Goal: Task Accomplishment & Management: Use online tool/utility

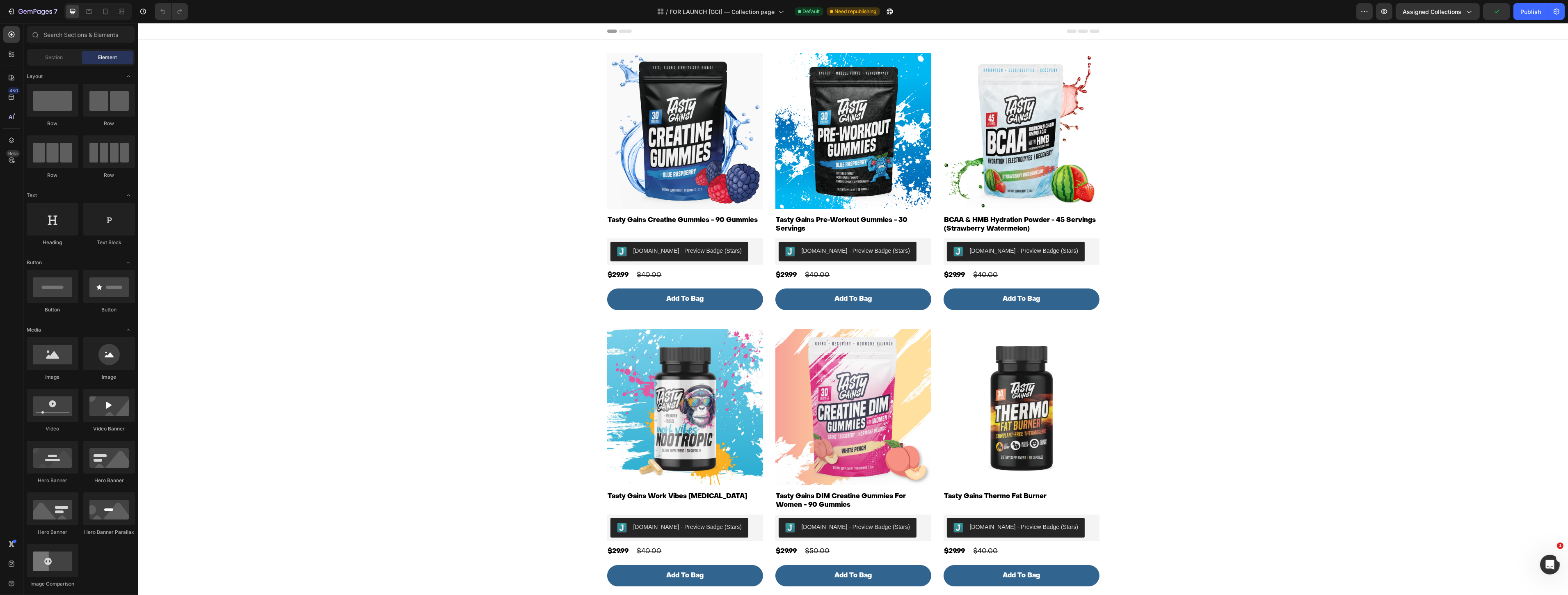
click at [2, 2] on div "7 Version history / FOR LAUNCH [GCI] — Collection page Default Need republishin…" at bounding box center [784, 12] width 1568 height 23
click at [15, 10] on icon "button" at bounding box center [10, 11] width 8 height 8
click at [1531, 11] on div "Publish" at bounding box center [1531, 12] width 21 height 9
click at [1461, 14] on div "Assigned Collections" at bounding box center [1437, 12] width 70 height 9
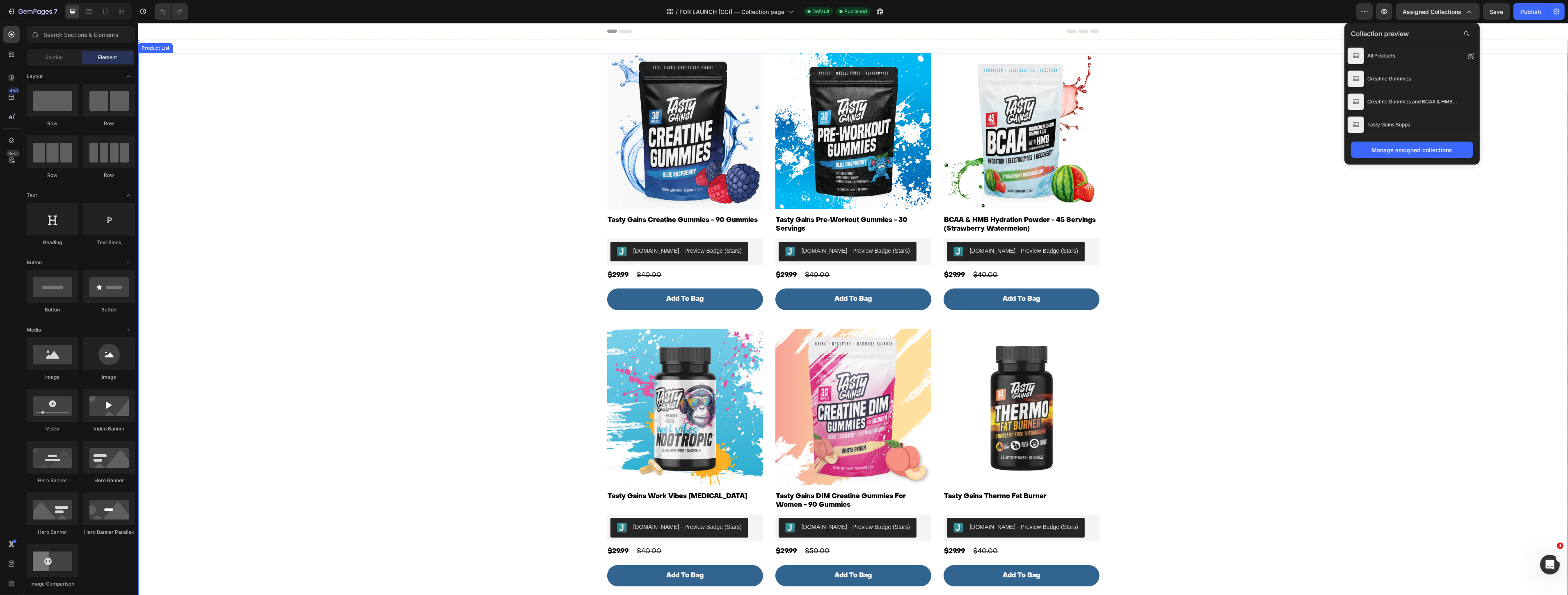
click at [1273, 101] on div "Product Images Tasty Gains Creatine Gummies - 90 Gummies Product Title Judge.me…" at bounding box center [852, 461] width 1430 height 817
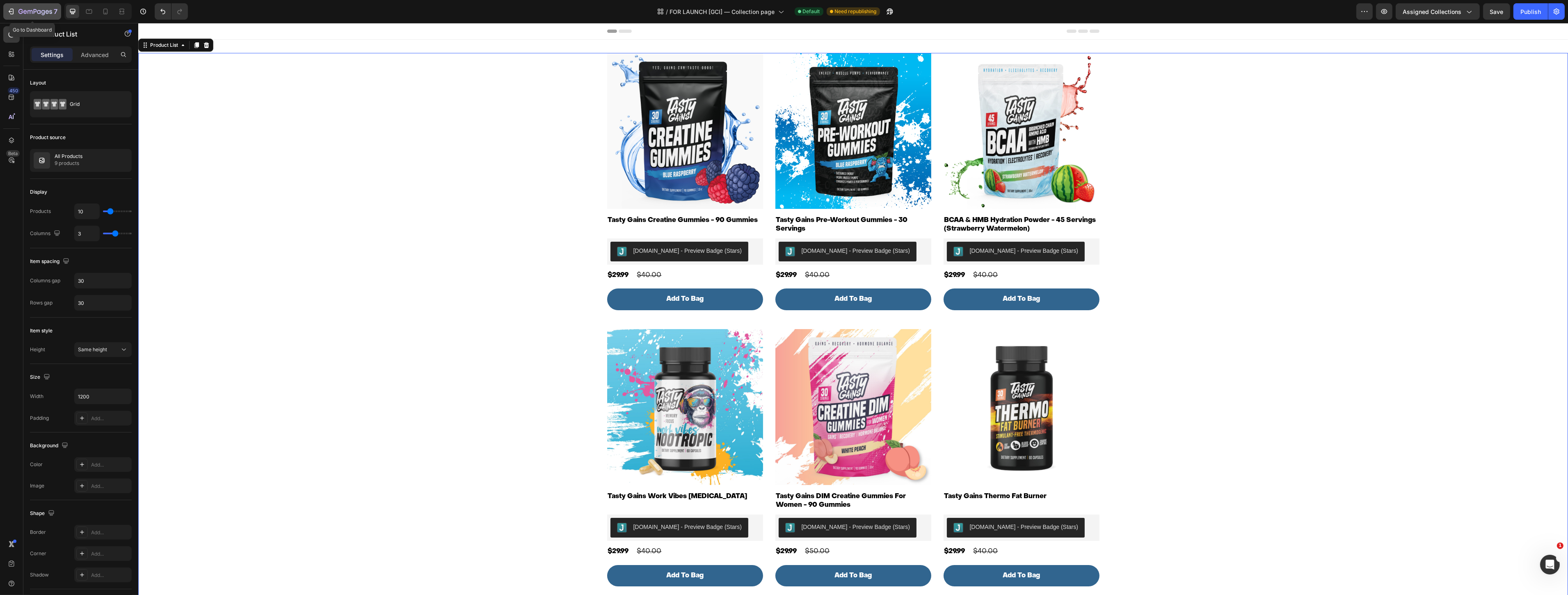
click at [36, 10] on icon "button" at bounding box center [35, 12] width 3 height 5
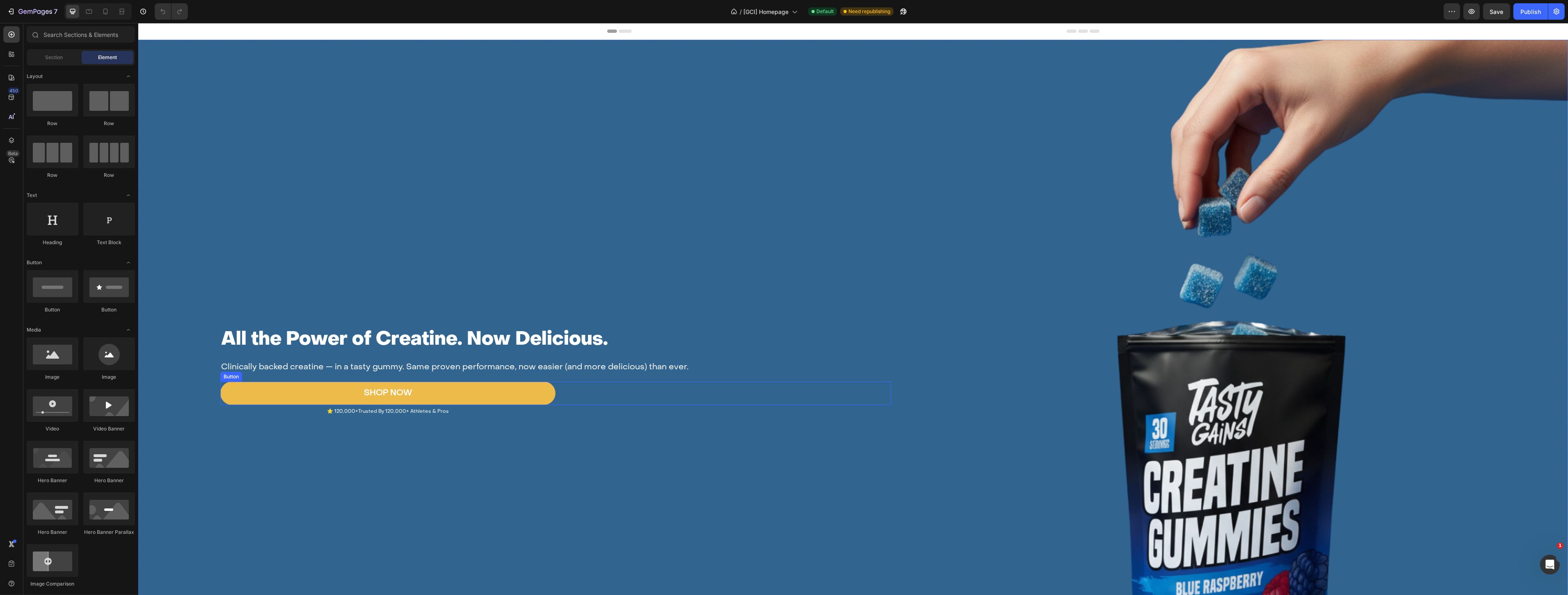
click at [417, 386] on link "SHOP NOW" at bounding box center [387, 393] width 335 height 23
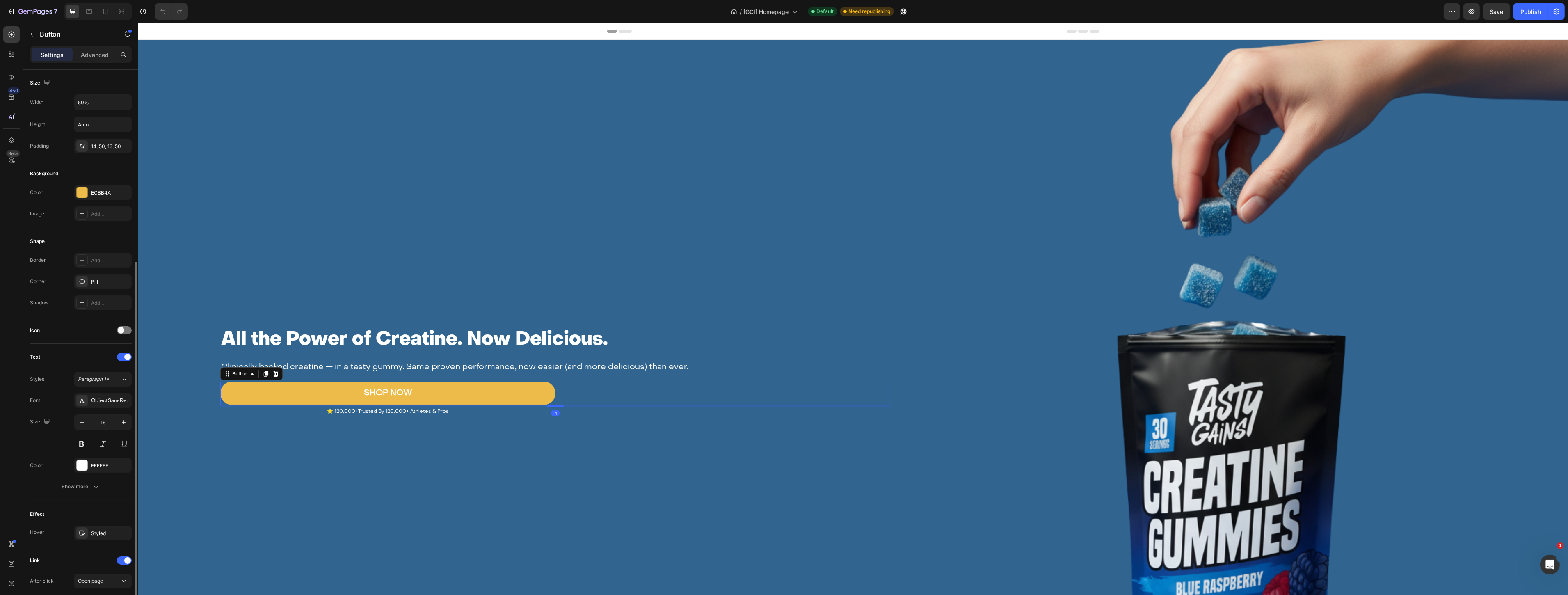
scroll to position [104, 0]
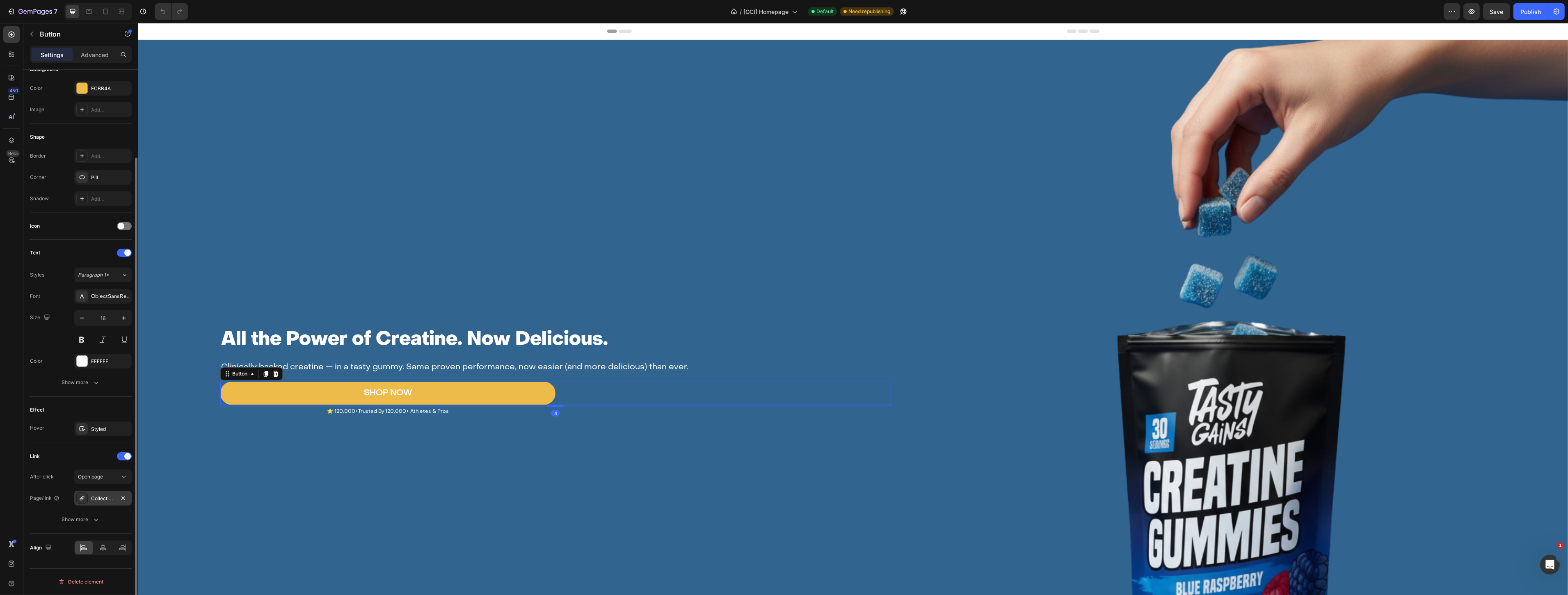
click at [103, 494] on div "Collection-page" at bounding box center [103, 498] width 57 height 15
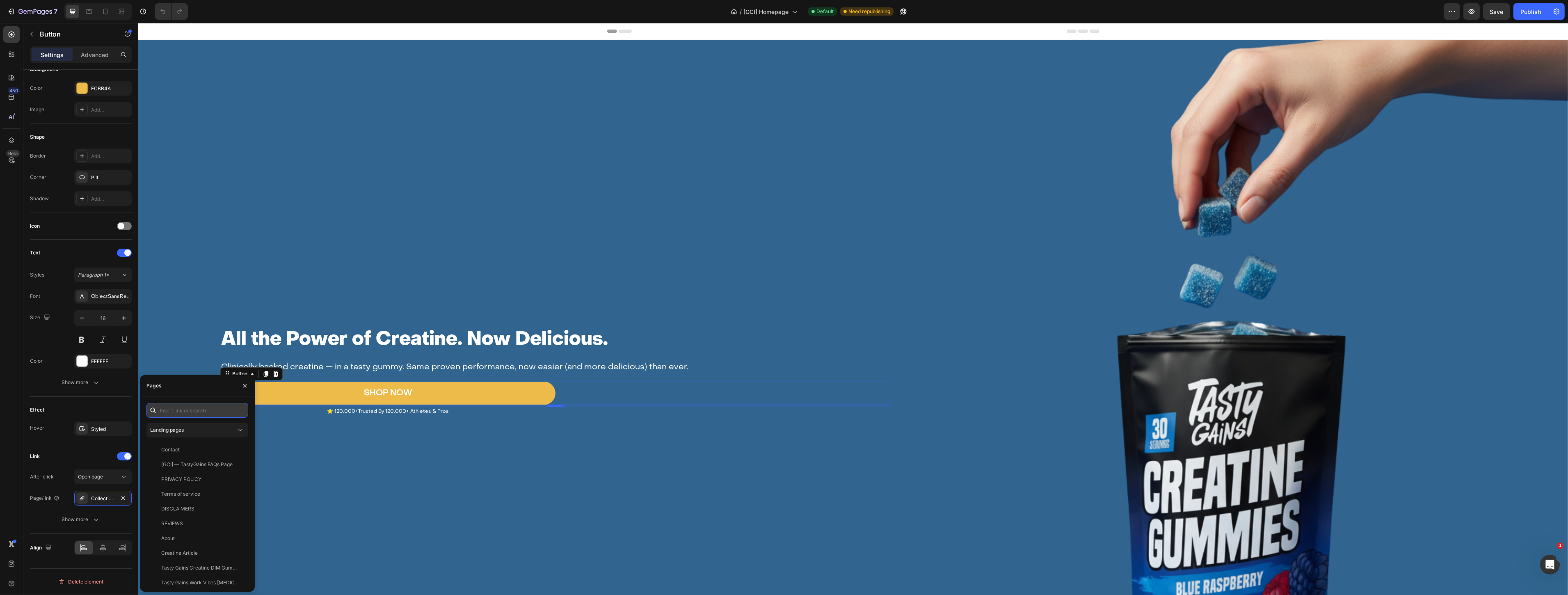
click at [189, 409] on input "text" at bounding box center [197, 410] width 102 height 15
drag, startPoint x: 179, startPoint y: 411, endPoint x: 121, endPoint y: 411, distance: 58.0
click at [121, 411] on div "450 Beta Sections(18) Elements(83) Section Element Hero Section Product Detail …" at bounding box center [69, 309] width 138 height 572
type input "col"
click at [193, 464] on div "Colleection page" at bounding box center [181, 465] width 39 height 7
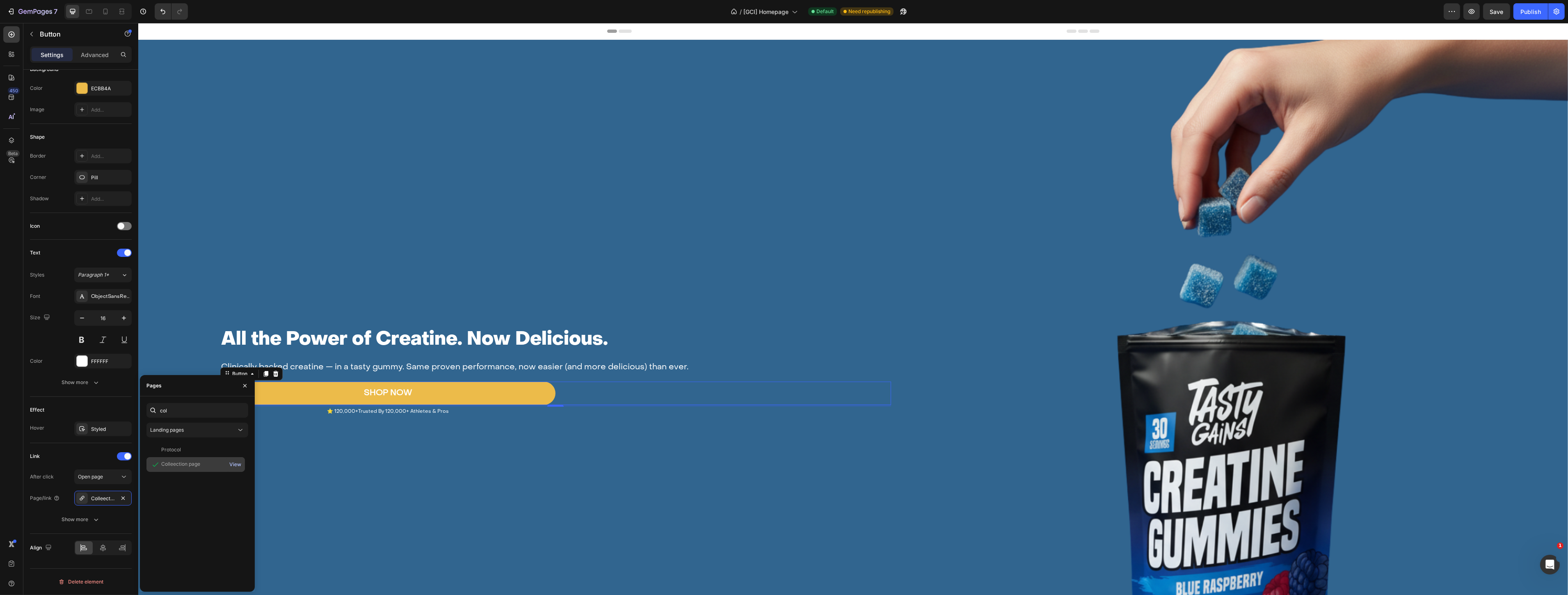
click at [237, 463] on div "View" at bounding box center [236, 465] width 12 height 7
click at [598, 185] on div "Image All the Power of Creatine. Now Delicious. Heading Clinically backed creat…" at bounding box center [555, 375] width 671 height 671
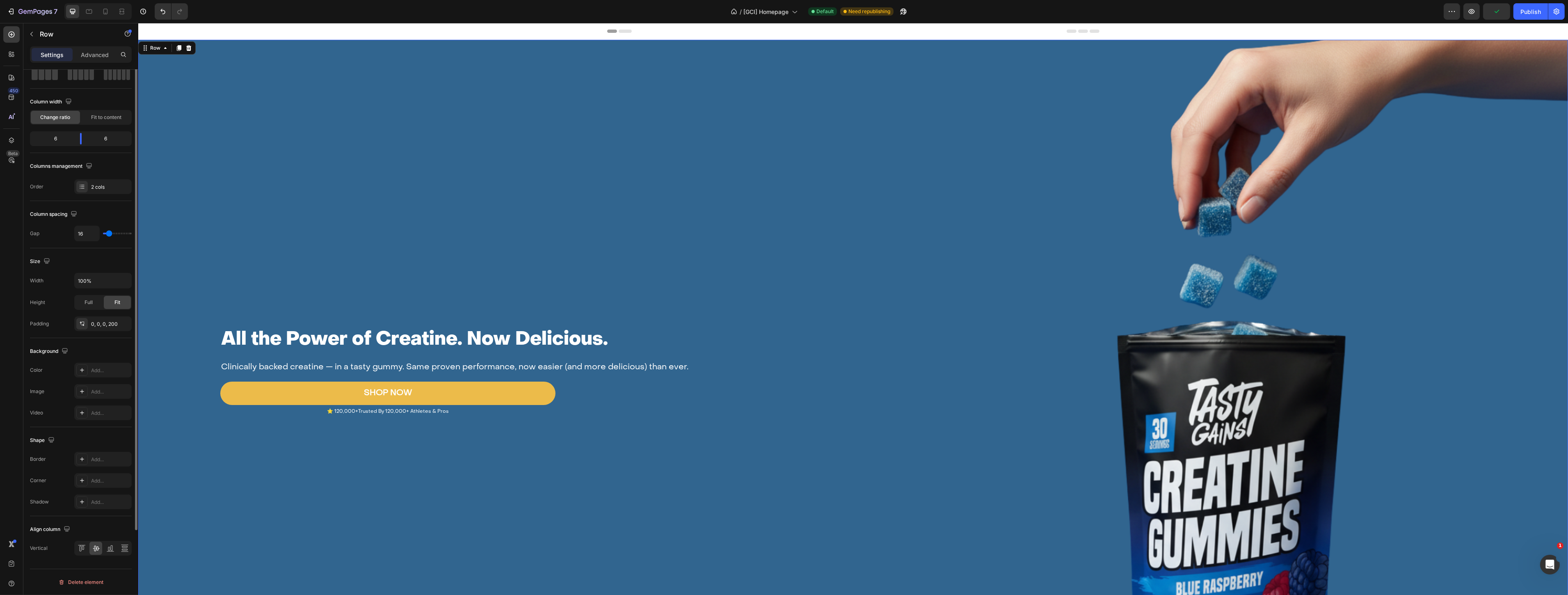
scroll to position [0, 0]
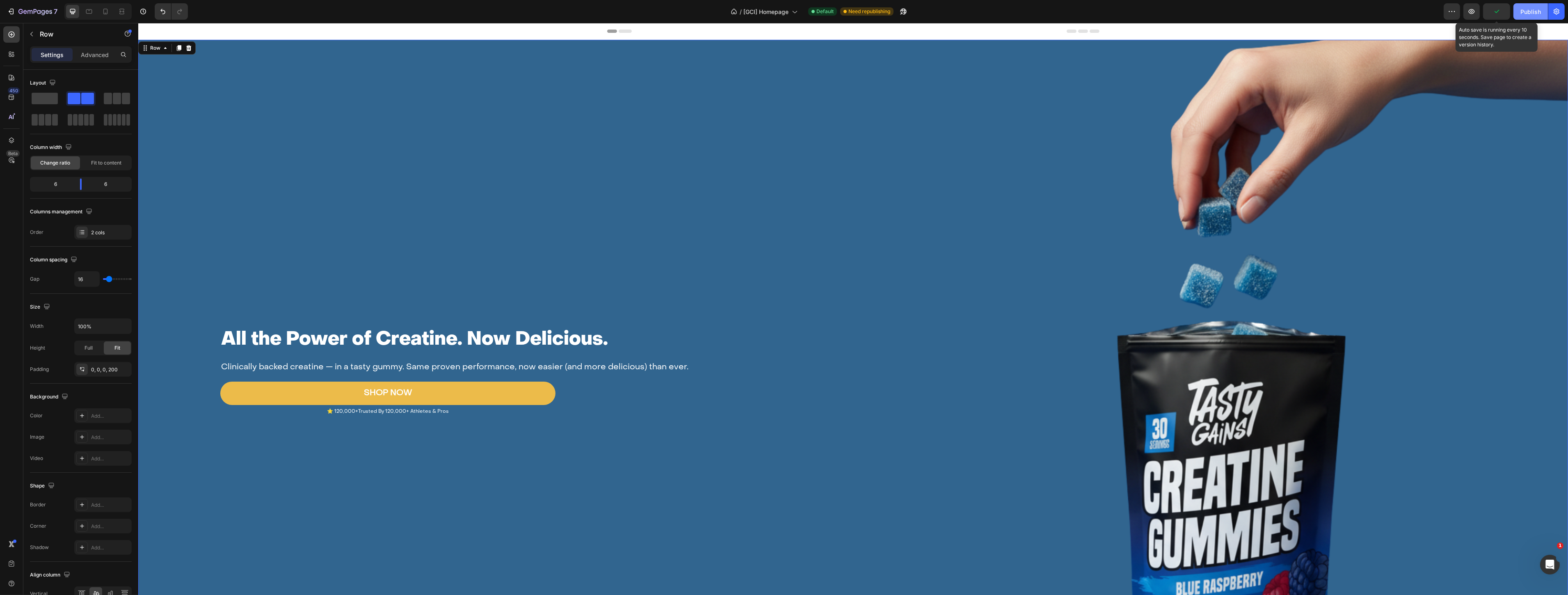
click at [1530, 7] on div "Publish" at bounding box center [1531, 12] width 21 height 9
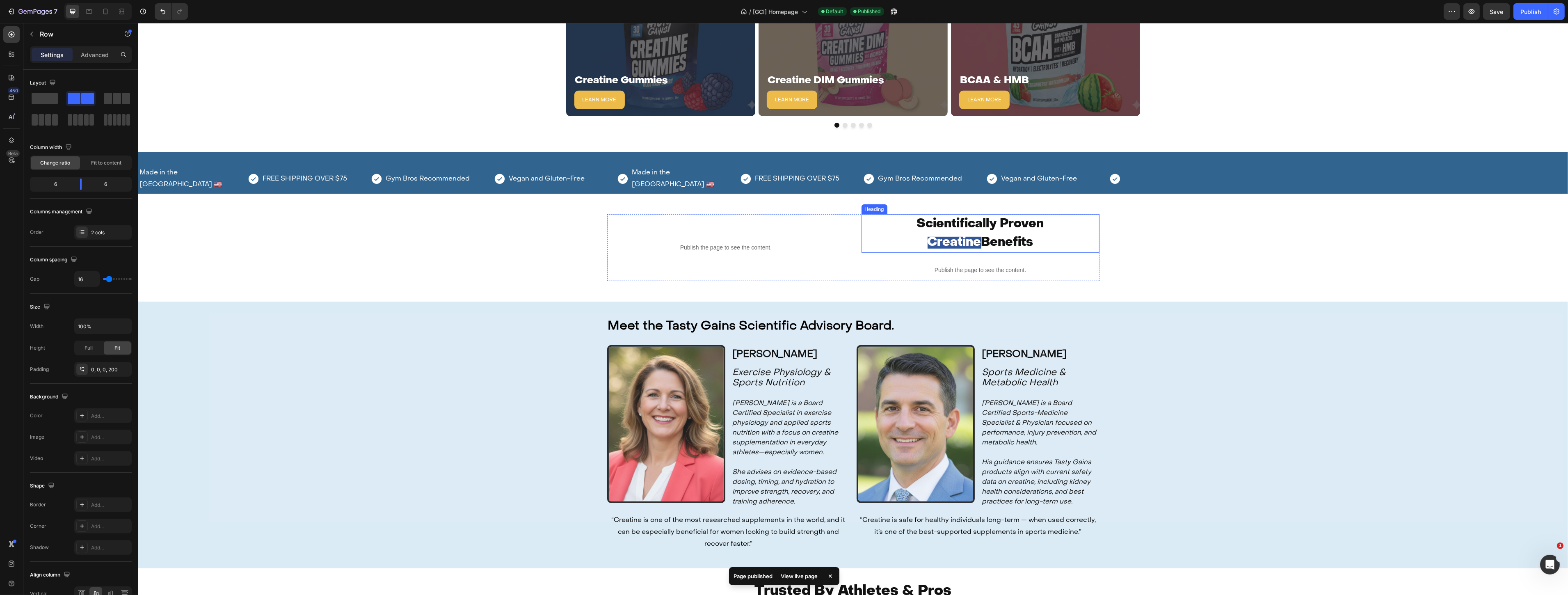
scroll to position [594, 0]
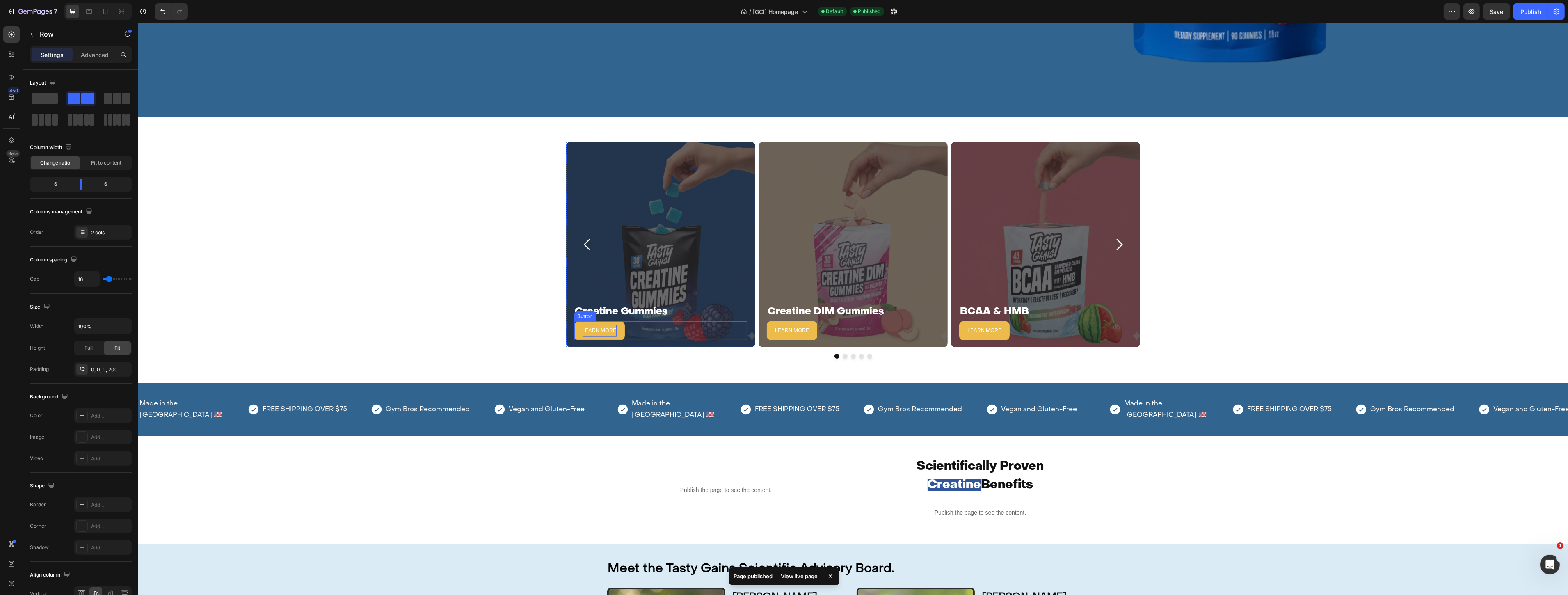
click at [596, 329] on span "LEARN MORE" at bounding box center [599, 331] width 34 height 5
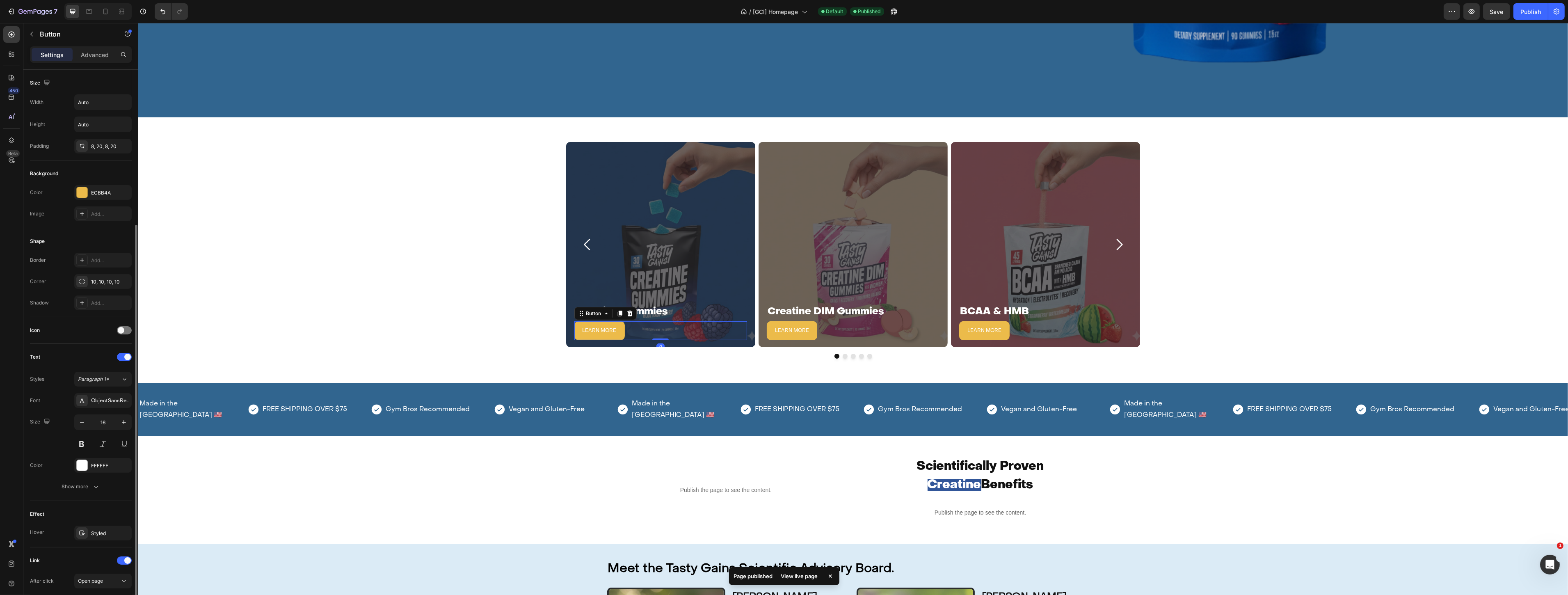
scroll to position [83, 0]
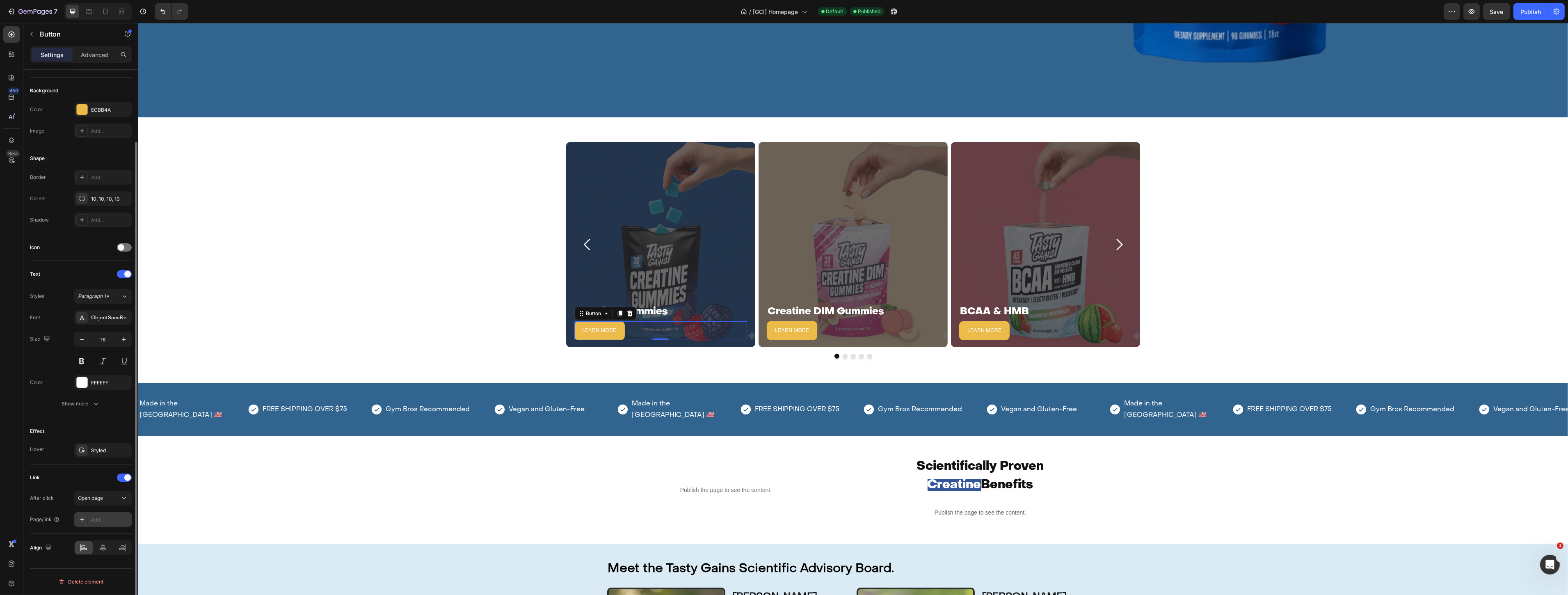
click at [96, 513] on div "Add..." at bounding box center [103, 519] width 57 height 15
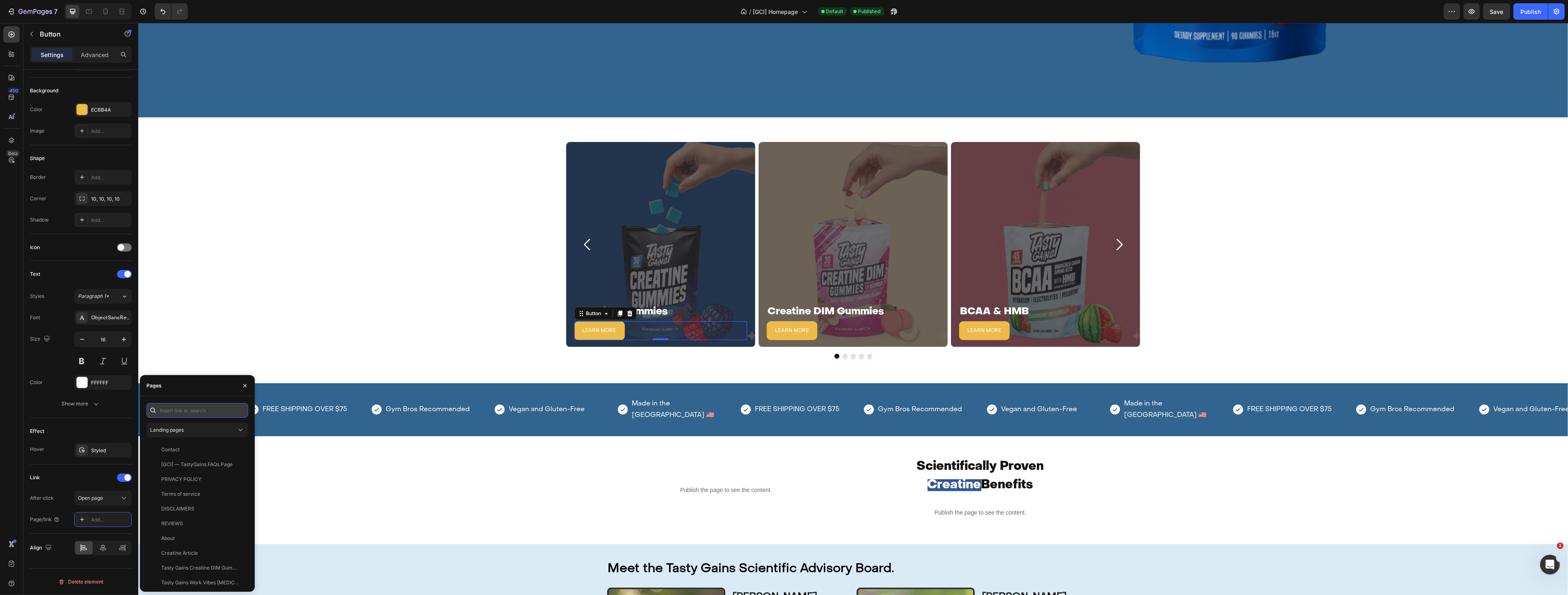
click at [187, 409] on input "text" at bounding box center [197, 410] width 102 height 15
type input "creat"
click at [201, 491] on div "Creatine gummies PD new website" at bounding box center [200, 494] width 79 height 7
click at [1495, 15] on div "Save" at bounding box center [1497, 12] width 13 height 9
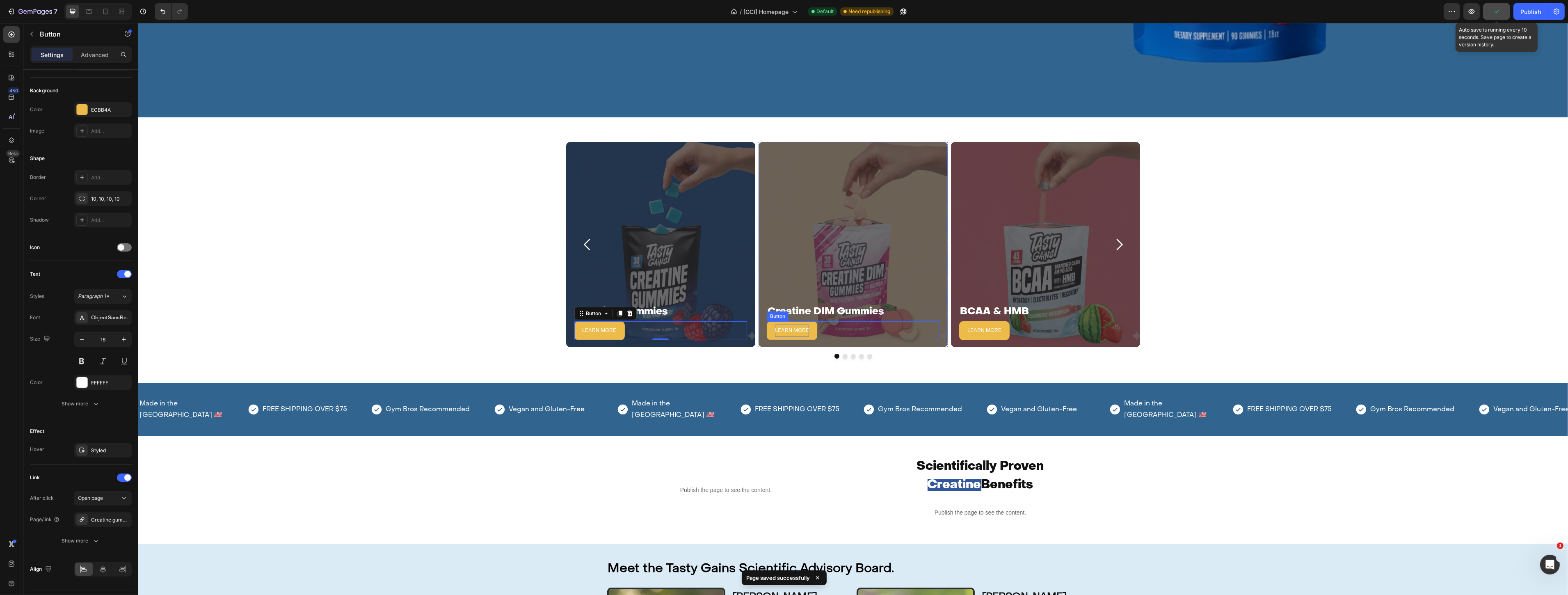
click at [795, 328] on span "LEARN MORE" at bounding box center [791, 331] width 34 height 5
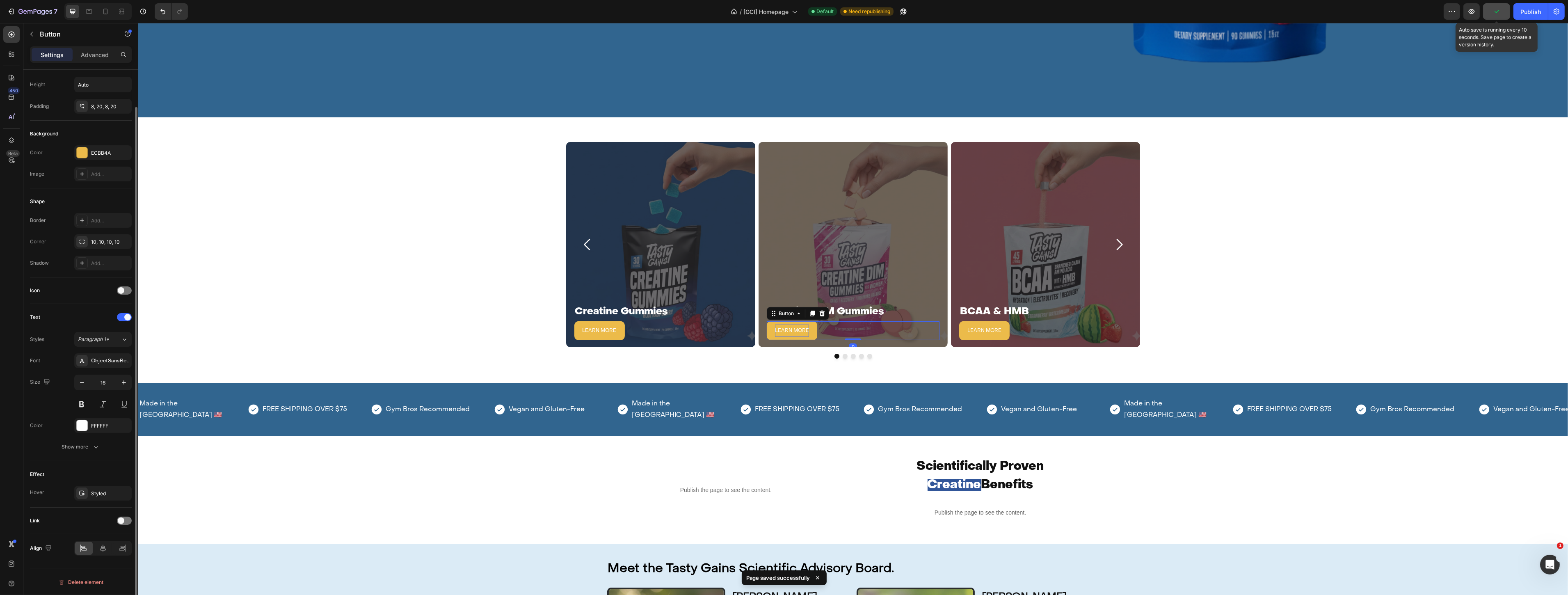
scroll to position [40, 0]
click at [808, 323] on button "LEARN MORE" at bounding box center [791, 331] width 51 height 19
click at [777, 328] on span "LEARN MORE" at bounding box center [791, 331] width 34 height 5
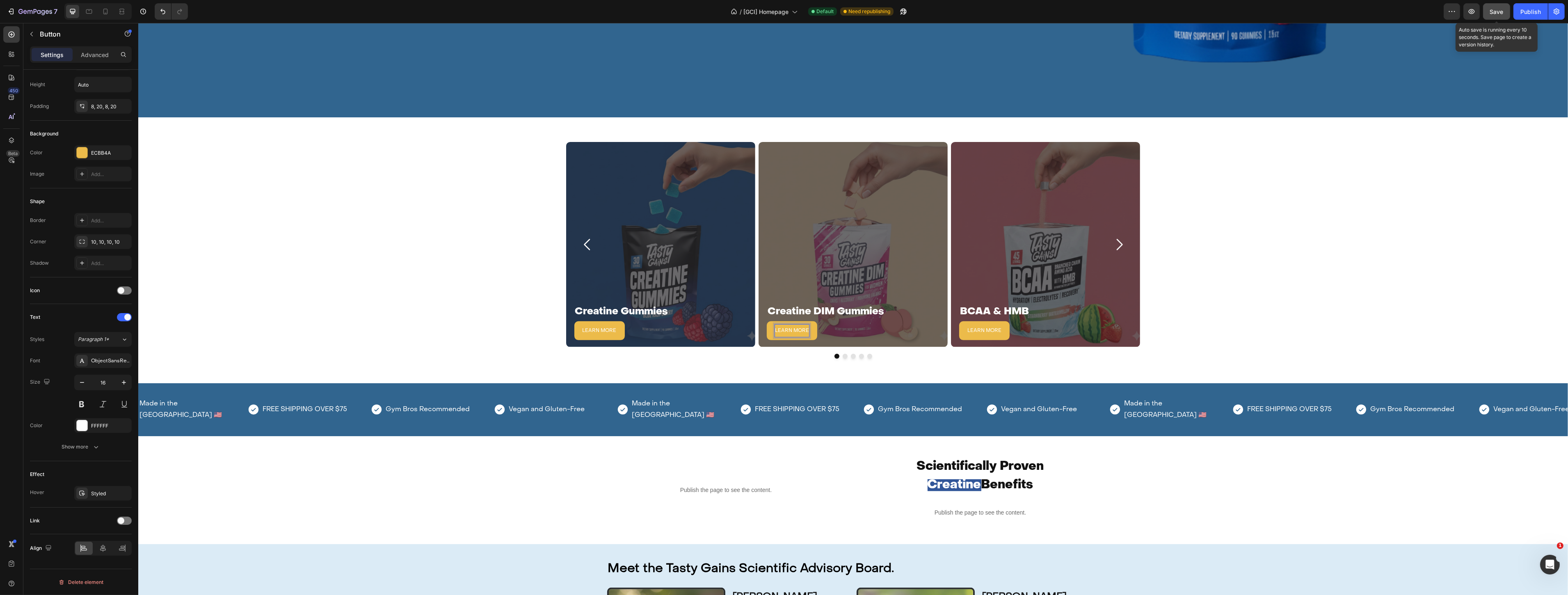
click at [768, 326] on button "LEARN MORE" at bounding box center [791, 331] width 51 height 19
click at [126, 523] on div at bounding box center [124, 521] width 15 height 8
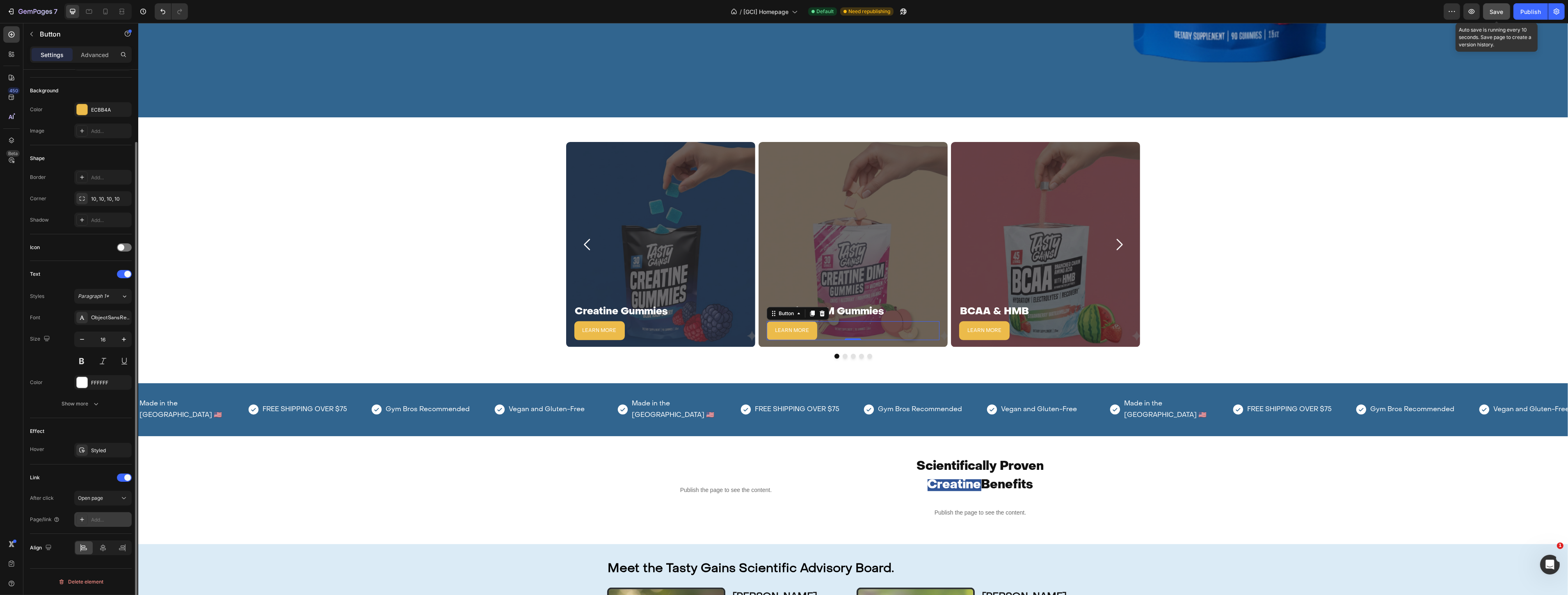
click at [103, 515] on div "Add..." at bounding box center [103, 519] width 57 height 15
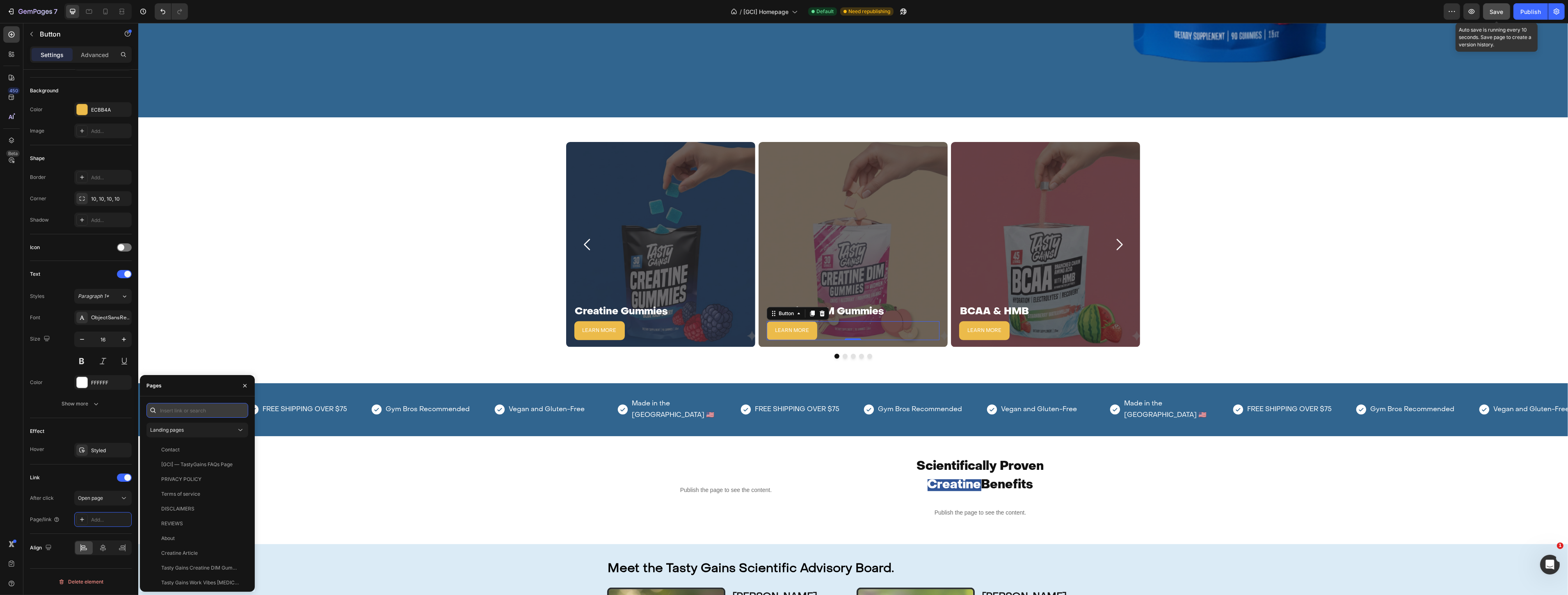
click at [175, 409] on input "text" at bounding box center [197, 410] width 102 height 15
type input "dim"
click at [200, 450] on div "Tasty Gains Creatine DIM Gummies for Women" at bounding box center [200, 450] width 79 height 7
click at [233, 449] on div "View" at bounding box center [236, 450] width 12 height 7
click at [959, 326] on button "LEARN MORE" at bounding box center [984, 331] width 51 height 19
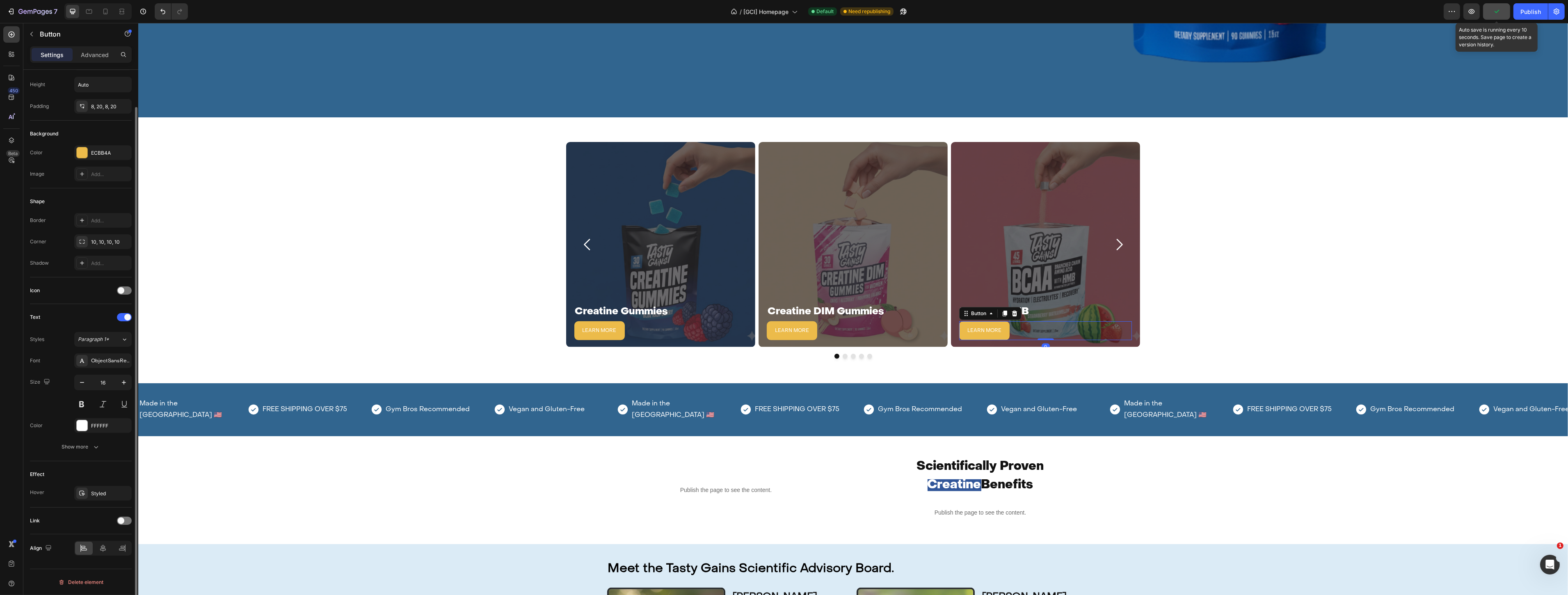
scroll to position [40, 0]
click at [123, 523] on div at bounding box center [124, 521] width 15 height 8
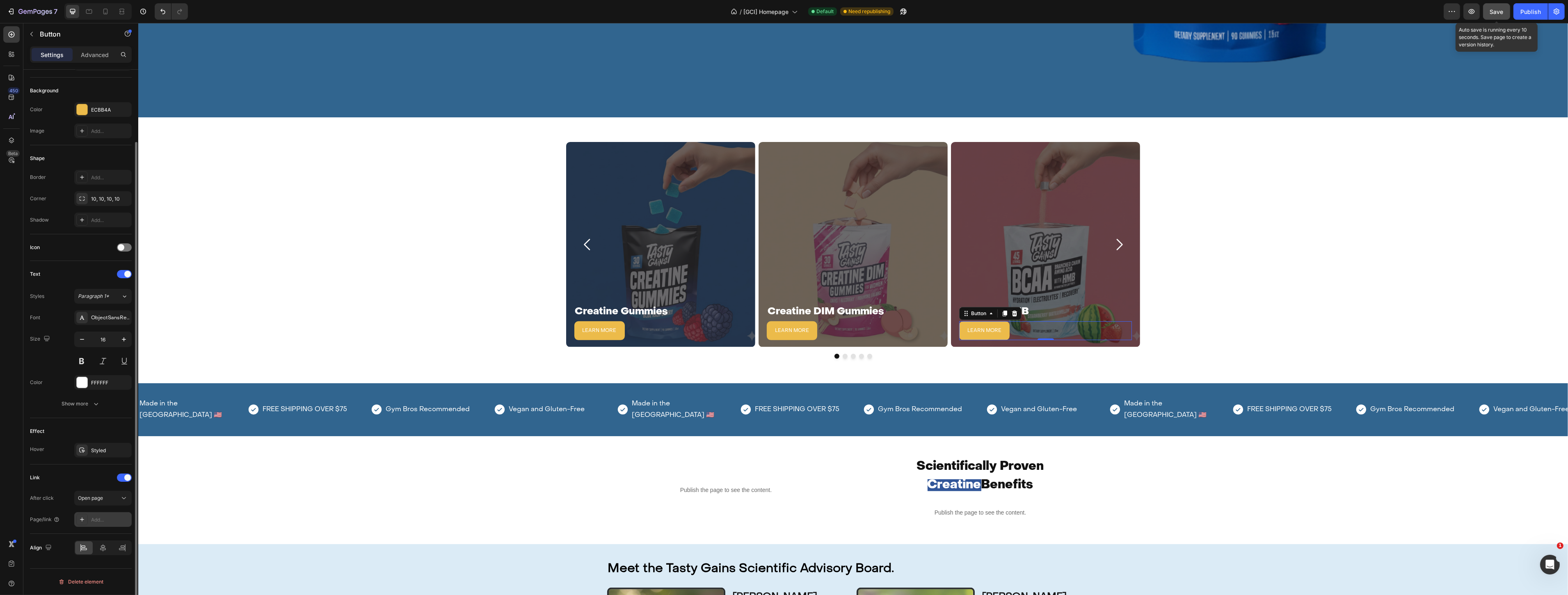
click at [108, 523] on div "Add..." at bounding box center [110, 520] width 38 height 7
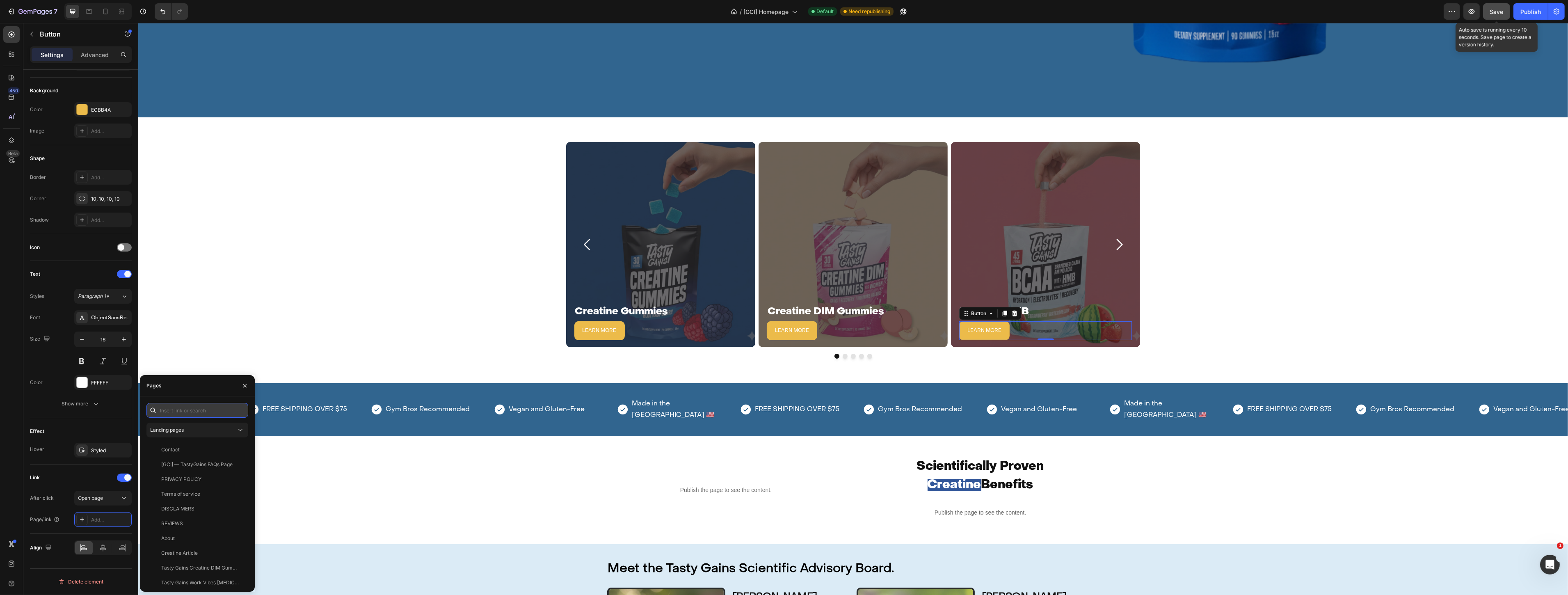
click at [191, 412] on input "text" at bounding box center [197, 410] width 102 height 15
type input "bc"
click at [178, 449] on div "BCCA" at bounding box center [195, 450] width 92 height 7
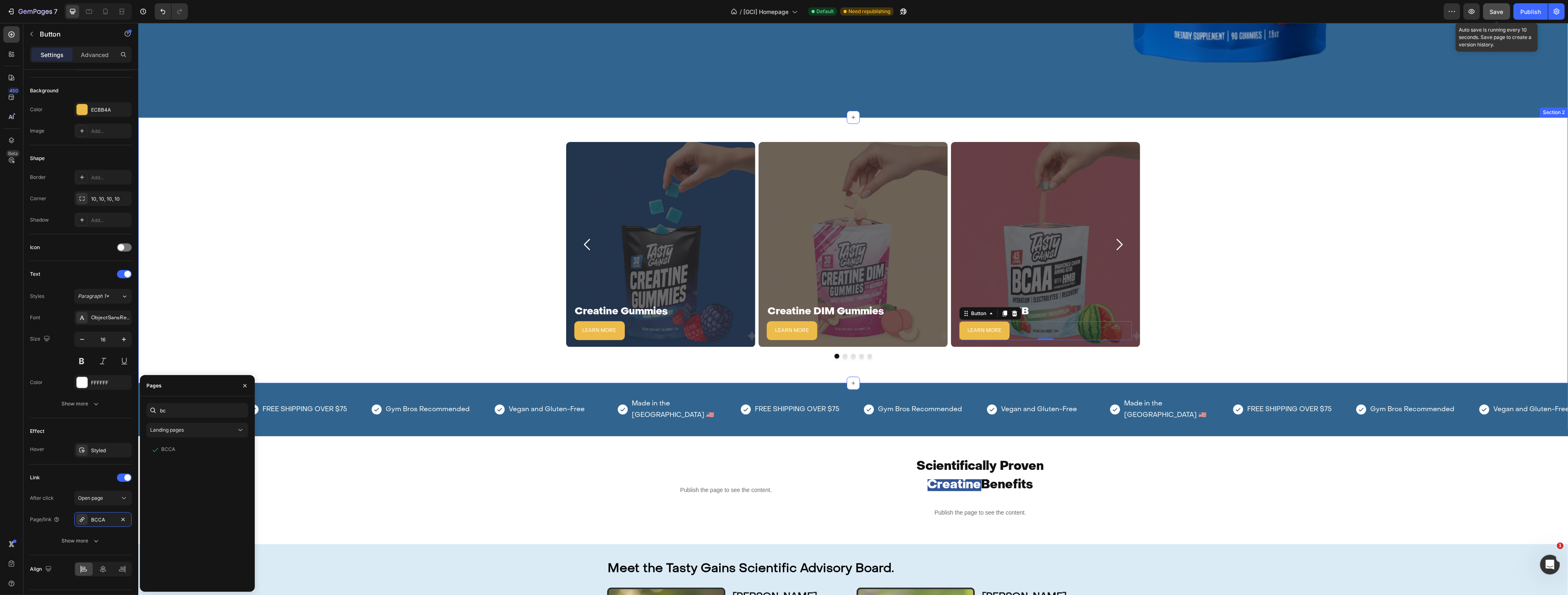
click at [344, 308] on div "Creatine Gummies Heading LEARN MORE Button Hero Banner Creatine DIM Gummies Hea…" at bounding box center [852, 250] width 1430 height 217
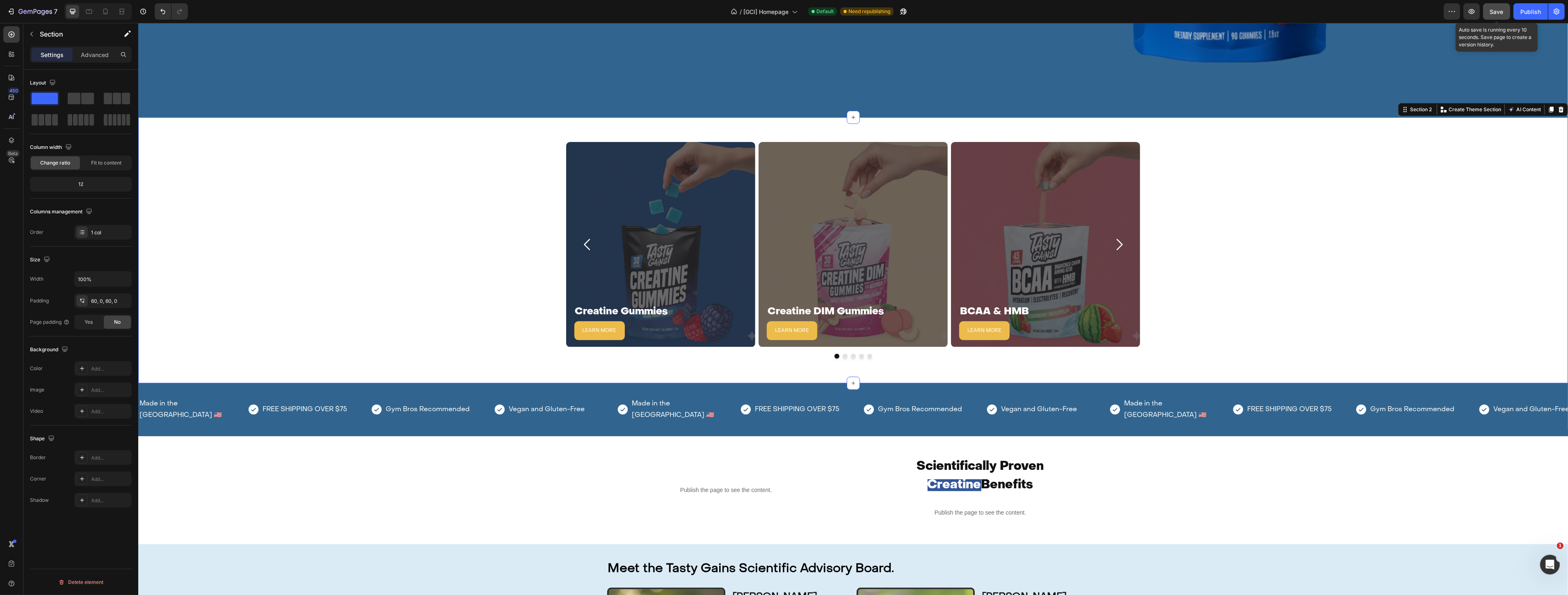
scroll to position [0, 0]
click at [1116, 237] on icon "Carousel Next Arrow" at bounding box center [1118, 244] width 16 height 16
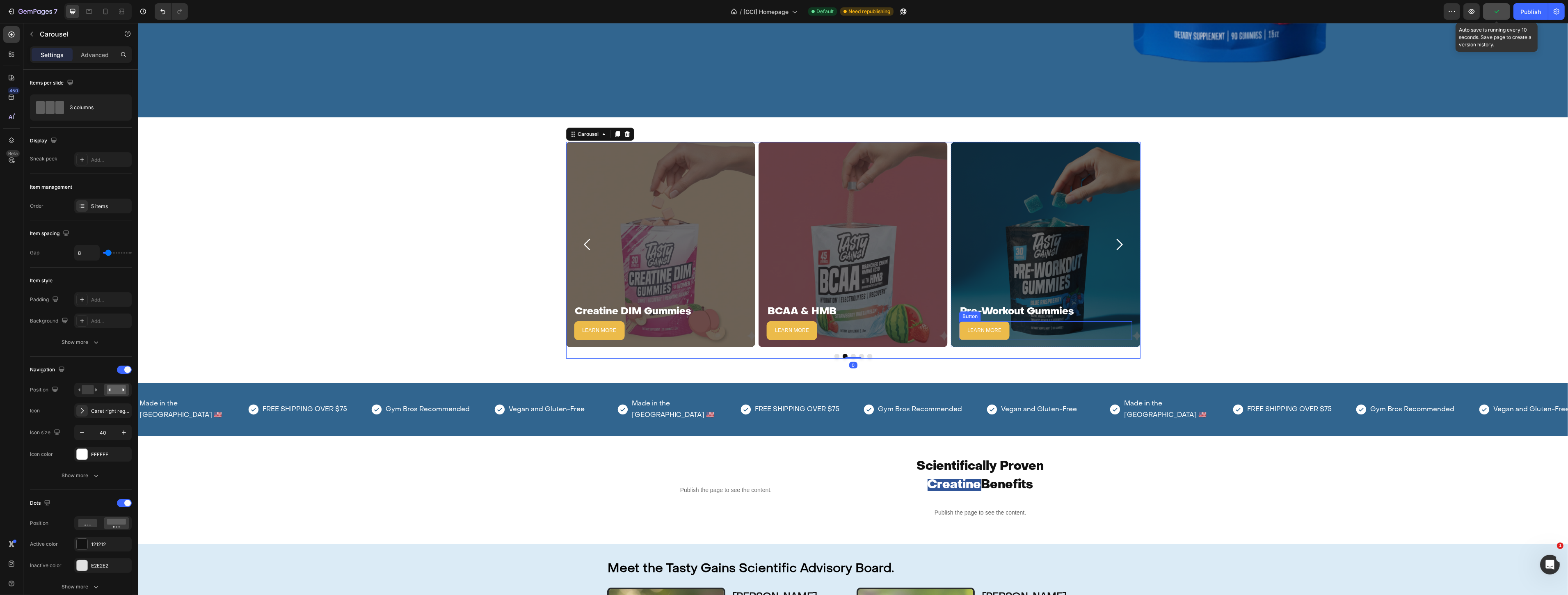
click at [961, 323] on button "LEARN MORE" at bounding box center [984, 331] width 51 height 19
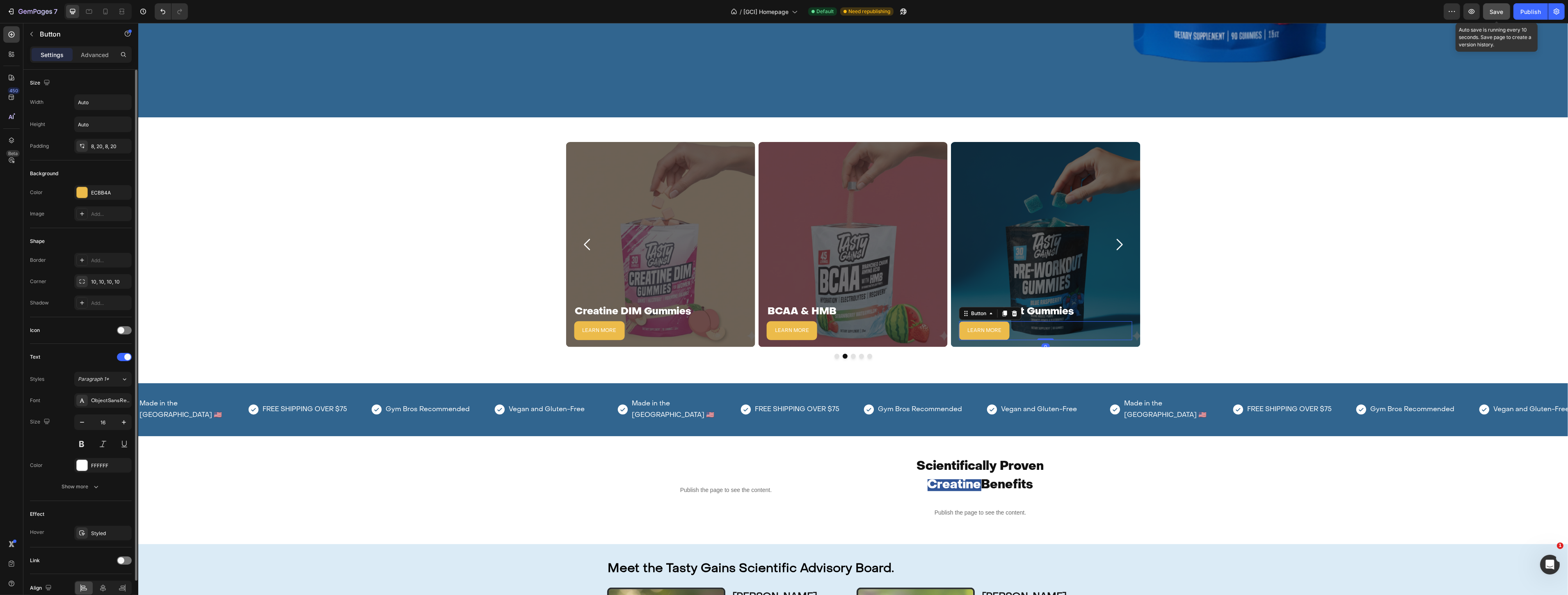
scroll to position [40, 0]
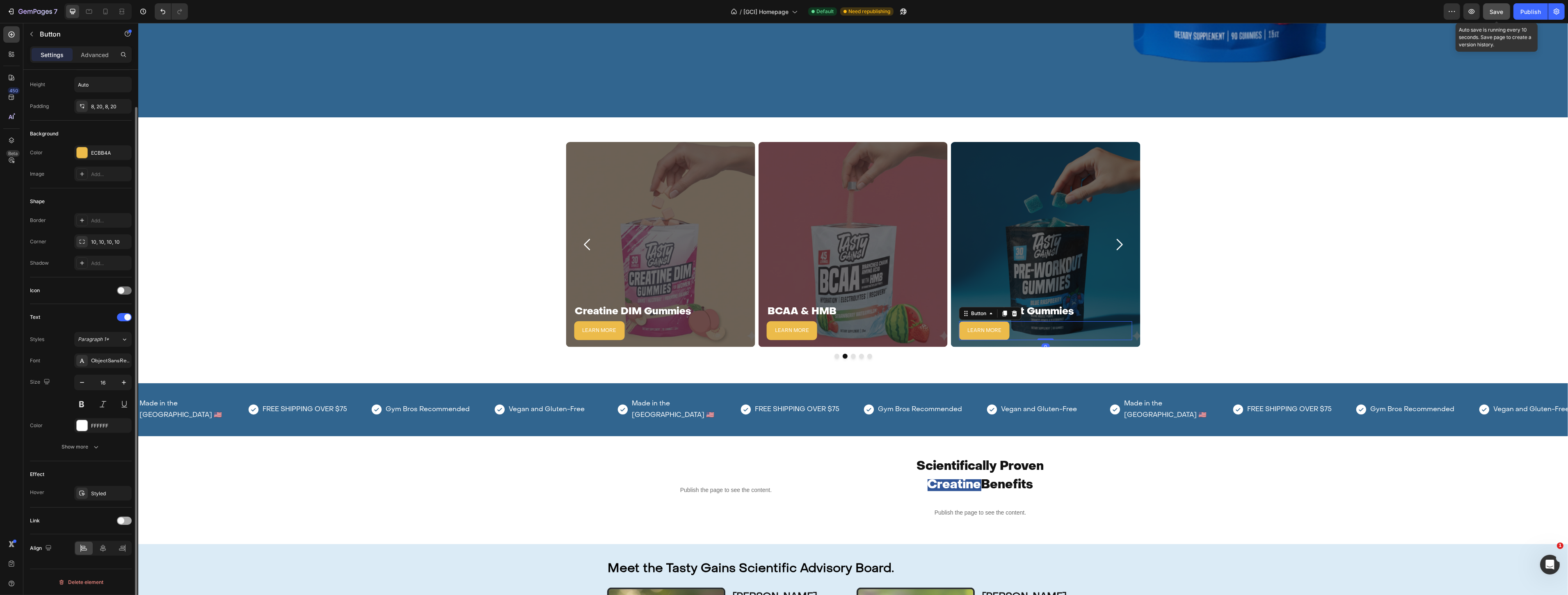
click at [125, 524] on div at bounding box center [124, 521] width 15 height 8
click at [99, 560] on div "Add..." at bounding box center [110, 563] width 38 height 7
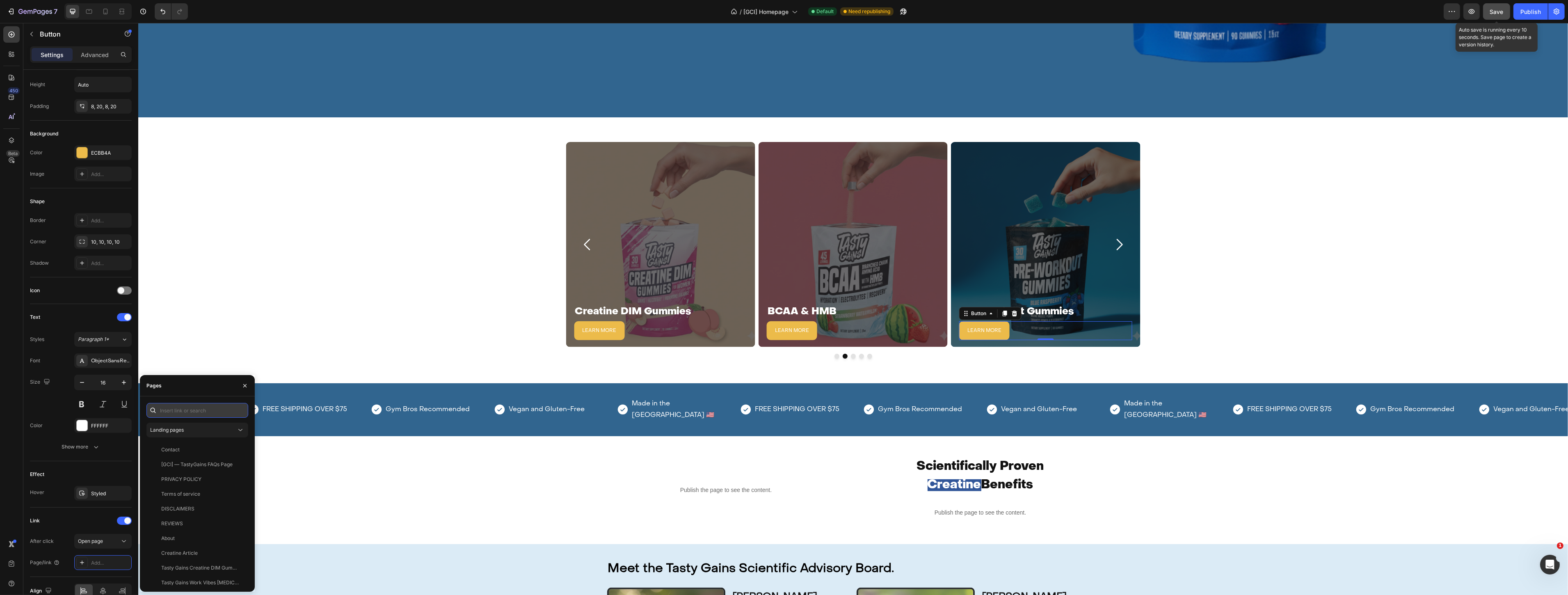
click at [175, 412] on input "text" at bounding box center [197, 410] width 102 height 15
type input "pre"
click at [194, 448] on div "Preworkout Product page" at bounding box center [191, 450] width 60 height 7
click at [1117, 238] on icon "Carousel Next Arrow" at bounding box center [1118, 244] width 16 height 16
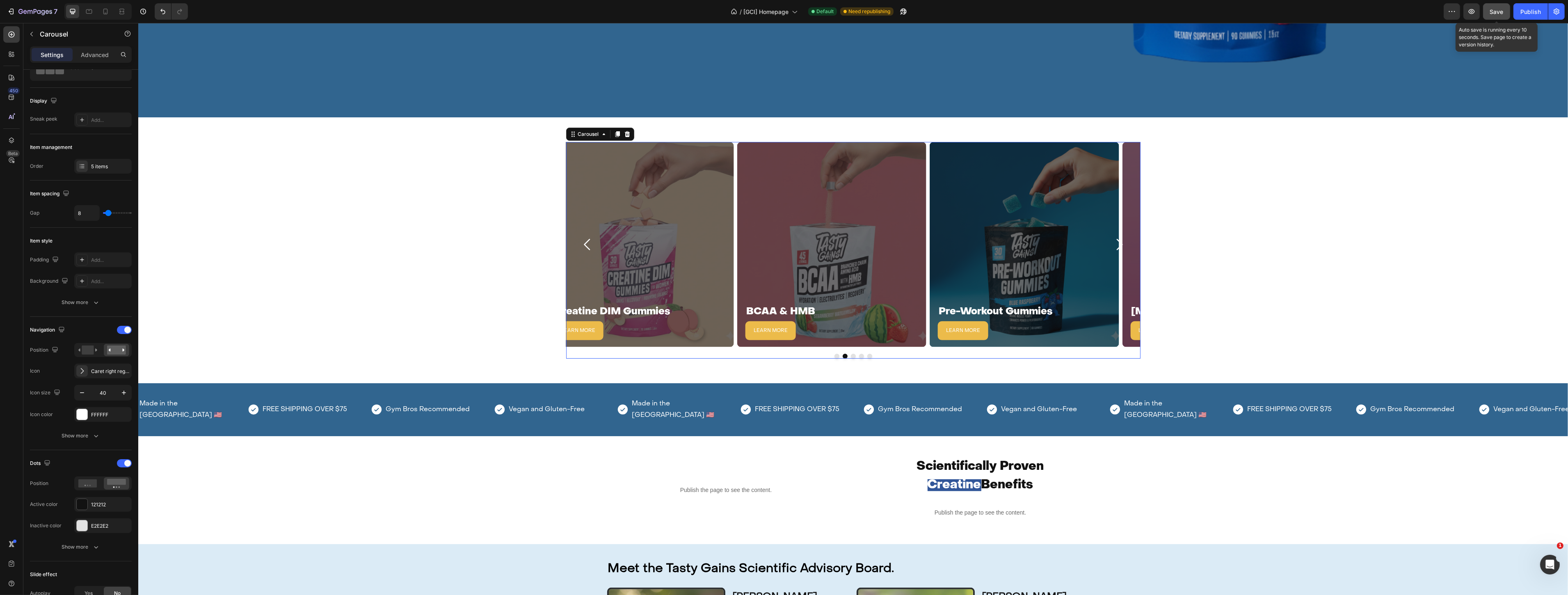
scroll to position [0, 0]
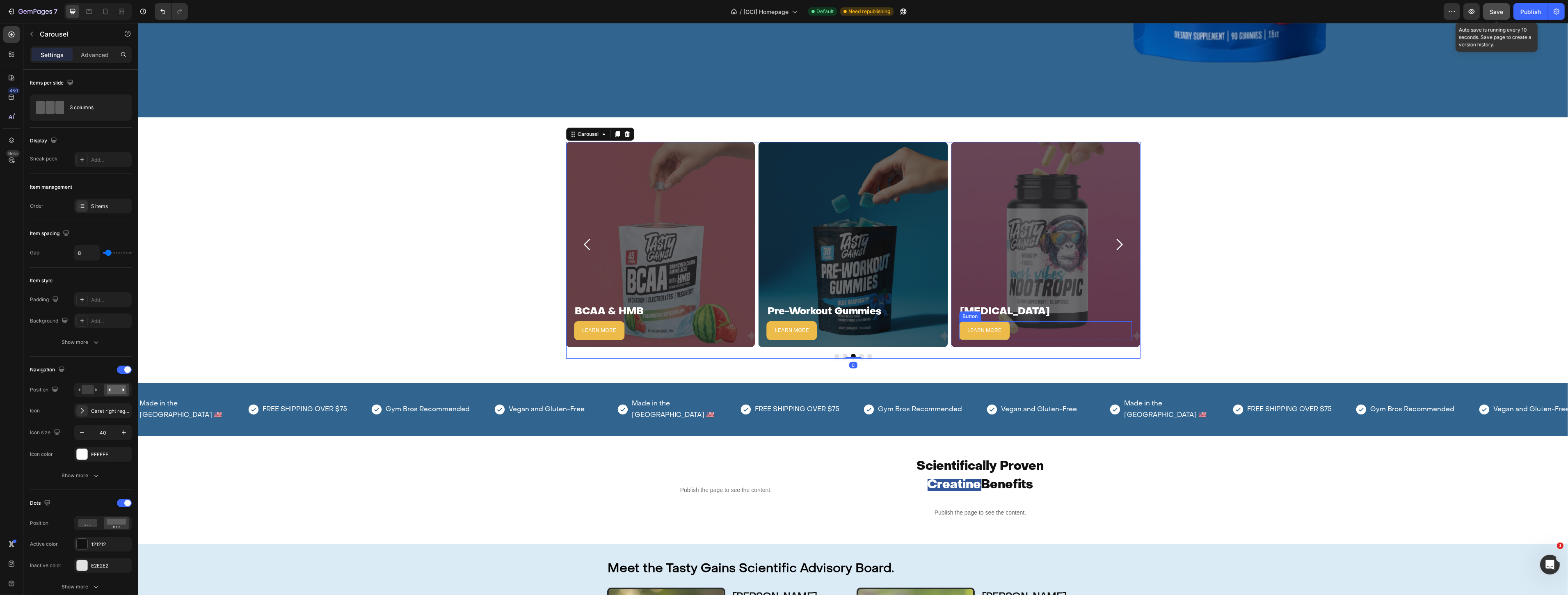
click at [959, 324] on button "LEARN MORE" at bounding box center [984, 331] width 51 height 19
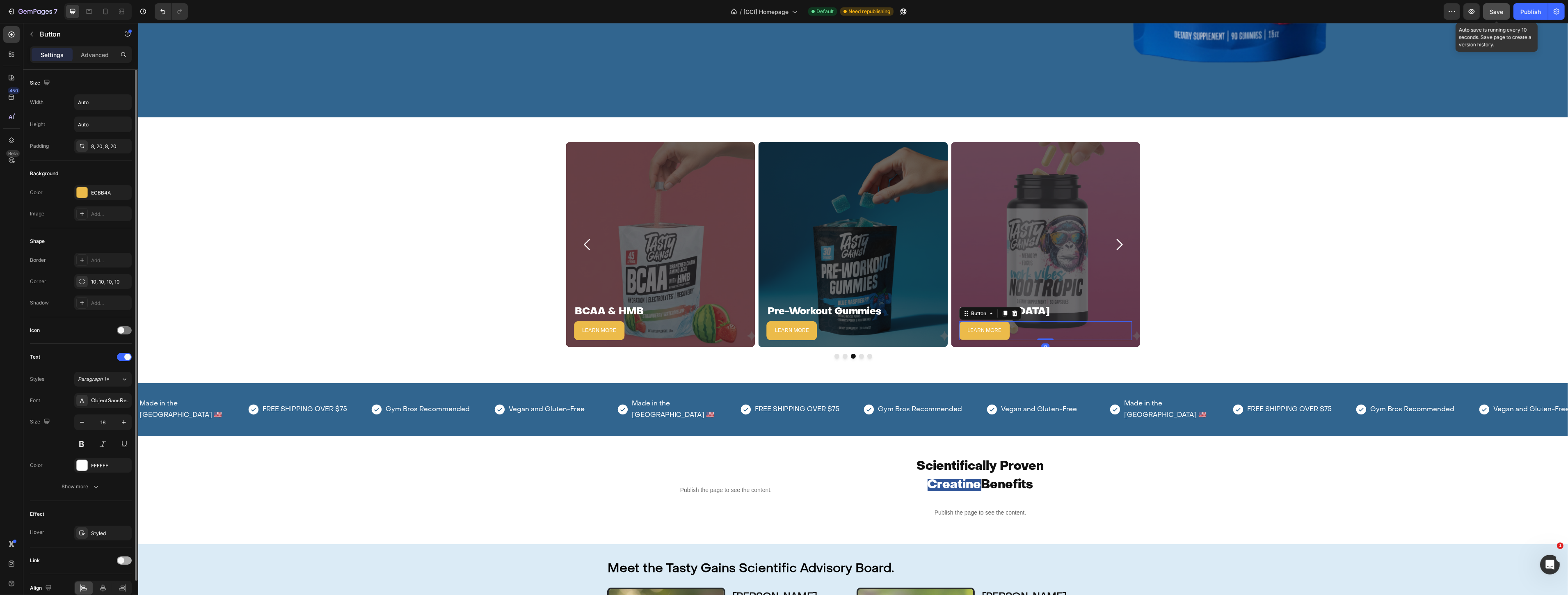
click at [120, 560] on span at bounding box center [121, 560] width 7 height 7
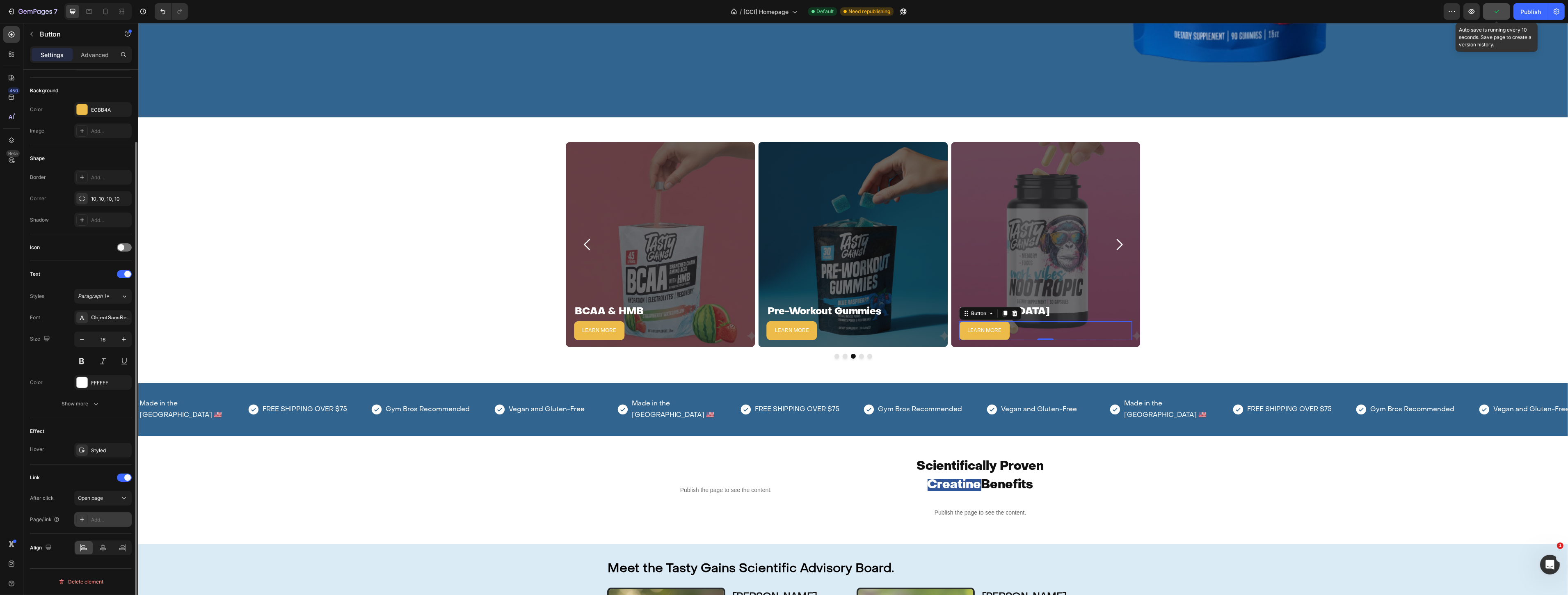
click at [111, 519] on div "Add..." at bounding box center [110, 520] width 38 height 7
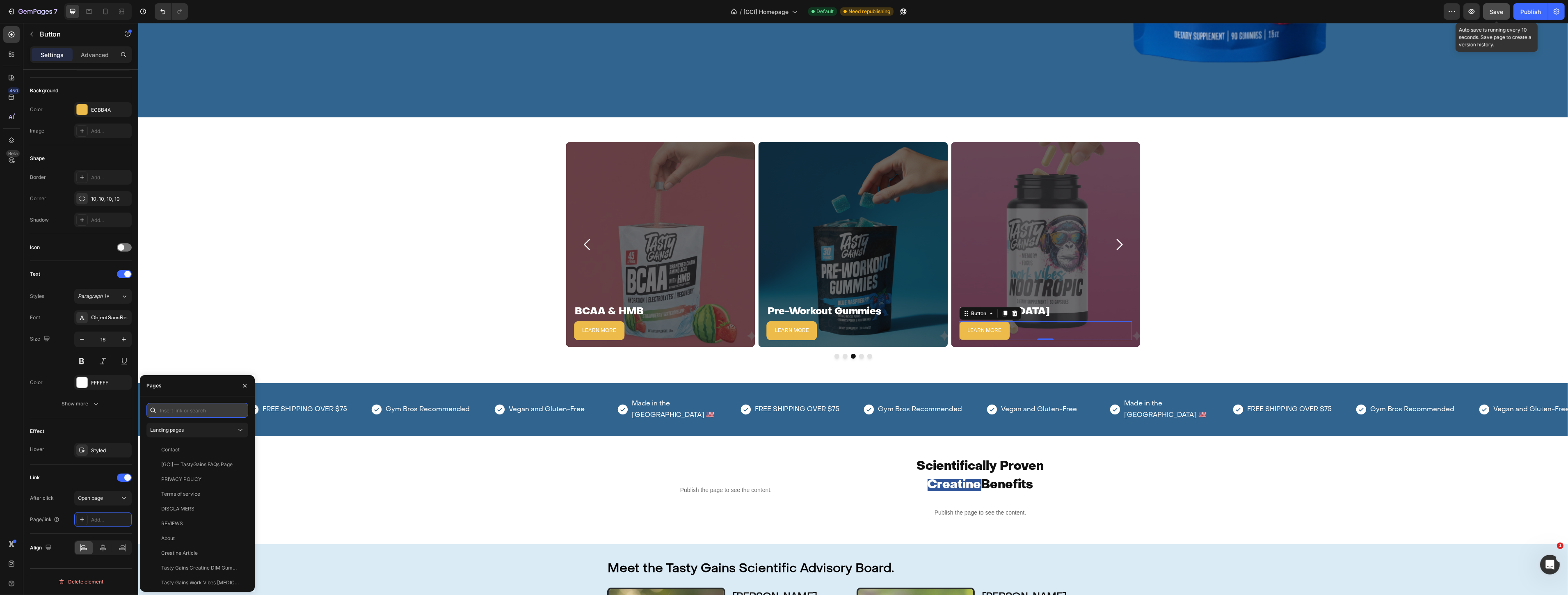
click at [180, 412] on input "text" at bounding box center [197, 410] width 102 height 15
type input "noo"
click at [233, 449] on div "View" at bounding box center [236, 450] width 12 height 7
click at [232, 466] on div "View" at bounding box center [236, 465] width 12 height 7
click at [221, 464] on div "[MEDICAL_DATA] product page" at bounding box center [195, 465] width 92 height 7
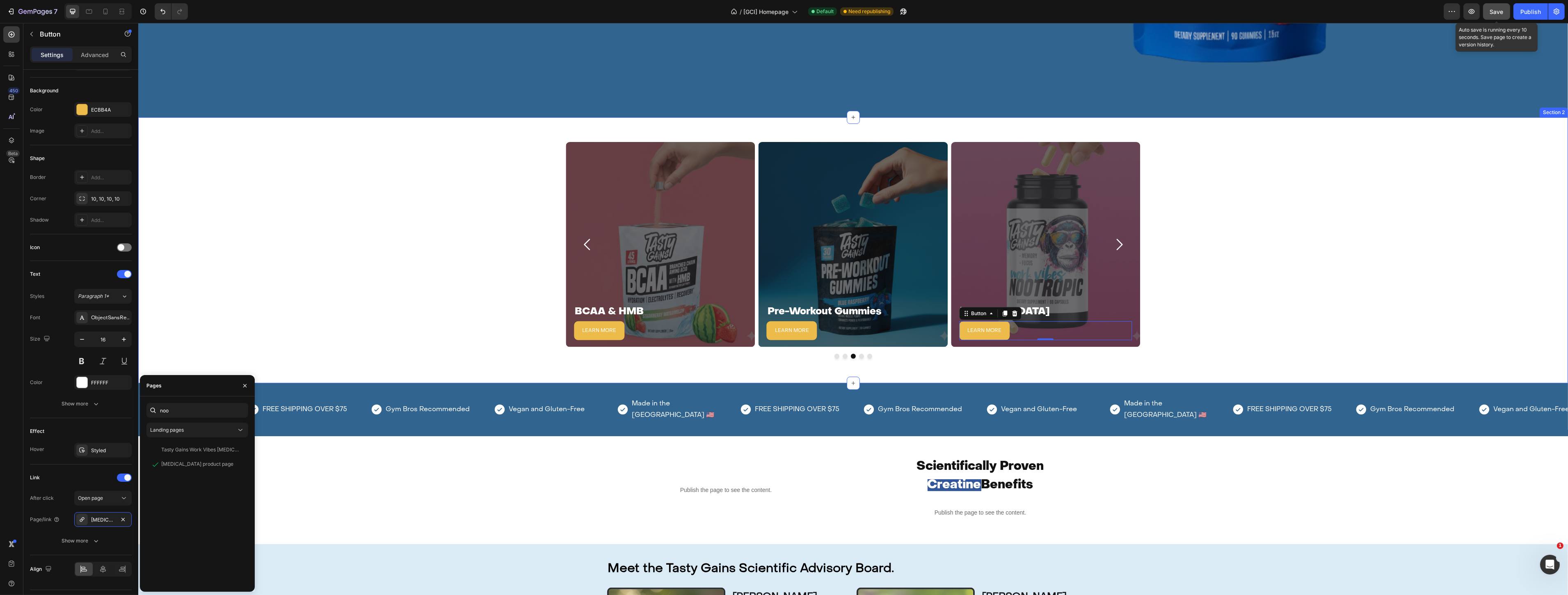
click at [1459, 146] on div "Creatine Gummies Heading LEARN MORE Button Hero Banner Creatine DIM Gummies Hea…" at bounding box center [852, 250] width 1430 height 217
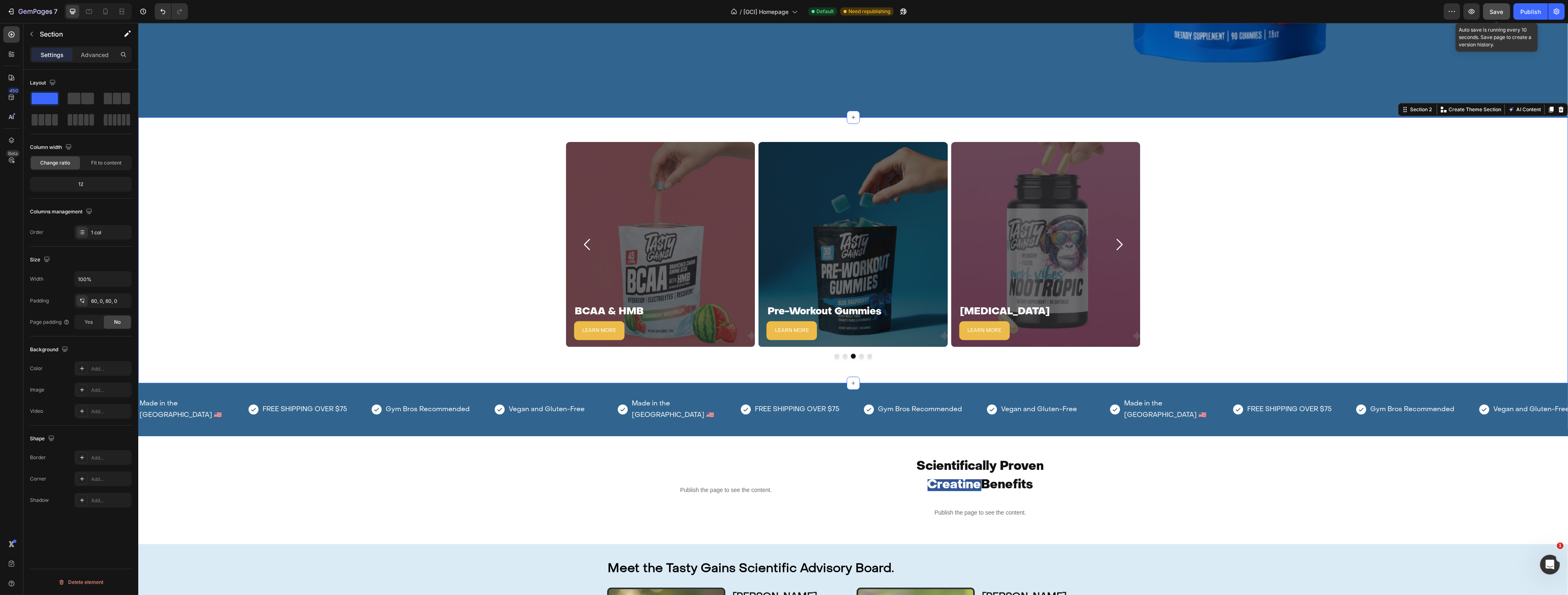
scroll to position [0, 0]
click at [1492, 10] on span "Save" at bounding box center [1497, 11] width 13 height 7
click at [1538, 10] on div "Publish" at bounding box center [1531, 12] width 21 height 9
click at [21, 10] on icon "button" at bounding box center [35, 12] width 33 height 7
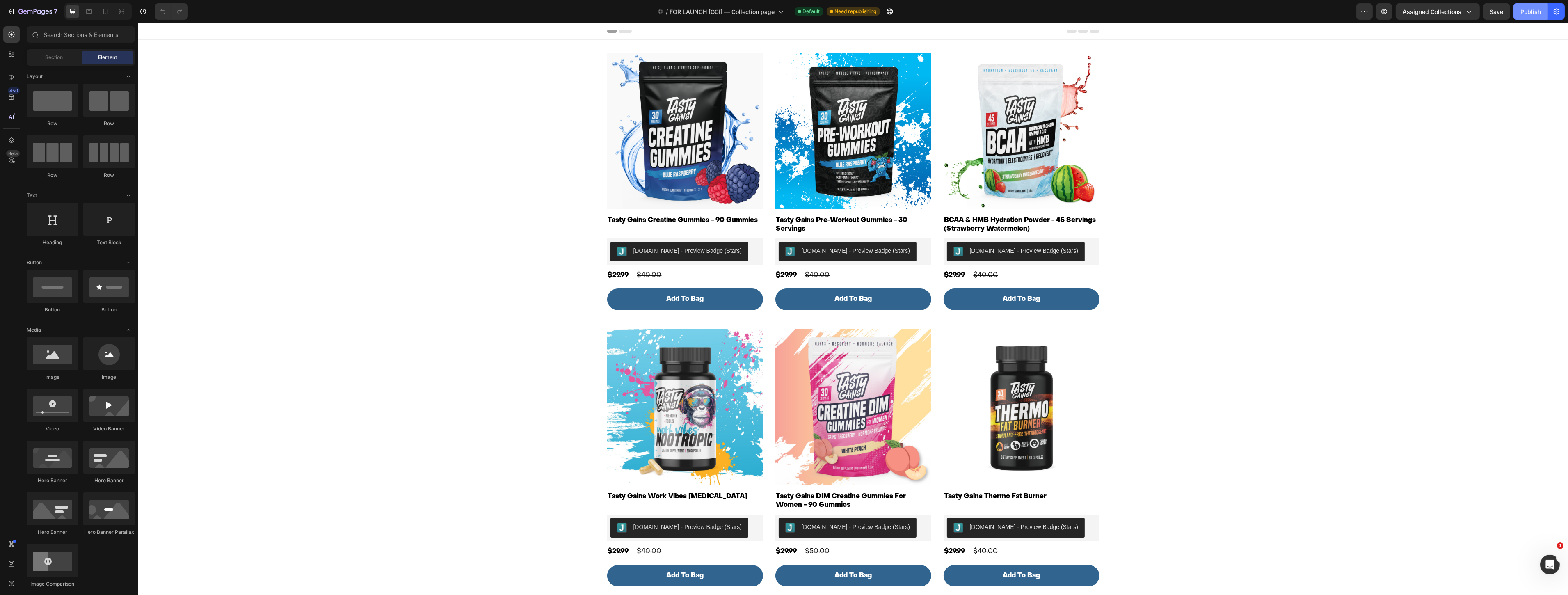
click at [1529, 10] on div "Publish" at bounding box center [1531, 12] width 21 height 9
click at [891, 11] on div "/ FOR LAUNCH [GCI] — Collection page Default Published" at bounding box center [775, 11] width 1162 height 16
click at [883, 13] on icon "button" at bounding box center [880, 11] width 8 height 8
click at [31, 11] on icon "button" at bounding box center [35, 12] width 33 height 7
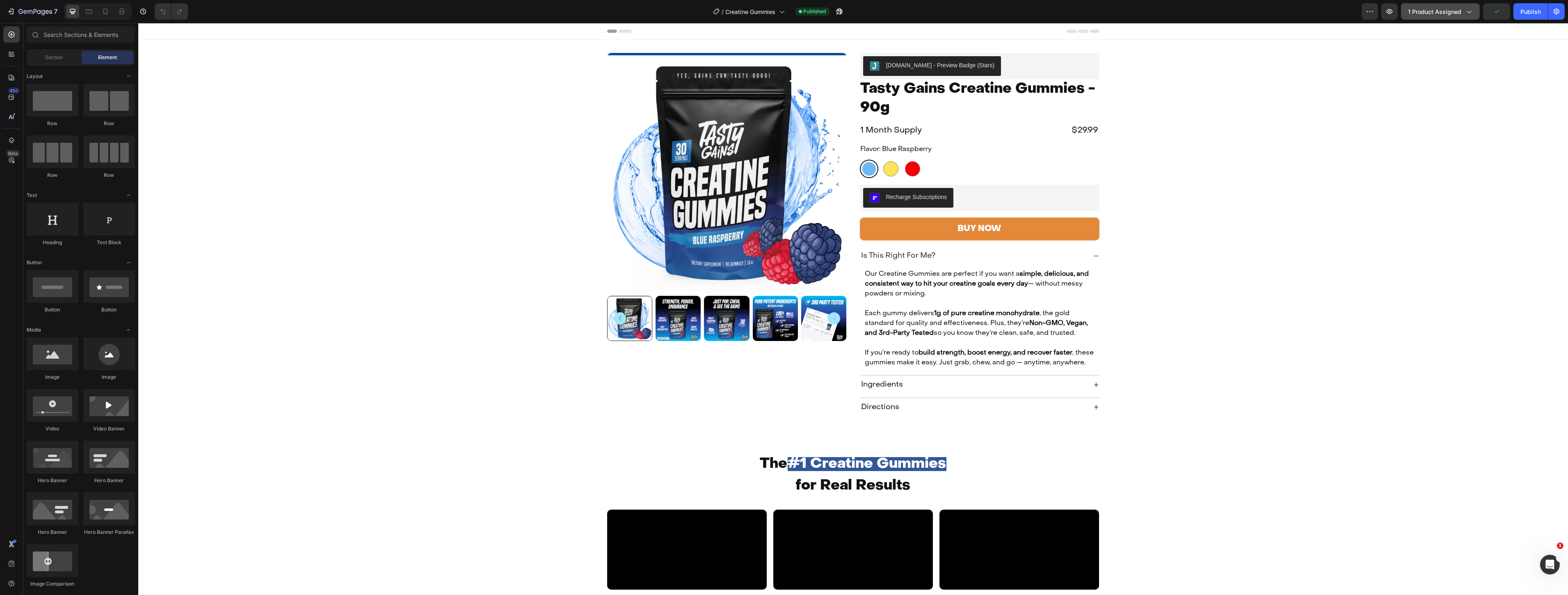
click at [1450, 11] on span "1 product assigned" at bounding box center [1435, 12] width 54 height 9
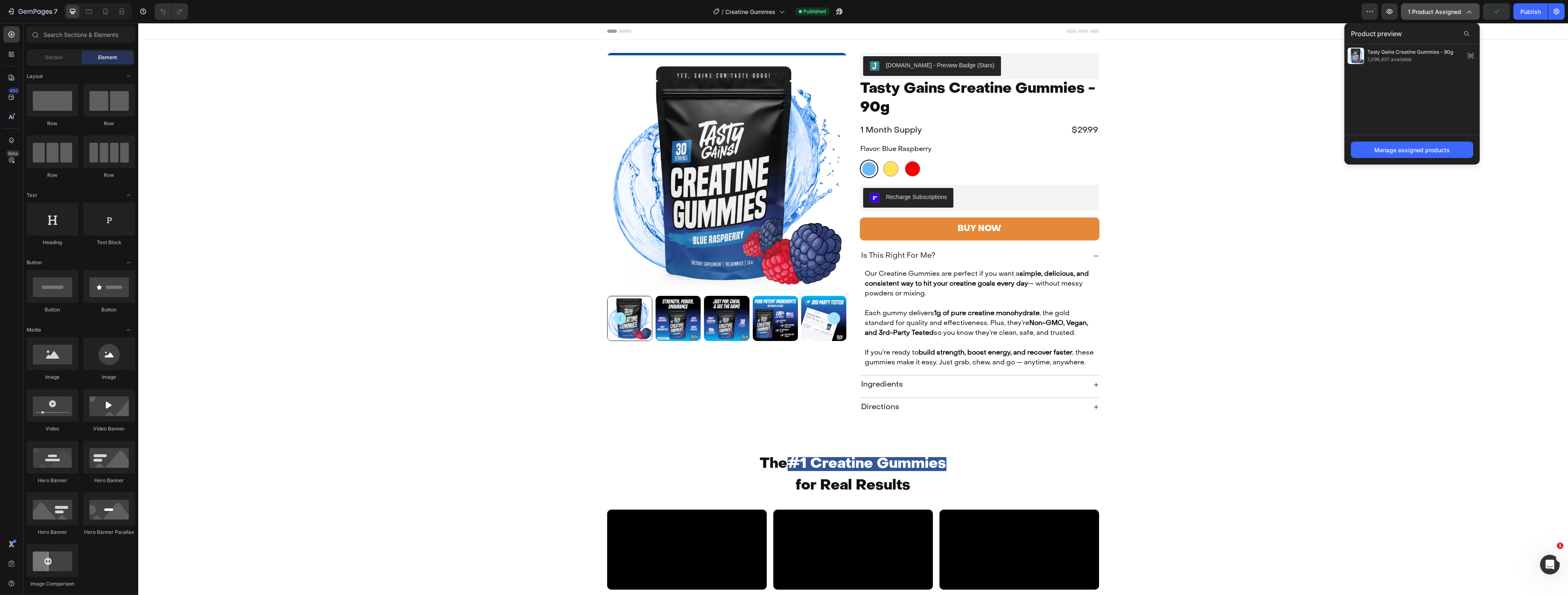
click at [1450, 11] on span "1 product assigned" at bounding box center [1435, 12] width 54 height 9
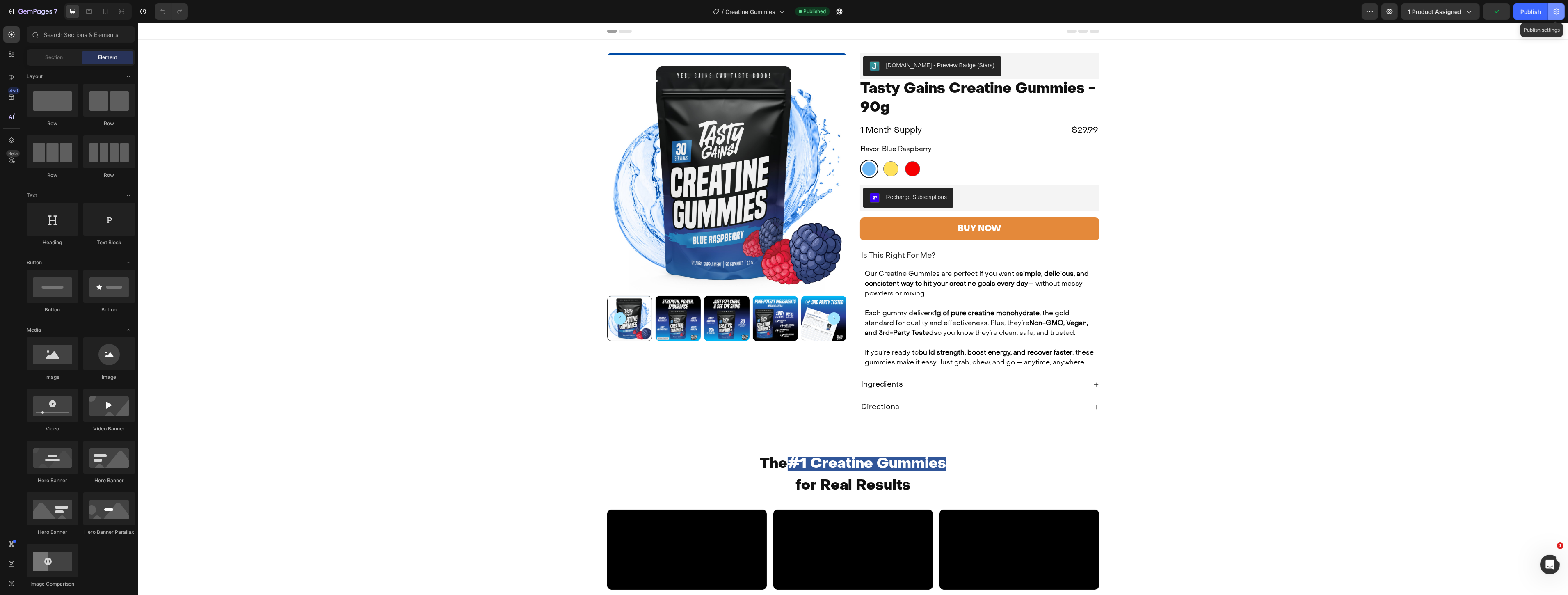
click at [1554, 10] on icon "button" at bounding box center [1556, 12] width 5 height 6
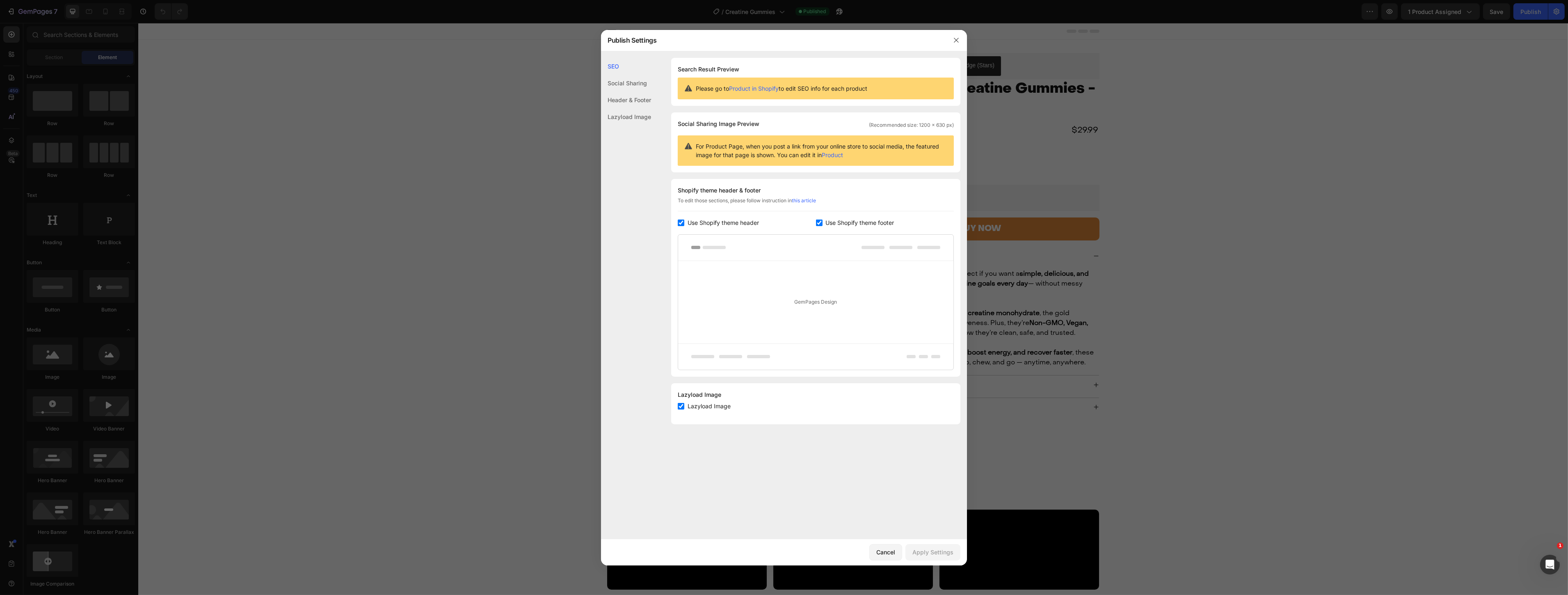
click at [1320, 103] on div at bounding box center [784, 297] width 1568 height 595
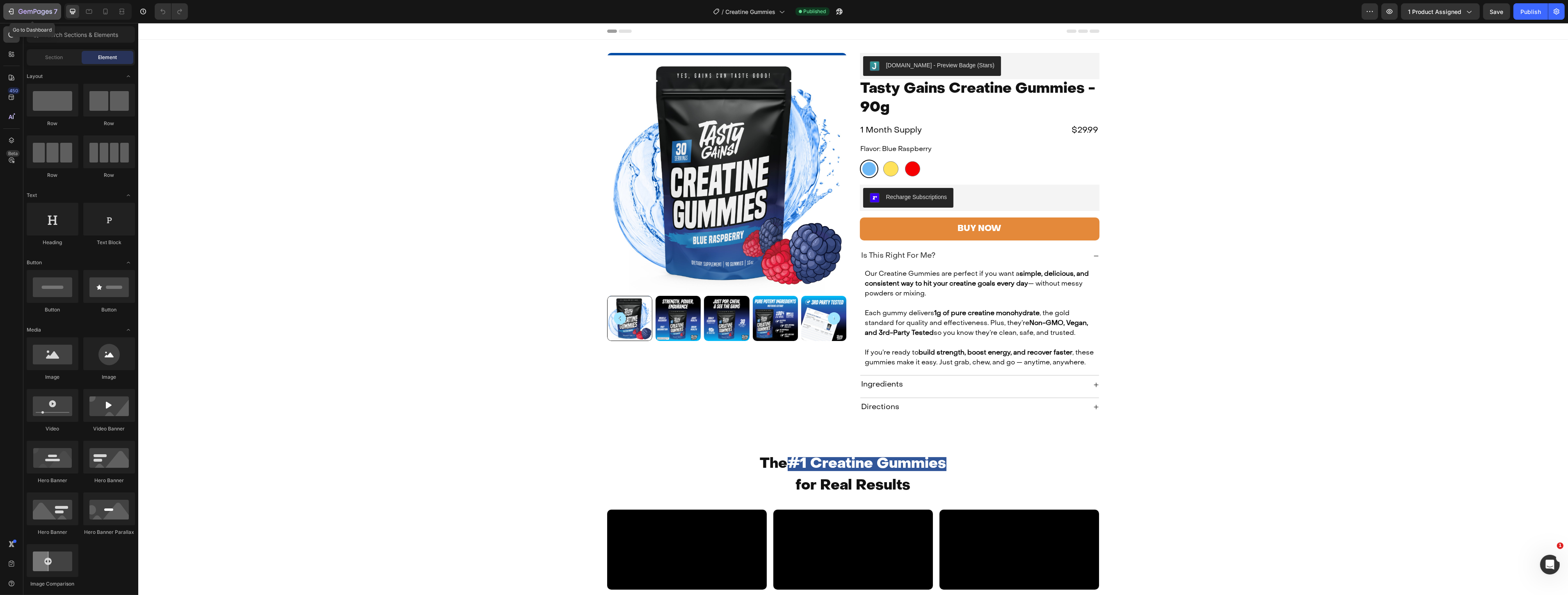
click at [18, 10] on icon "button" at bounding box center [35, 12] width 33 height 7
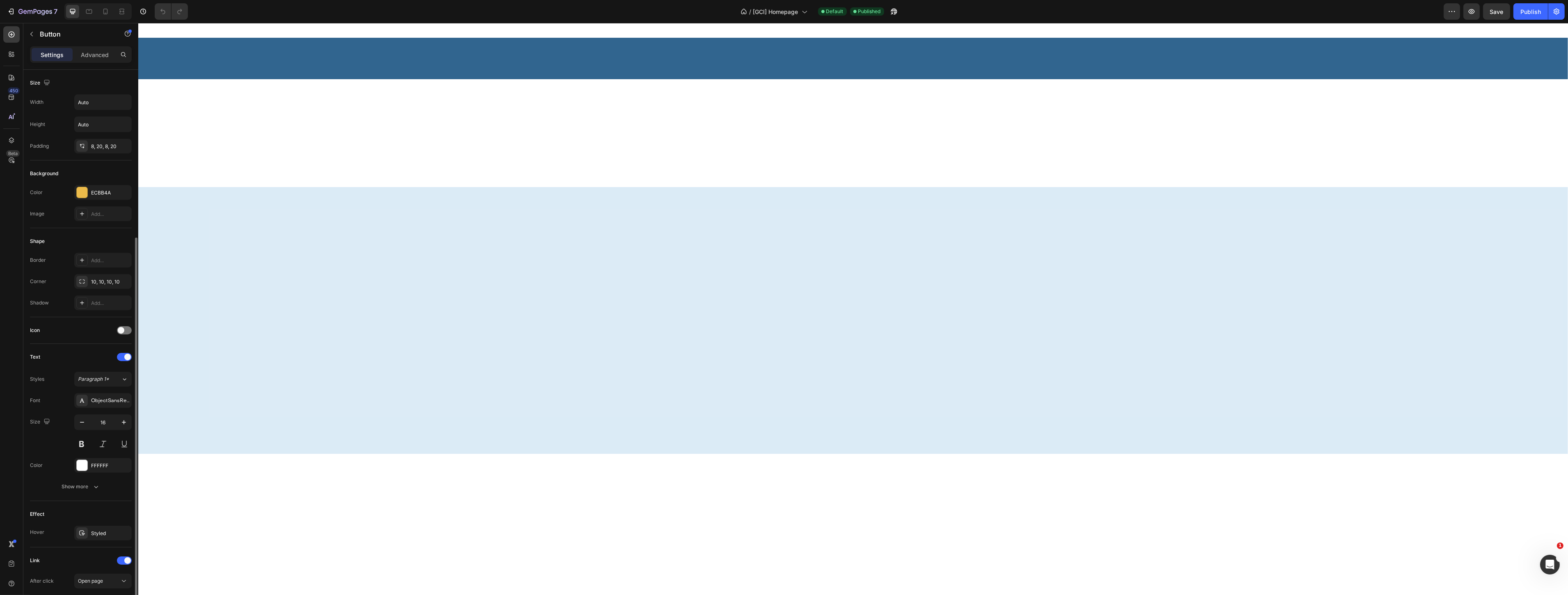
scroll to position [104, 0]
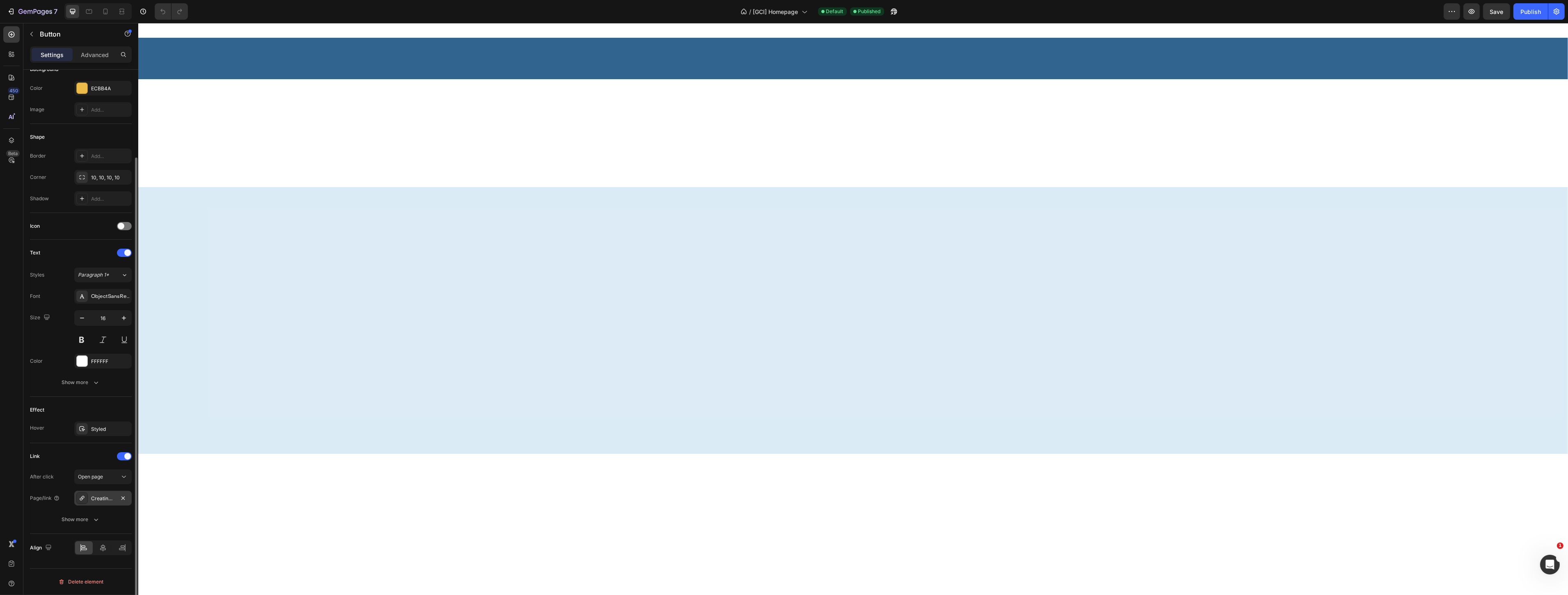
click at [111, 499] on div "Creatine gummies PD new website" at bounding box center [103, 499] width 24 height 7
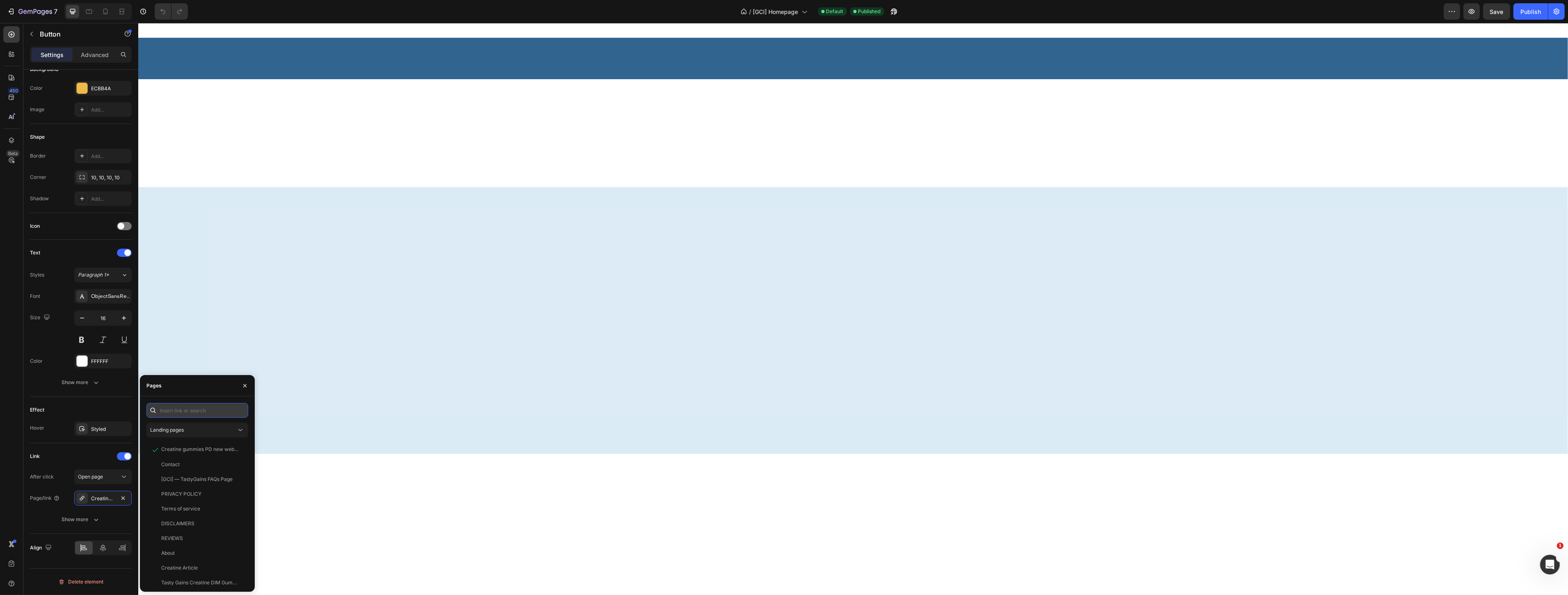
click at [186, 414] on input "text" at bounding box center [197, 410] width 102 height 15
click at [239, 494] on div "View" at bounding box center [236, 494] width 12 height 7
click at [236, 481] on div "View" at bounding box center [236, 479] width 12 height 7
click at [219, 428] on div "Landing pages" at bounding box center [194, 430] width 86 height 7
click at [191, 479] on span "Product pages" at bounding box center [183, 482] width 33 height 7
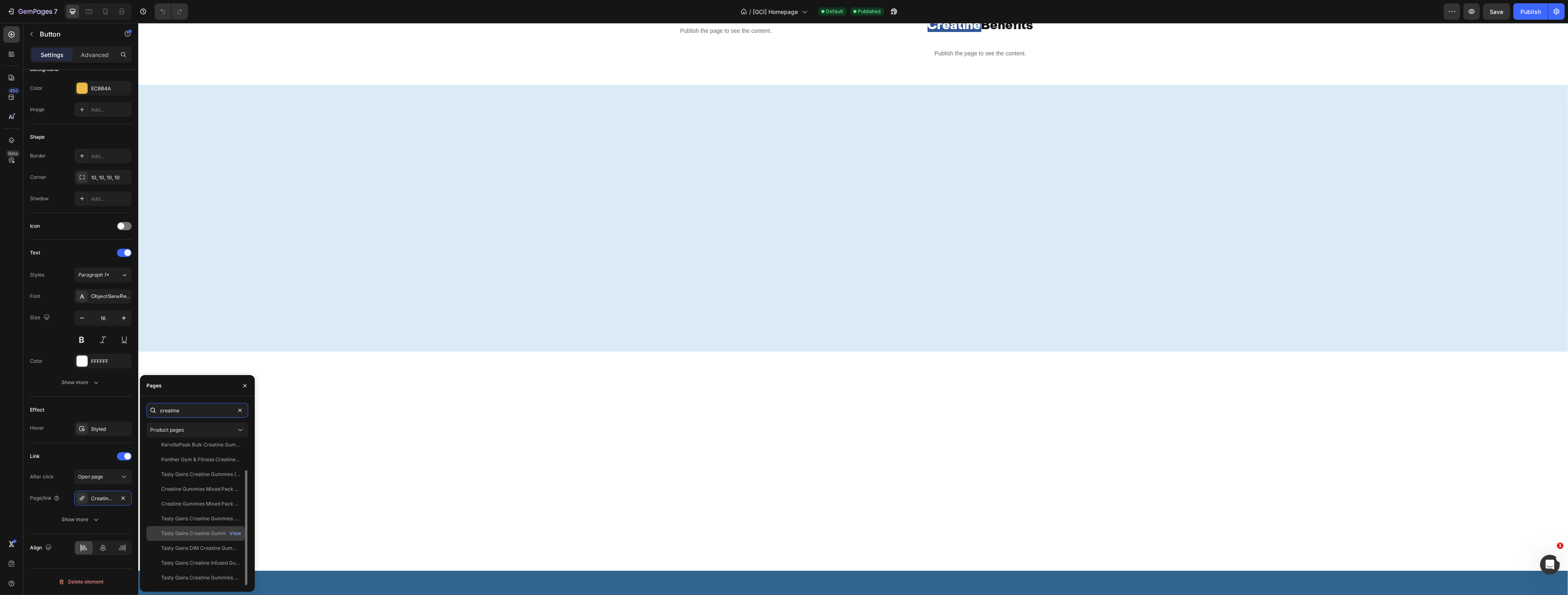
scroll to position [502, 0]
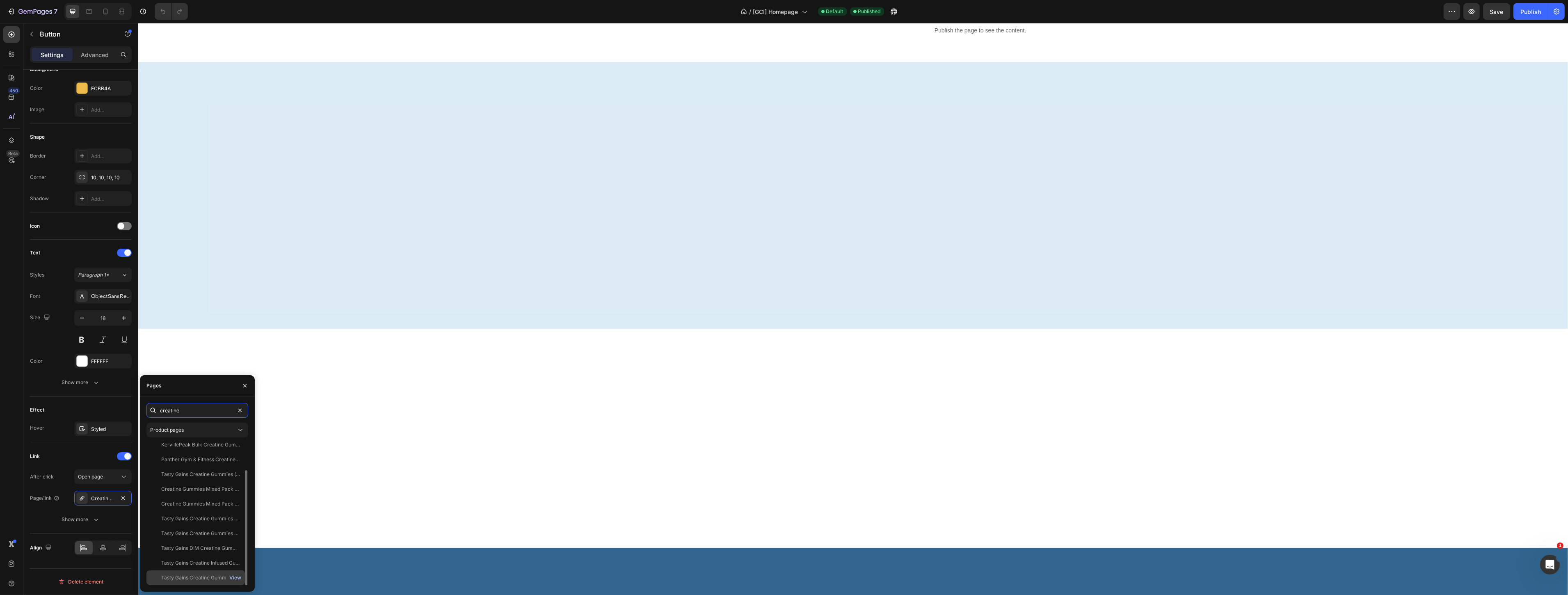
type input "creatine"
click at [238, 577] on div "View" at bounding box center [236, 578] width 12 height 7
click at [208, 572] on div "Tasty Gains Creatine Gummies - 90g View" at bounding box center [196, 578] width 99 height 15
click at [1499, 13] on span "Save" at bounding box center [1497, 11] width 13 height 7
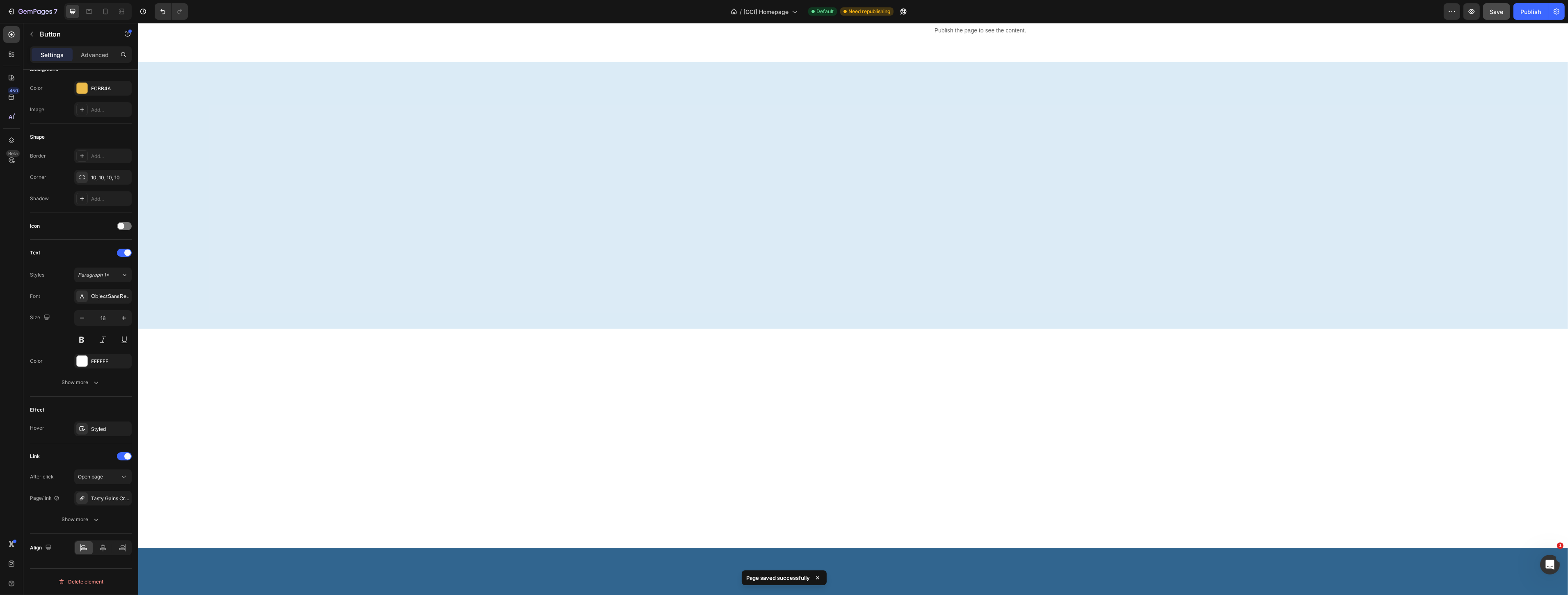
click at [105, 499] on div "Tasty Gains Creatine DIM Gummies for Women" at bounding box center [103, 499] width 24 height 7
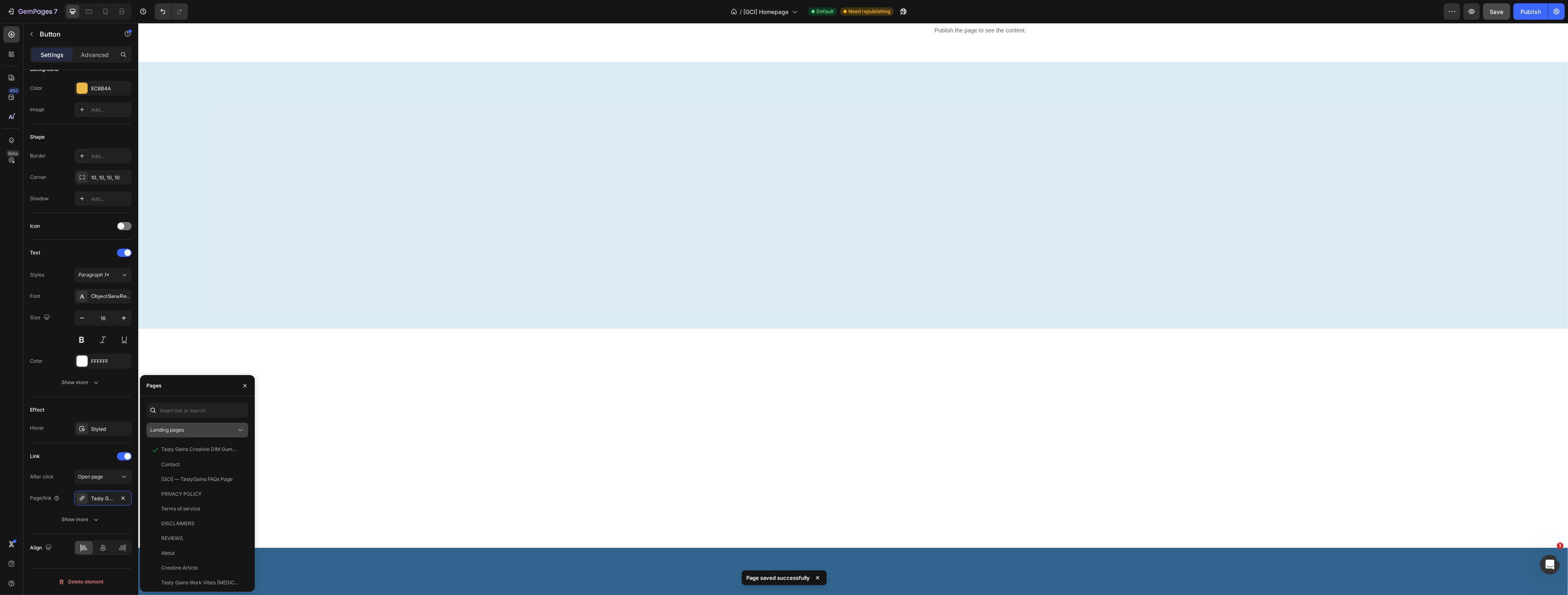
click at [194, 436] on button "Landing pages" at bounding box center [197, 430] width 102 height 15
click at [194, 482] on span "Product pages" at bounding box center [183, 482] width 33 height 7
click at [232, 482] on div "View" at bounding box center [236, 481] width 12 height 7
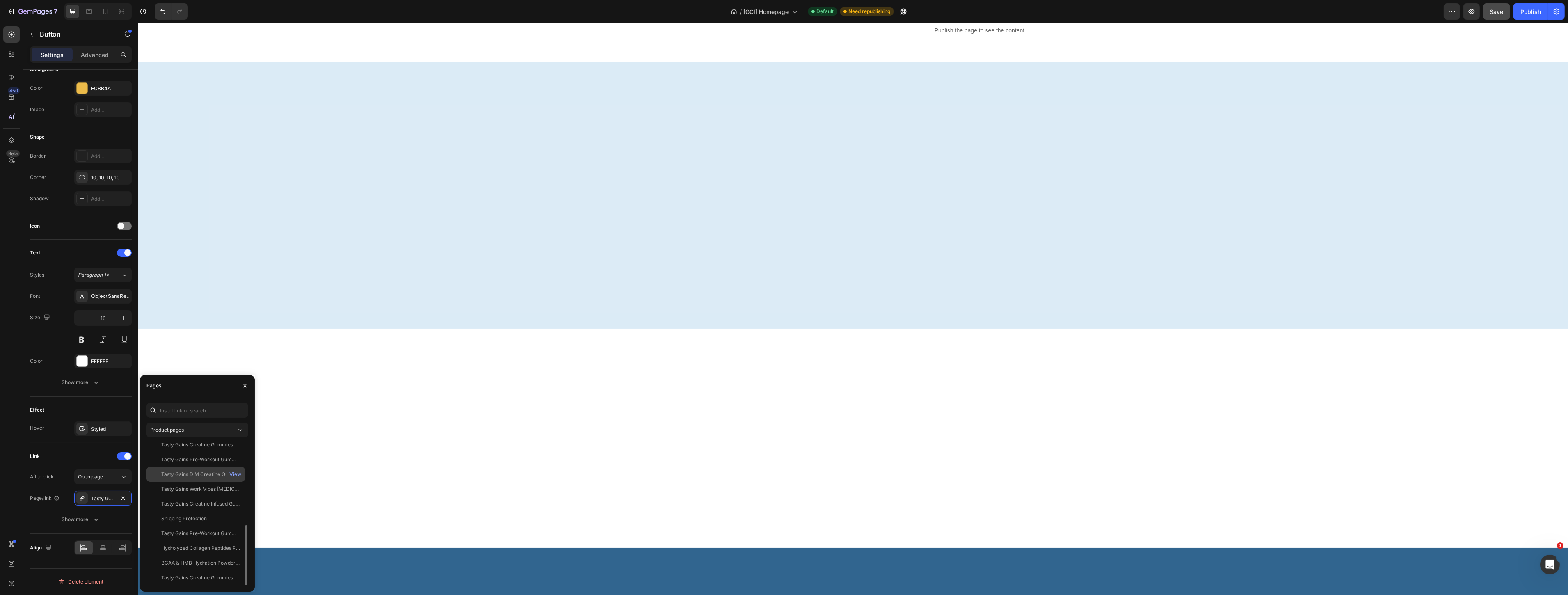
click at [206, 474] on div "Tasty Gains DIM Creatine Gummies For Women - 90 Gummies" at bounding box center [200, 474] width 79 height 7
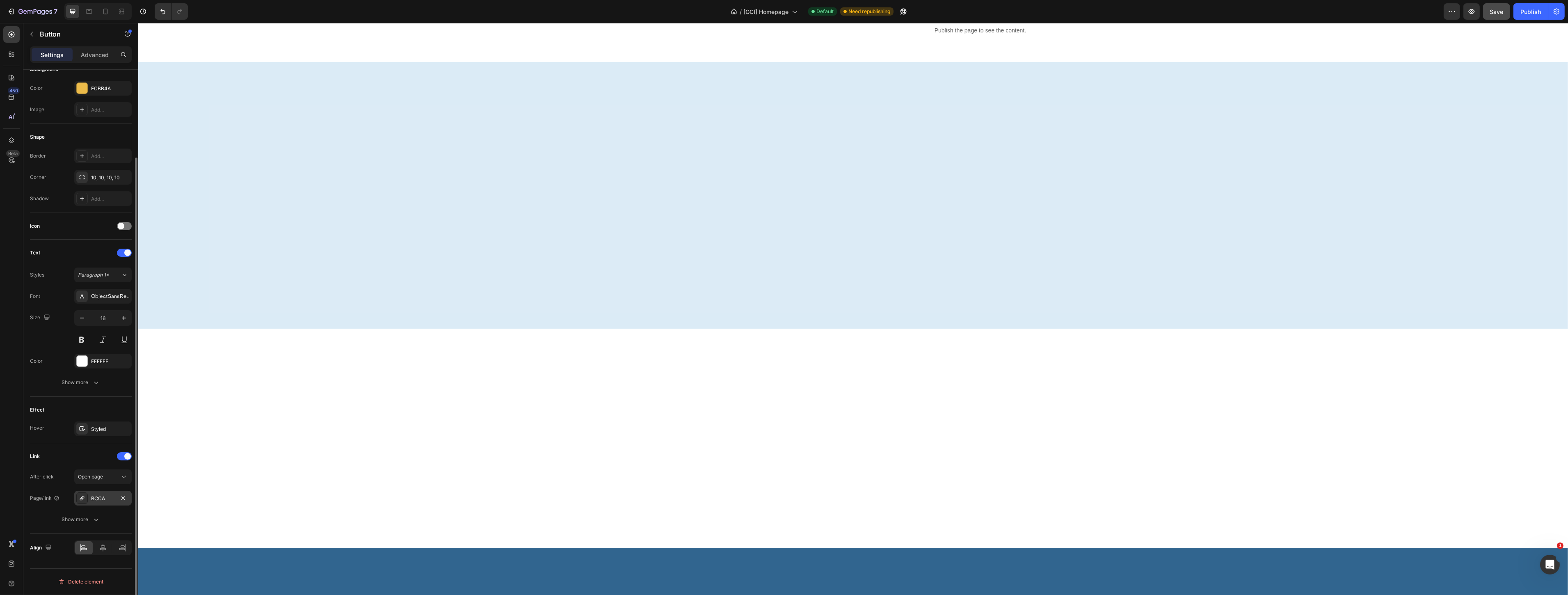
click at [89, 498] on div "BCCA" at bounding box center [103, 498] width 57 height 15
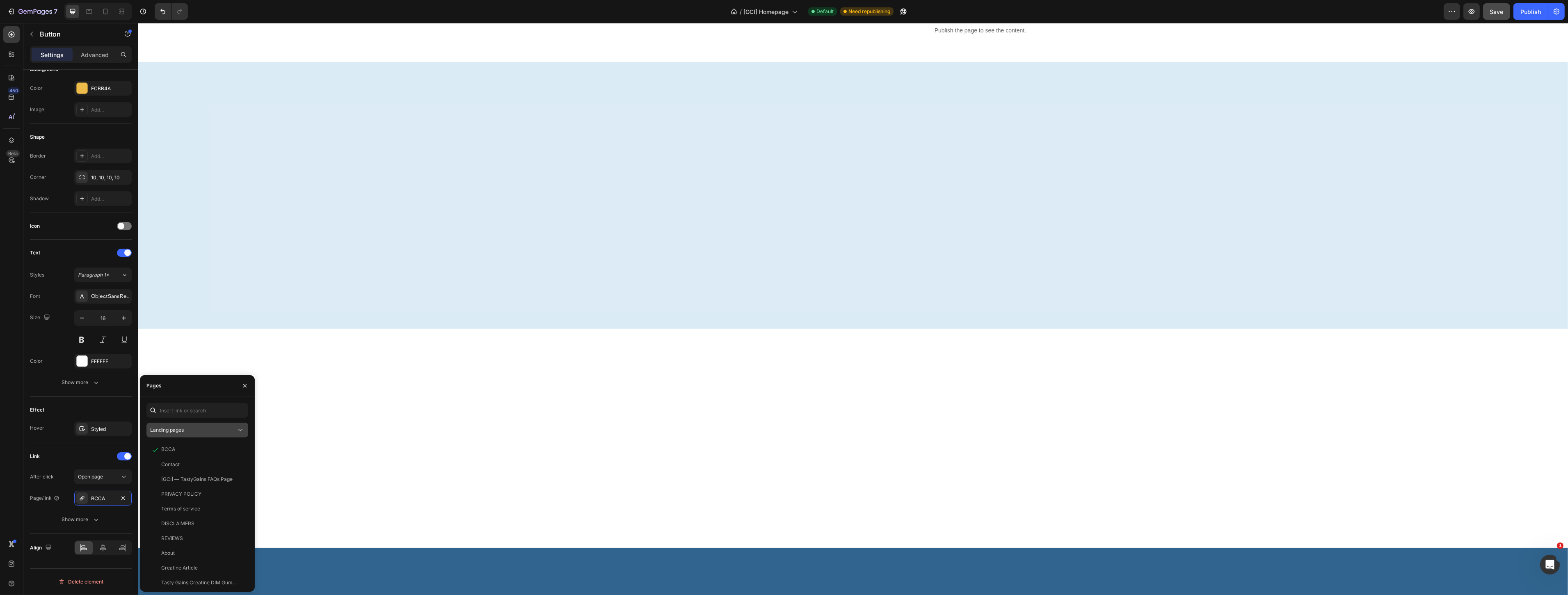
click at [182, 434] on button "Landing pages" at bounding box center [197, 430] width 102 height 15
click at [182, 477] on div "Product pages" at bounding box center [197, 482] width 95 height 16
click at [187, 411] on input "text" at bounding box center [197, 410] width 102 height 15
type input "bc"
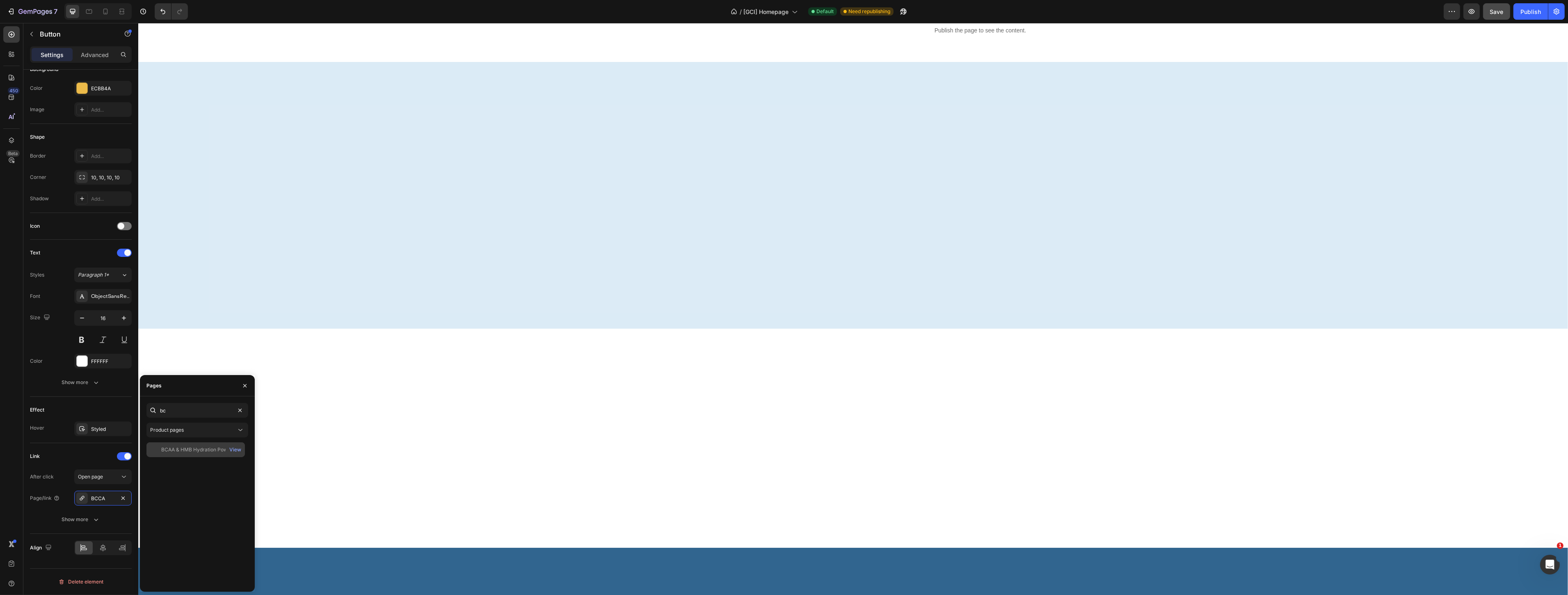
click at [190, 446] on div "BCAA & HMB Hydration Powder - 45 Servings (Strawberry Watermelon)" at bounding box center [200, 450] width 79 height 7
click at [240, 449] on div "View" at bounding box center [236, 450] width 12 height 7
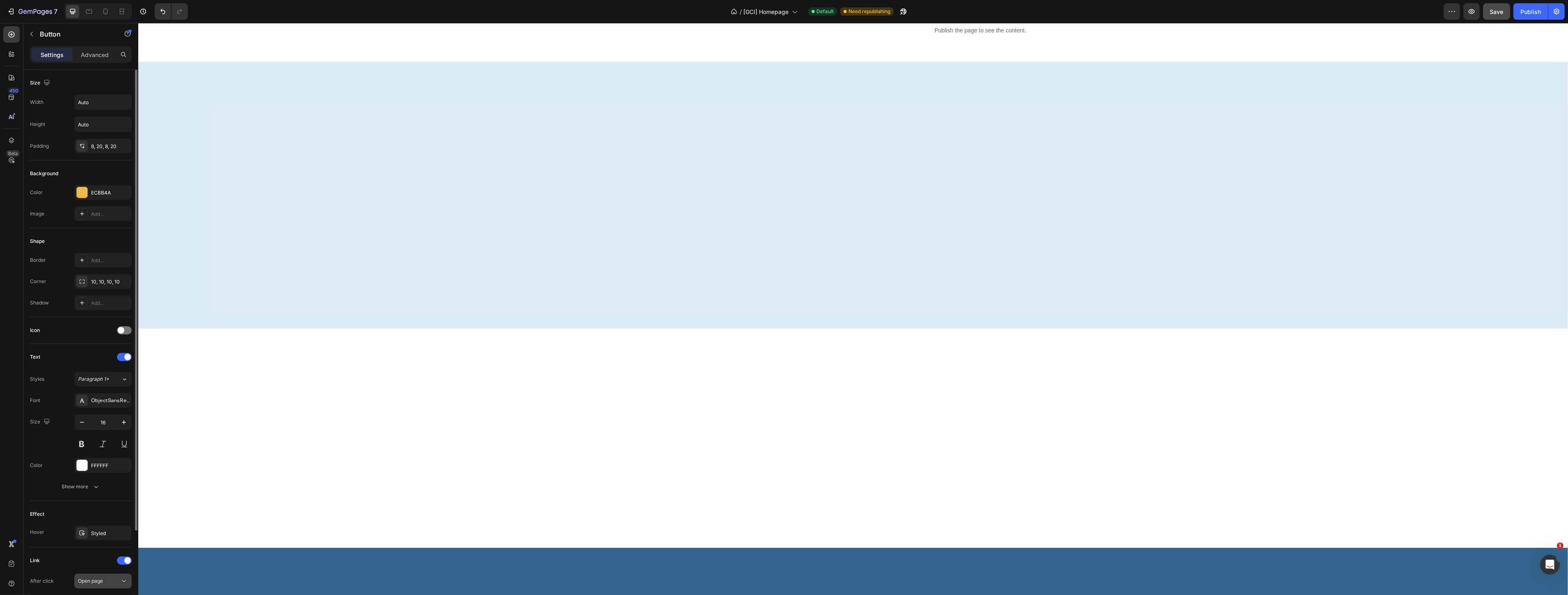
scroll to position [104, 0]
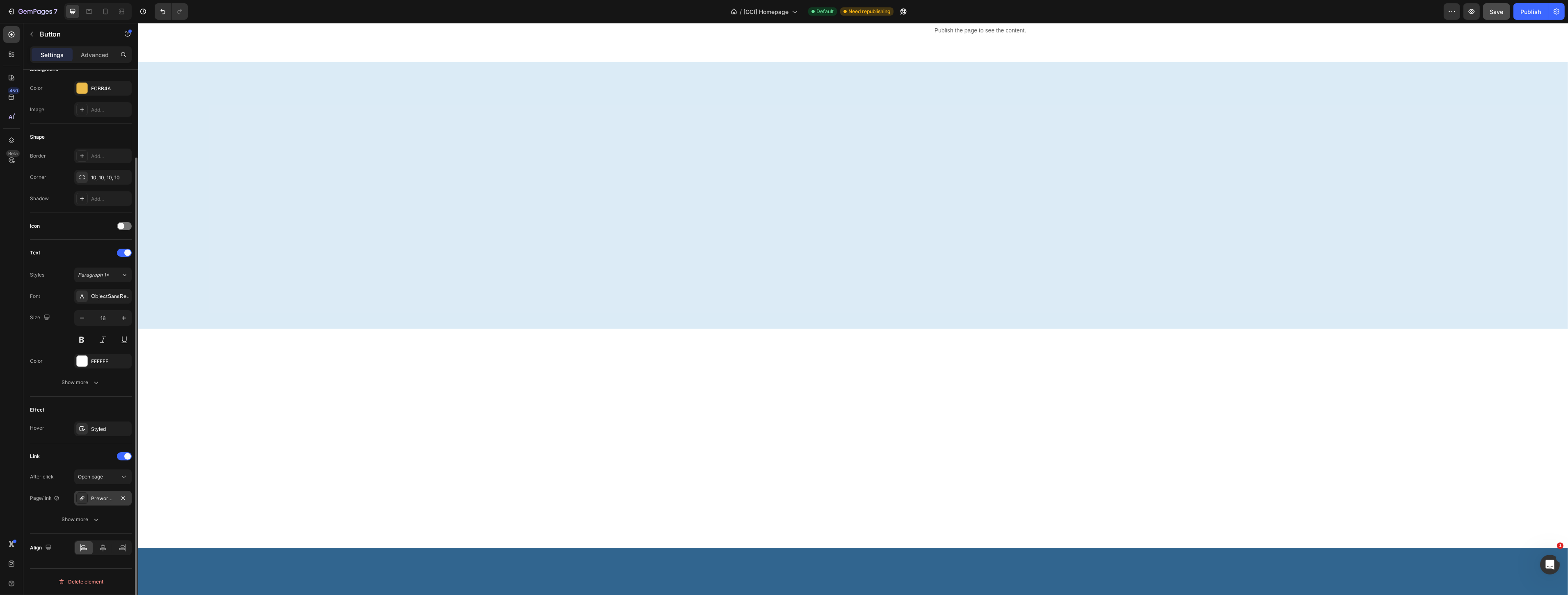
click at [93, 498] on div "Preworkout Product page" at bounding box center [103, 499] width 24 height 7
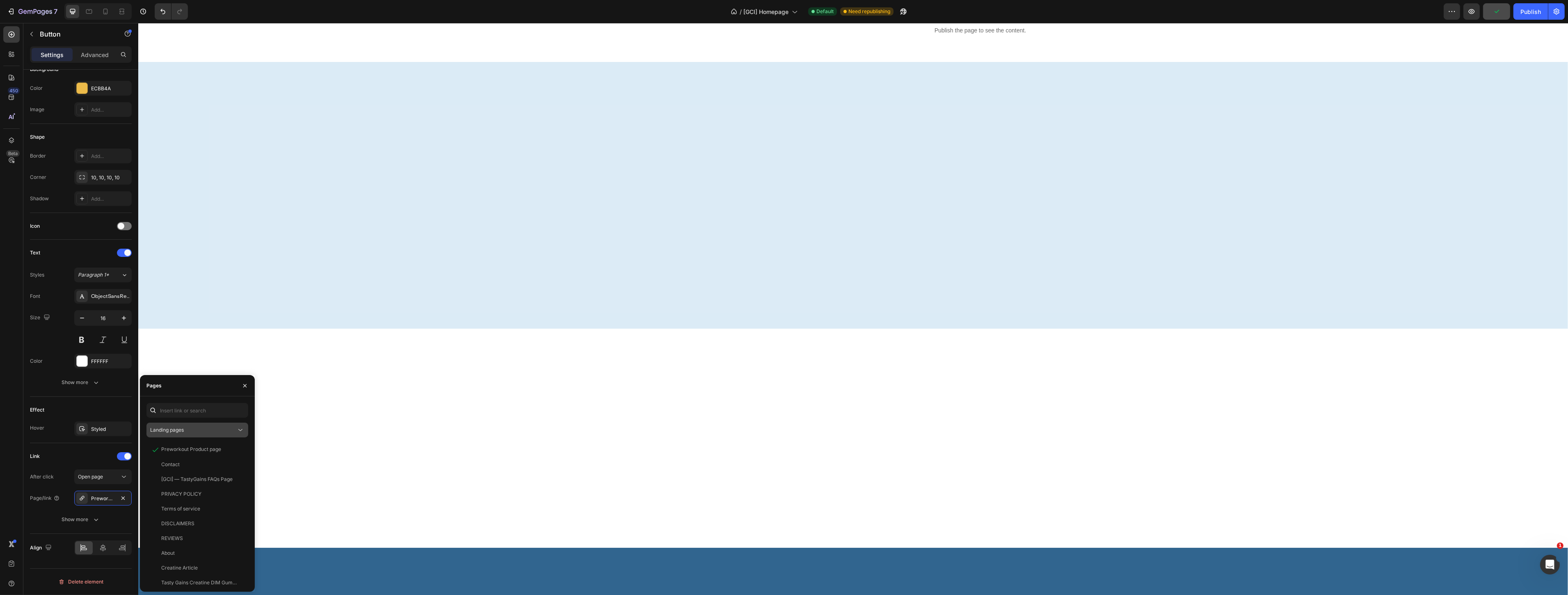
click at [201, 426] on div "Landing pages" at bounding box center [197, 430] width 94 height 8
click at [183, 478] on span "Product pages" at bounding box center [183, 482] width 33 height 7
click at [198, 429] on div "Product pages" at bounding box center [194, 430] width 86 height 7
click at [194, 412] on input "text" at bounding box center [197, 410] width 102 height 15
type input "pre"
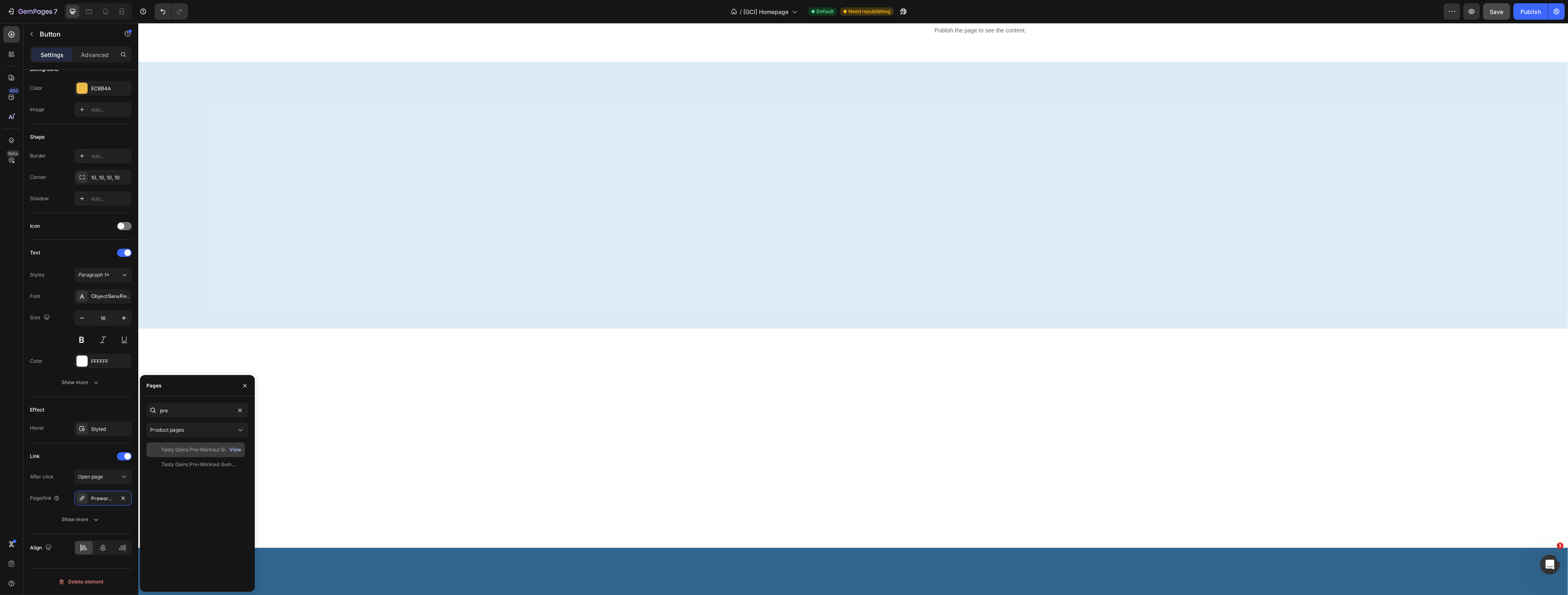
click at [232, 452] on div "View" at bounding box center [236, 450] width 12 height 7
click at [239, 464] on div "View" at bounding box center [236, 465] width 12 height 7
click at [186, 466] on div "Tasty Gains Pre-Workout Gummies - 30 Servings" at bounding box center [200, 465] width 79 height 7
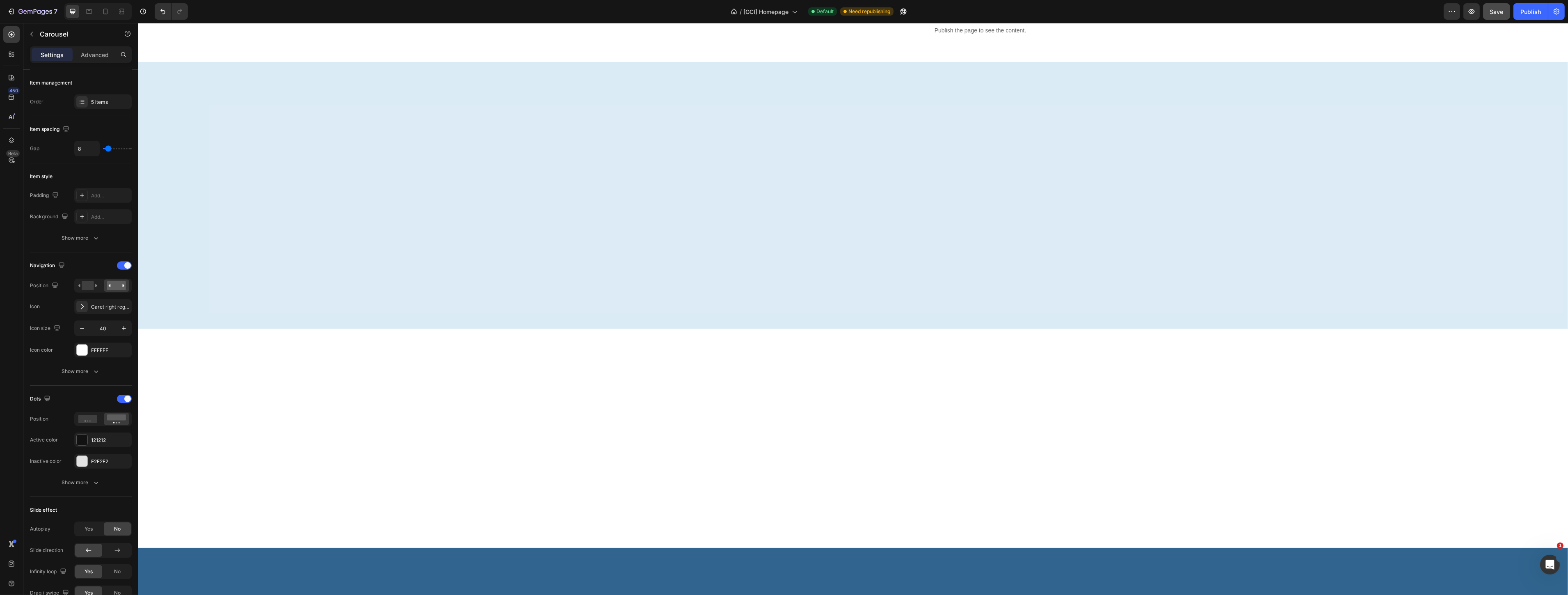
scroll to position [0, 0]
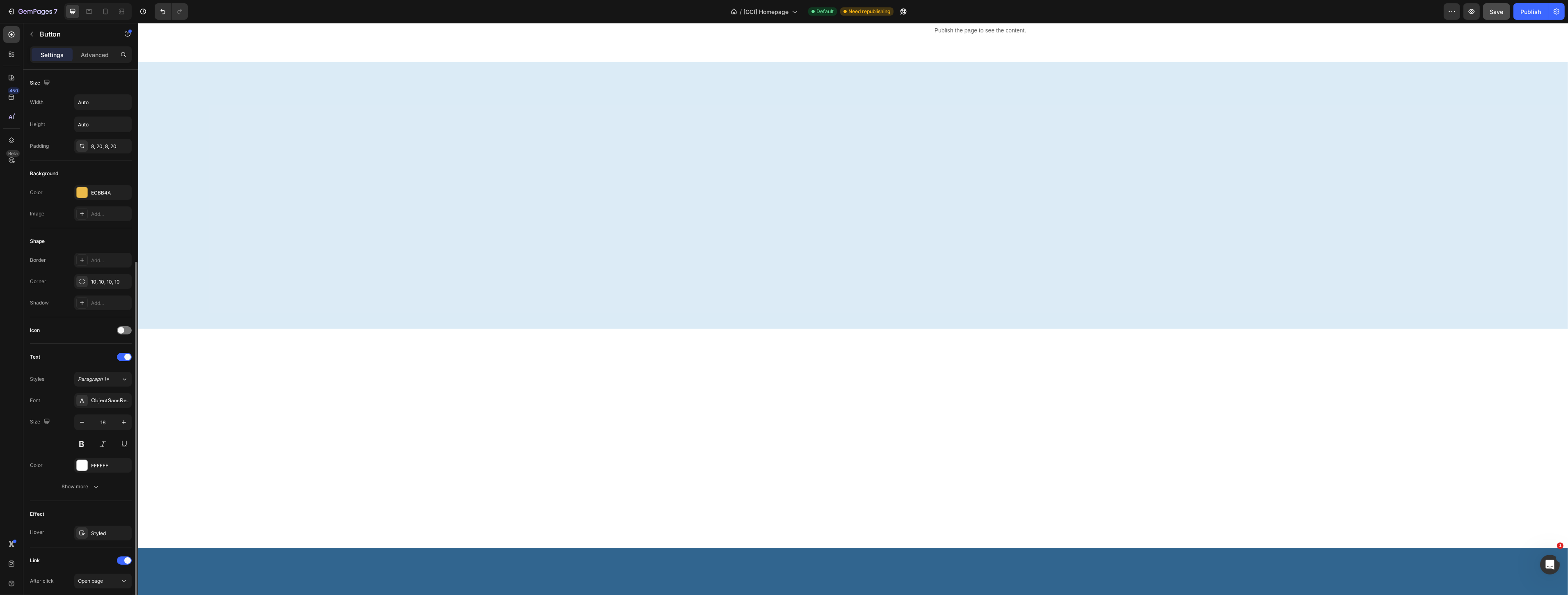
scroll to position [104, 0]
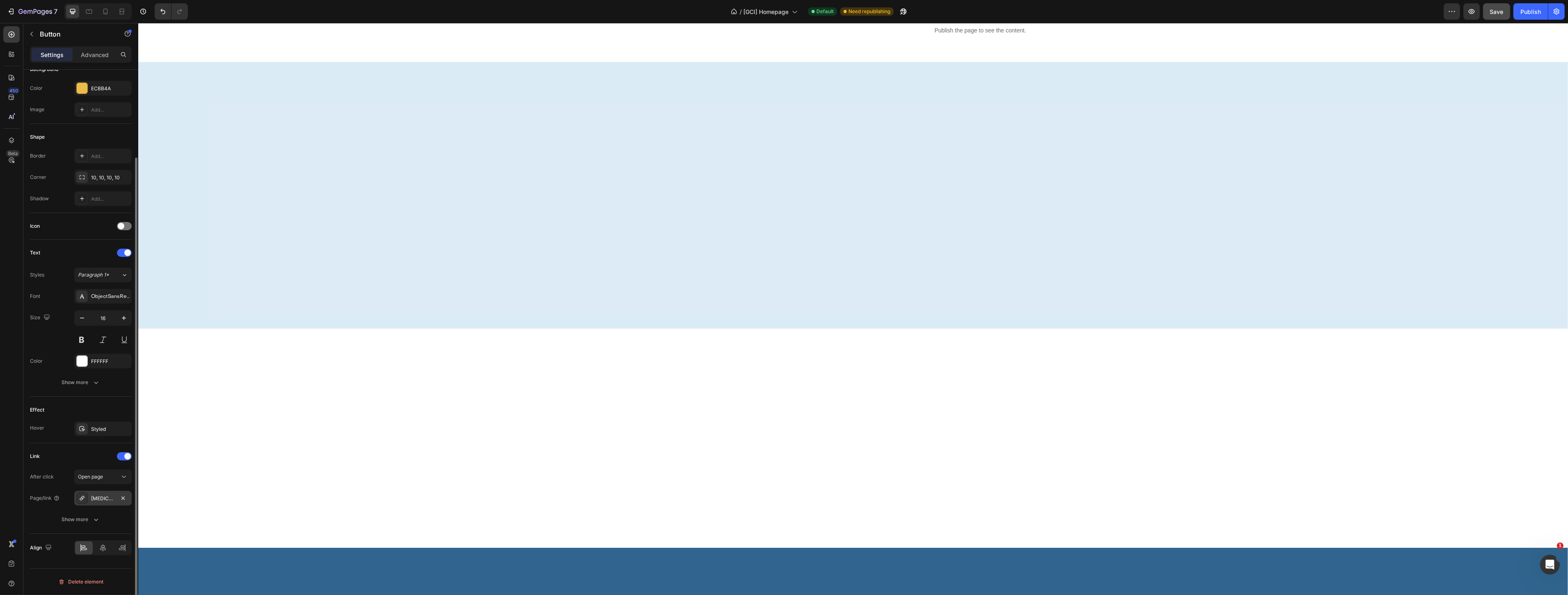
click at [100, 501] on div "[MEDICAL_DATA] product page" at bounding box center [103, 499] width 24 height 7
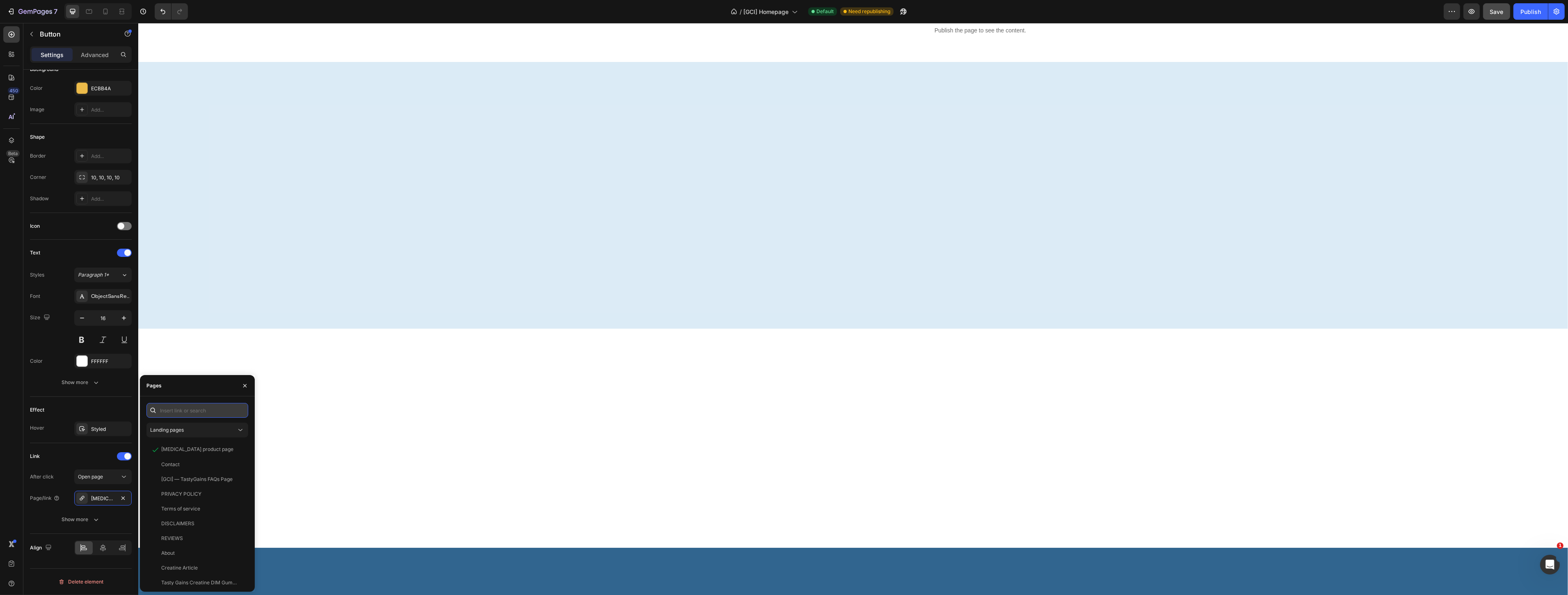
click at [198, 409] on input "text" at bounding box center [197, 410] width 102 height 15
type input "noo"
click at [194, 433] on div "Landing pages" at bounding box center [194, 430] width 86 height 7
click at [195, 479] on span "Product pages" at bounding box center [183, 482] width 33 height 7
click at [235, 449] on div "View" at bounding box center [236, 450] width 12 height 7
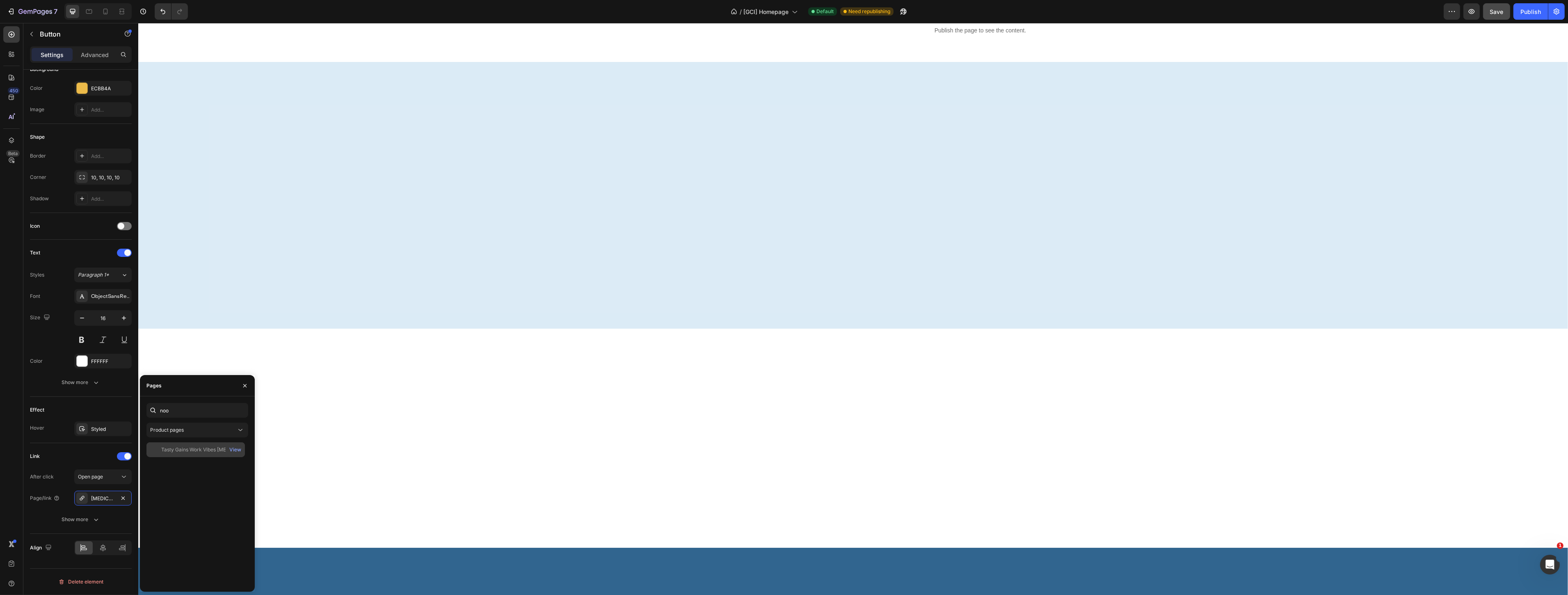
click at [198, 450] on div "Tasty Gains Work Vibes Nootropic" at bounding box center [200, 450] width 79 height 7
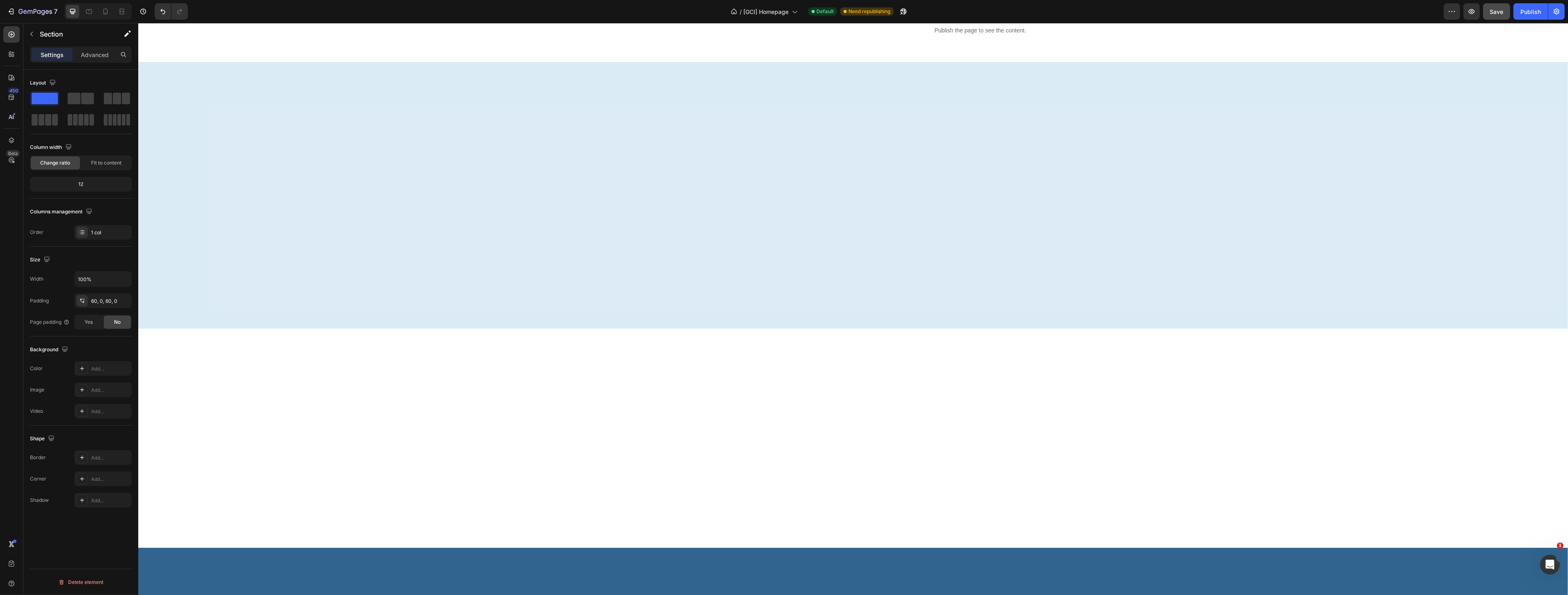
scroll to position [0, 0]
click at [1497, 13] on span "Save" at bounding box center [1497, 11] width 13 height 7
click at [1522, 15] on div "Publish" at bounding box center [1531, 12] width 21 height 9
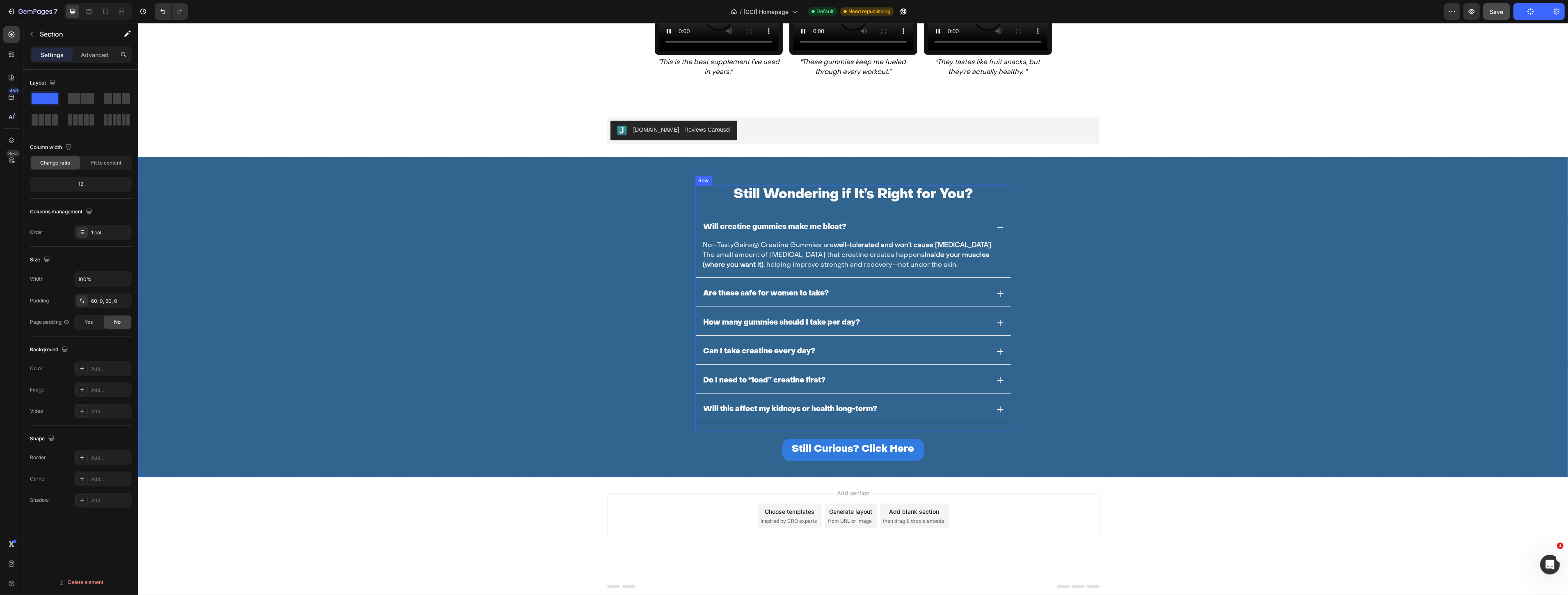
scroll to position [1630, 0]
click at [875, 441] on button "Still Curious? Click Here" at bounding box center [853, 449] width 142 height 23
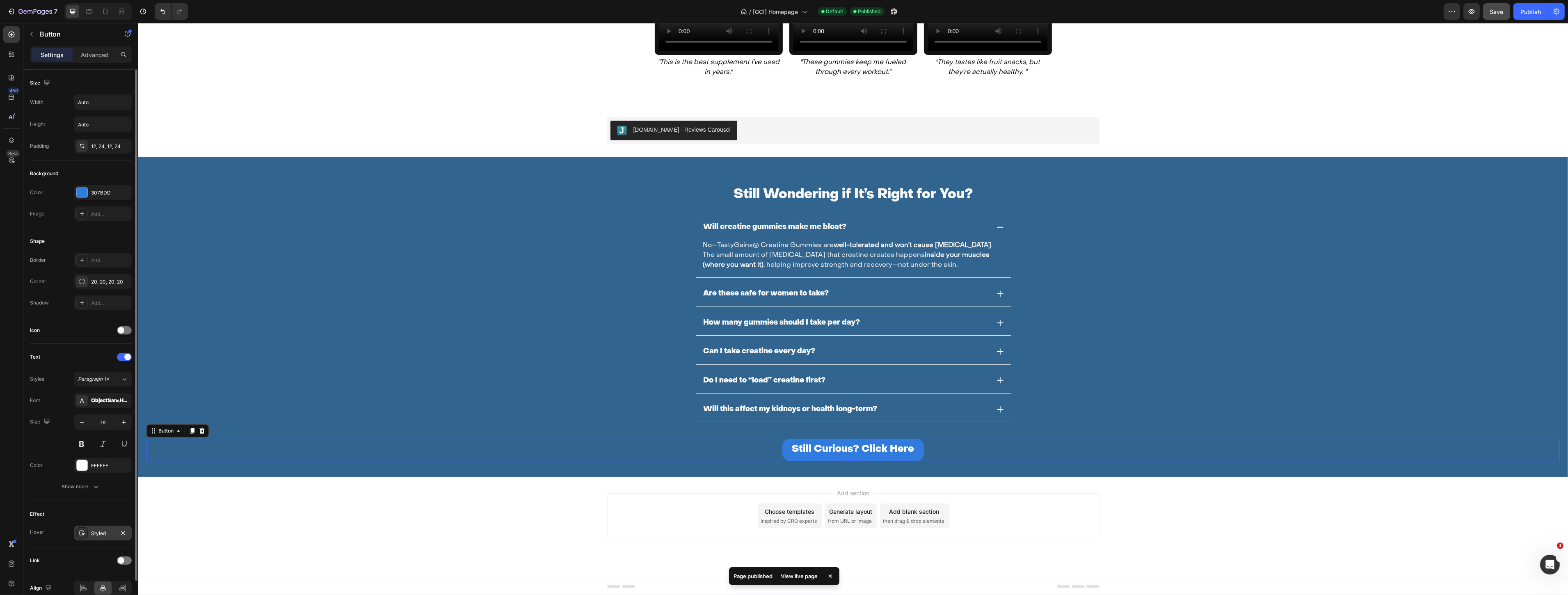
scroll to position [40, 0]
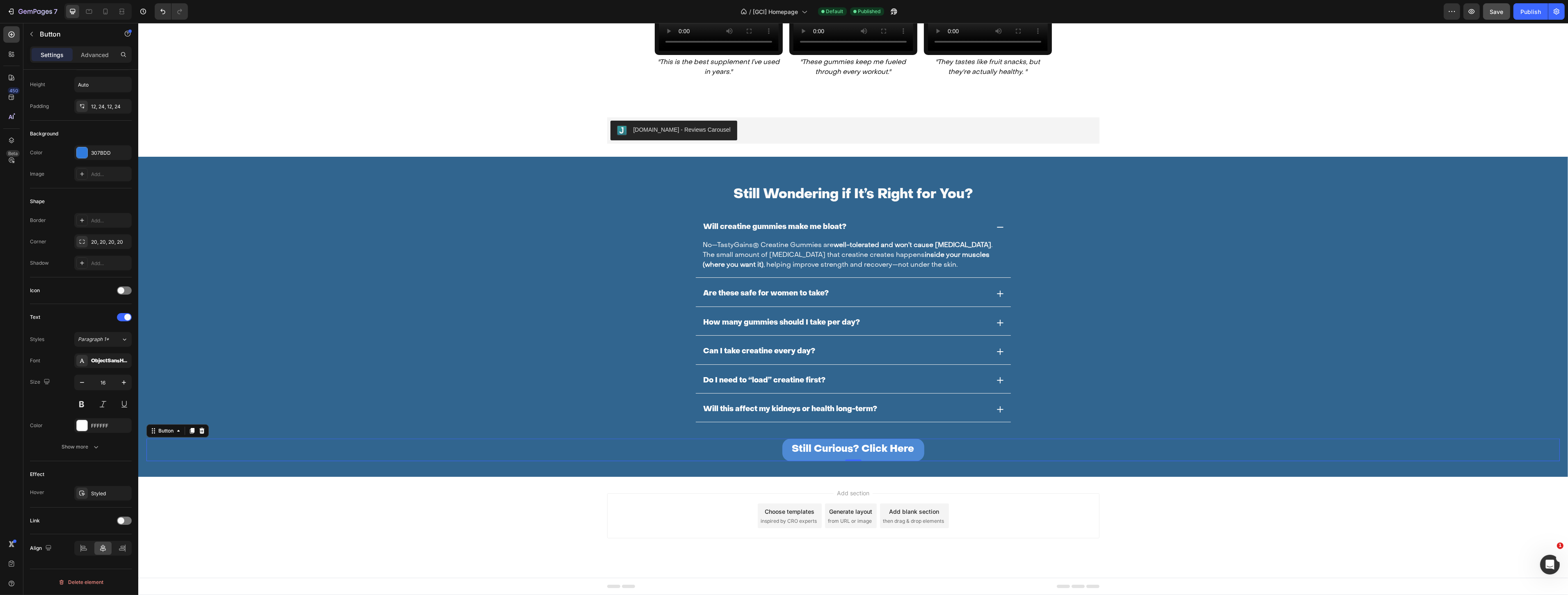
click at [788, 443] on button "Still Curious? Click Here" at bounding box center [853, 449] width 142 height 23
click at [121, 527] on div "Link" at bounding box center [80, 521] width 102 height 13
click at [121, 523] on span at bounding box center [121, 521] width 7 height 7
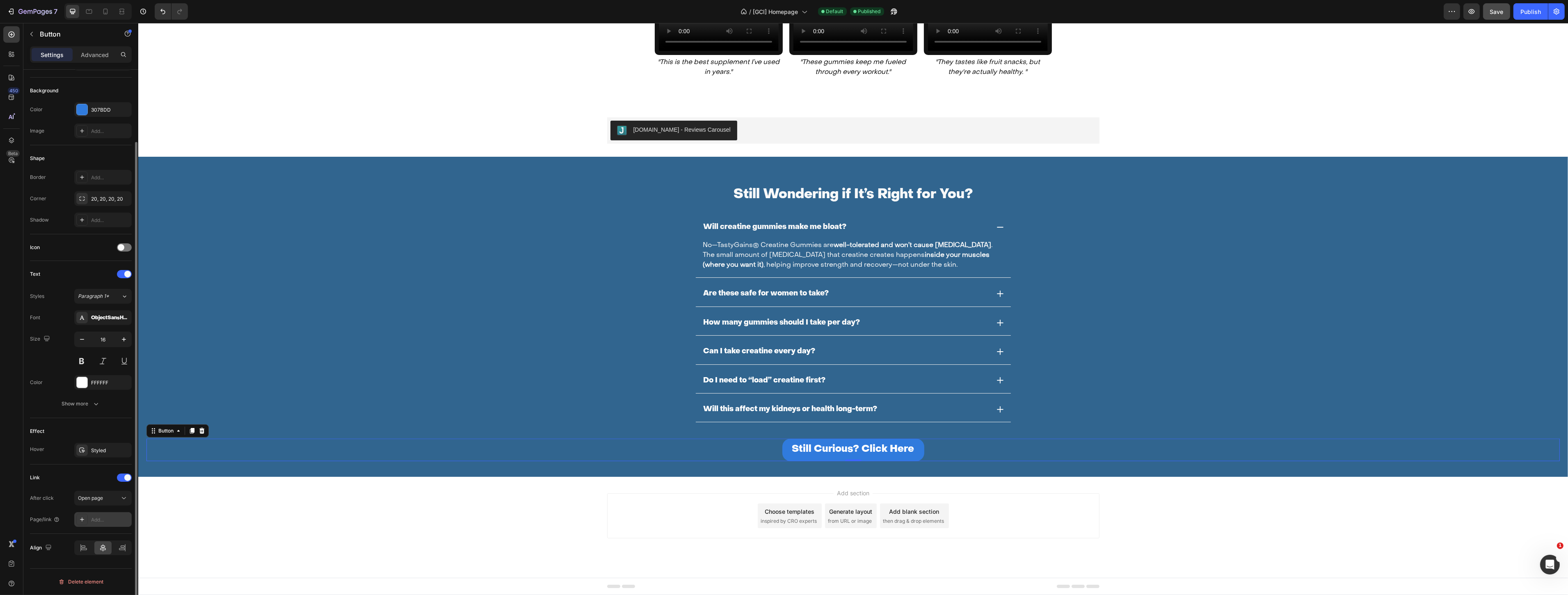
click at [108, 518] on div "Add..." at bounding box center [110, 520] width 38 height 7
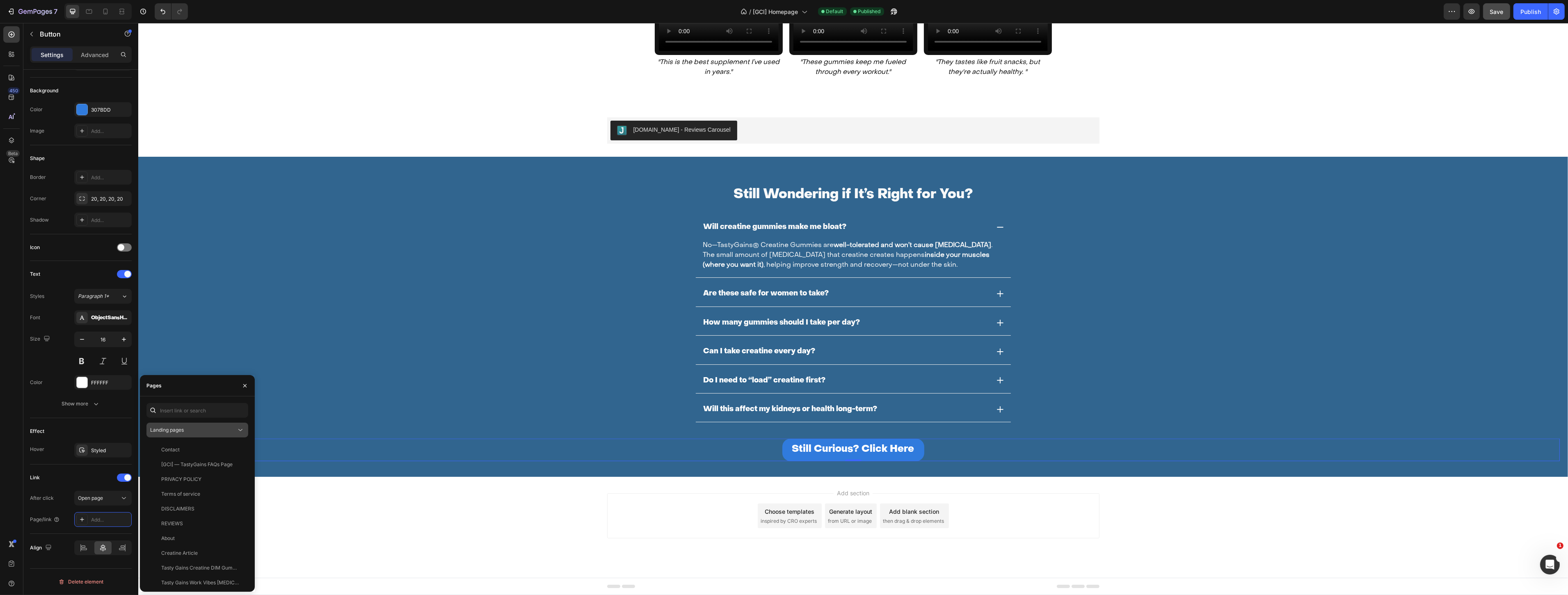
click at [203, 428] on div "Landing pages" at bounding box center [194, 430] width 86 height 7
click at [197, 409] on input "text" at bounding box center [197, 410] width 102 height 15
type input "faq"
click at [239, 450] on div "View" at bounding box center [236, 450] width 12 height 7
click at [194, 448] on div "[GCI] — TastyGains FAQs Page" at bounding box center [197, 450] width 71 height 7
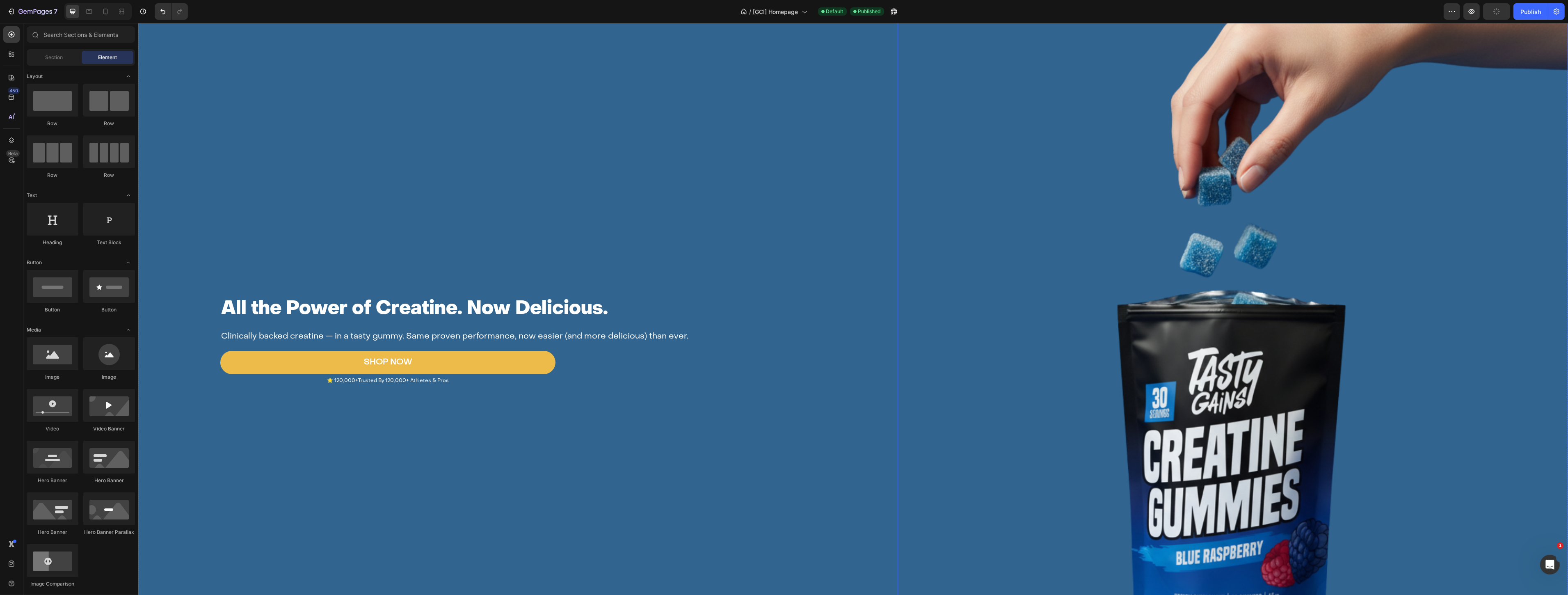
scroll to position [0, 0]
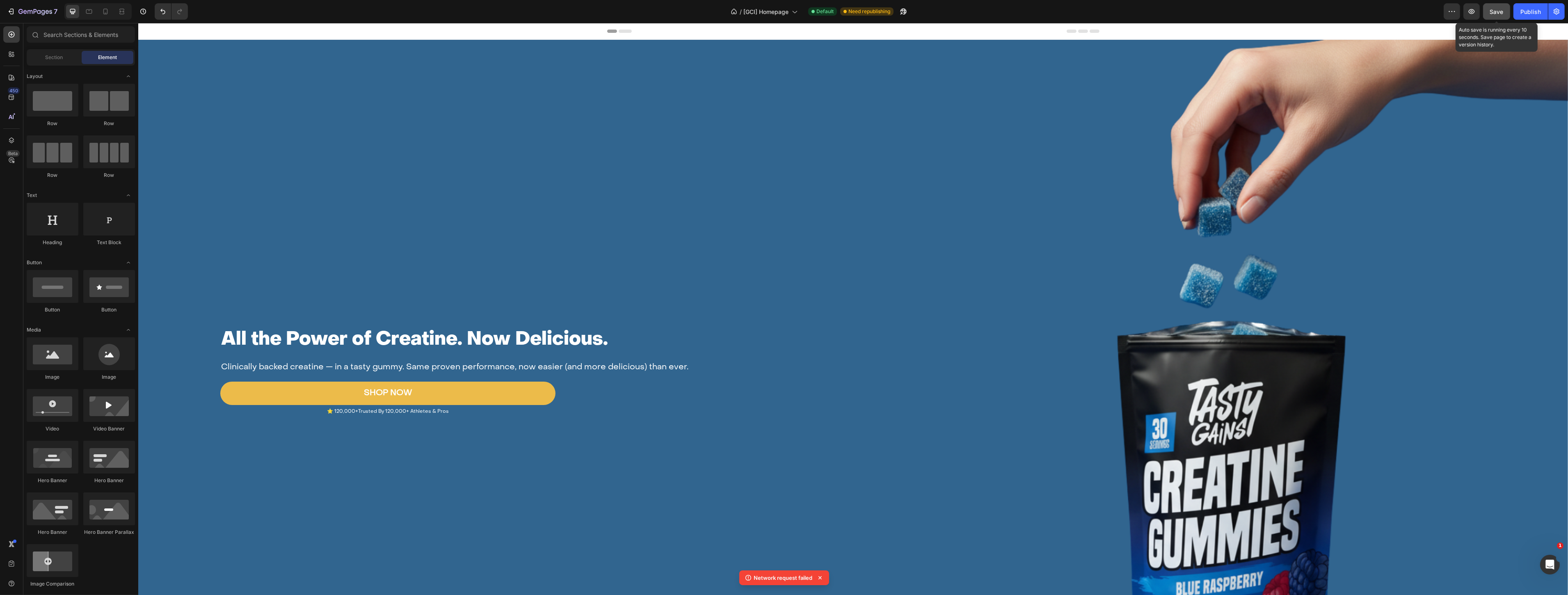
click at [1500, 13] on span "Save" at bounding box center [1497, 11] width 13 height 7
click at [1525, 9] on div "Publish" at bounding box center [1531, 12] width 21 height 9
click at [33, 13] on icon "button" at bounding box center [35, 12] width 33 height 7
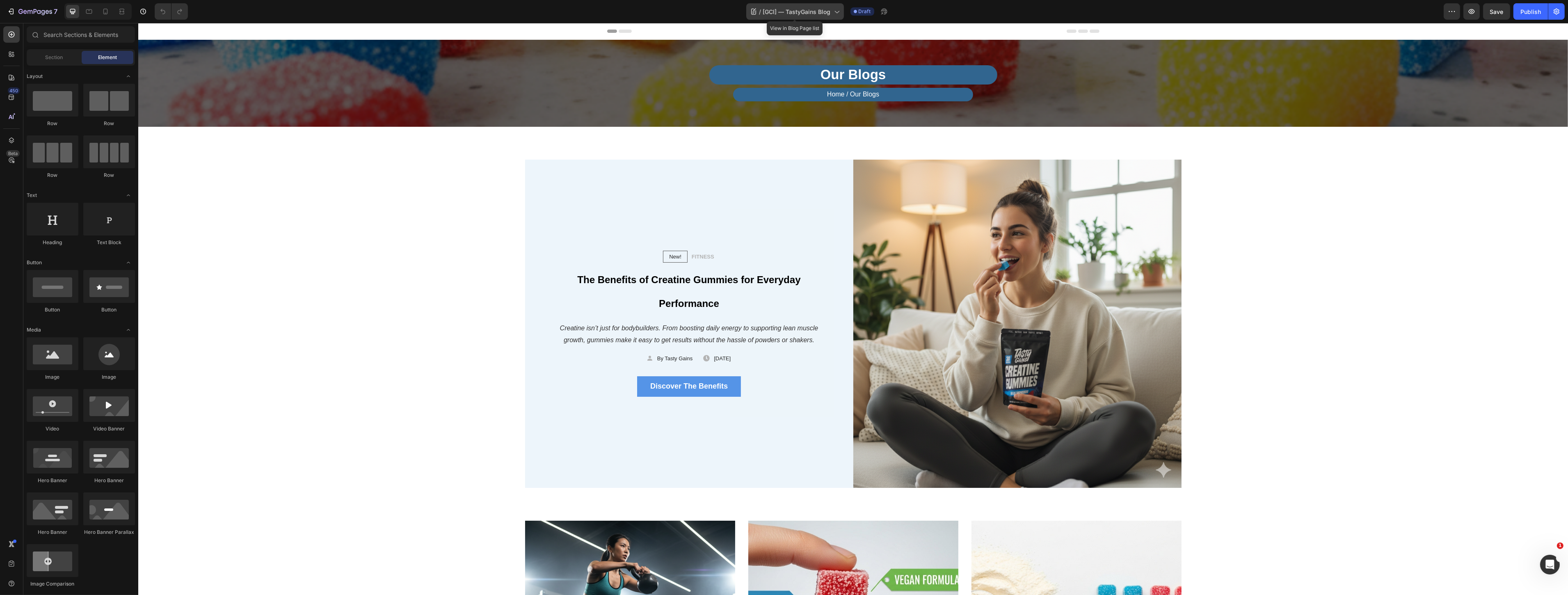
click at [823, 11] on span "[GCI] — TastyGains Blog" at bounding box center [797, 12] width 68 height 9
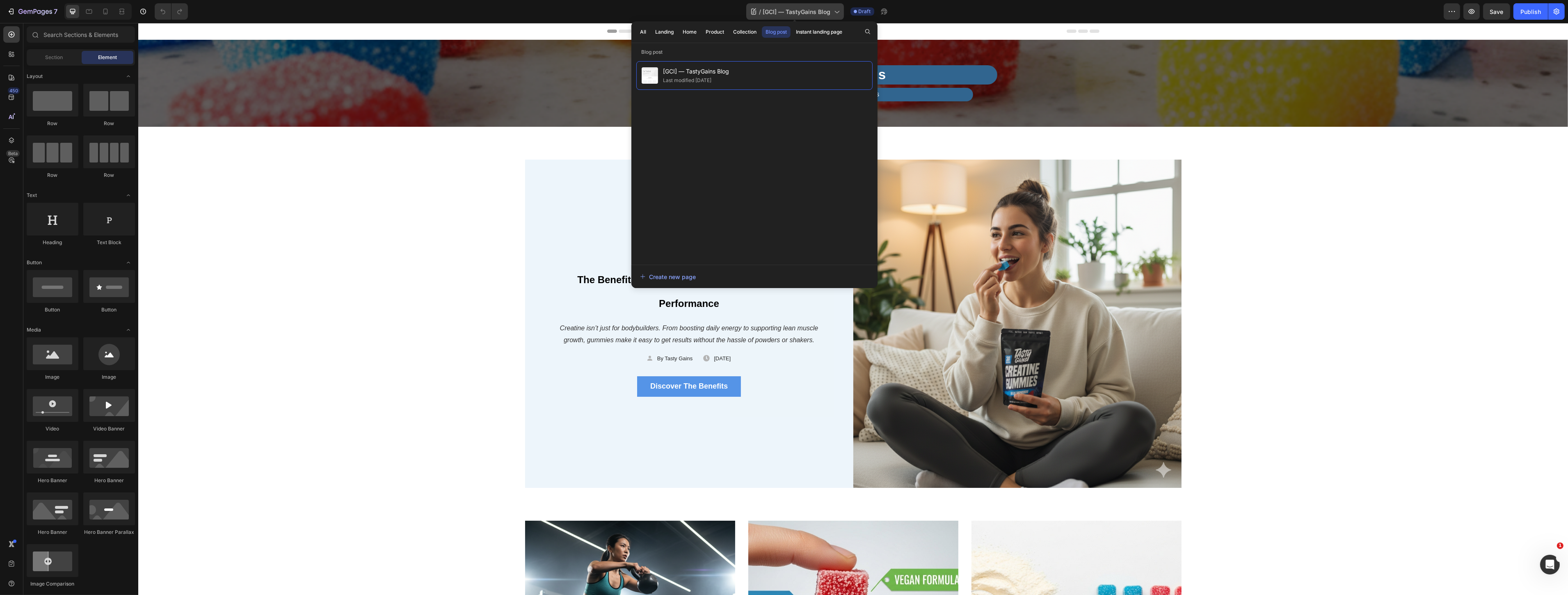
click at [823, 11] on span "[GCI] — TastyGains Blog" at bounding box center [797, 12] width 68 height 9
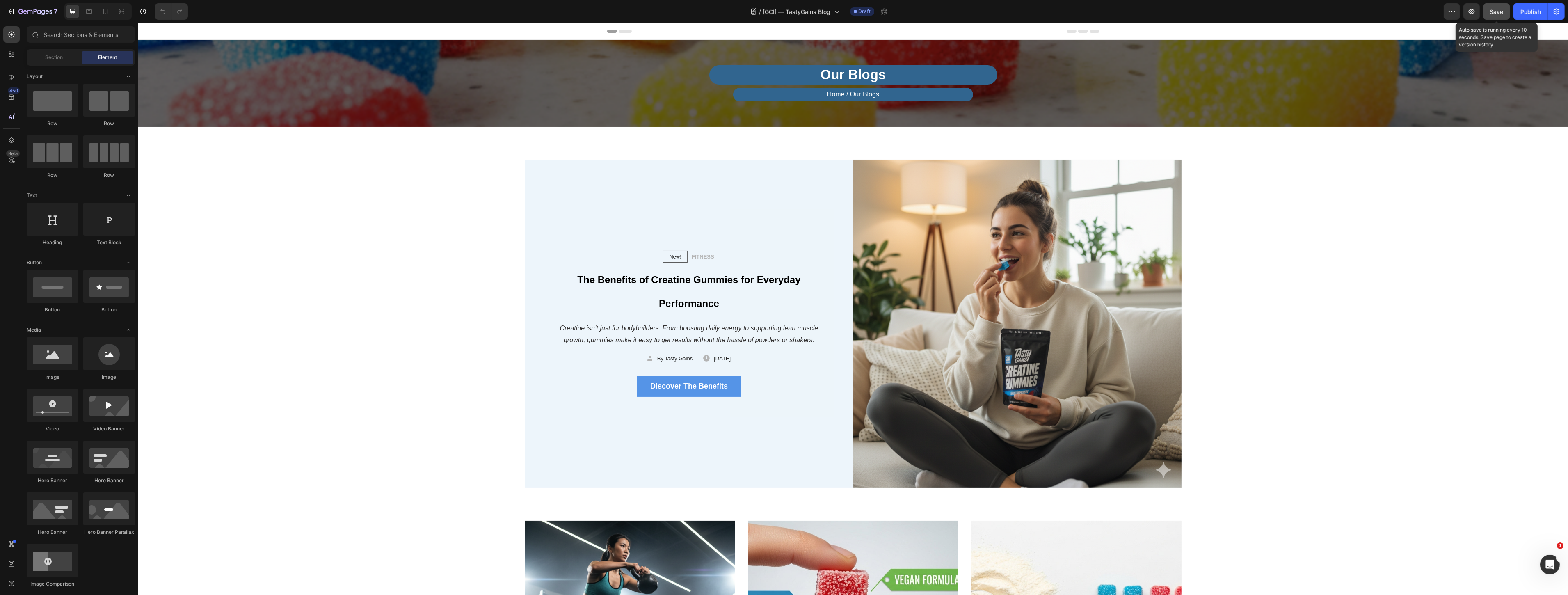
click at [1497, 15] on div "Save" at bounding box center [1497, 12] width 13 height 9
click at [1535, 9] on div "Publish" at bounding box center [1531, 12] width 21 height 9
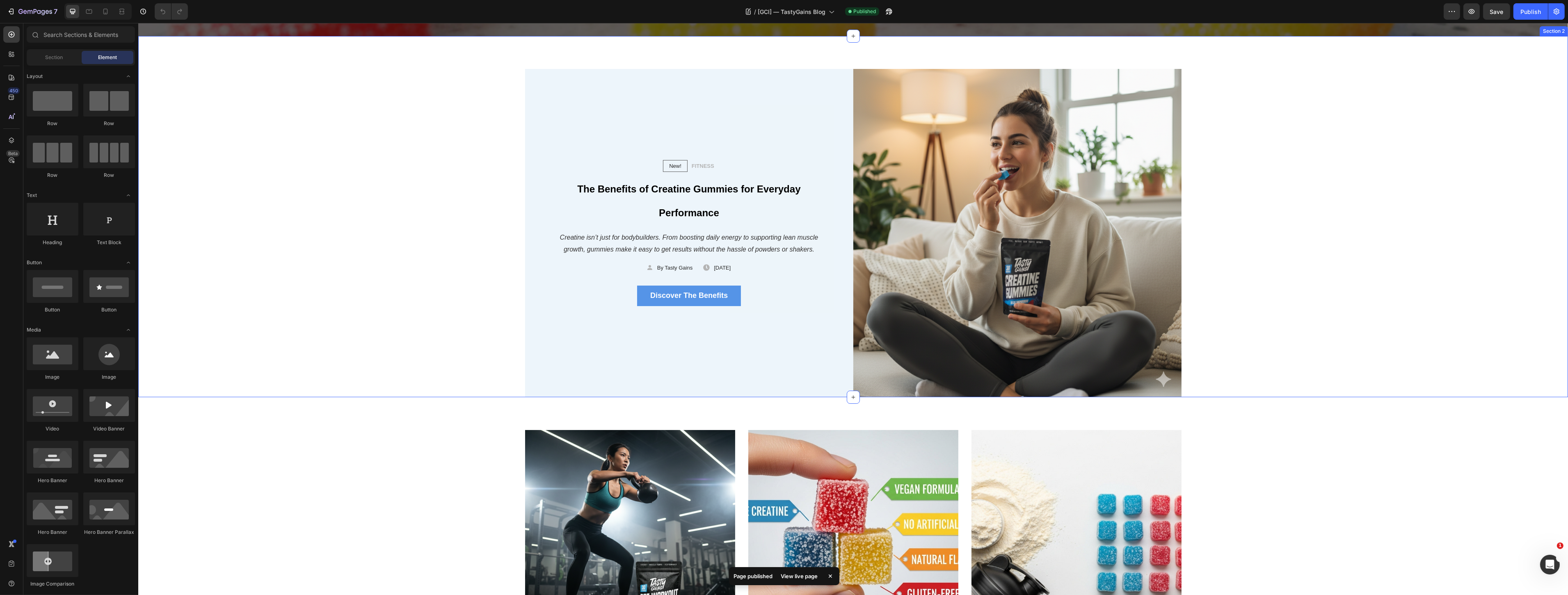
scroll to position [91, 0]
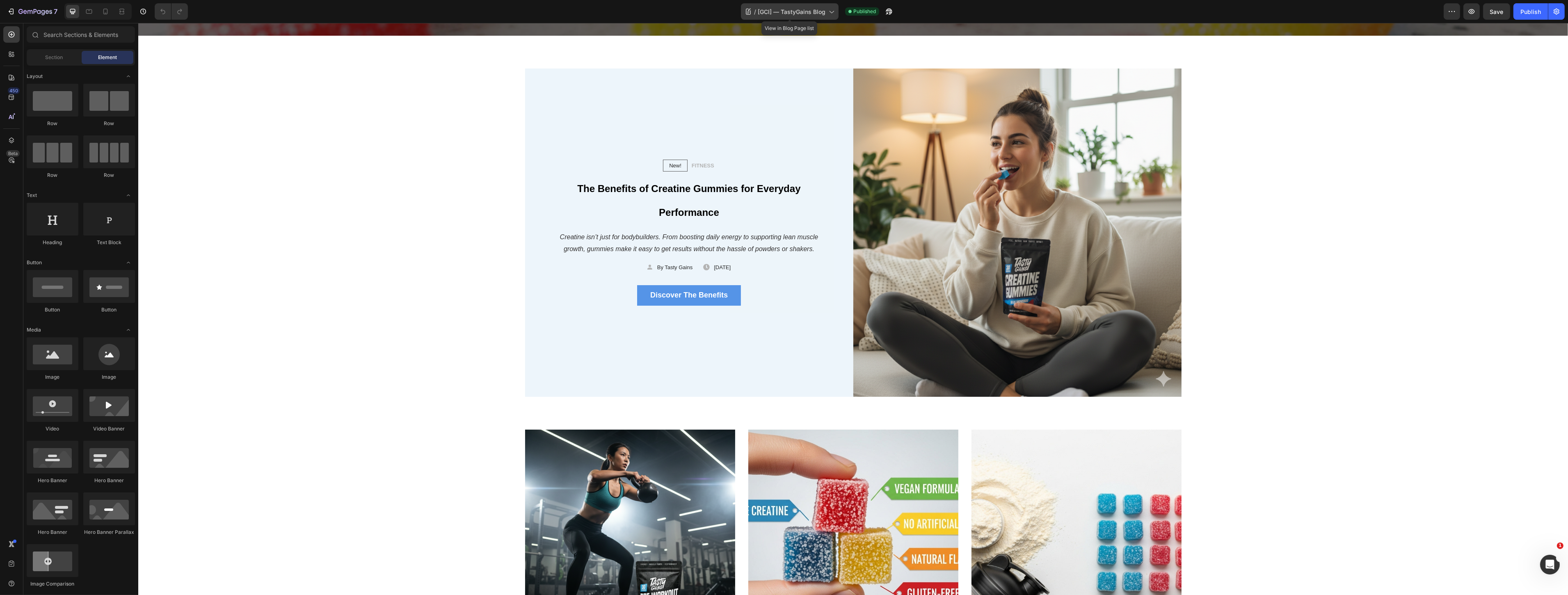
click at [798, 12] on span "[GCI] — TastyGains Blog" at bounding box center [791, 12] width 68 height 9
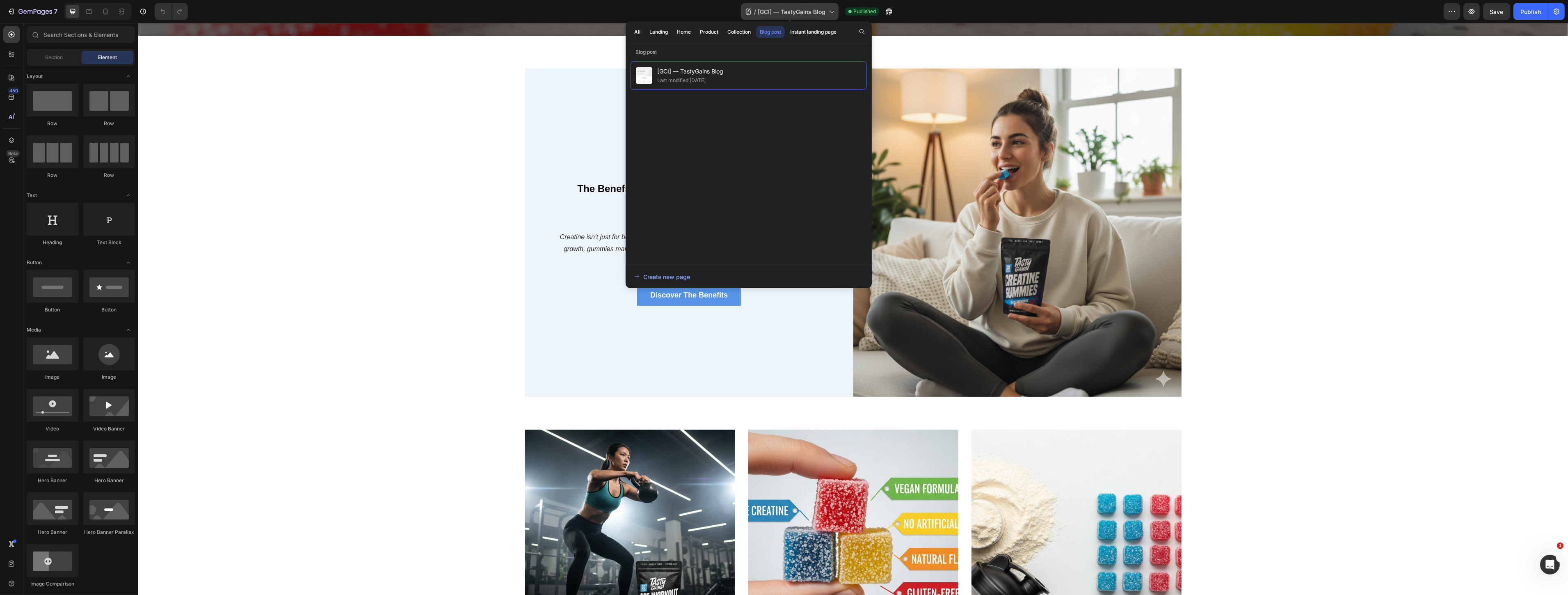
click at [798, 12] on span "[GCI] — TastyGains Blog" at bounding box center [791, 12] width 68 height 9
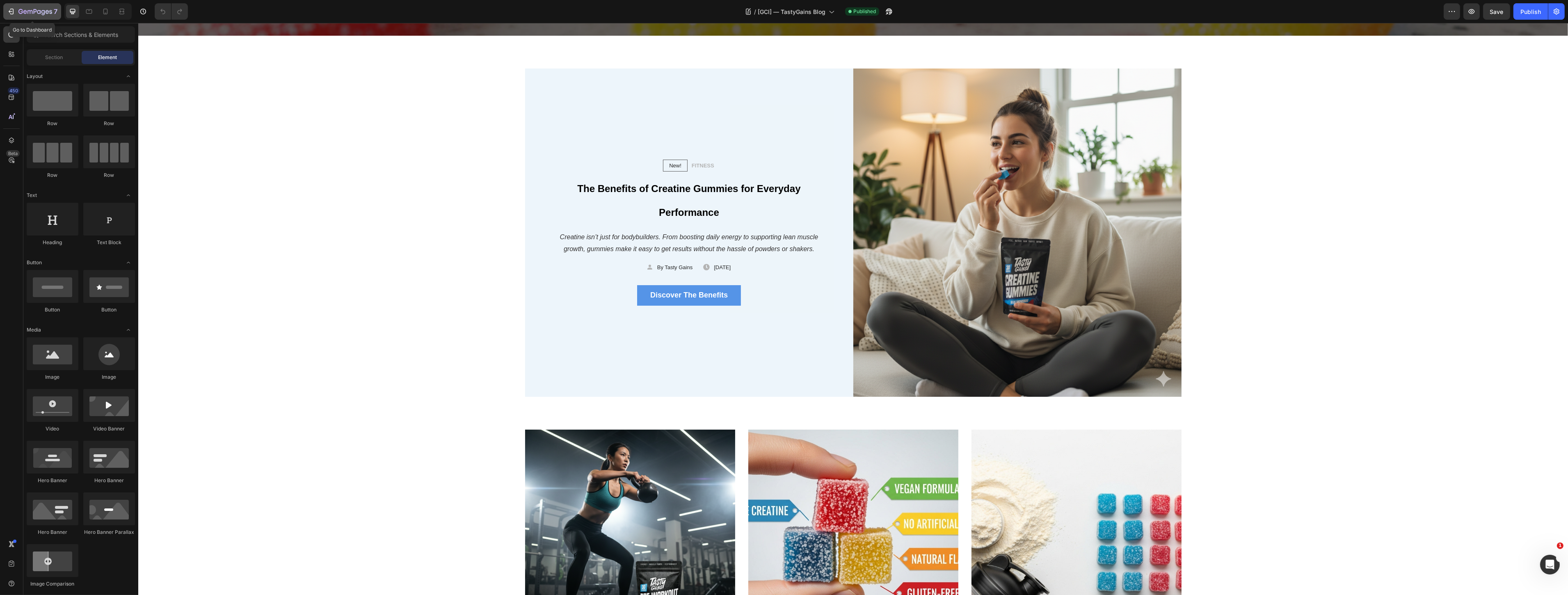
click at [19, 12] on icon "button" at bounding box center [20, 12] width 4 height 5
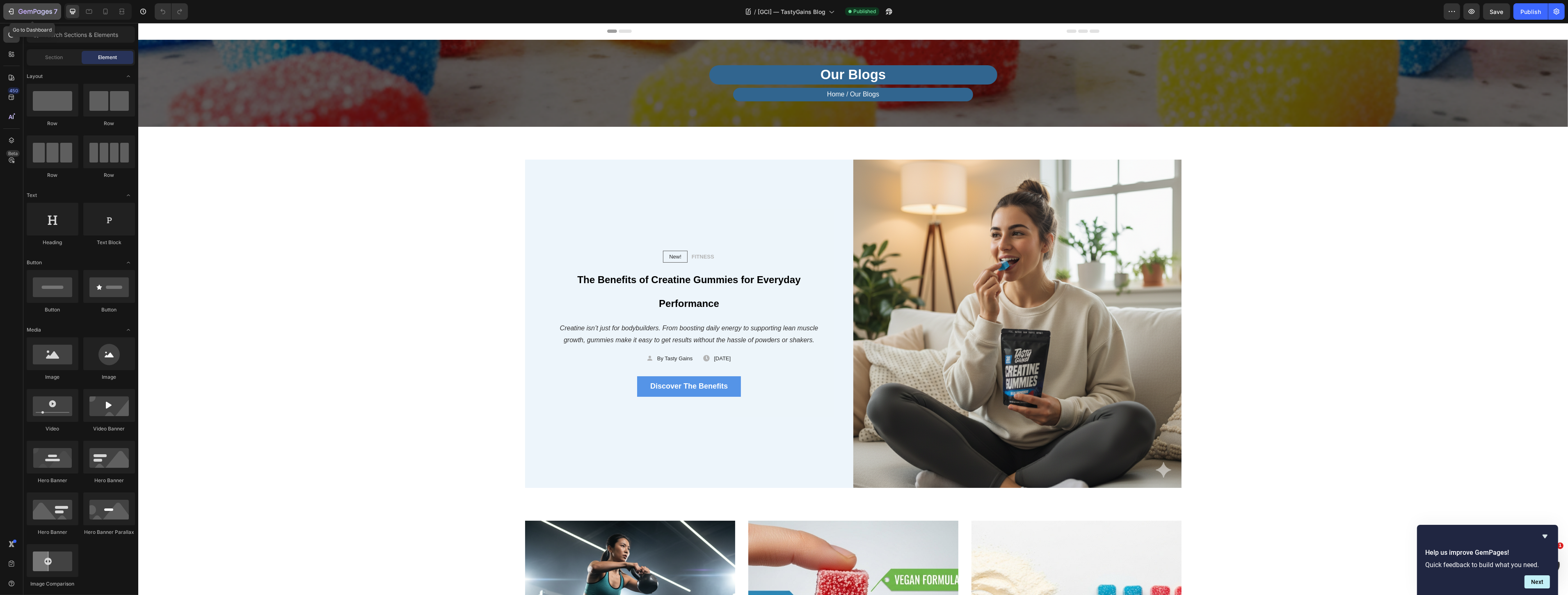
click at [18, 10] on icon "button" at bounding box center [35, 12] width 33 height 7
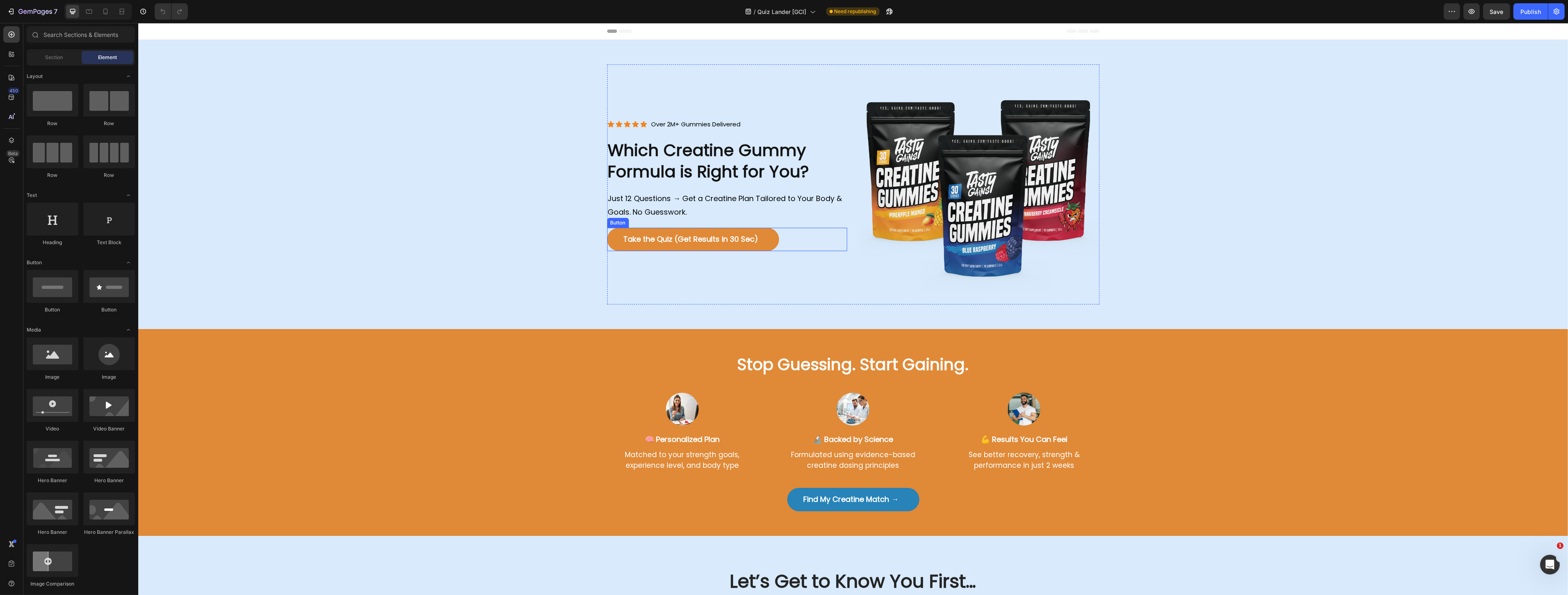
click at [677, 232] on link "Take the Quiz (Get Results in 30 Sec)" at bounding box center [693, 239] width 172 height 23
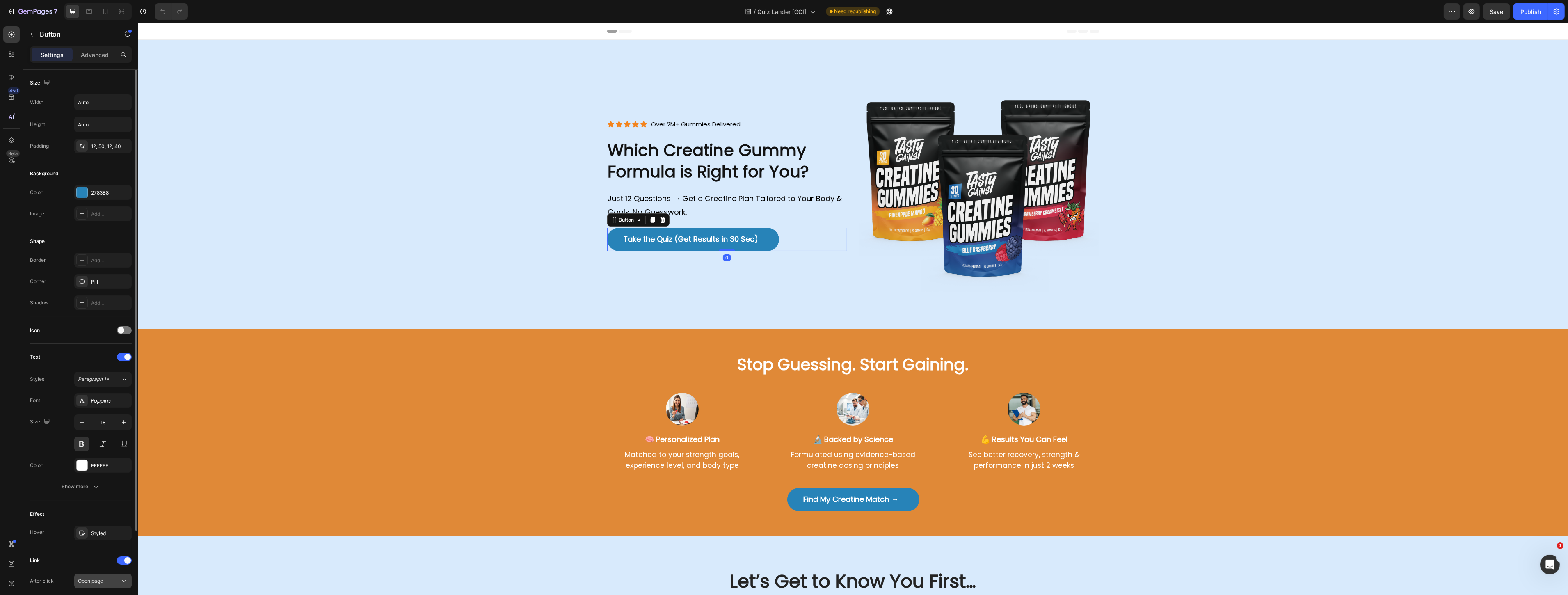
scroll to position [104, 0]
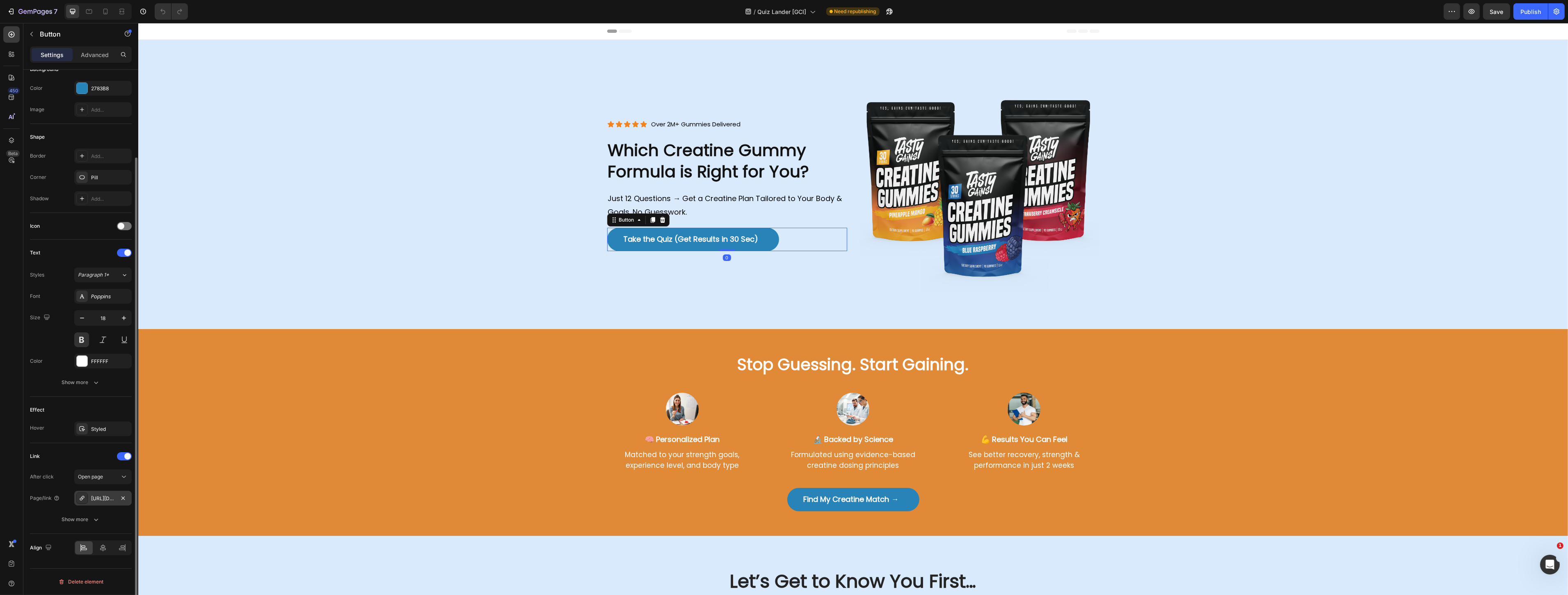
click at [115, 495] on div "[URL][DOMAIN_NAME]" at bounding box center [103, 498] width 57 height 15
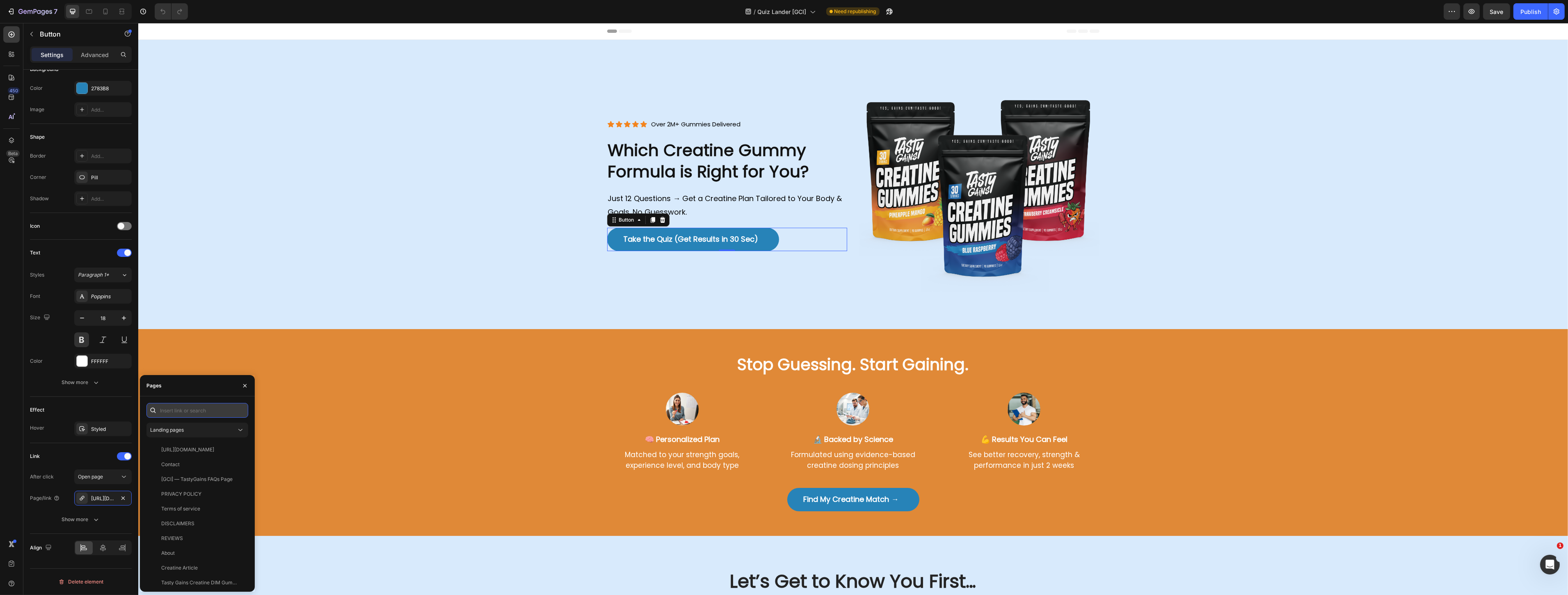
click at [195, 406] on input "text" at bounding box center [197, 410] width 102 height 15
type input "quiz"
click at [196, 451] on div "Tasty Gains Quiz v2.0" at bounding box center [186, 450] width 51 height 7
click at [211, 430] on div "Landing pages" at bounding box center [194, 430] width 86 height 7
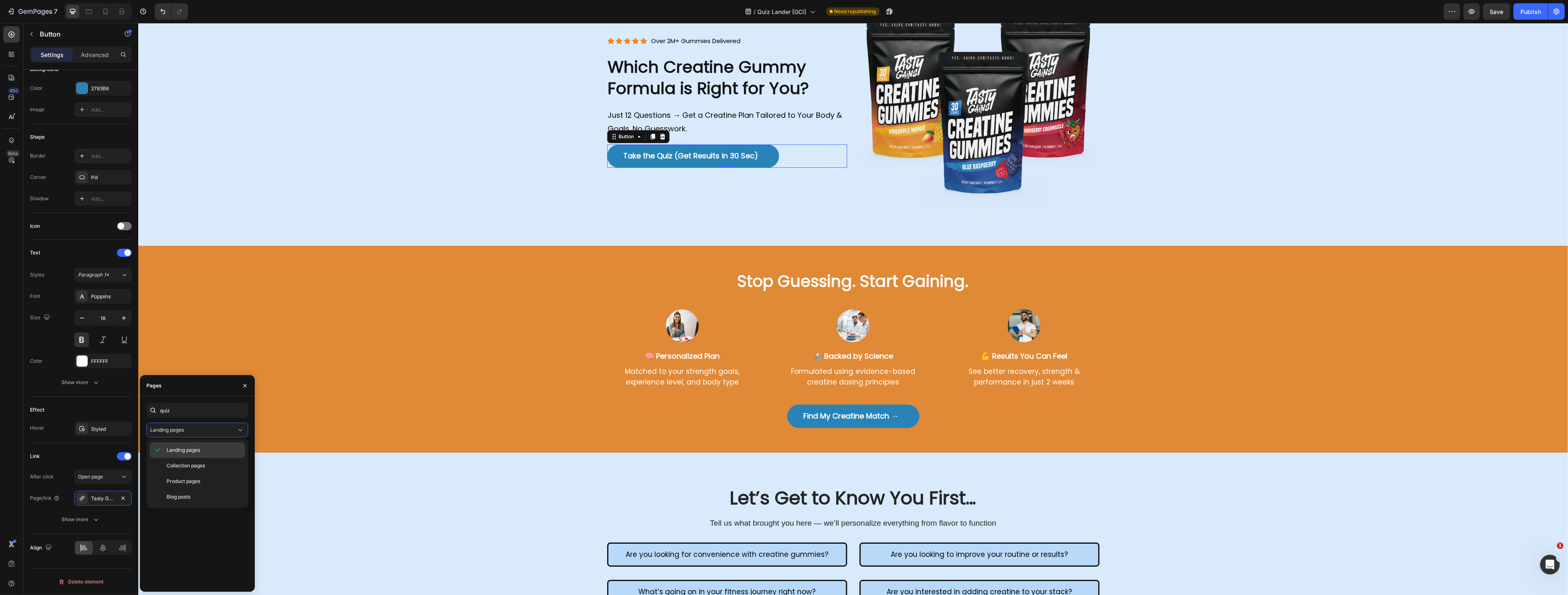
scroll to position [136, 0]
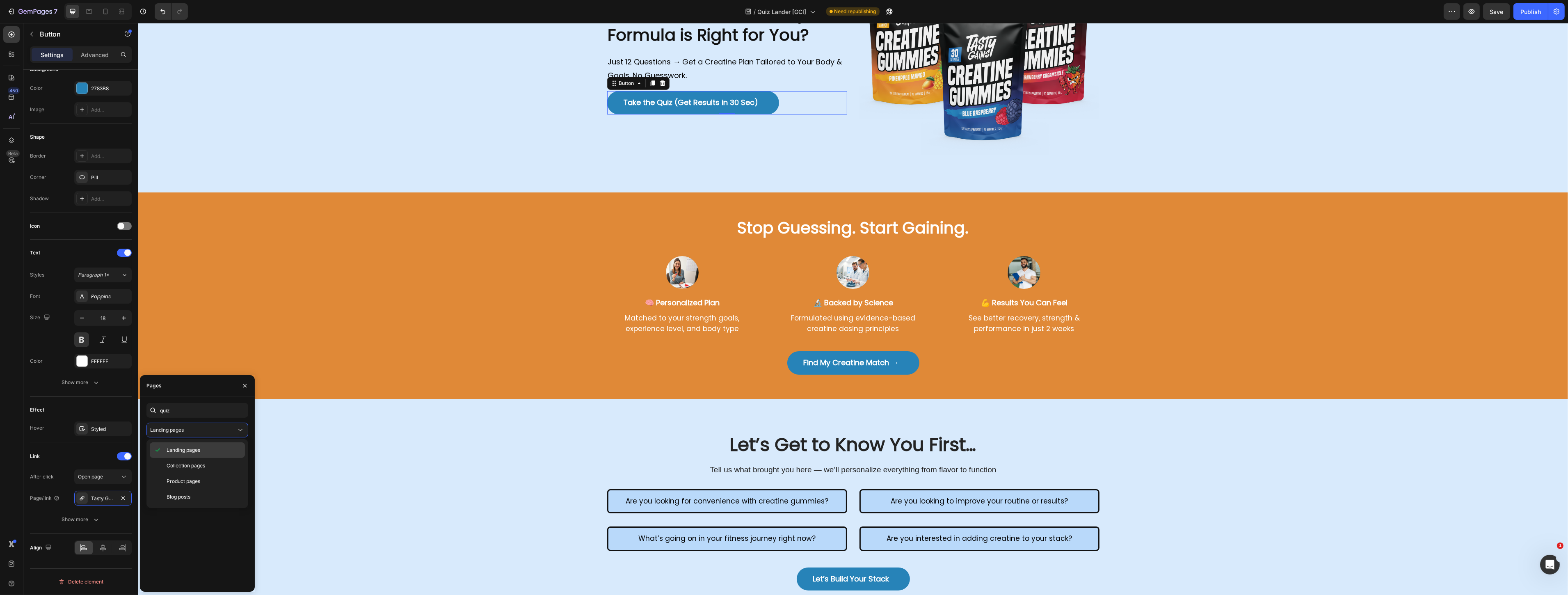
click at [194, 446] on span "Landing pages" at bounding box center [183, 450] width 33 height 7
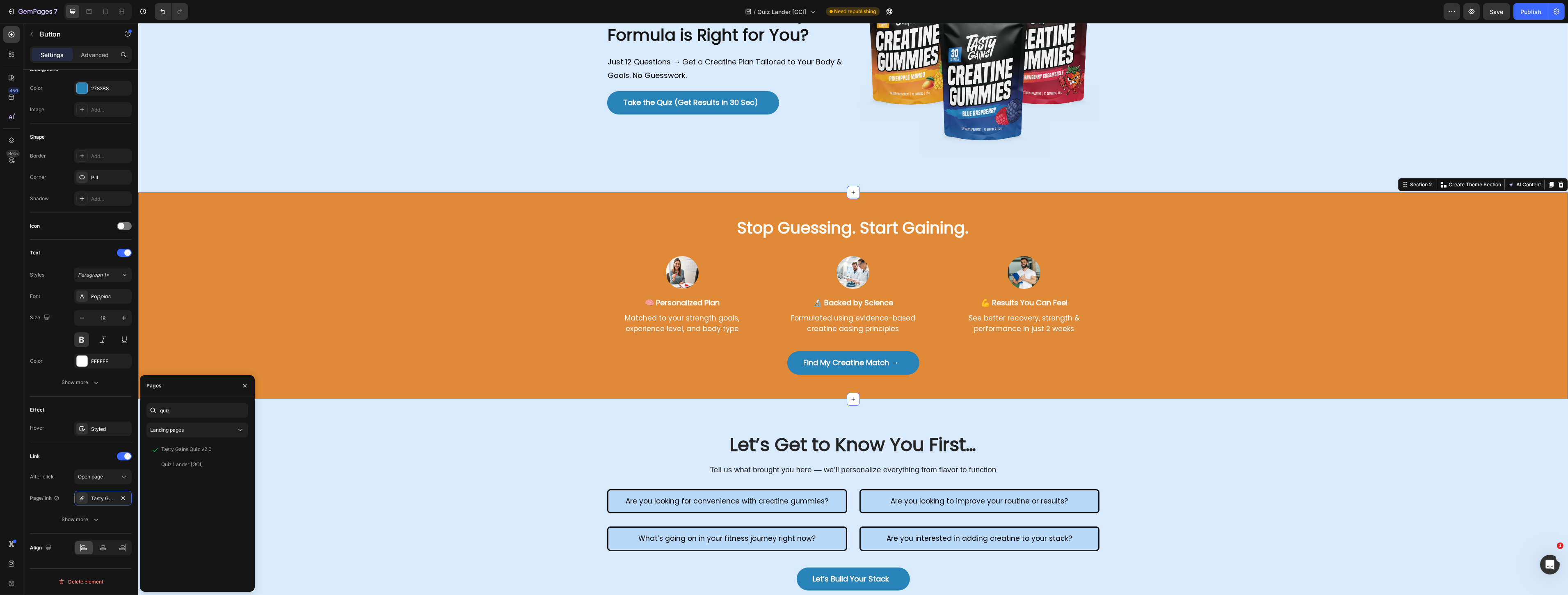
click at [412, 276] on div "Stop Guessing. Start Gaining. Heading Image 🧠 Personalized Plan Heading Matched…" at bounding box center [852, 296] width 1430 height 158
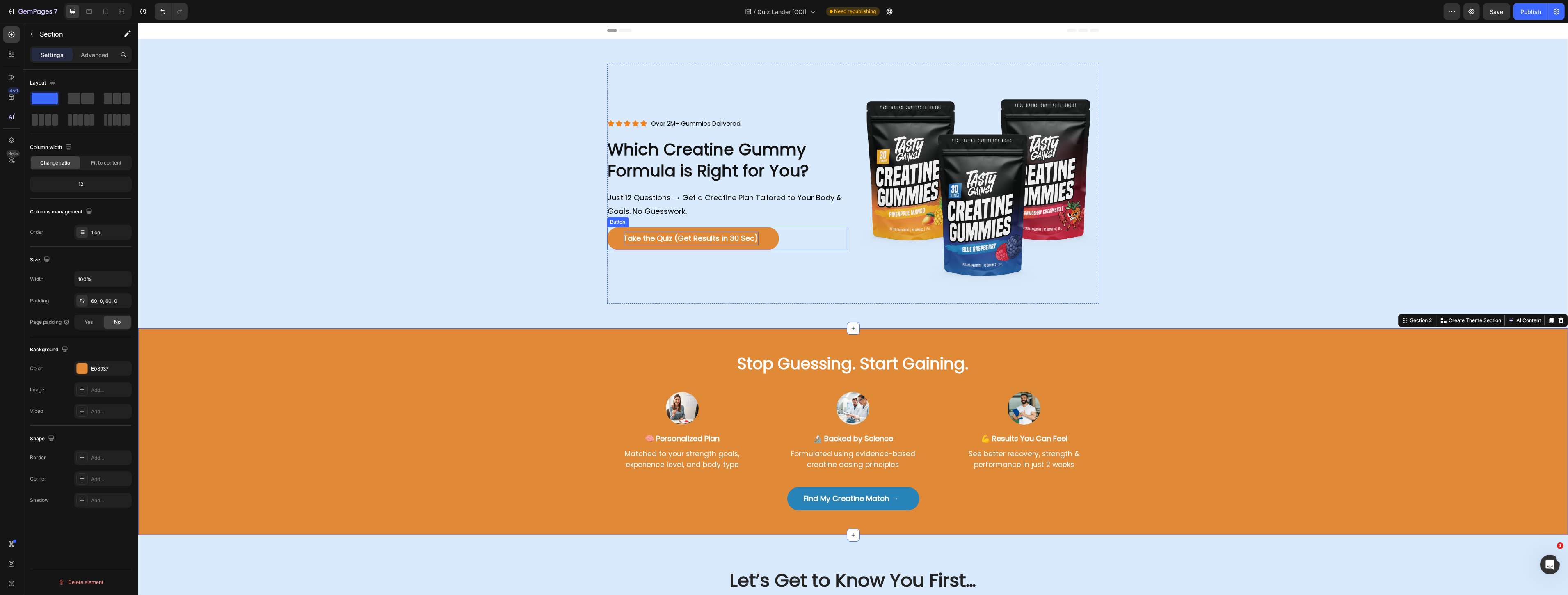
scroll to position [0, 0]
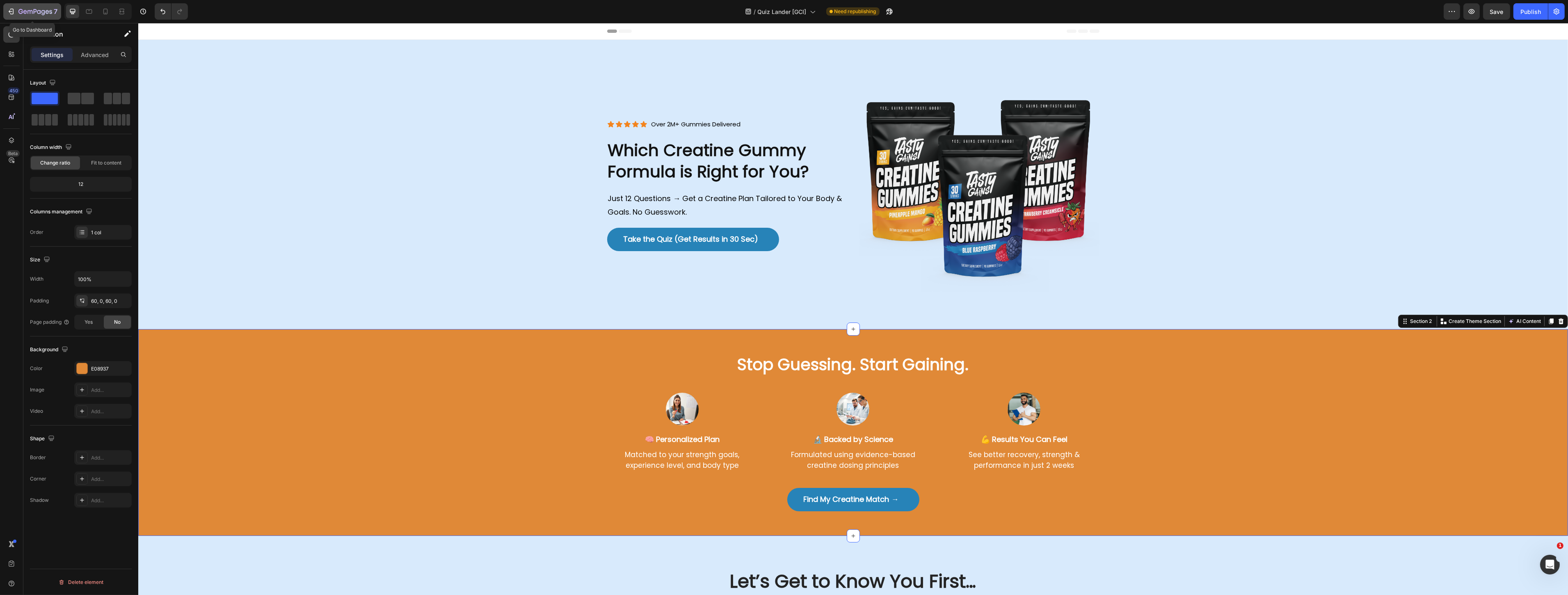
click at [38, 12] on icon "button" at bounding box center [35, 12] width 33 height 7
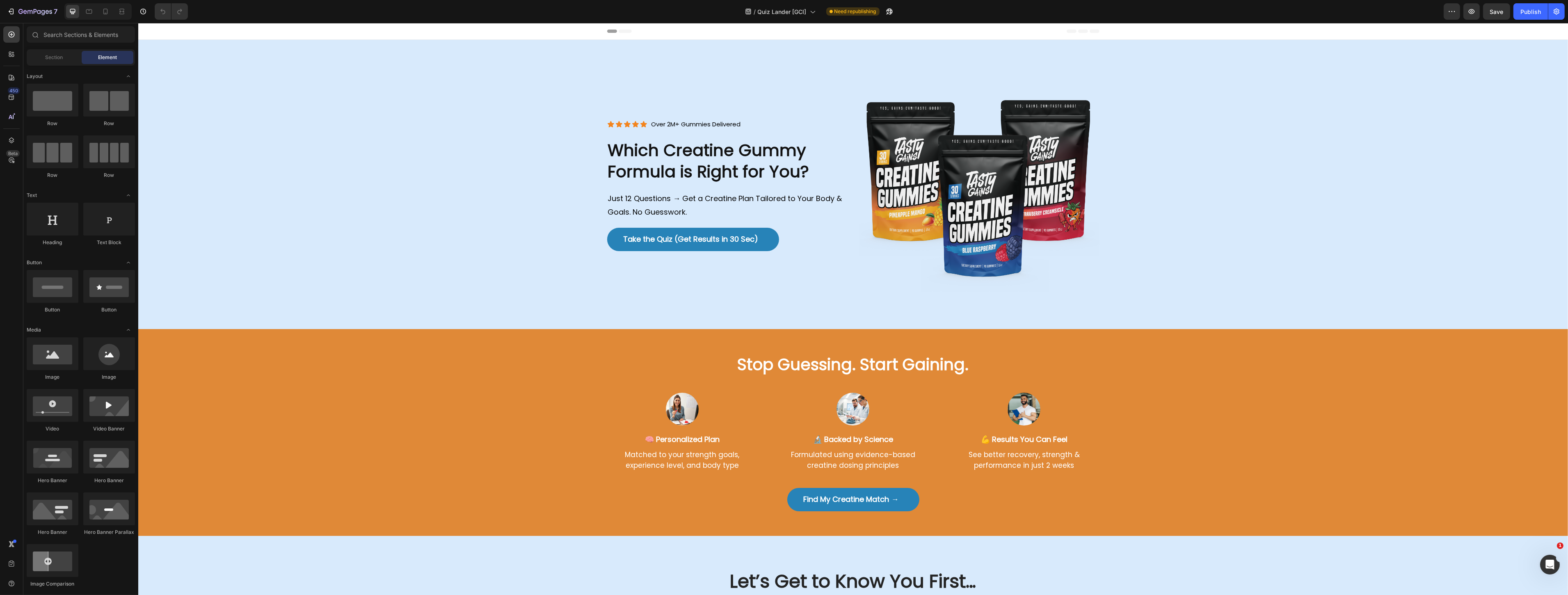
click at [500, 35] on div "Header" at bounding box center [852, 32] width 1430 height 17
click at [163, 32] on span "Header" at bounding box center [163, 30] width 18 height 8
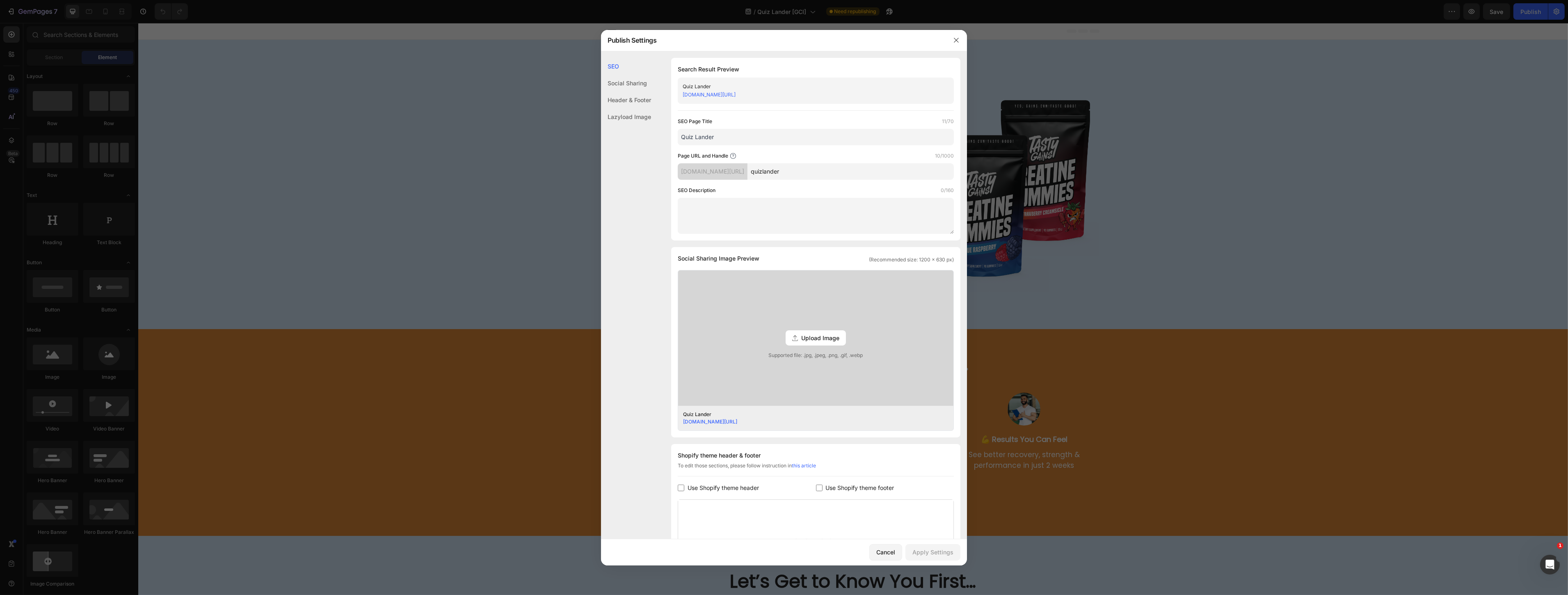
click at [740, 490] on span "Use Shopify theme header" at bounding box center [723, 488] width 71 height 10
checkbox input "true"
click at [827, 491] on span "Use Shopify theme footer" at bounding box center [860, 488] width 69 height 10
checkbox input "true"
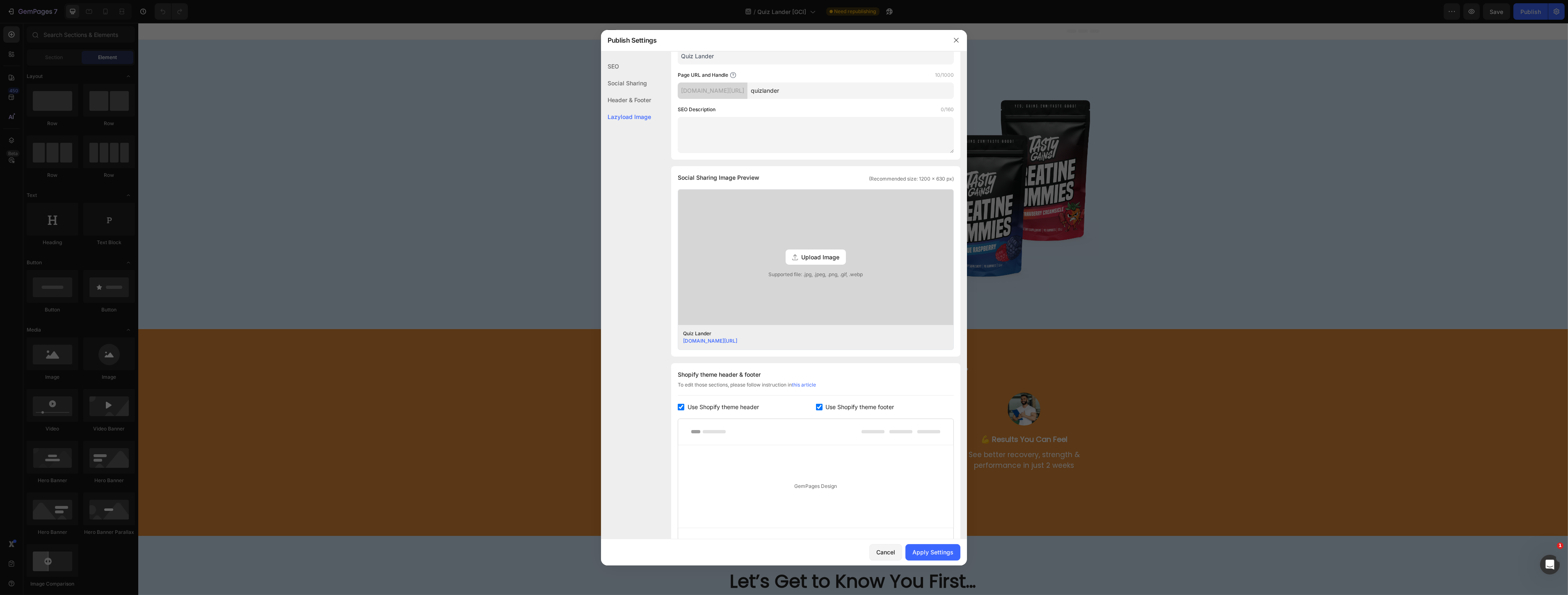
scroll to position [163, 0]
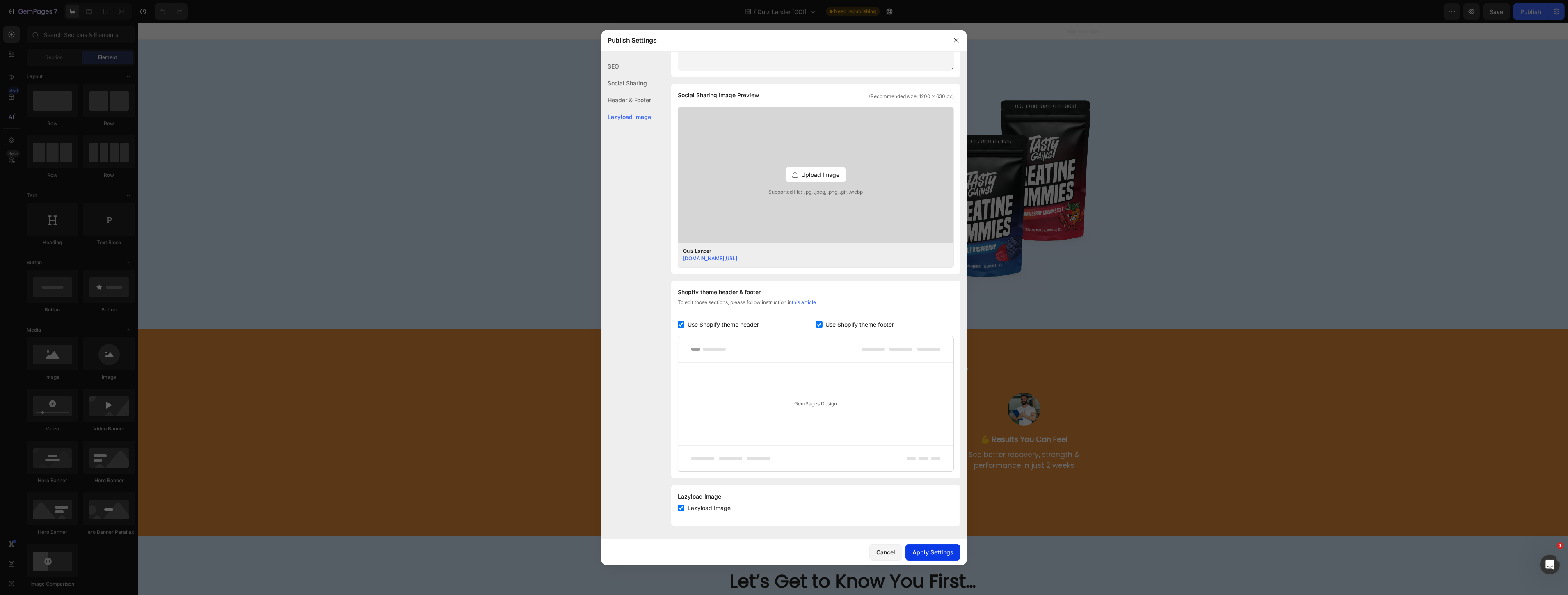
click at [928, 553] on div "Apply Settings" at bounding box center [933, 552] width 41 height 9
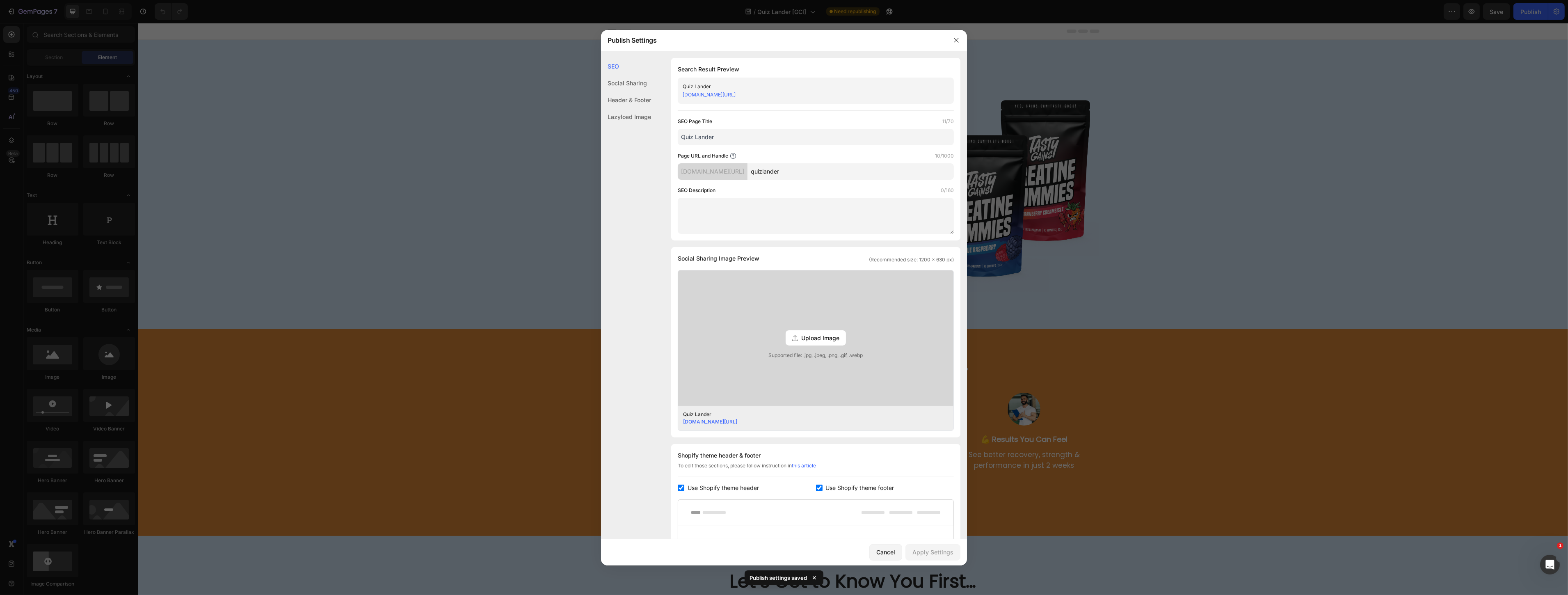
drag, startPoint x: 791, startPoint y: 169, endPoint x: 836, endPoint y: 169, distance: 45.0
click at [836, 169] on input "quizlander" at bounding box center [850, 171] width 206 height 16
type input "quiz"
drag, startPoint x: 693, startPoint y: 137, endPoint x: 737, endPoint y: 137, distance: 44.0
click at [737, 137] on input "Quiz Lander" at bounding box center [816, 137] width 276 height 16
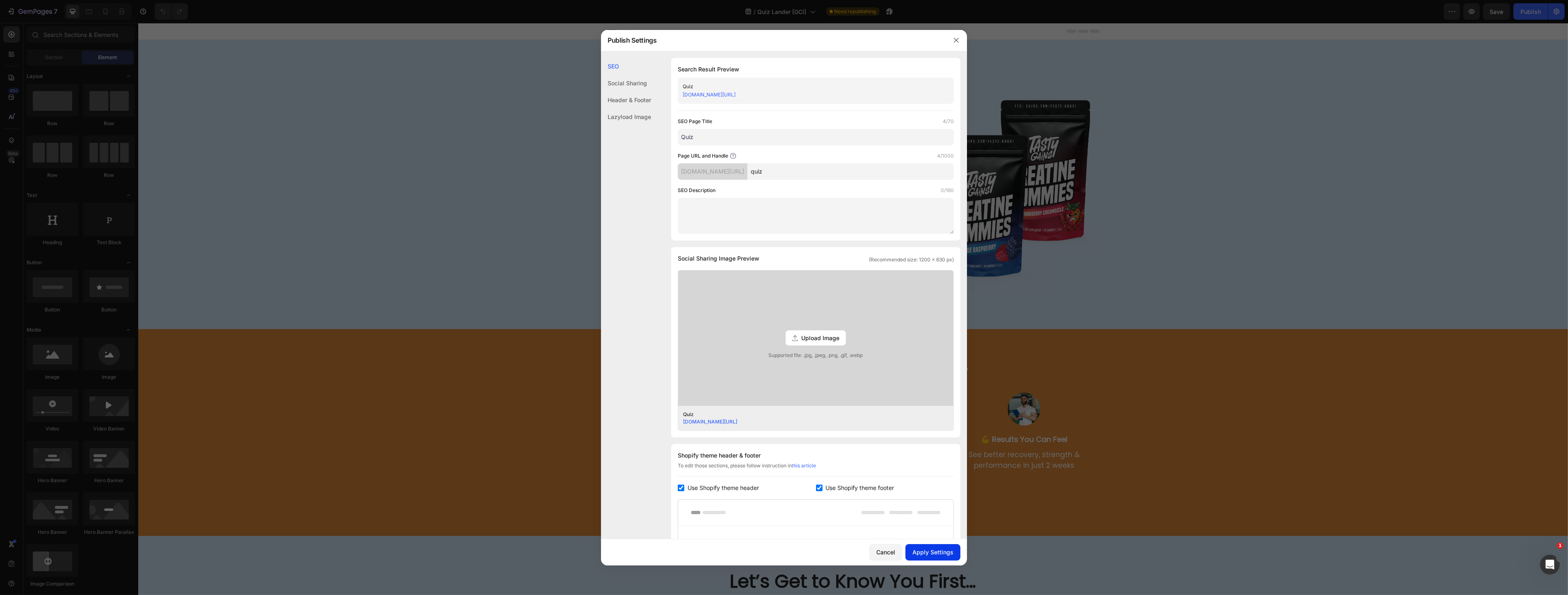
type input "Quiz"
click at [937, 553] on div "Apply Settings" at bounding box center [933, 552] width 41 height 9
click at [636, 79] on div "Social Sharing" at bounding box center [626, 83] width 50 height 17
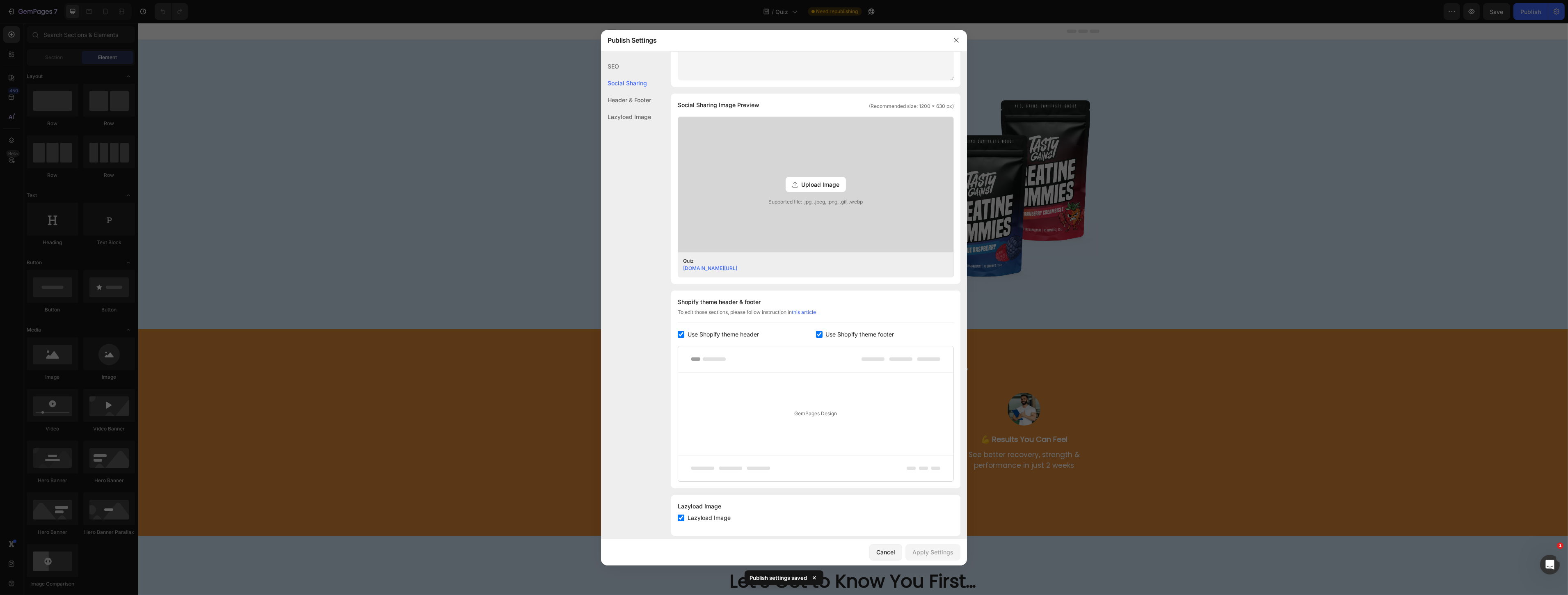
scroll to position [163, 0]
click at [826, 174] on span "Upload Image" at bounding box center [820, 175] width 38 height 9
click at [0, 0] on input "Upload Image Supported file: .jpg, .jpeg, .png, .gif, .webp" at bounding box center [0, 0] width 0 height 0
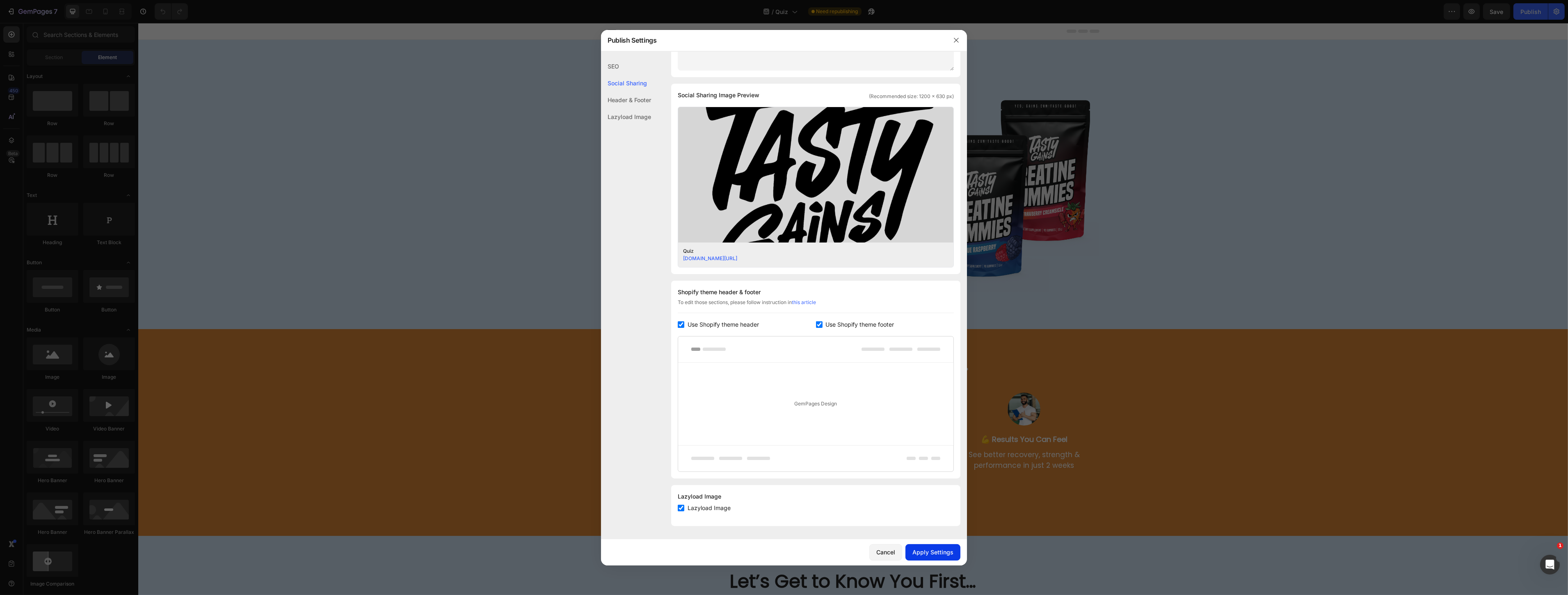
click at [914, 550] on div "Apply Settings" at bounding box center [933, 552] width 41 height 9
click at [641, 93] on div "Header & Footer" at bounding box center [626, 100] width 50 height 17
click at [634, 85] on div "Social Sharing" at bounding box center [626, 83] width 50 height 17
click at [634, 99] on div "Header & Footer" at bounding box center [626, 100] width 50 height 17
click at [634, 117] on div "Lazyload Image" at bounding box center [626, 117] width 50 height 17
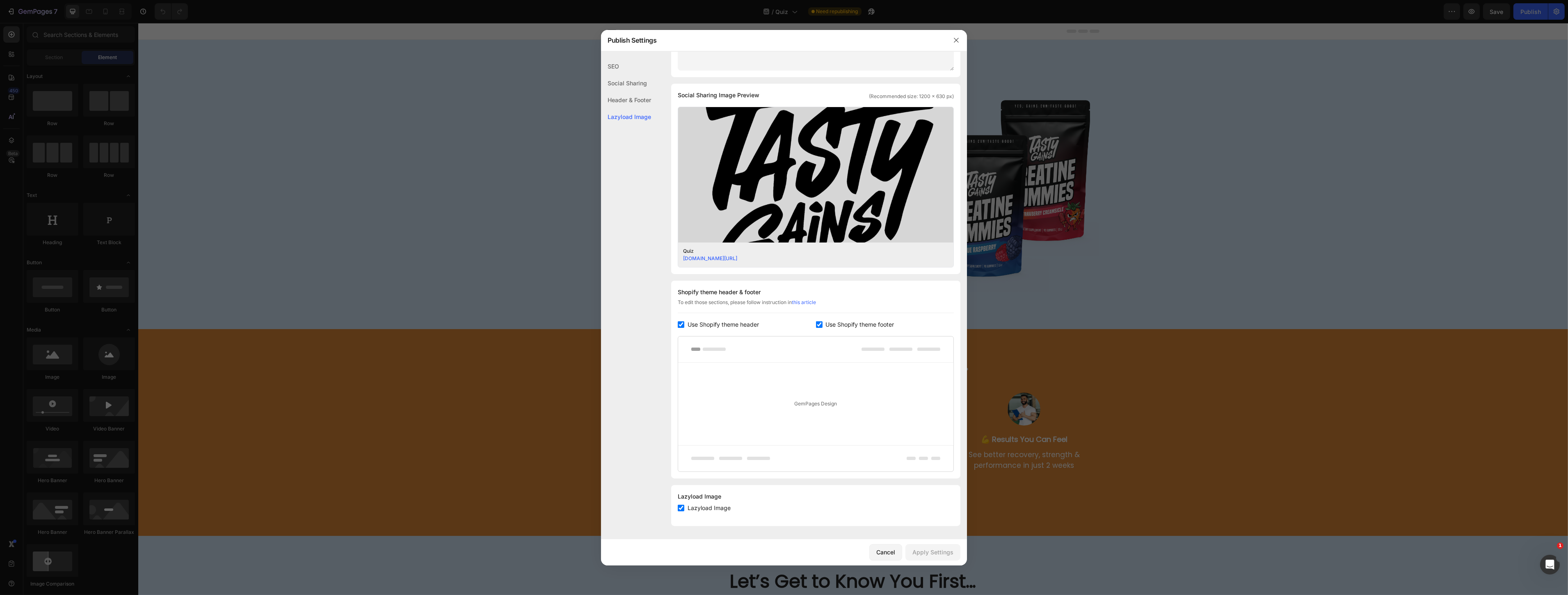
click at [634, 49] on div "Publish Settings" at bounding box center [773, 40] width 345 height 21
click at [609, 66] on div "SEO" at bounding box center [626, 66] width 50 height 17
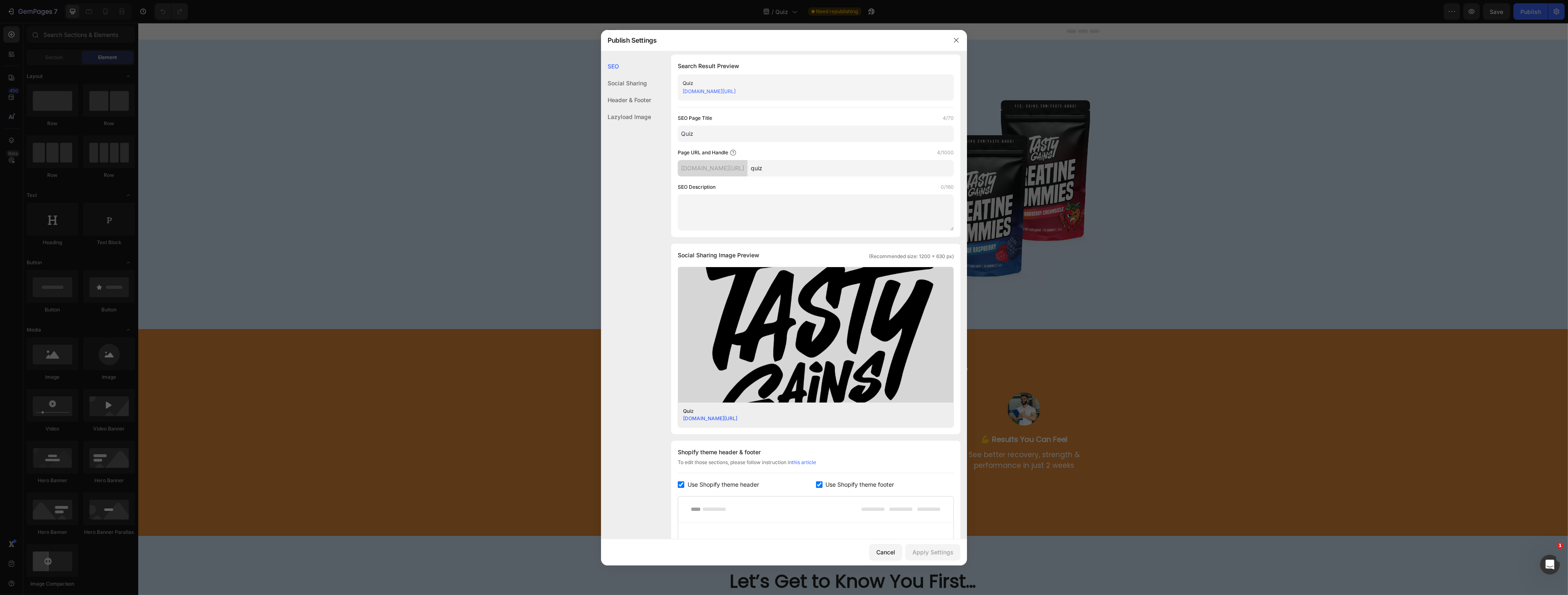
scroll to position [0, 0]
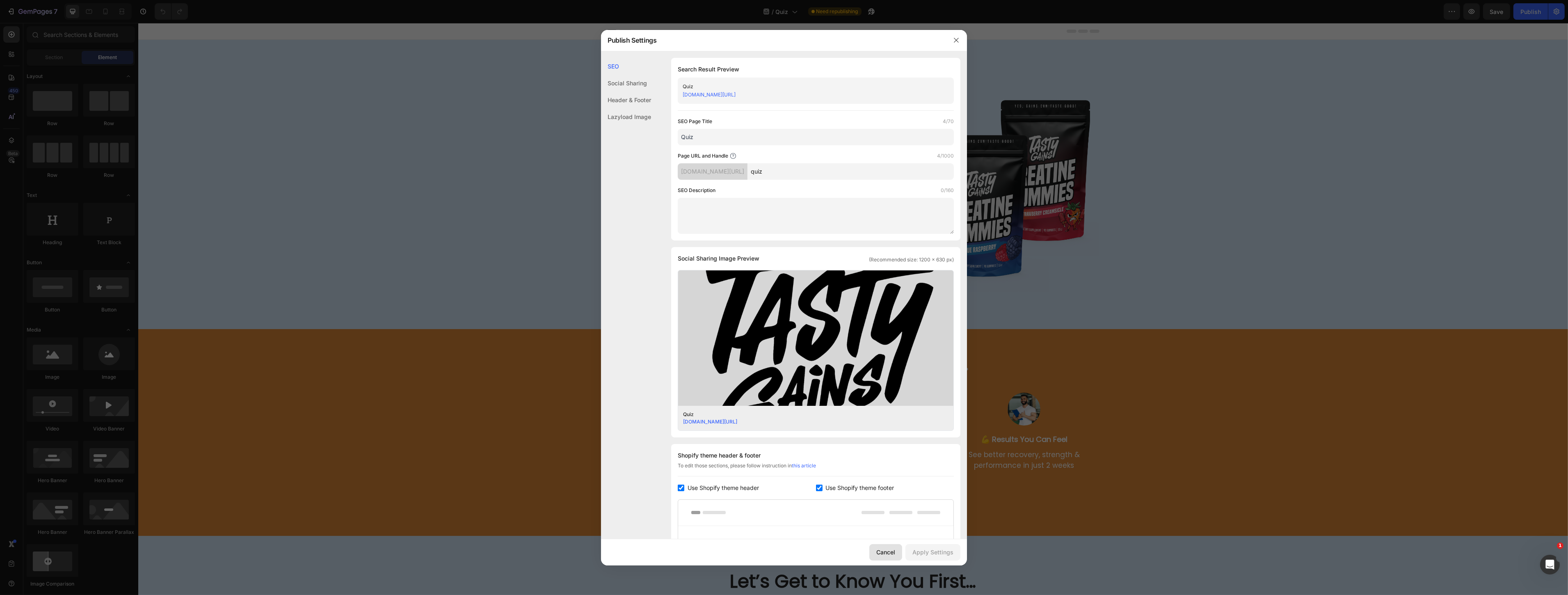
click at [884, 555] on div "Cancel" at bounding box center [886, 552] width 19 height 9
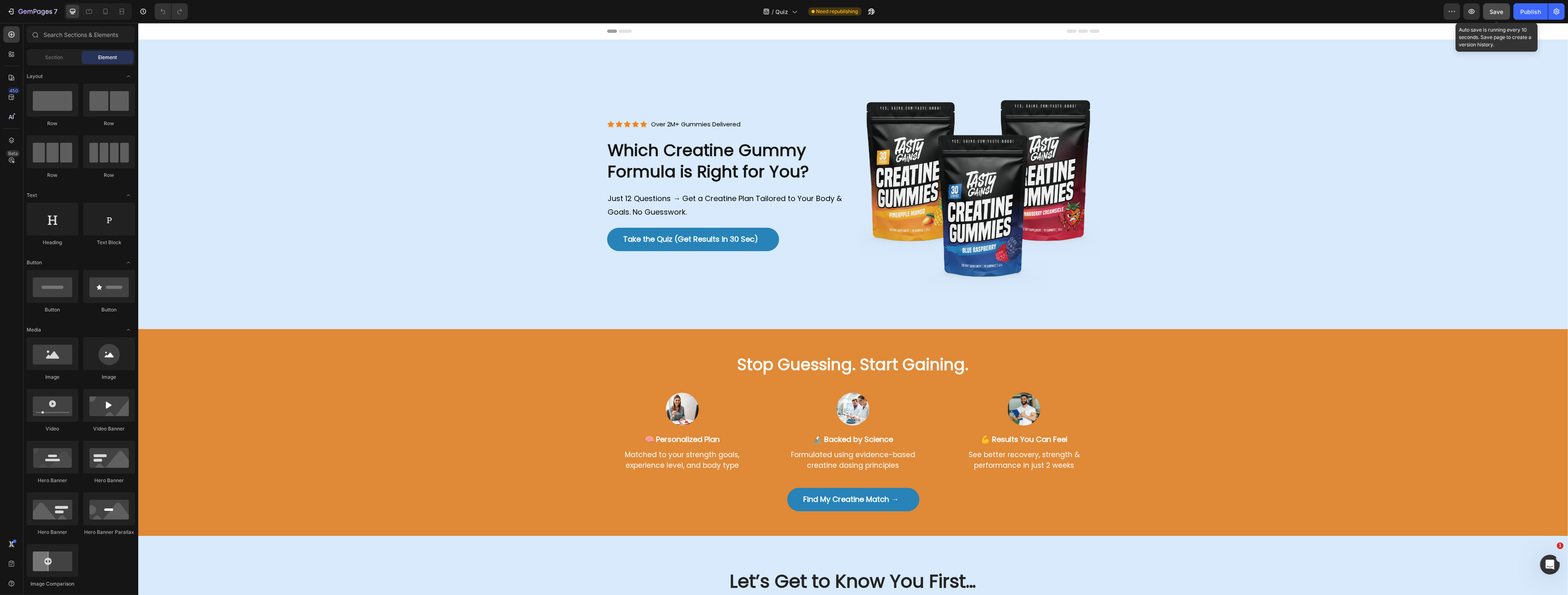
click at [1492, 10] on span "Save" at bounding box center [1497, 11] width 13 height 7
click at [797, 10] on icon at bounding box center [794, 11] width 8 height 8
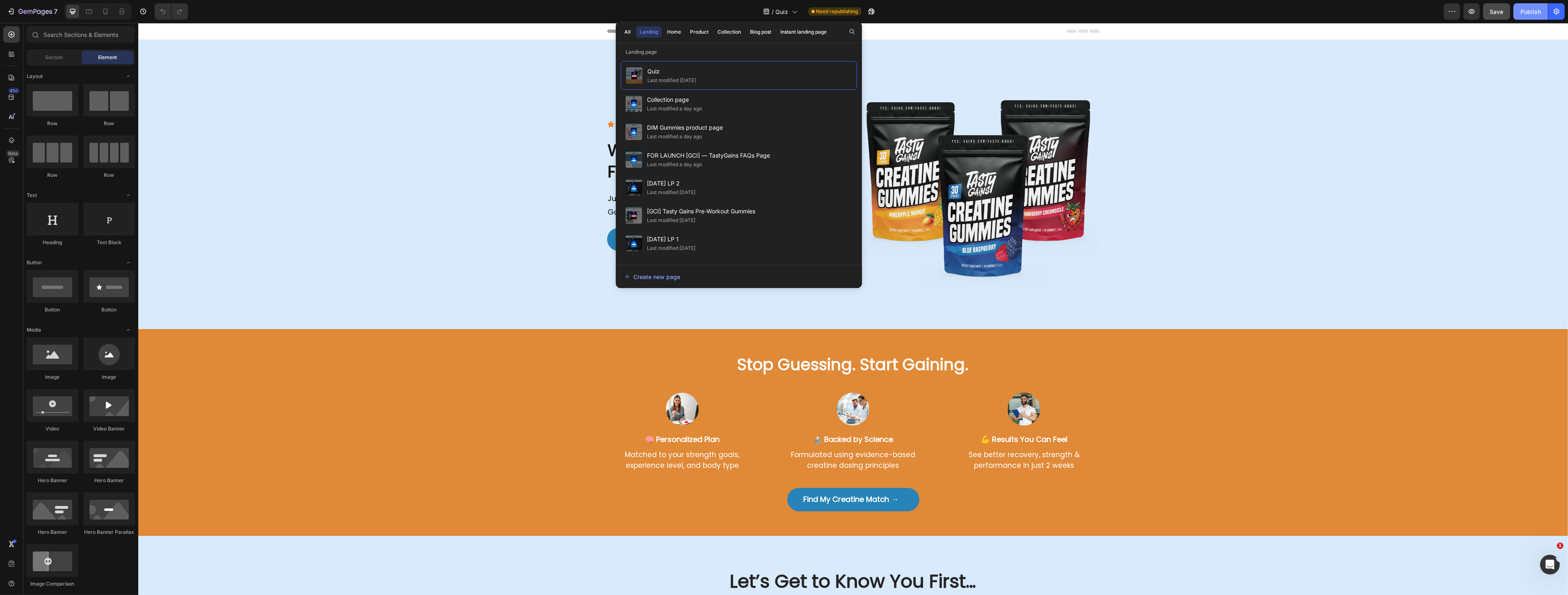
click at [1539, 11] on div "Publish" at bounding box center [1531, 12] width 21 height 9
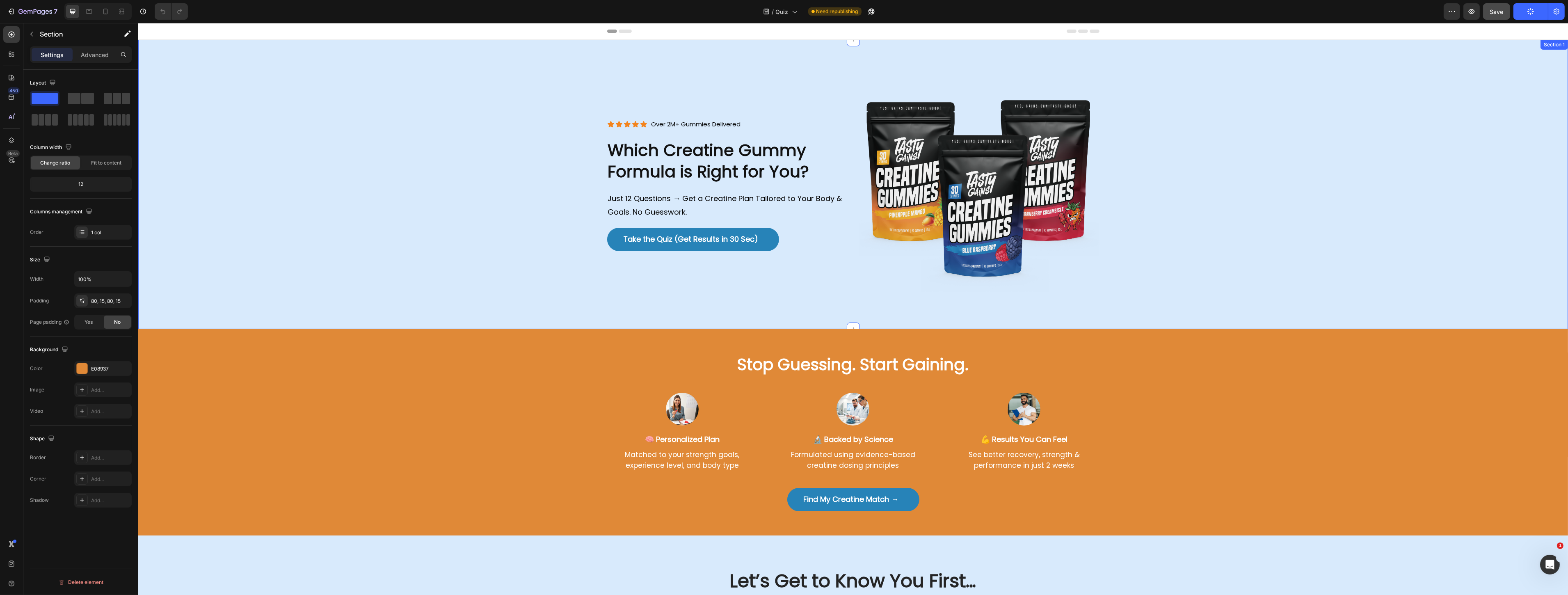
drag, startPoint x: 1174, startPoint y: 382, endPoint x: 1123, endPoint y: 184, distance: 204.5
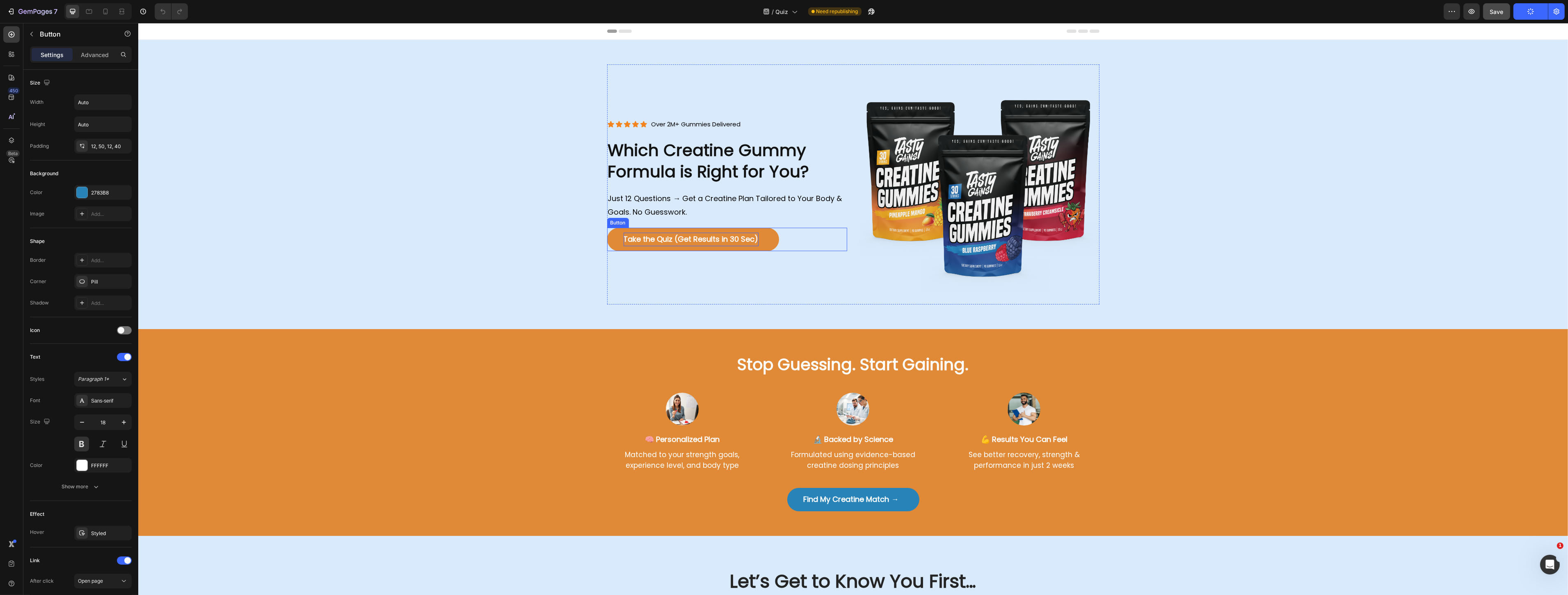
click at [698, 241] on p "Take the Quiz (Get Results in 30 Sec)" at bounding box center [691, 239] width 135 height 13
click at [611, 239] on link "Take the Quiz (Get Results in 30 Sec)" at bounding box center [693, 239] width 172 height 23
click at [613, 234] on link "Take the Quiz (Get Results in 30 Sec)" at bounding box center [693, 239] width 172 height 23
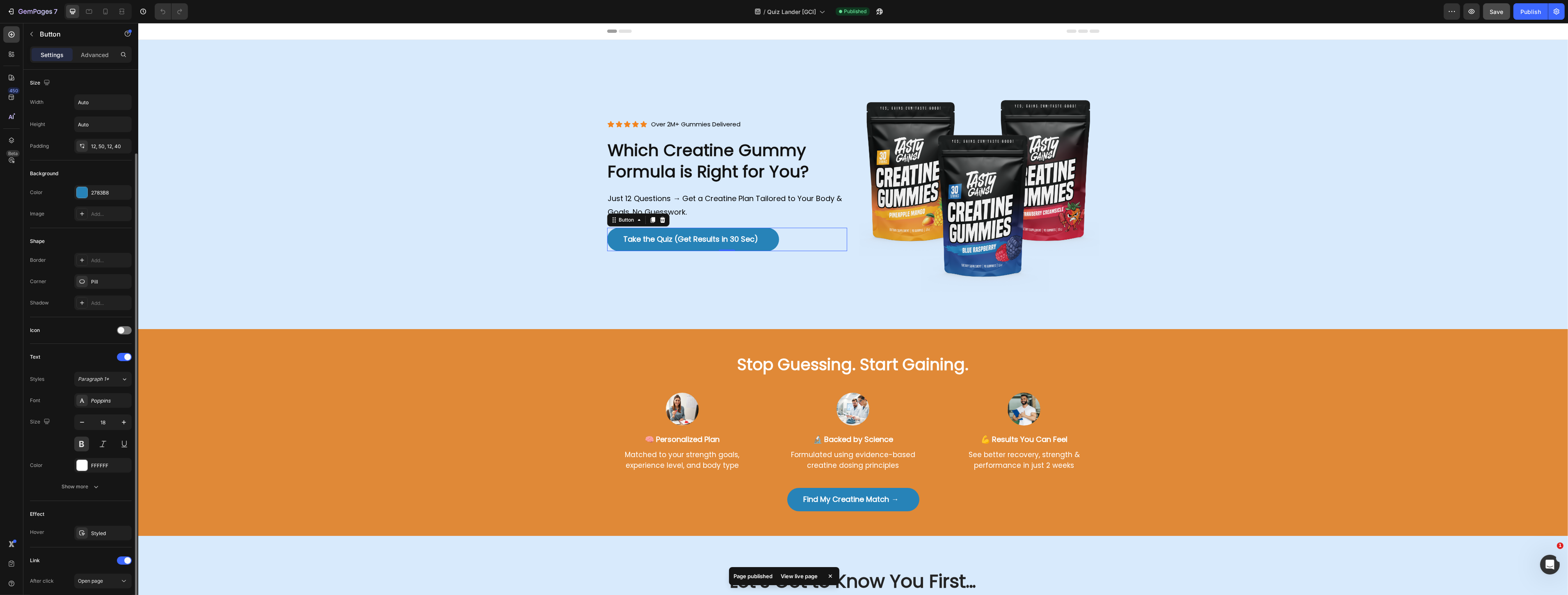
scroll to position [104, 0]
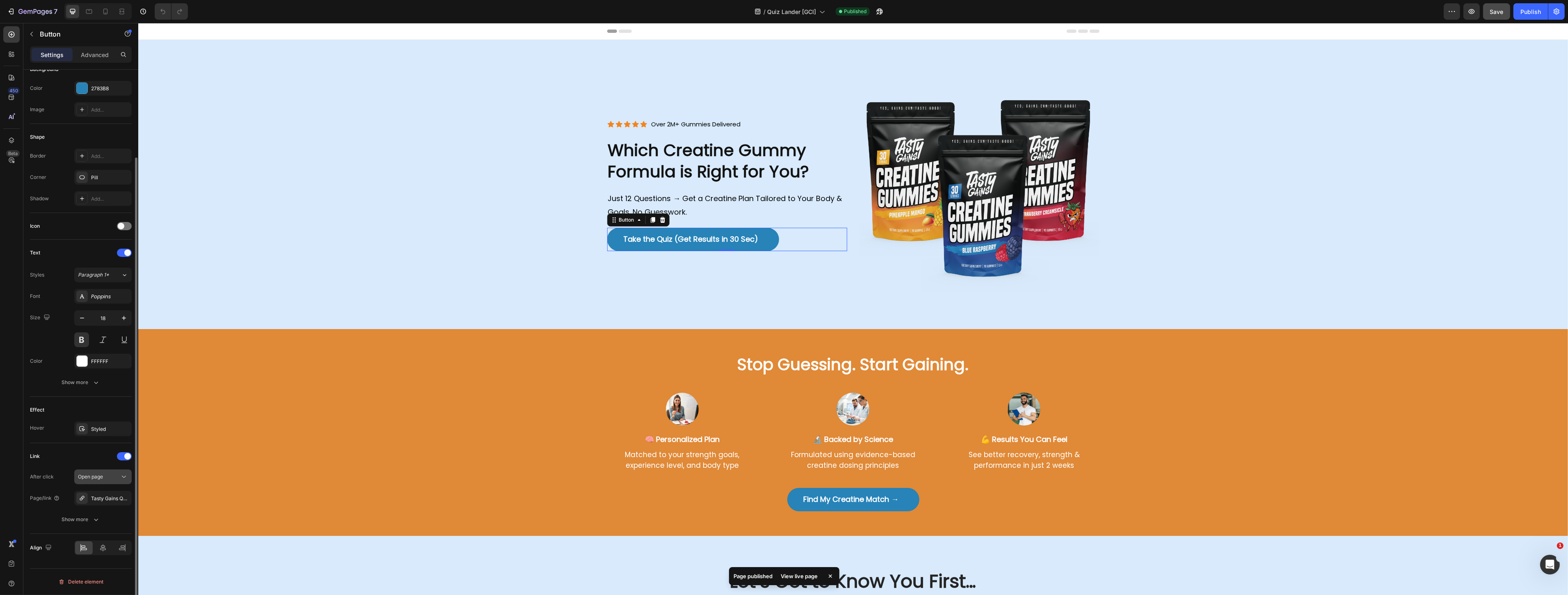
click at [118, 483] on button "Open page" at bounding box center [103, 477] width 57 height 15
click at [128, 457] on span at bounding box center [127, 456] width 7 height 7
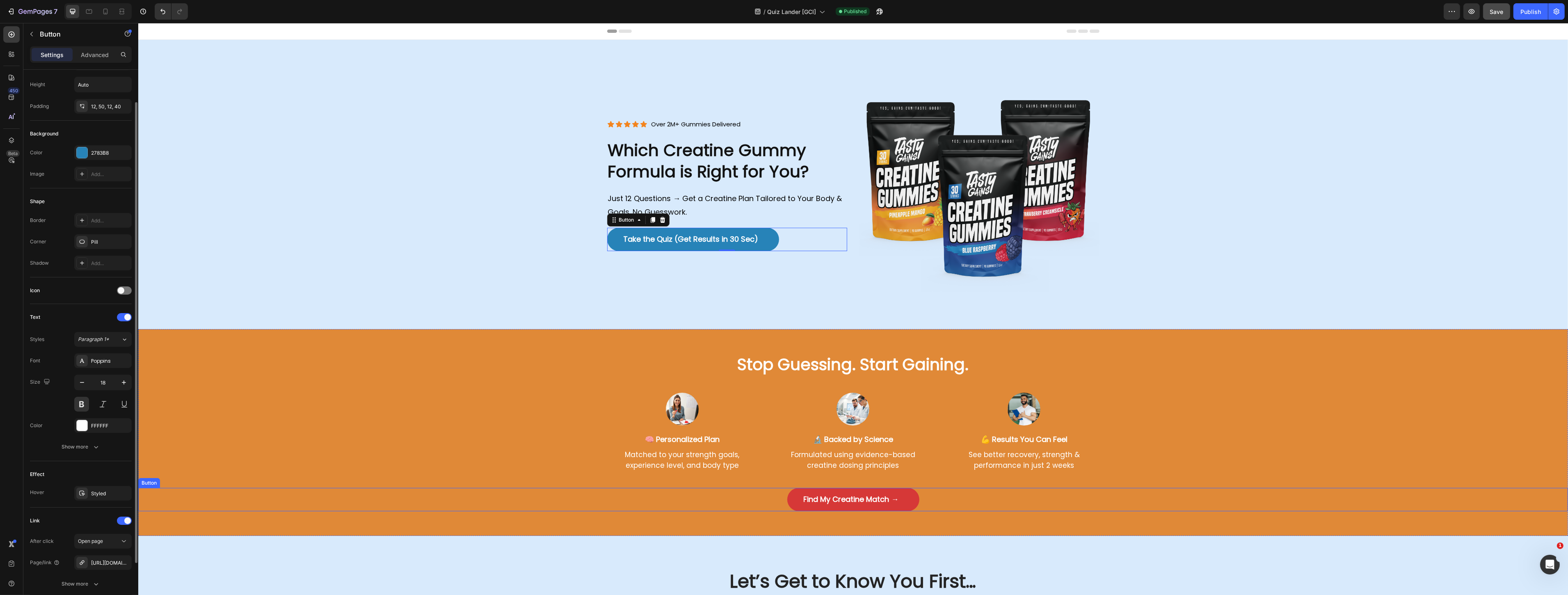
click at [794, 493] on link "Find My Creatine Match →" at bounding box center [853, 499] width 132 height 23
click at [125, 521] on span at bounding box center [127, 521] width 7 height 7
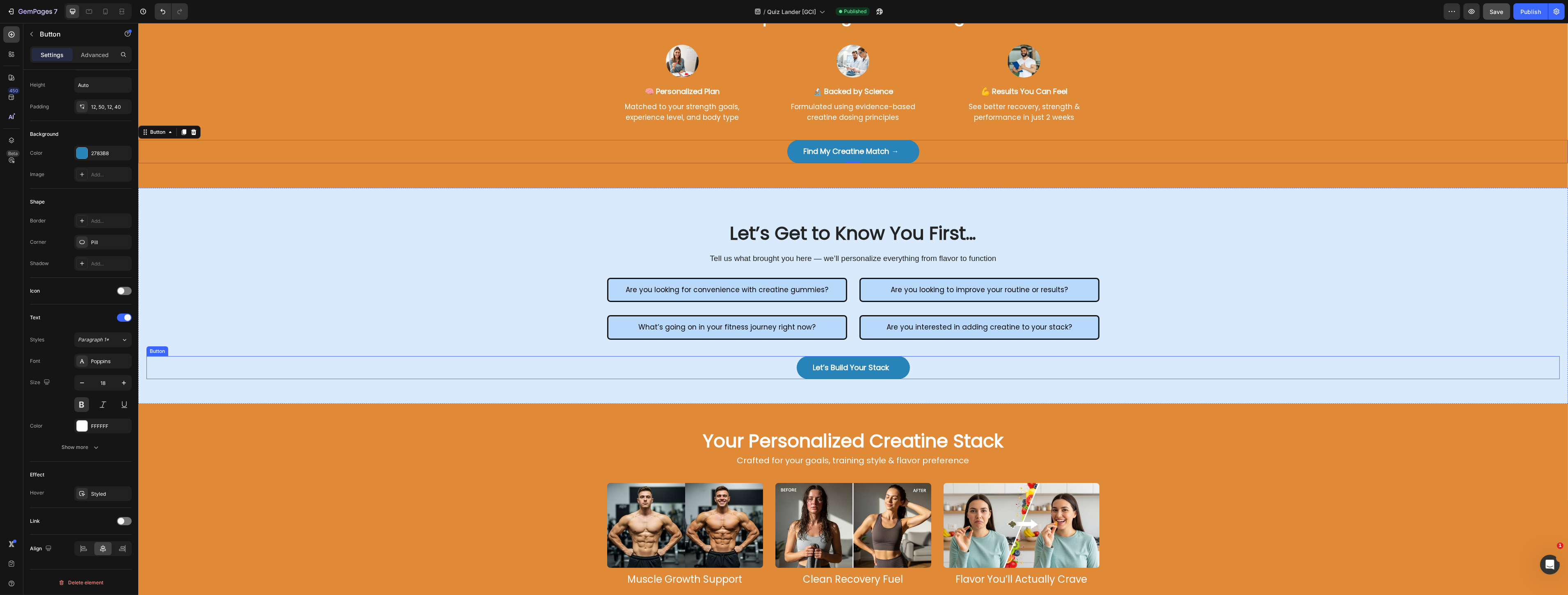
scroll to position [410, 0]
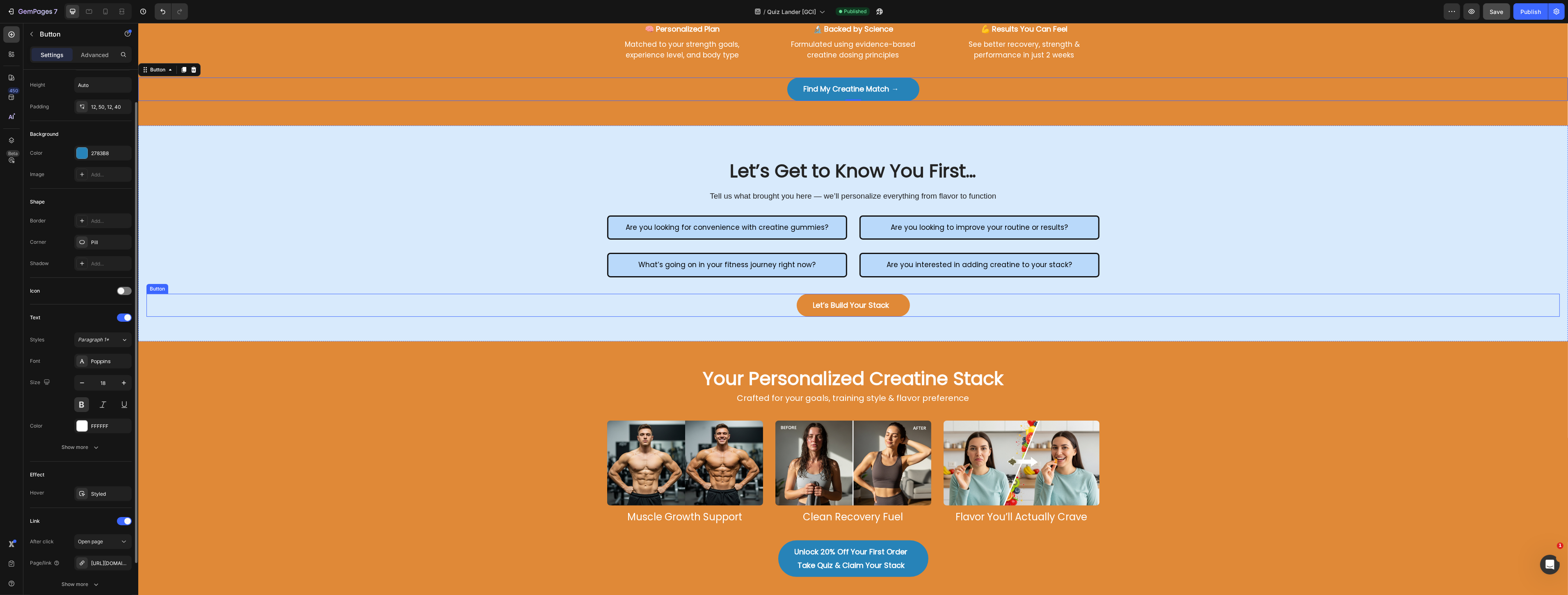
click at [802, 302] on link "Let’s Build Your Stack" at bounding box center [853, 306] width 113 height 23
click at [130, 519] on div at bounding box center [124, 521] width 15 height 8
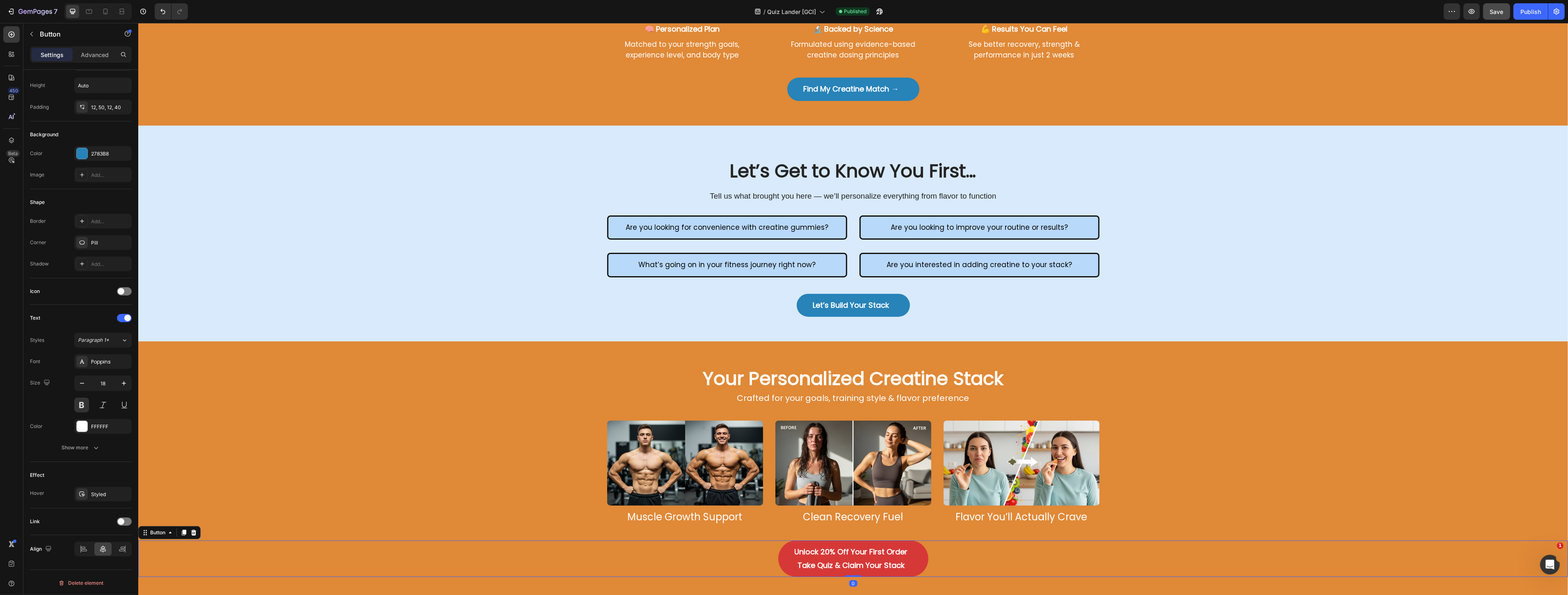
click at [785, 556] on link "Unlock 20% Off Your First Order Take Quiz & Claim Your Stack" at bounding box center [853, 559] width 150 height 37
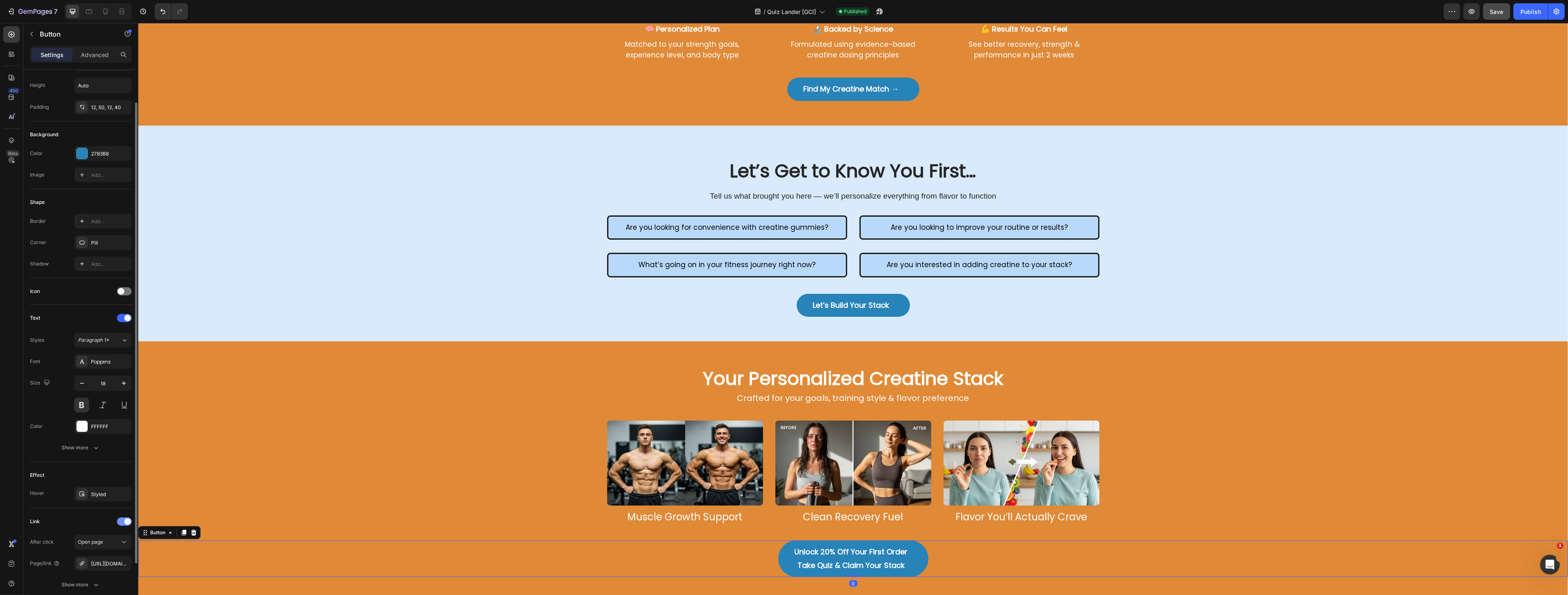
click at [126, 523] on span at bounding box center [127, 521] width 7 height 7
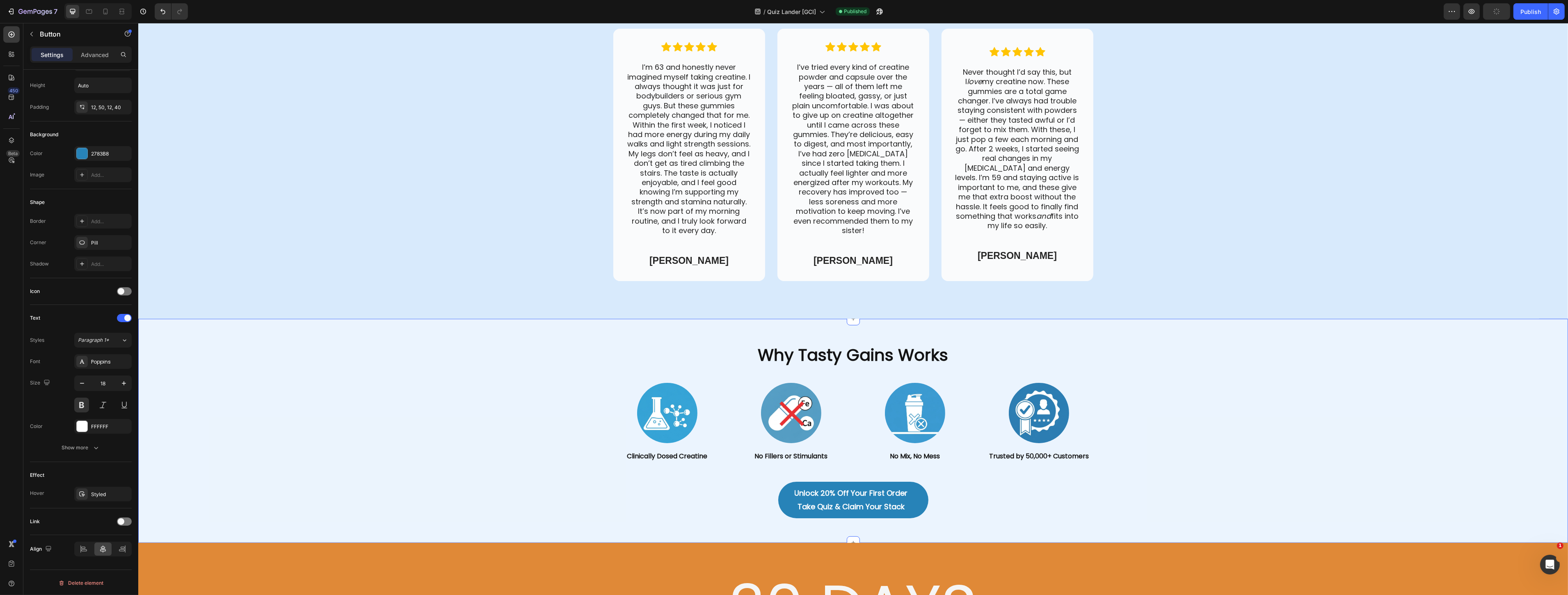
scroll to position [1185, 0]
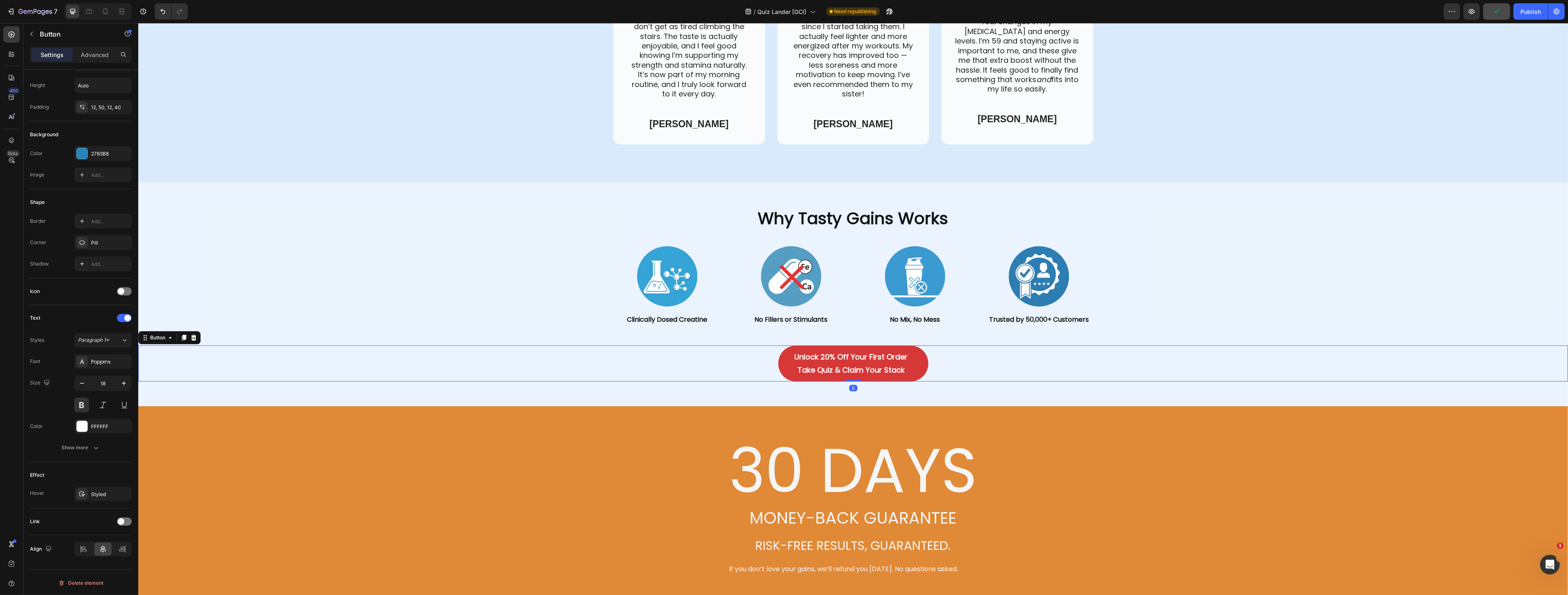
click at [785, 357] on link "Unlock 20% Off Your First Order Take Quiz & Claim Your Stack" at bounding box center [853, 364] width 150 height 37
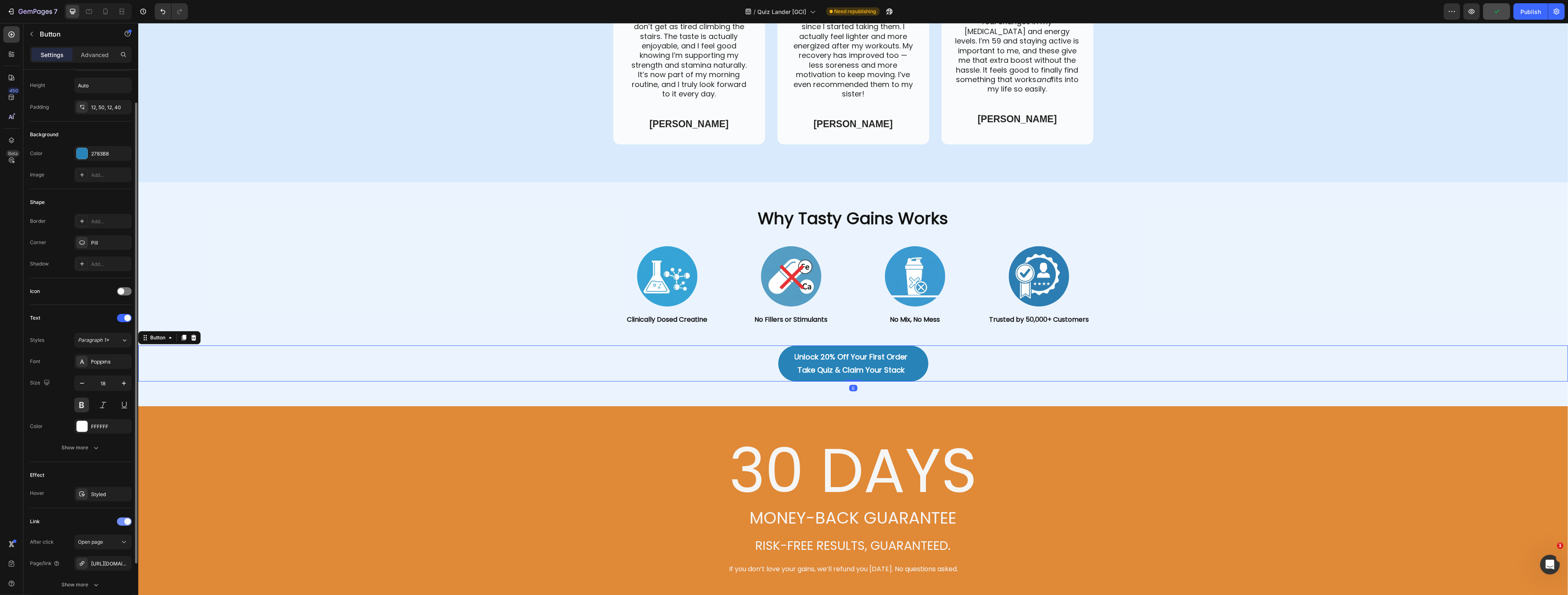
click at [125, 518] on div at bounding box center [124, 521] width 15 height 8
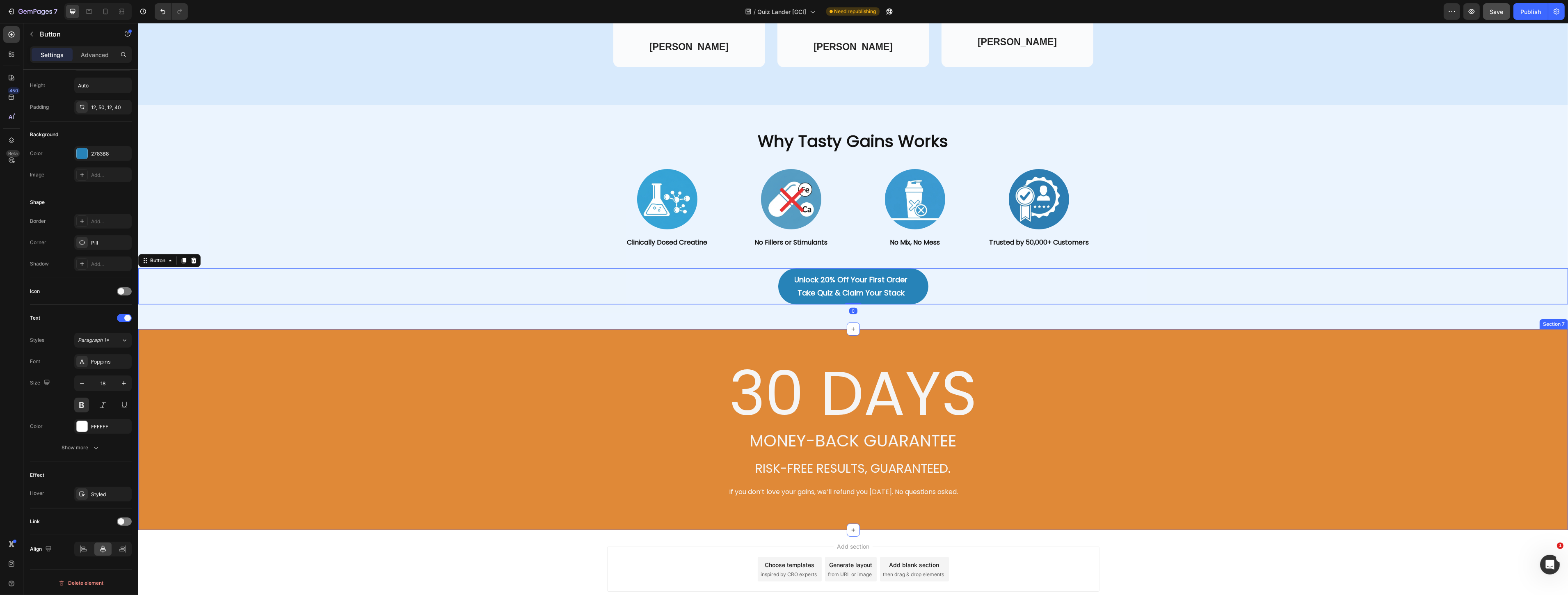
scroll to position [1315, 0]
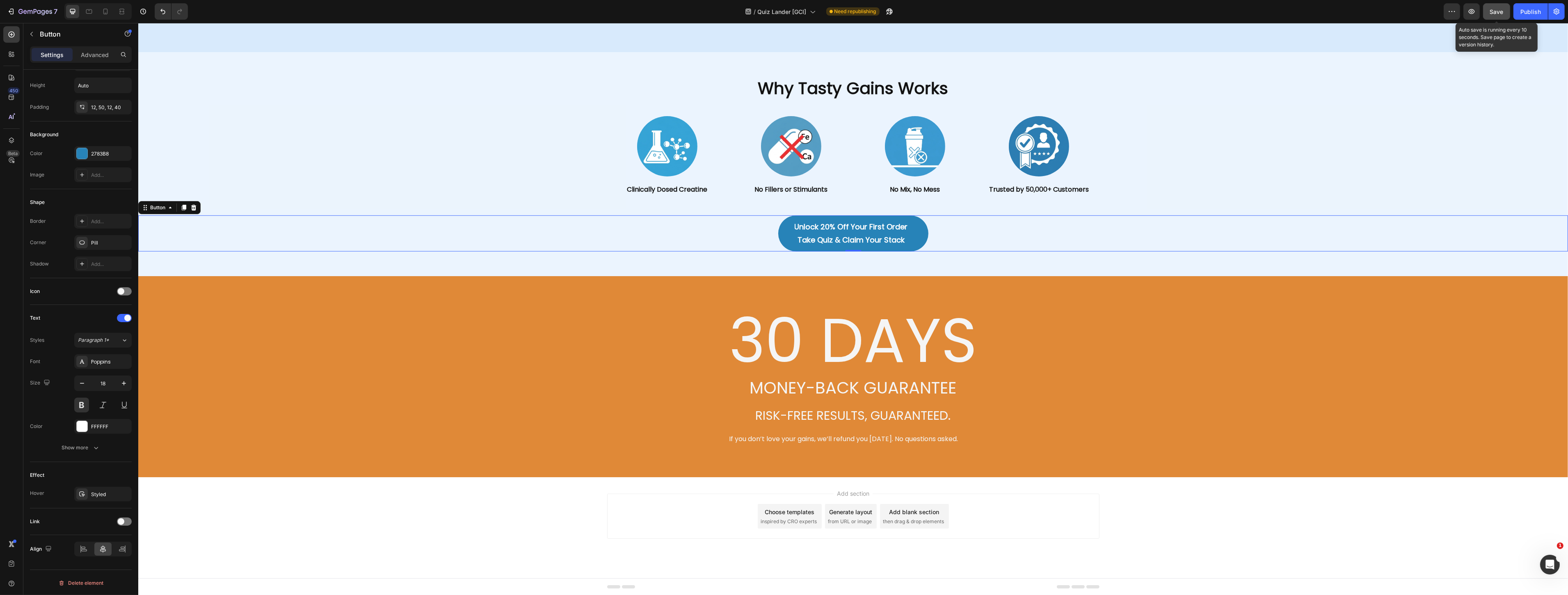
click at [1502, 8] on span "Save" at bounding box center [1497, 11] width 13 height 7
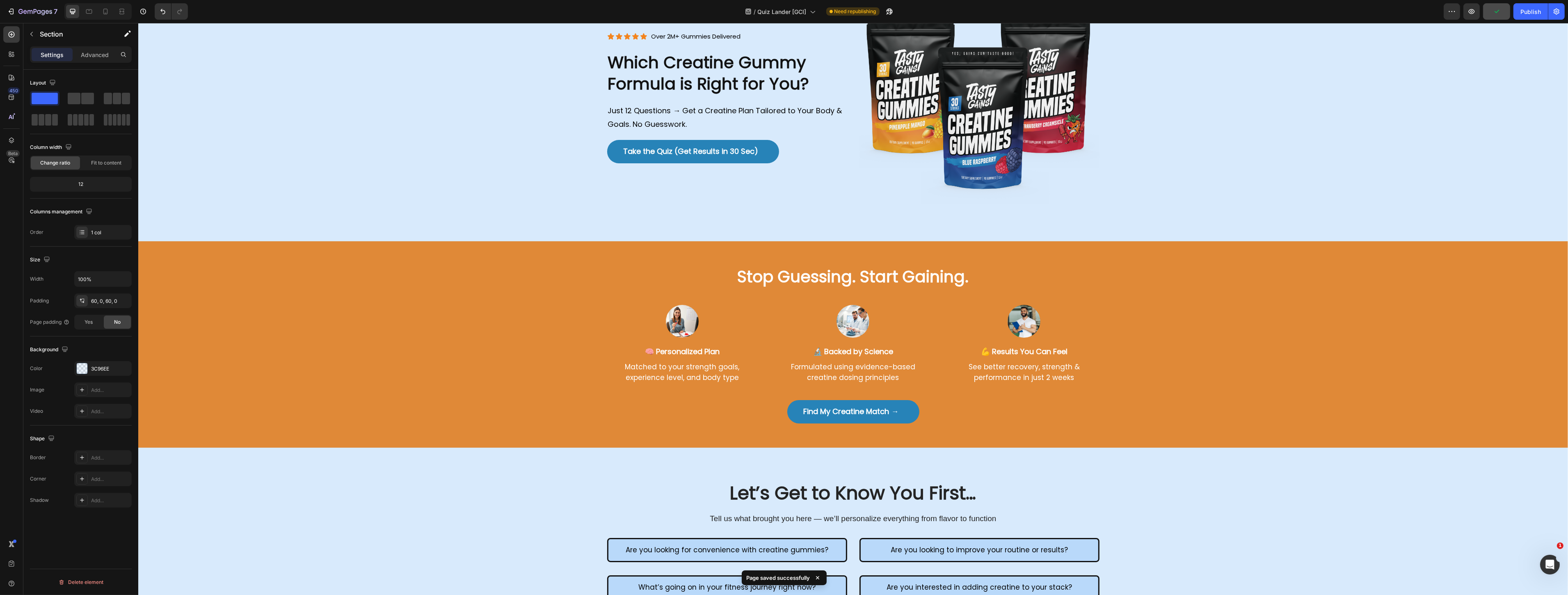
scroll to position [0, 0]
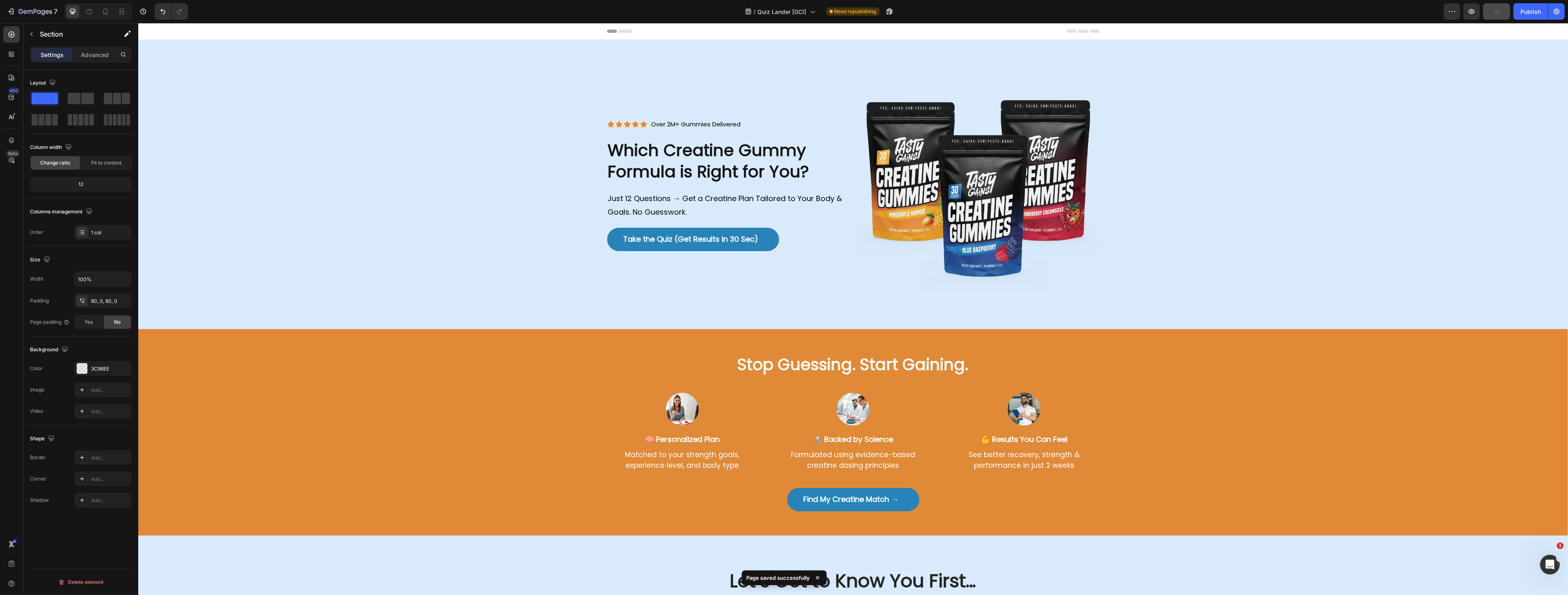
drag, startPoint x: 1220, startPoint y: 269, endPoint x: 1209, endPoint y: 164, distance: 105.6
click at [1538, 12] on div "Publish" at bounding box center [1531, 12] width 21 height 9
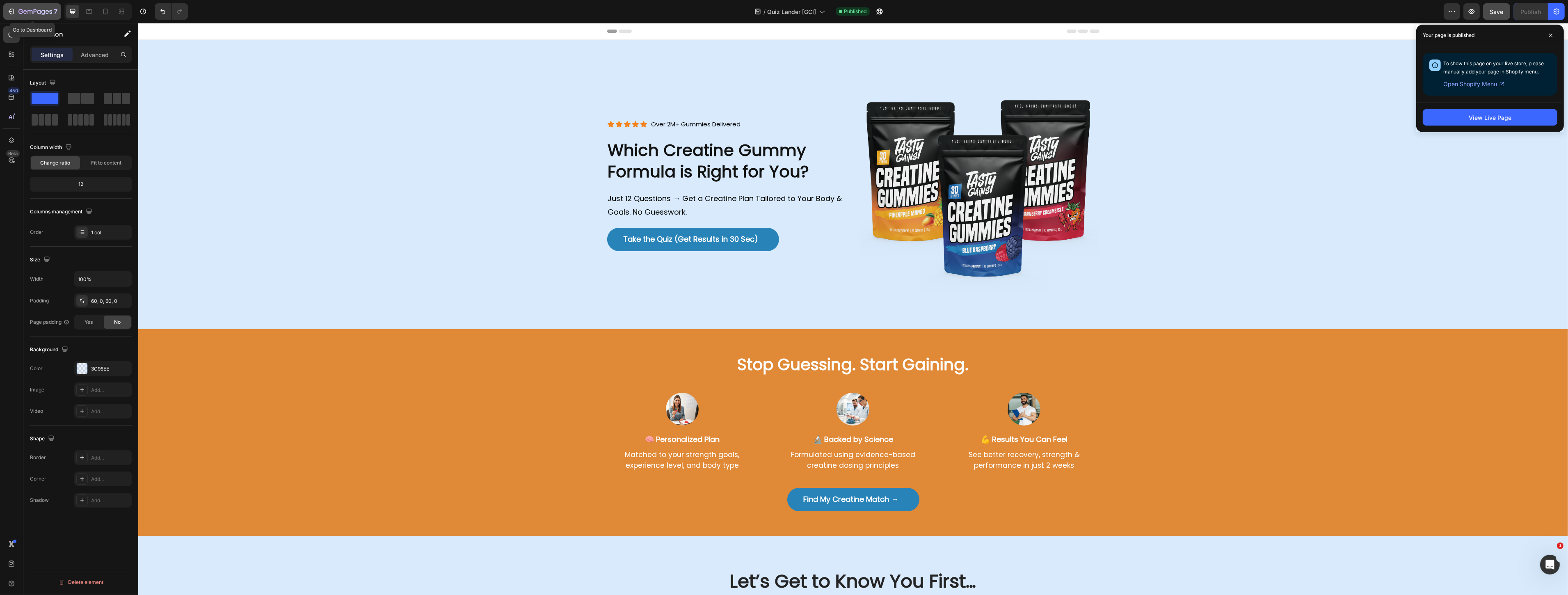
click at [13, 7] on div "7" at bounding box center [32, 12] width 51 height 10
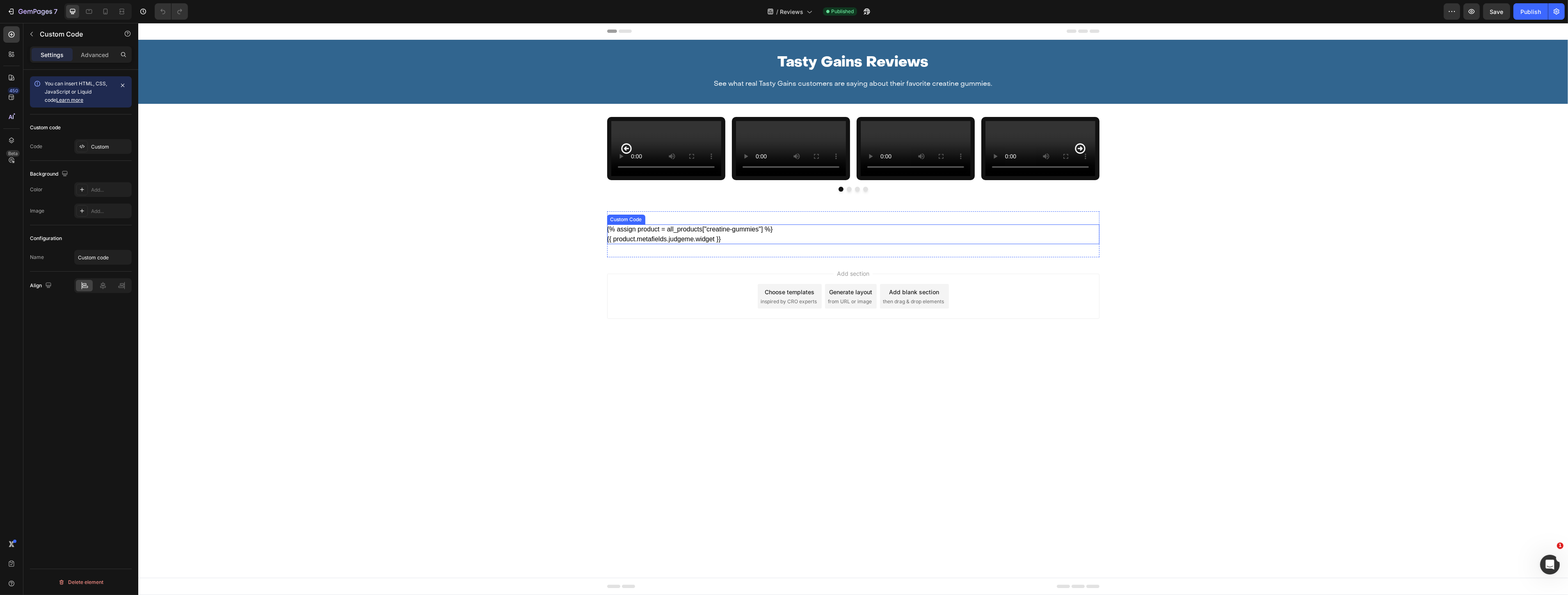
click at [662, 244] on div "{% assign product = all_products["creatine-gummies"] %} {{ product.metafields.j…" at bounding box center [853, 234] width 492 height 19
click at [677, 244] on div "{{ product.metafields.judgeme.widget }}" at bounding box center [853, 239] width 492 height 10
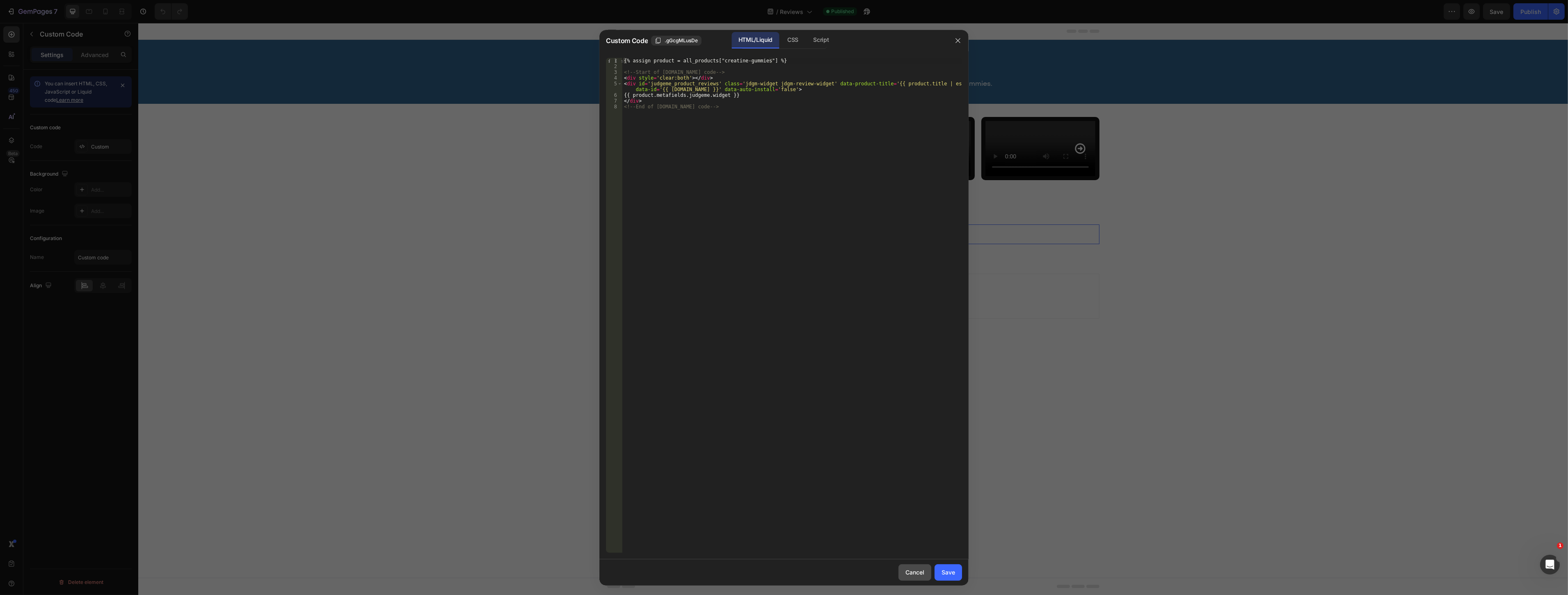
click at [909, 571] on div "Cancel" at bounding box center [915, 572] width 19 height 9
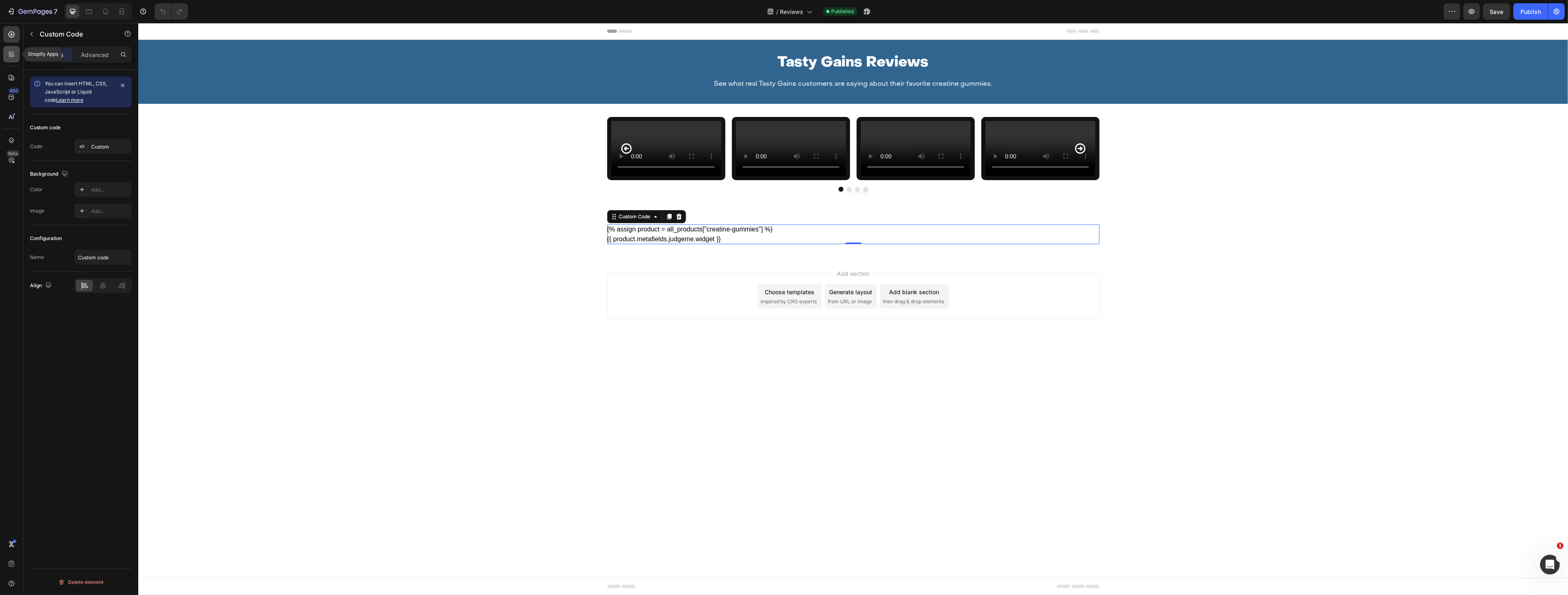
click at [8, 52] on icon at bounding box center [11, 54] width 8 height 8
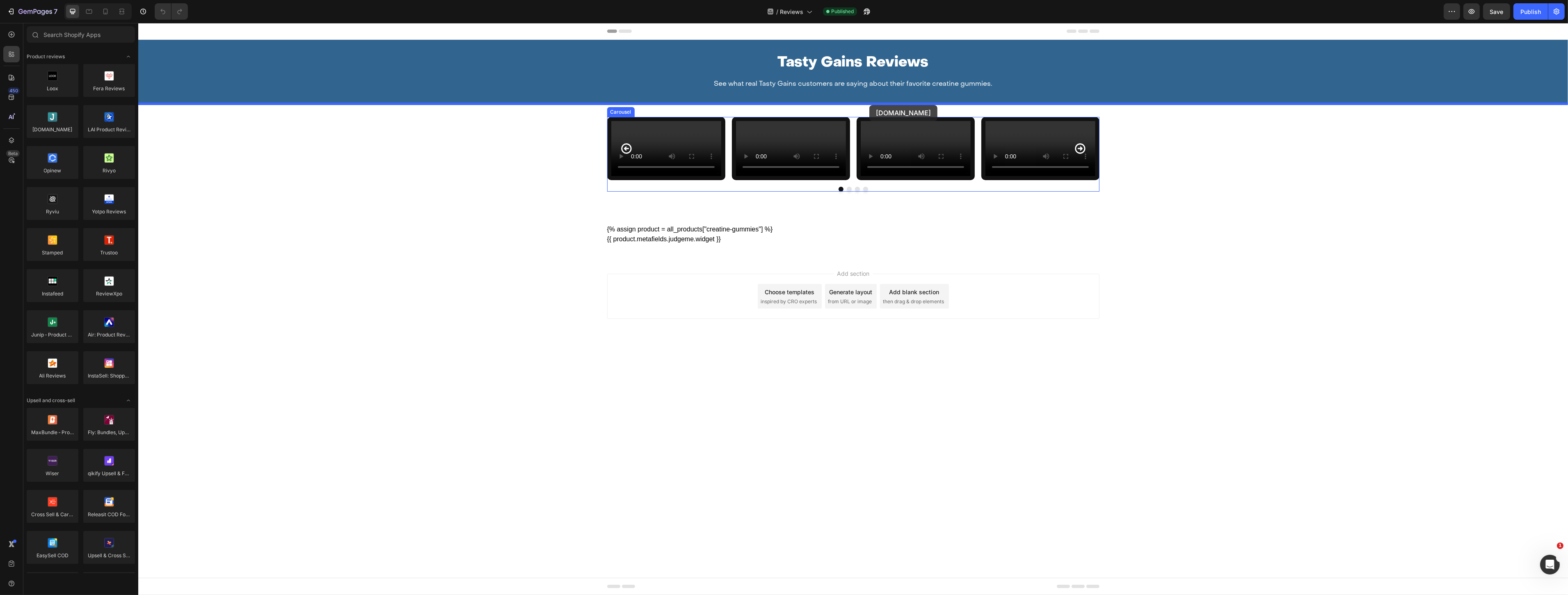
drag, startPoint x: 191, startPoint y: 150, endPoint x: 869, endPoint y: 105, distance: 679.5
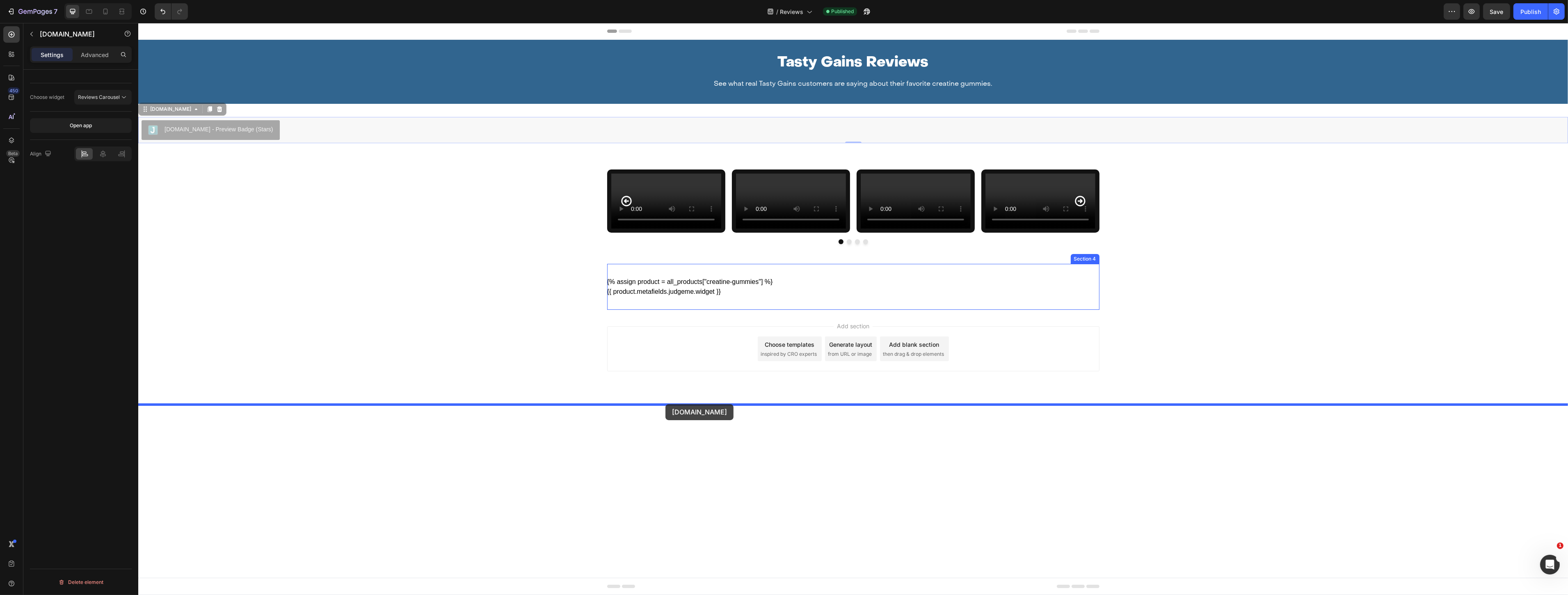
drag, startPoint x: 141, startPoint y: 108, endPoint x: 665, endPoint y: 404, distance: 601.8
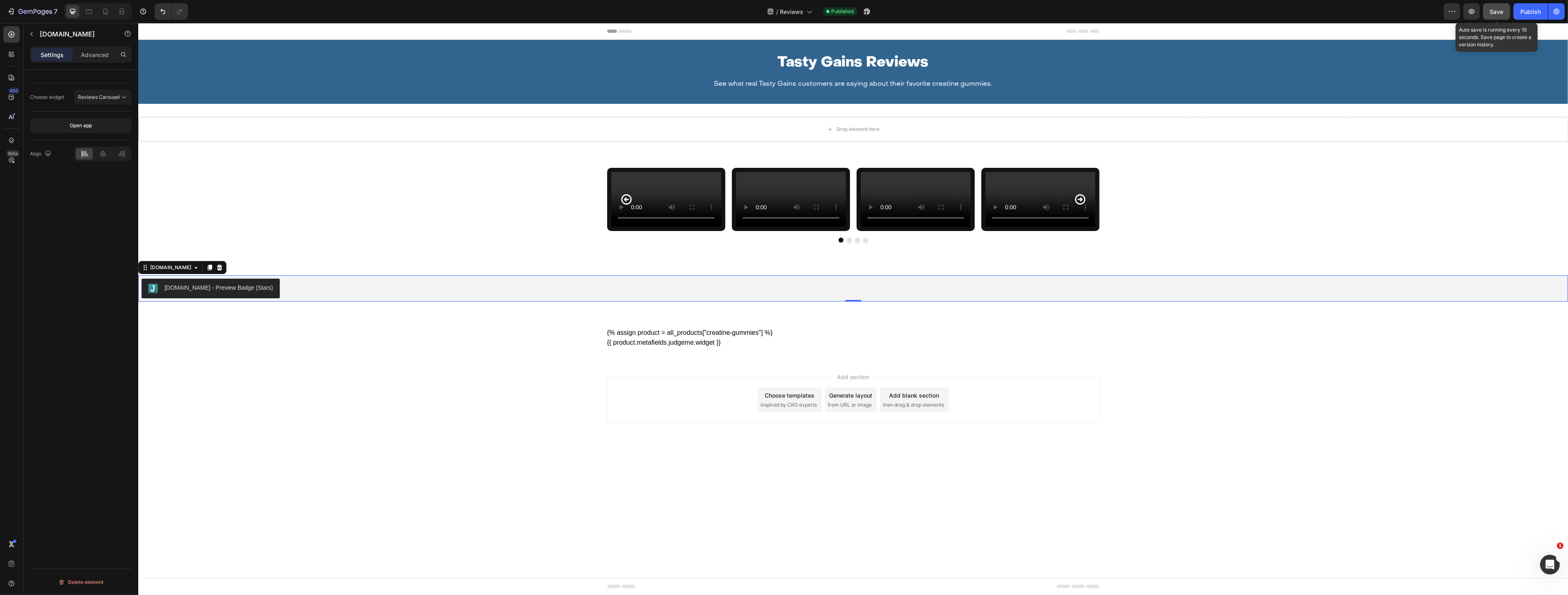
click at [1503, 18] on button "Save" at bounding box center [1496, 11] width 27 height 16
click at [1527, 13] on div "Publish" at bounding box center [1531, 12] width 21 height 9
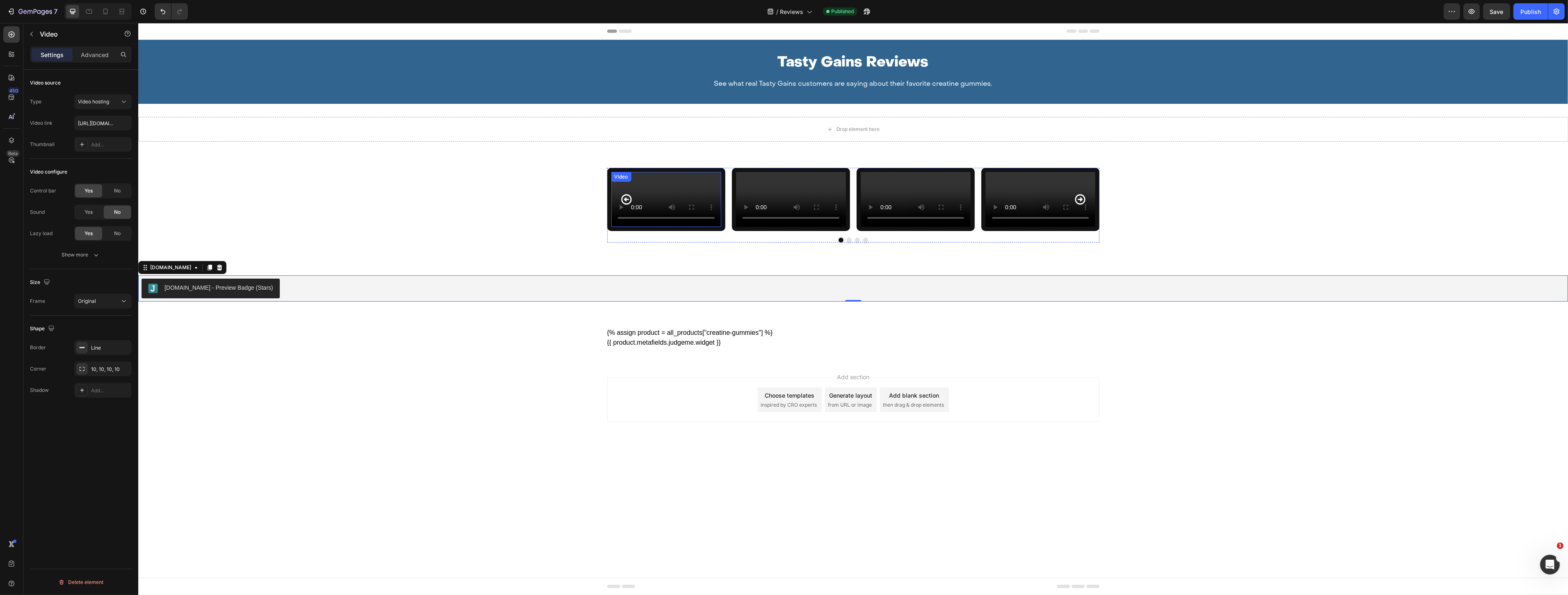
click at [648, 227] on video at bounding box center [666, 199] width 110 height 55
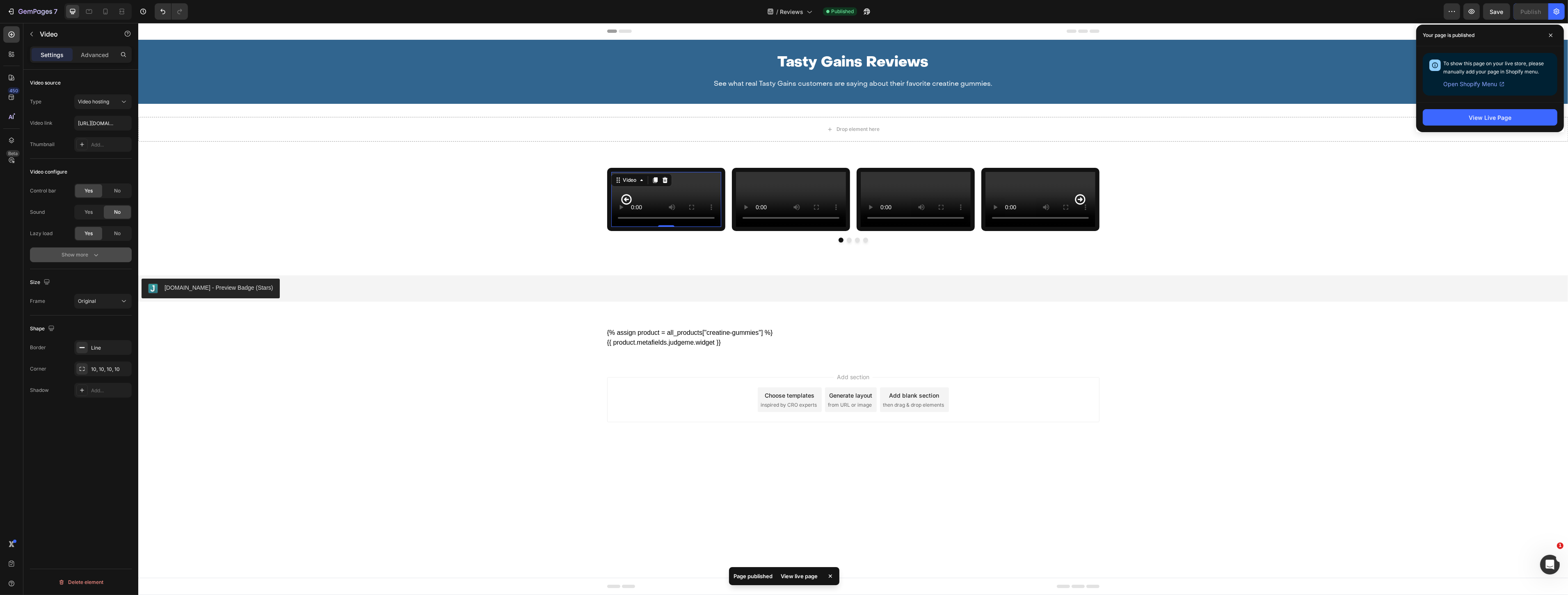
click at [111, 256] on button "Show more" at bounding box center [80, 255] width 102 height 15
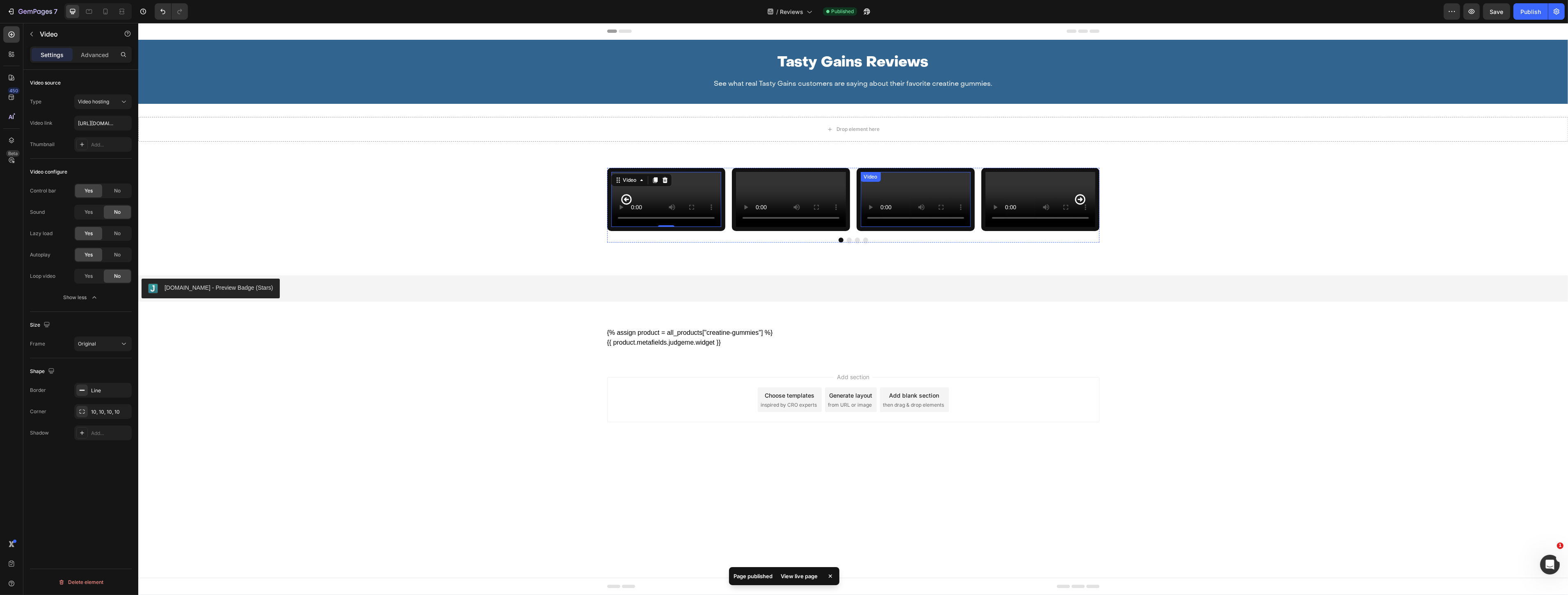
click at [917, 227] on video at bounding box center [915, 199] width 110 height 55
click at [1022, 227] on video at bounding box center [1040, 199] width 110 height 55
click at [1541, 12] on div "Publish" at bounding box center [1531, 12] width 21 height 9
click at [806, 9] on icon at bounding box center [808, 11] width 8 height 8
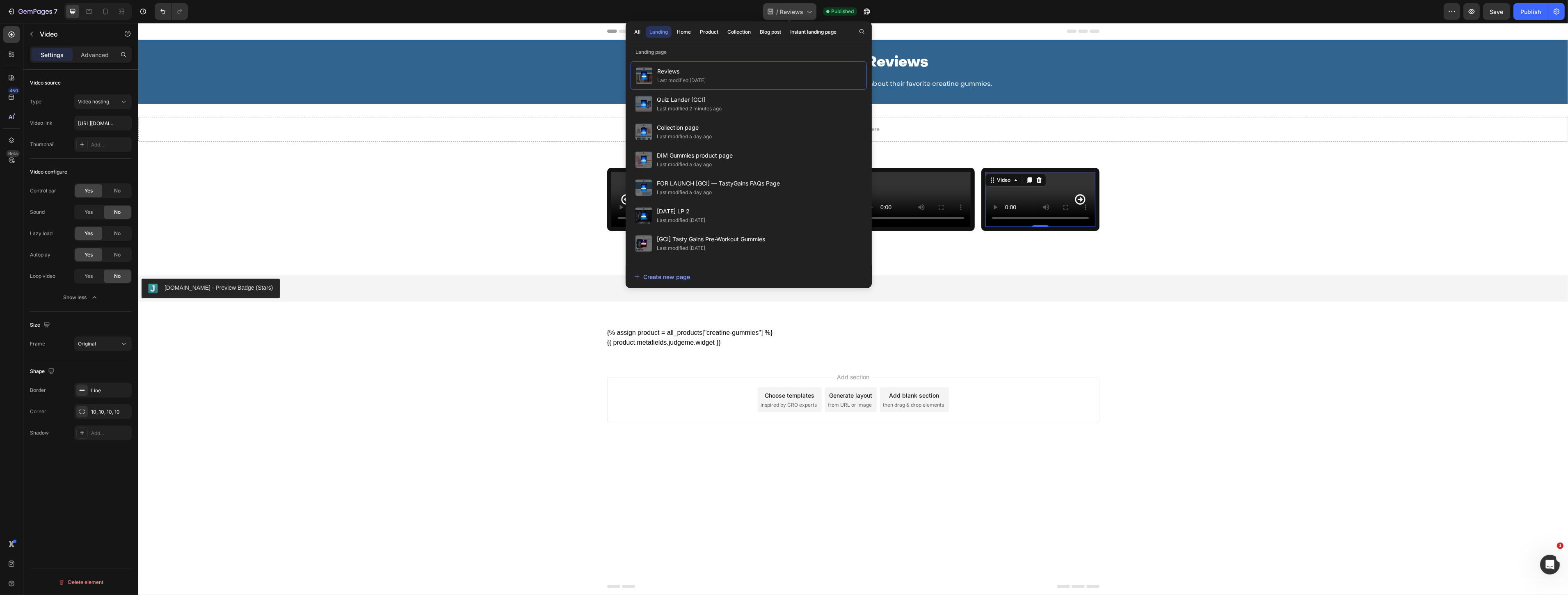
click at [803, 10] on div "/ Reviews" at bounding box center [790, 11] width 54 height 16
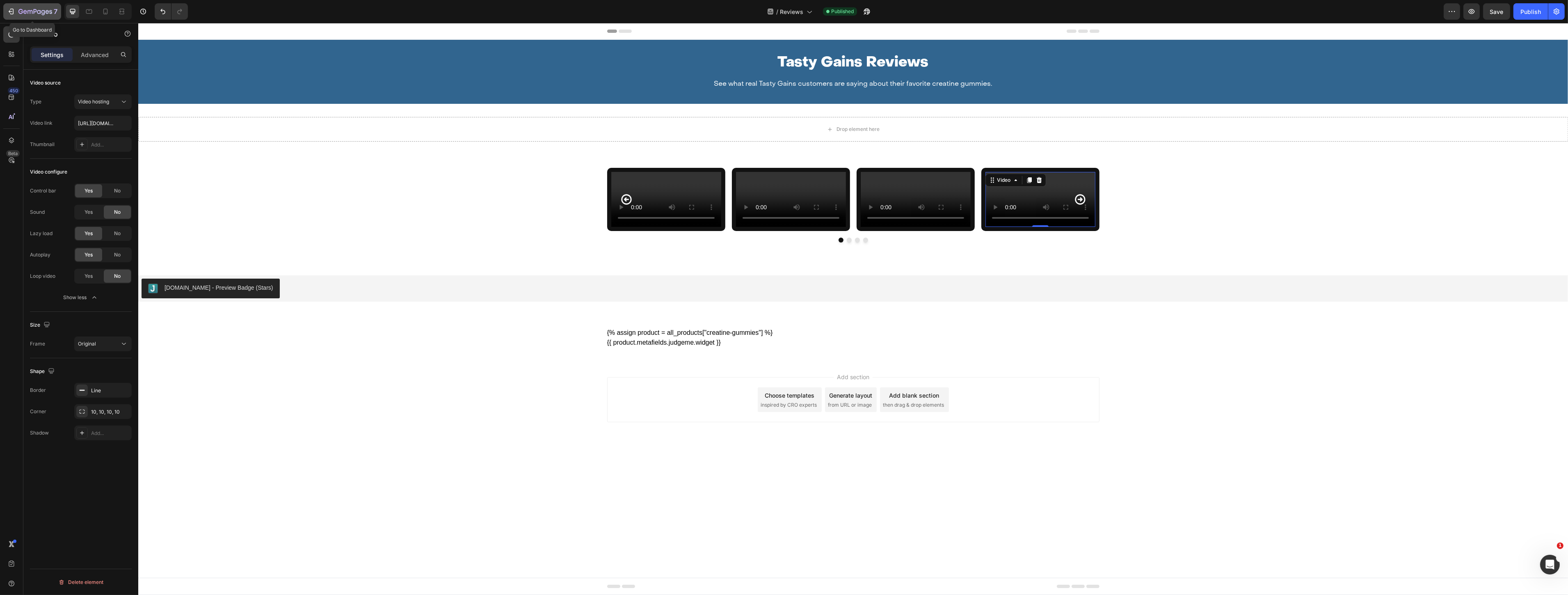
click at [35, 11] on icon "button" at bounding box center [35, 12] width 33 height 7
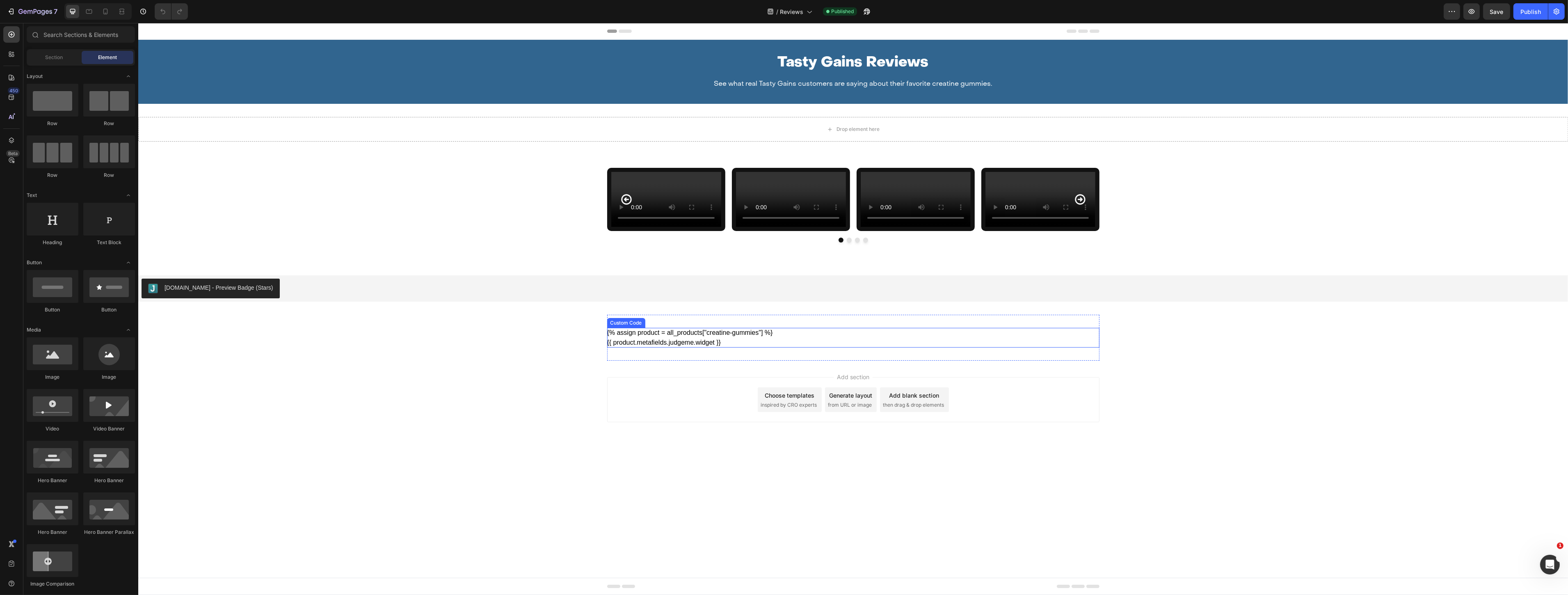
click at [660, 348] on div "{{ product.metafields.judgeme.widget }}" at bounding box center [853, 343] width 492 height 10
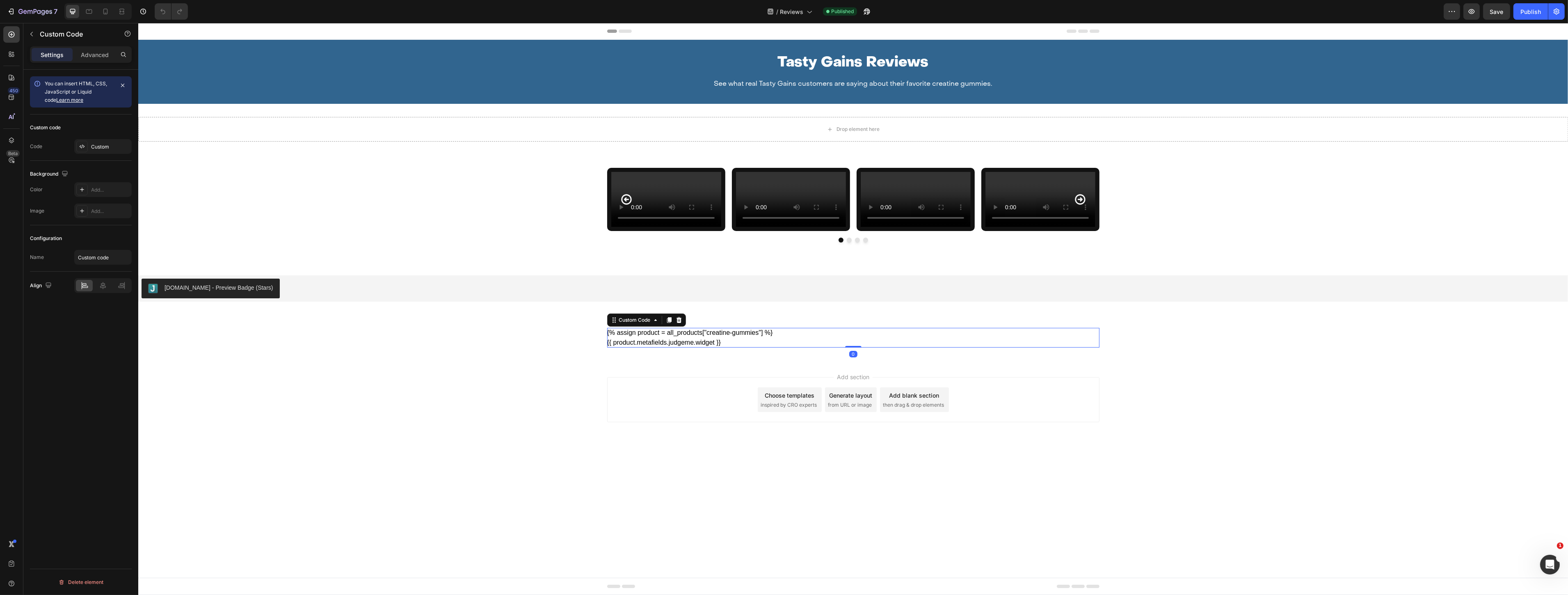
click at [660, 348] on div "{{ product.metafields.judgeme.widget }}" at bounding box center [853, 343] width 492 height 10
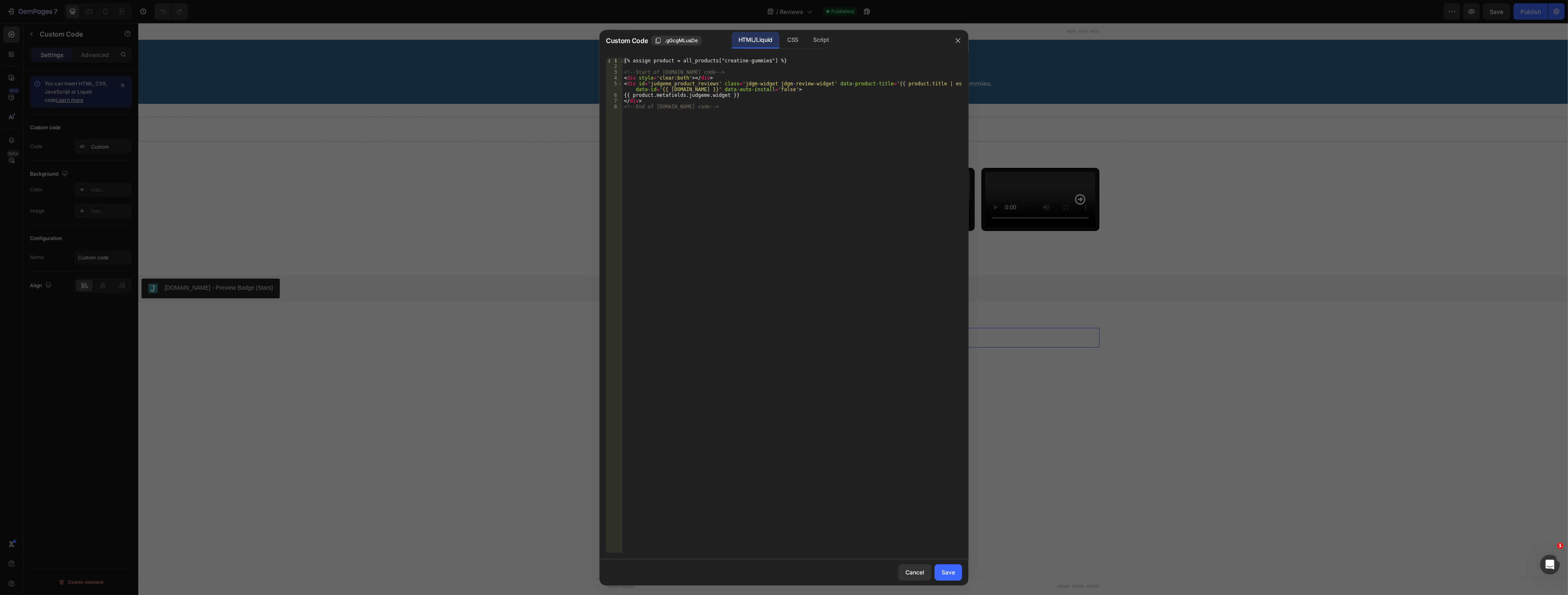
click at [740, 93] on div "{% assign product = all_products["creatine-gummies"] %} <!-- Start of [DOMAIN_N…" at bounding box center [792, 311] width 340 height 507
click at [732, 105] on div "{% assign product = all_products["creatine-gummies"] %} <!-- Start of [DOMAIN_N…" at bounding box center [792, 311] width 340 height 507
type textarea "</div> <!-- End of [DOMAIN_NAME] code -->"
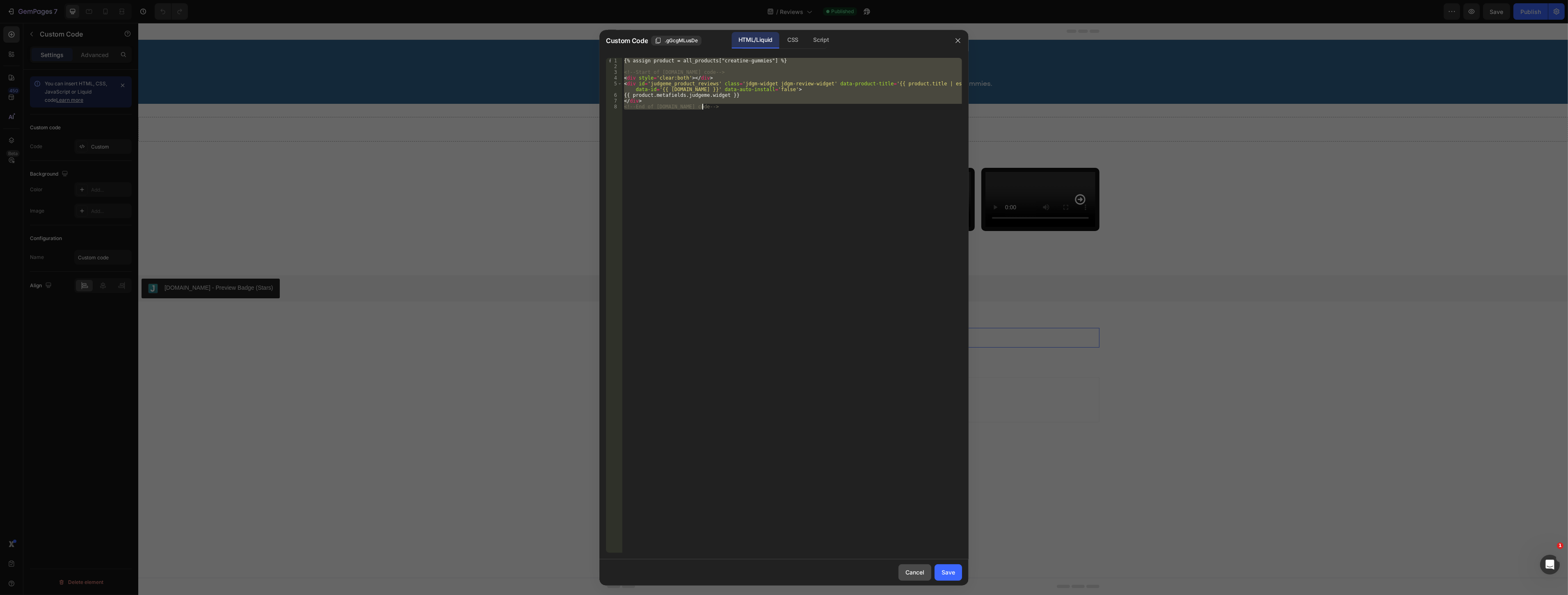
click at [915, 568] on div "Cancel" at bounding box center [915, 572] width 19 height 9
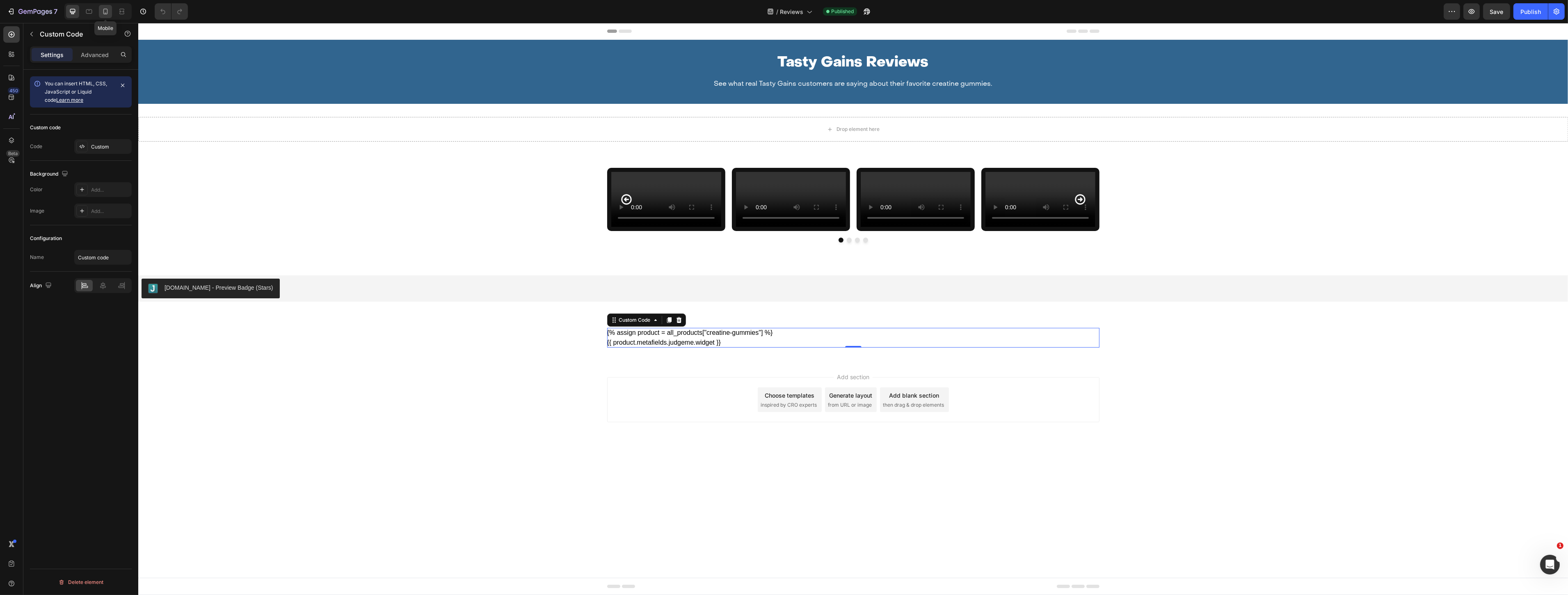
click at [105, 10] on icon at bounding box center [105, 11] width 8 height 8
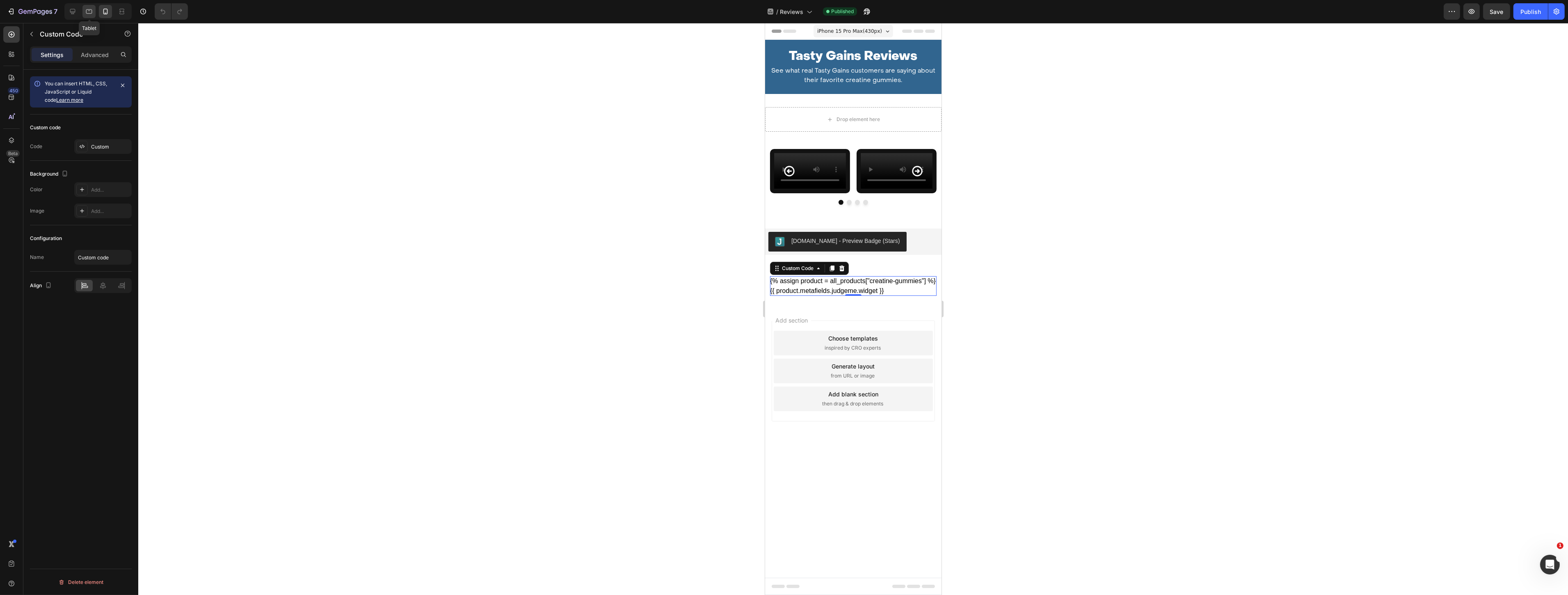
click at [91, 11] on icon at bounding box center [89, 11] width 8 height 8
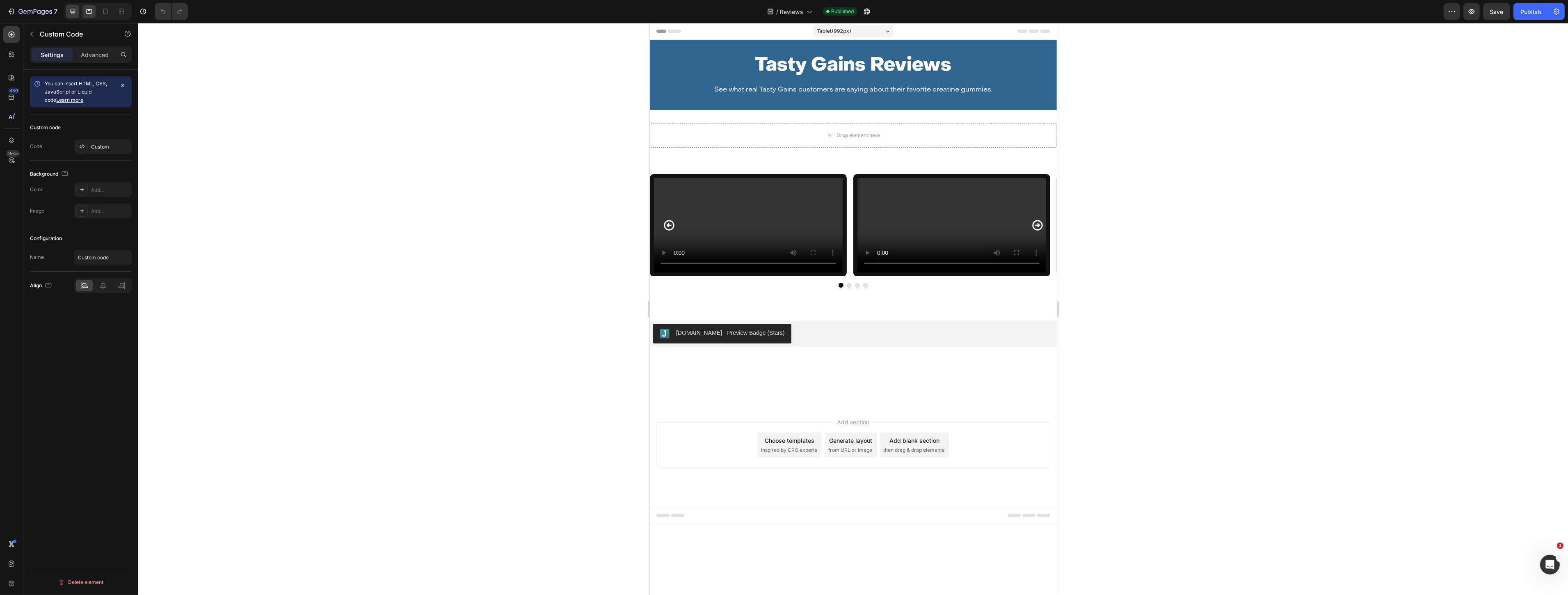
click at [79, 13] on div at bounding box center [73, 12] width 13 height 13
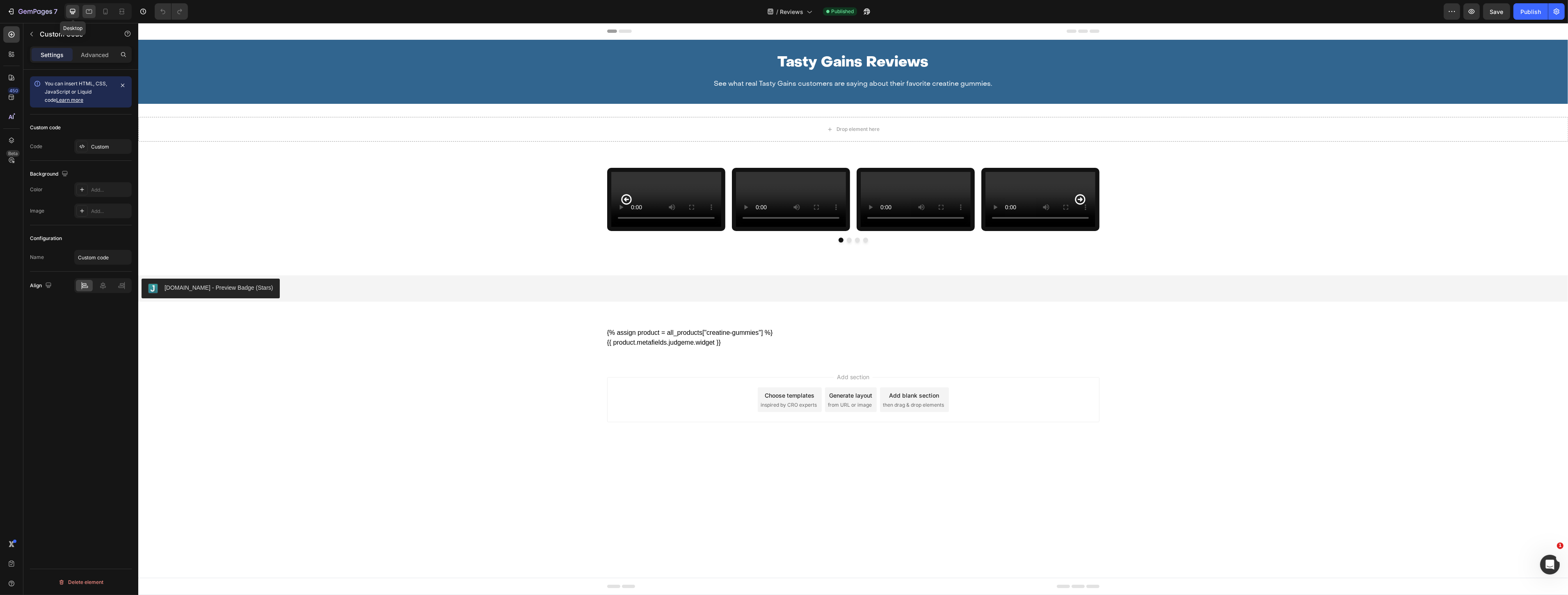
scroll to position [7, 0]
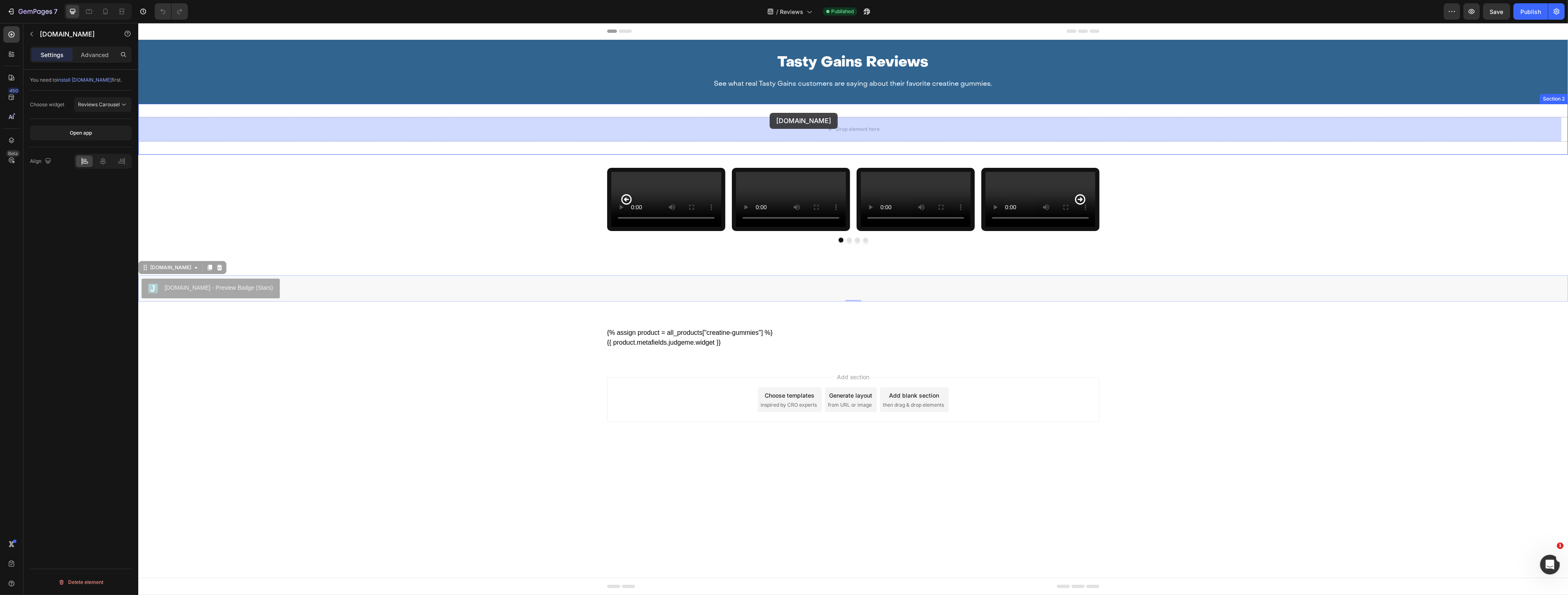
drag, startPoint x: 225, startPoint y: 418, endPoint x: 769, endPoint y: 113, distance: 623.7
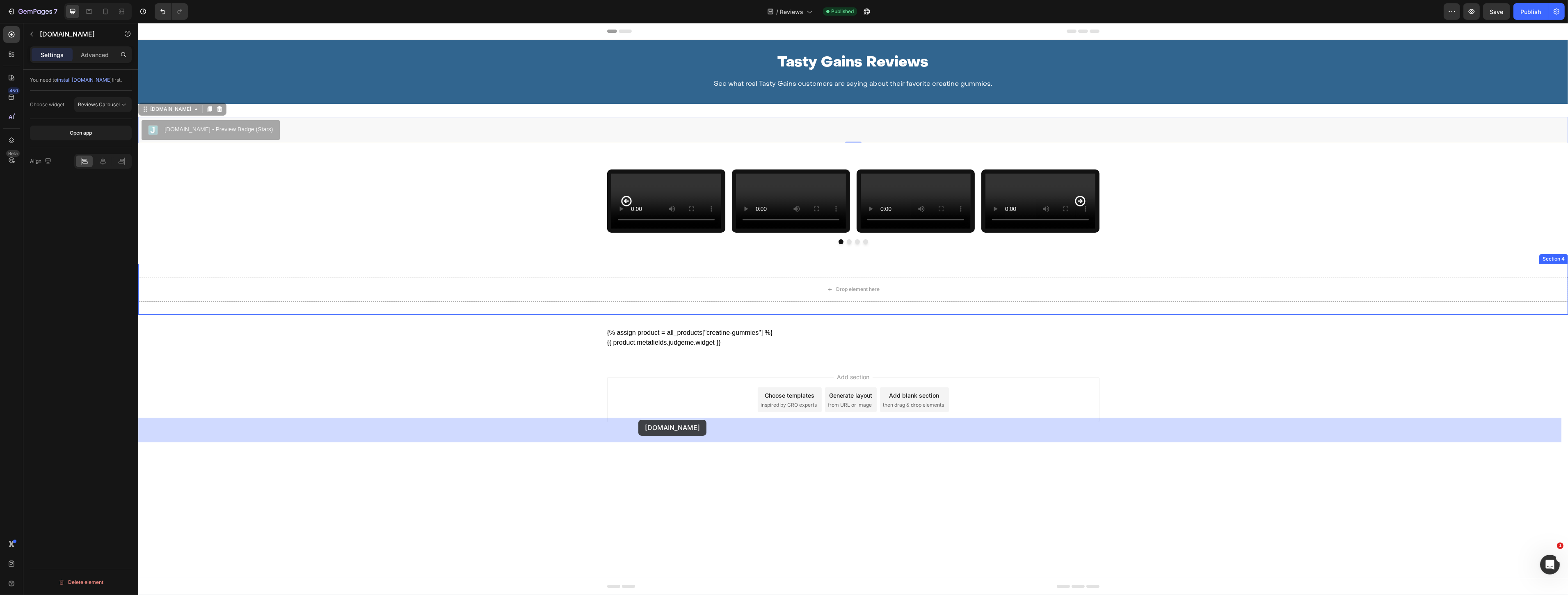
drag, startPoint x: 189, startPoint y: 121, endPoint x: 638, endPoint y: 420, distance: 539.4
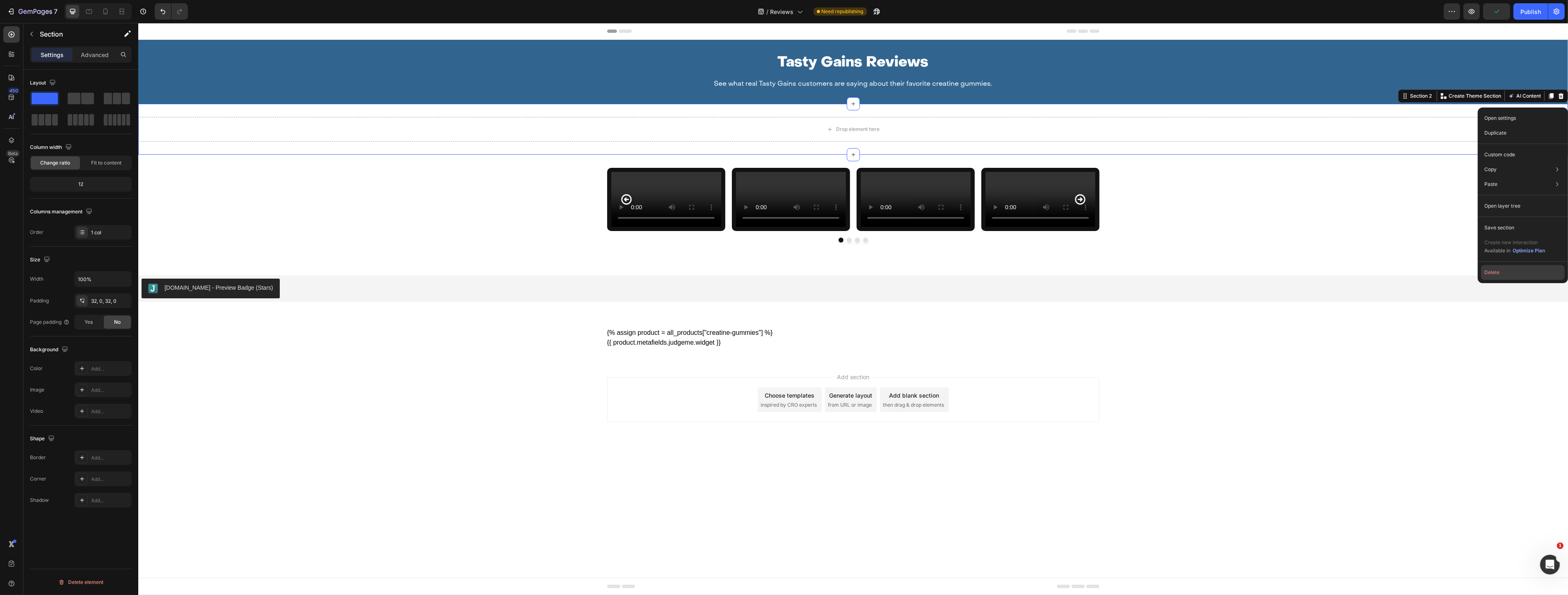
click at [1505, 269] on button "Delete" at bounding box center [1522, 272] width 83 height 15
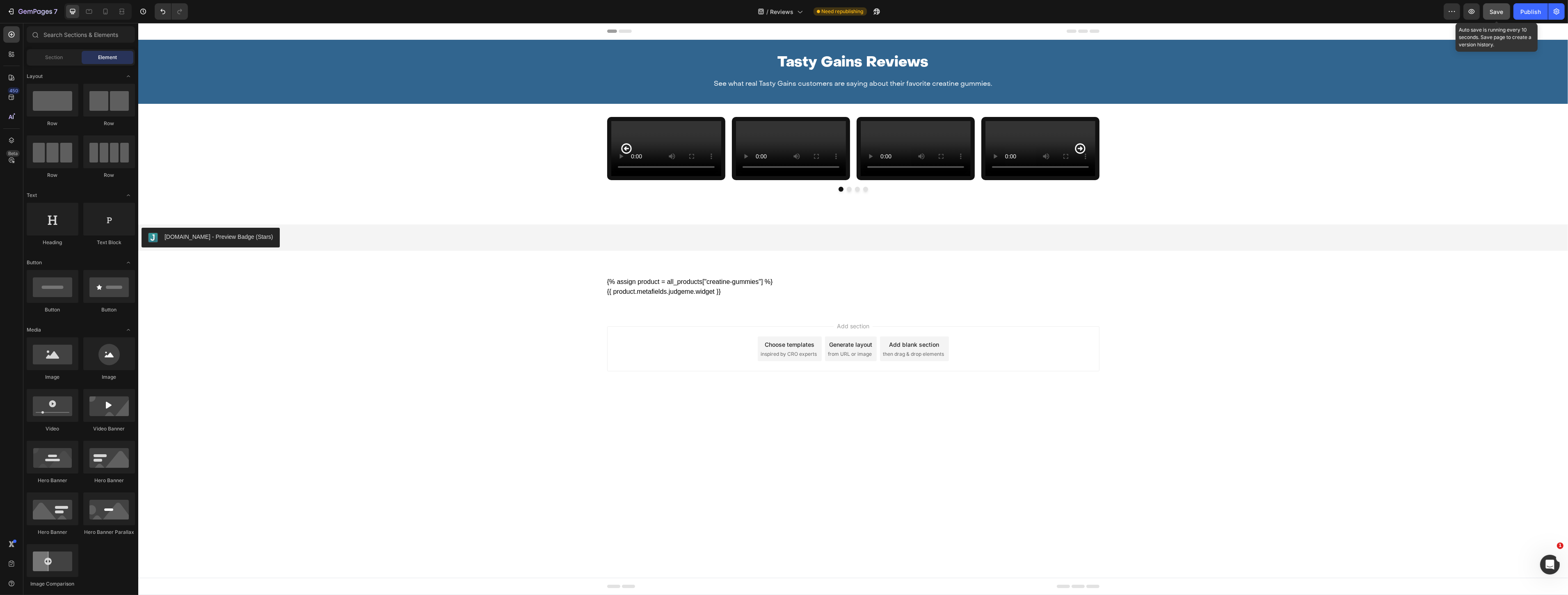
click at [1494, 10] on span "Save" at bounding box center [1497, 11] width 13 height 7
click at [1537, 6] on button "Publish" at bounding box center [1530, 11] width 35 height 16
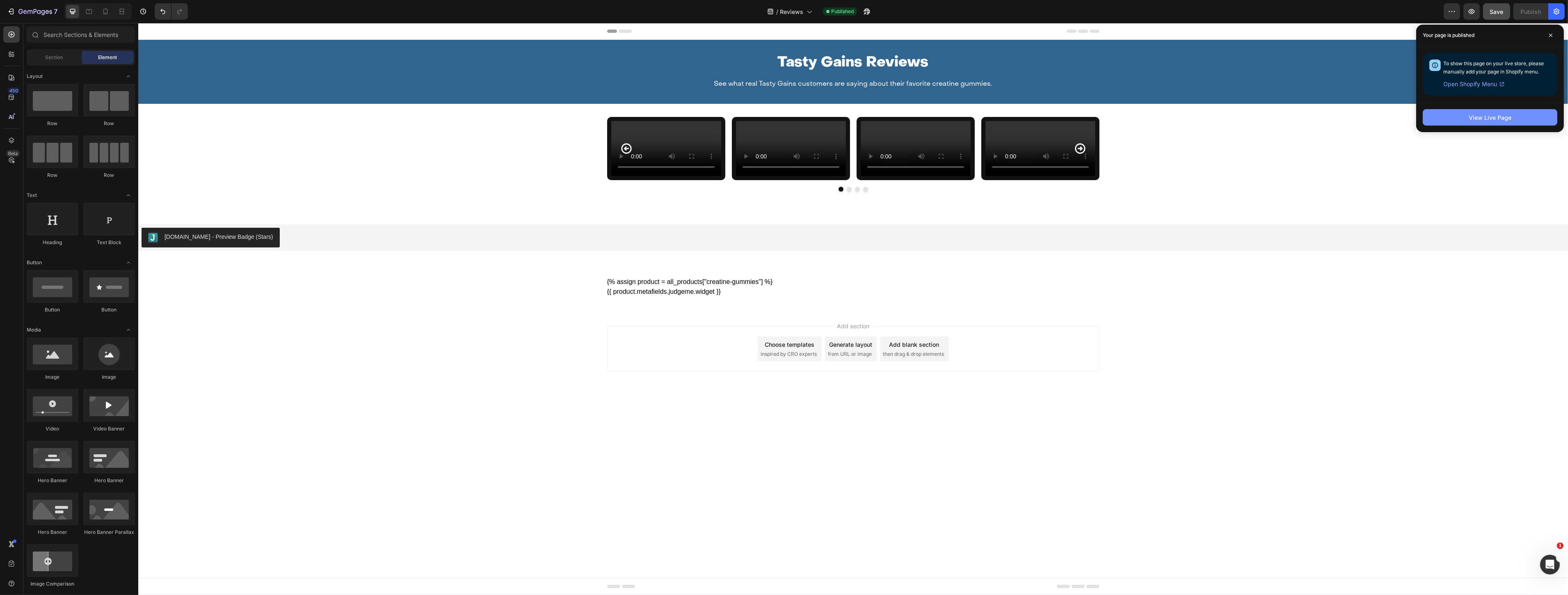
click at [1517, 122] on button "View Live Page" at bounding box center [1489, 117] width 135 height 16
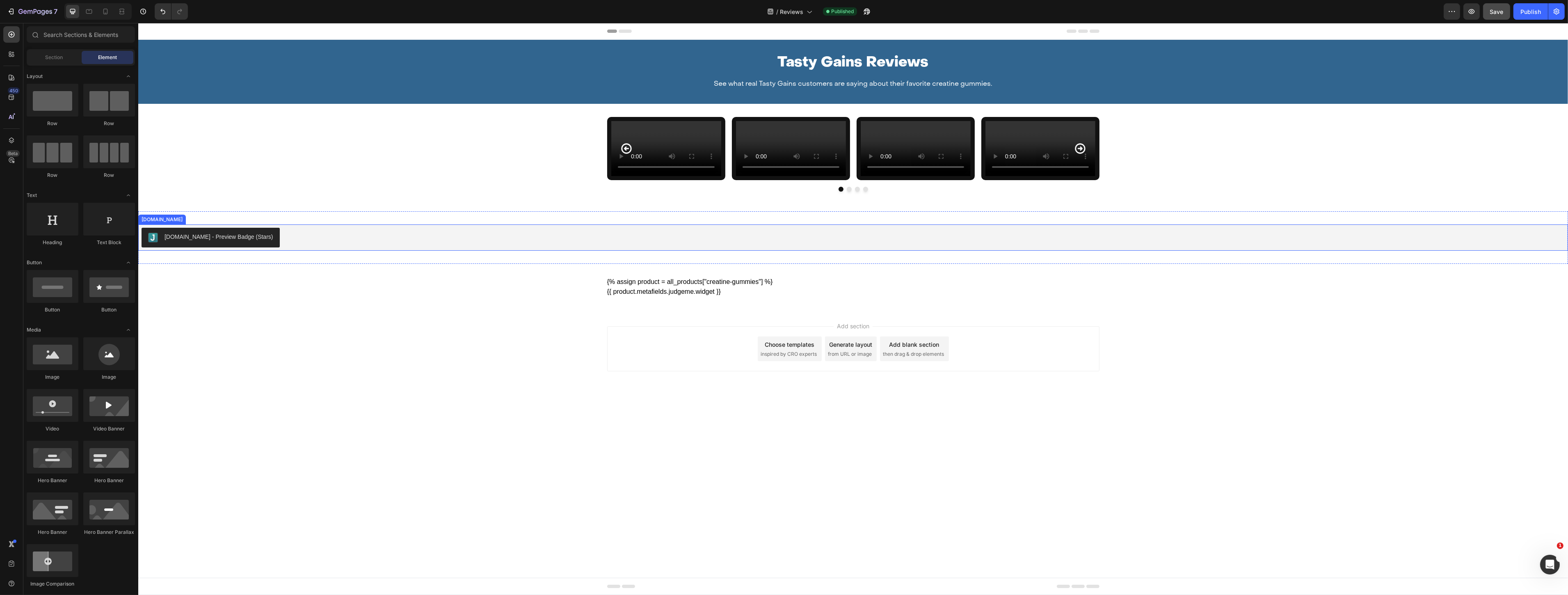
click at [193, 242] on div "[DOMAIN_NAME] - Preview Badge (Stars)" at bounding box center [211, 238] width 125 height 10
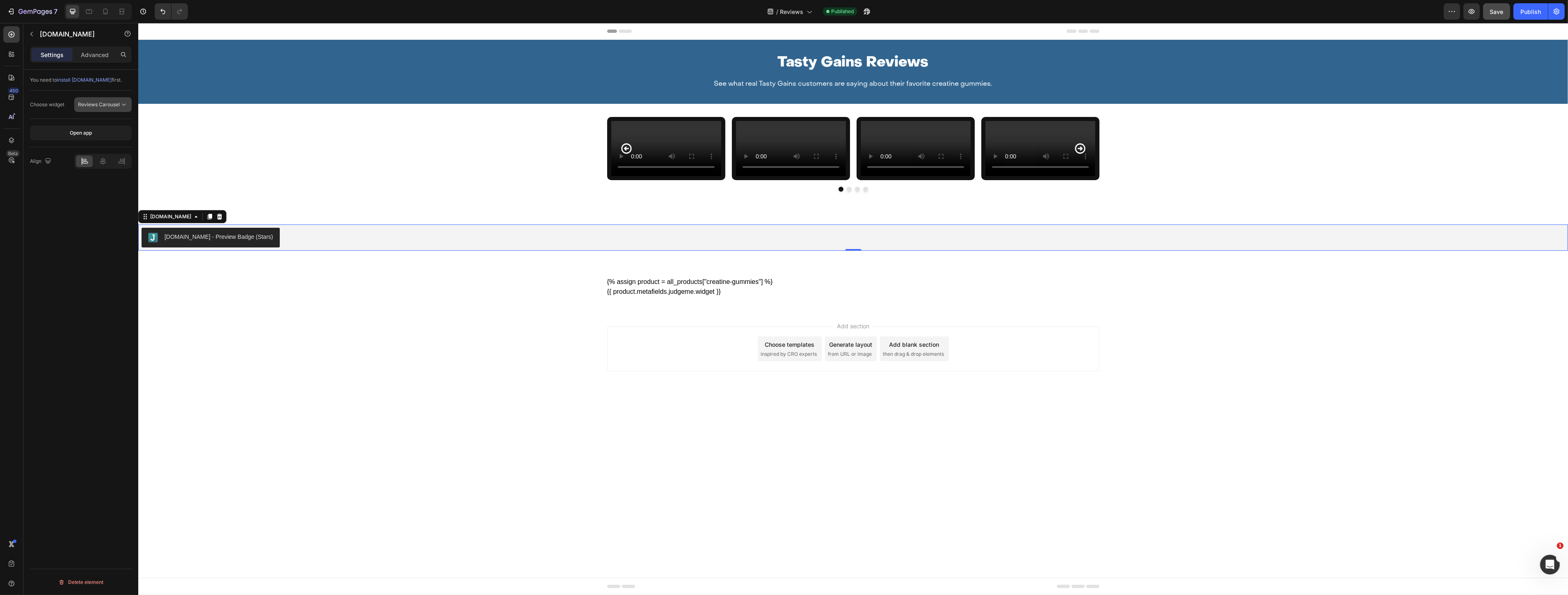
click at [105, 108] on div "Reviews Carousel" at bounding box center [103, 104] width 50 height 8
click at [112, 158] on span "Section for Medals" at bounding box center [92, 156] width 43 height 7
click at [112, 108] on span "Section for Medals" at bounding box center [99, 105] width 42 height 7
click at [88, 130] on div "Reviews Carousel" at bounding box center [91, 125] width 74 height 16
drag, startPoint x: 81, startPoint y: 224, endPoint x: 86, endPoint y: 181, distance: 43.3
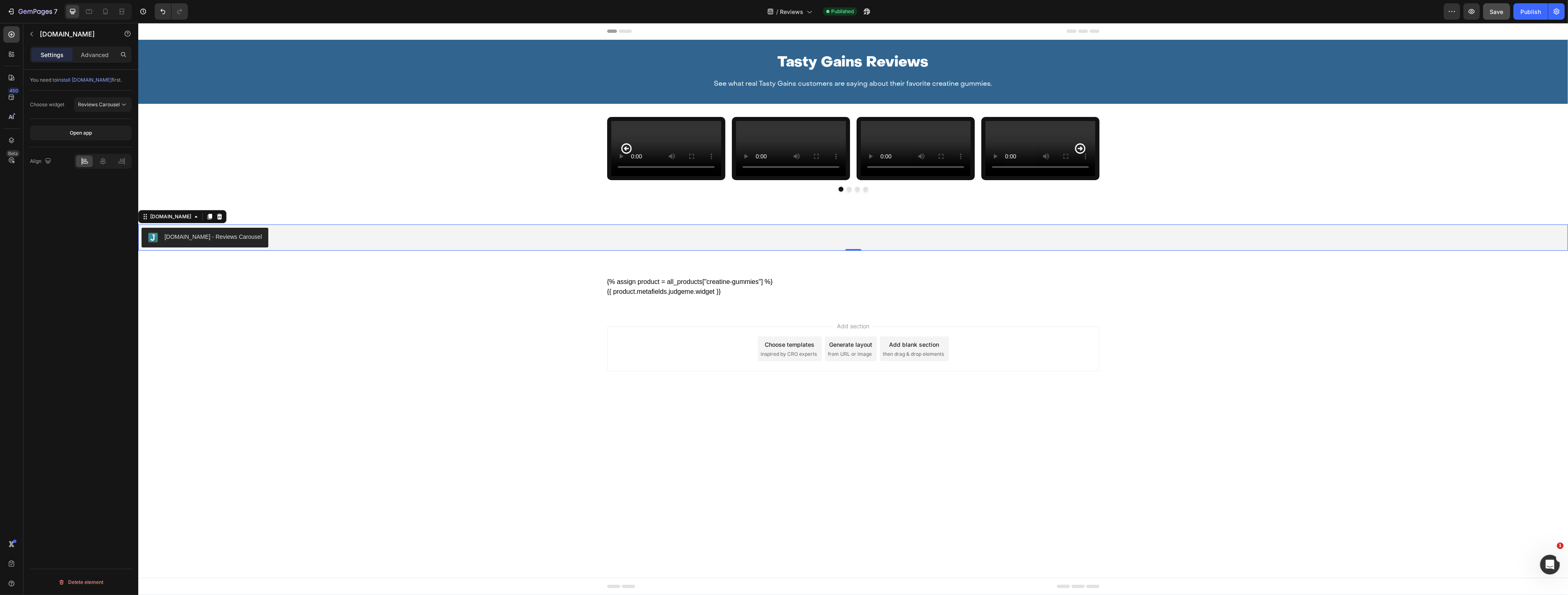
click at [81, 223] on div "You need to install [DOMAIN_NAME] first. Choose widget Reviews Carousel Open ap…" at bounding box center [80, 344] width 115 height 549
click at [106, 162] on icon at bounding box center [102, 161] width 8 height 8
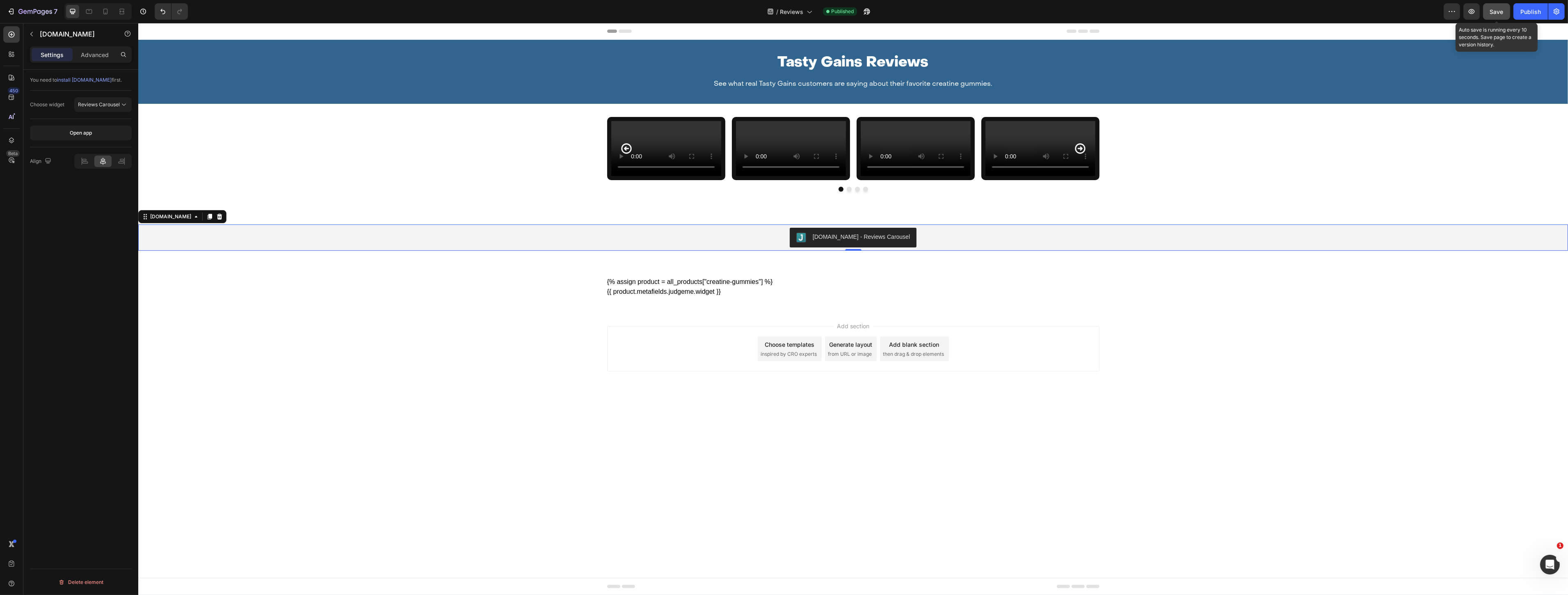
click at [1495, 9] on span "Save" at bounding box center [1497, 11] width 13 height 7
click at [1535, 9] on div "Publish" at bounding box center [1531, 12] width 21 height 9
click at [37, 30] on button "button" at bounding box center [32, 34] width 13 height 13
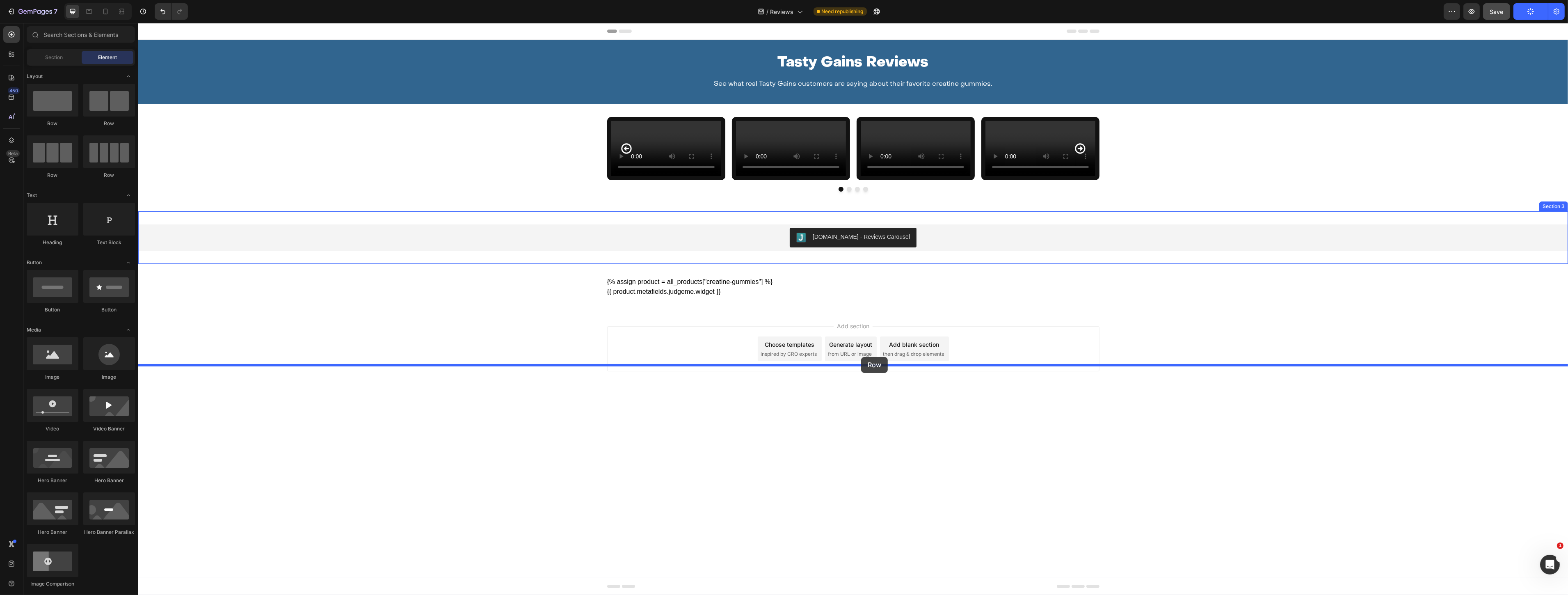
drag, startPoint x: 194, startPoint y: 132, endPoint x: 861, endPoint y: 357, distance: 703.9
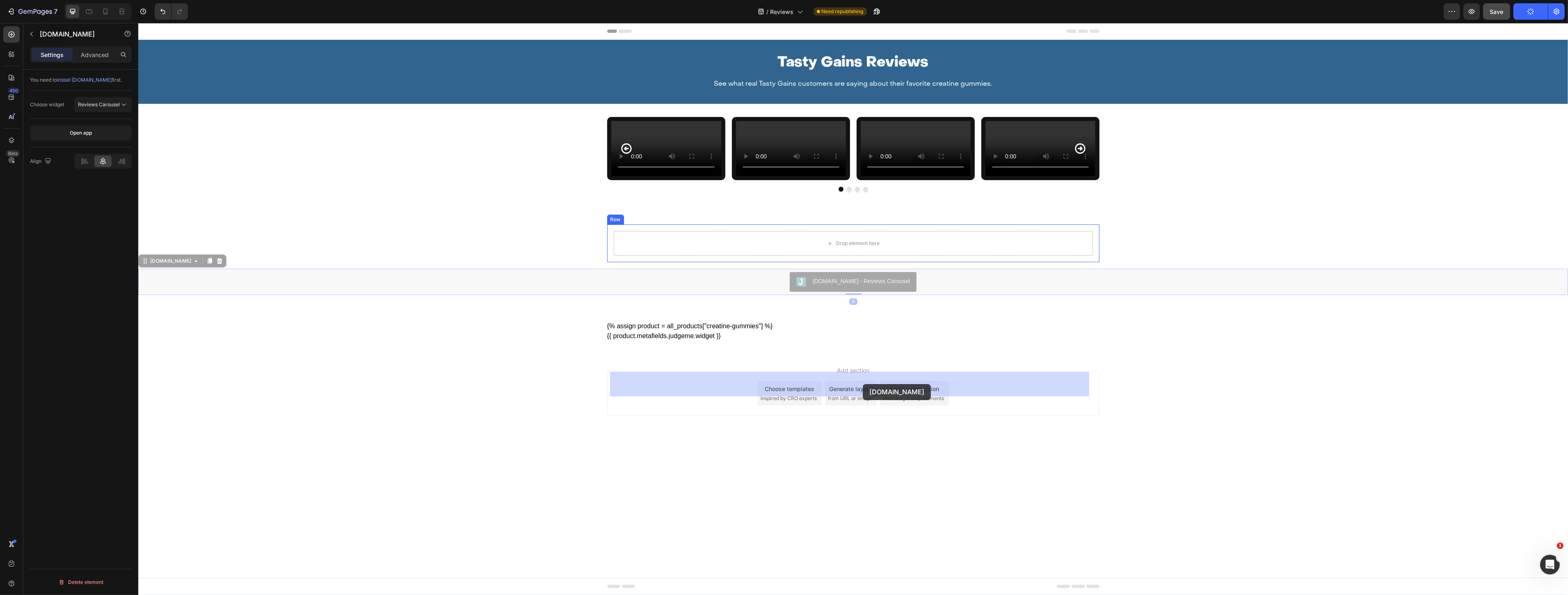
drag, startPoint x: 864, startPoint y: 423, endPoint x: 863, endPoint y: 385, distance: 38.0
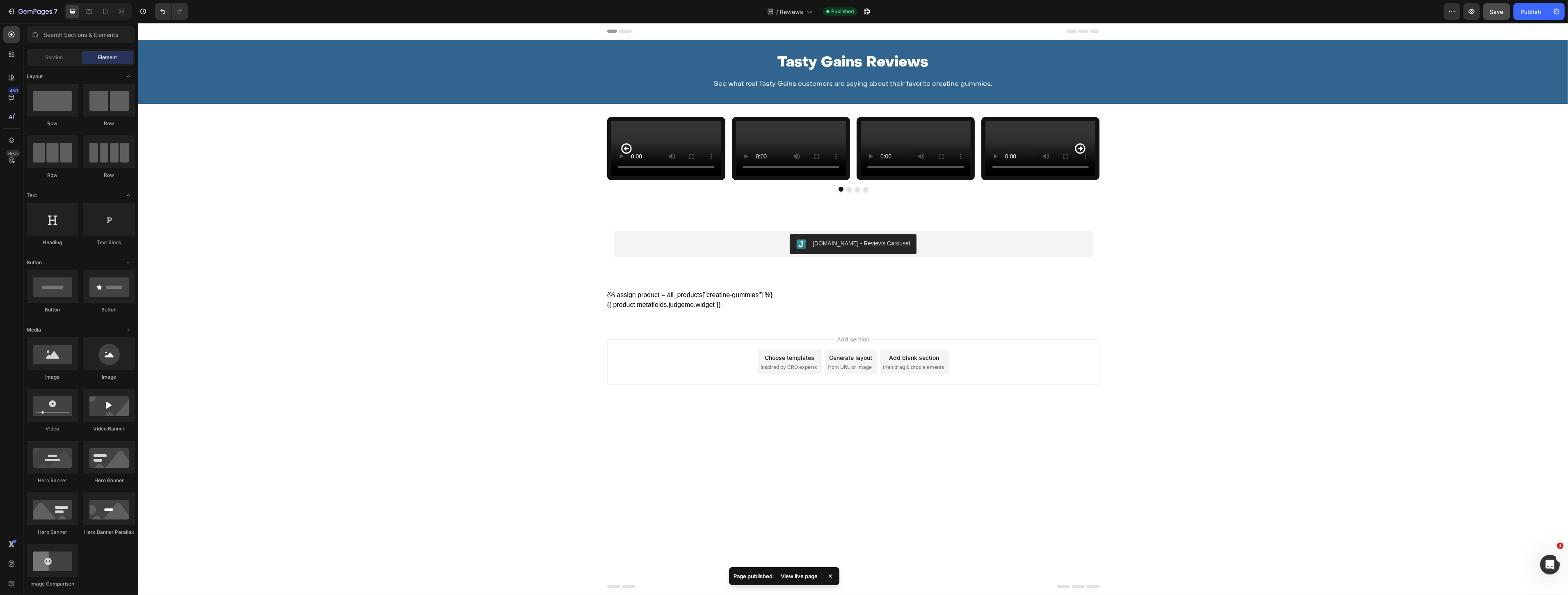
drag, startPoint x: 1085, startPoint y: 490, endPoint x: 1077, endPoint y: 499, distance: 12.0
click at [1077, 385] on div "Add section Choose templates inspired by CRO experts Generate layout from URL o…" at bounding box center [853, 362] width 492 height 45
click at [1002, 385] on div "Add section Choose templates inspired by CRO experts Generate layout from URL o…" at bounding box center [853, 362] width 492 height 45
click at [1493, 10] on span "Save" at bounding box center [1497, 11] width 13 height 7
click at [1532, 8] on div "Publish" at bounding box center [1531, 12] width 21 height 9
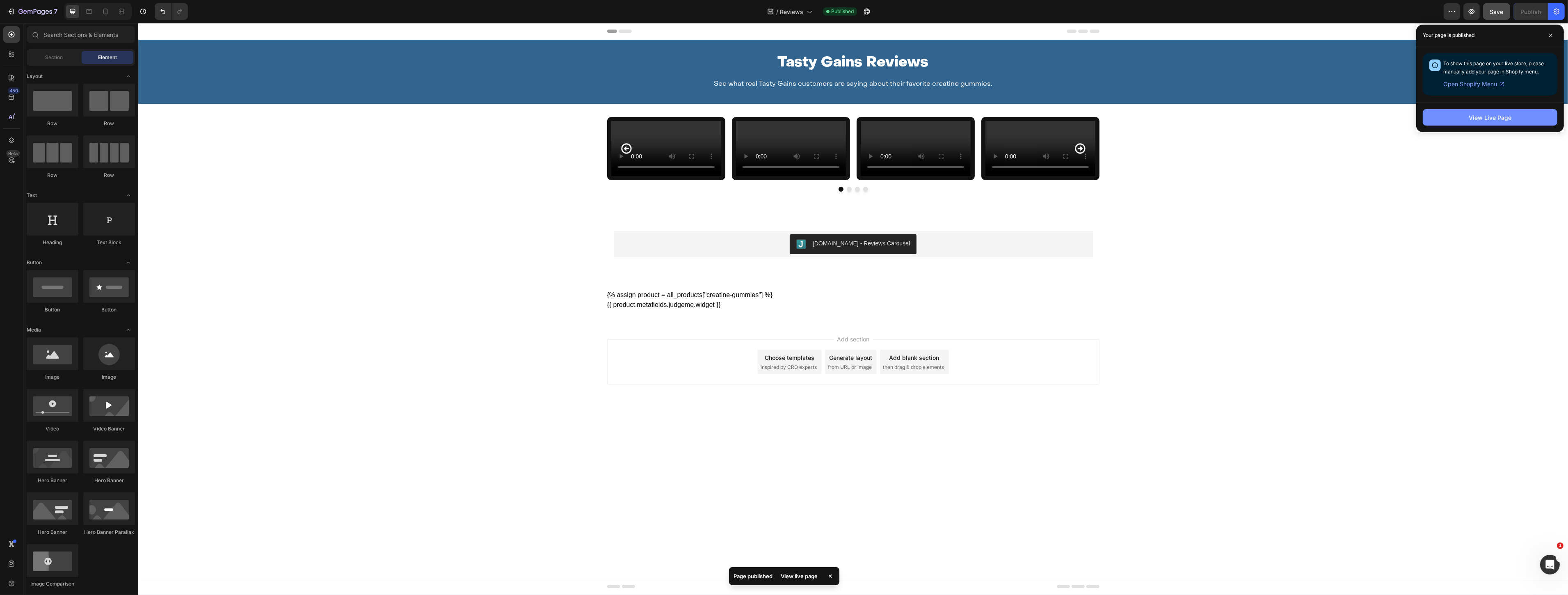
click at [1512, 115] on button "View Live Page" at bounding box center [1489, 117] width 135 height 16
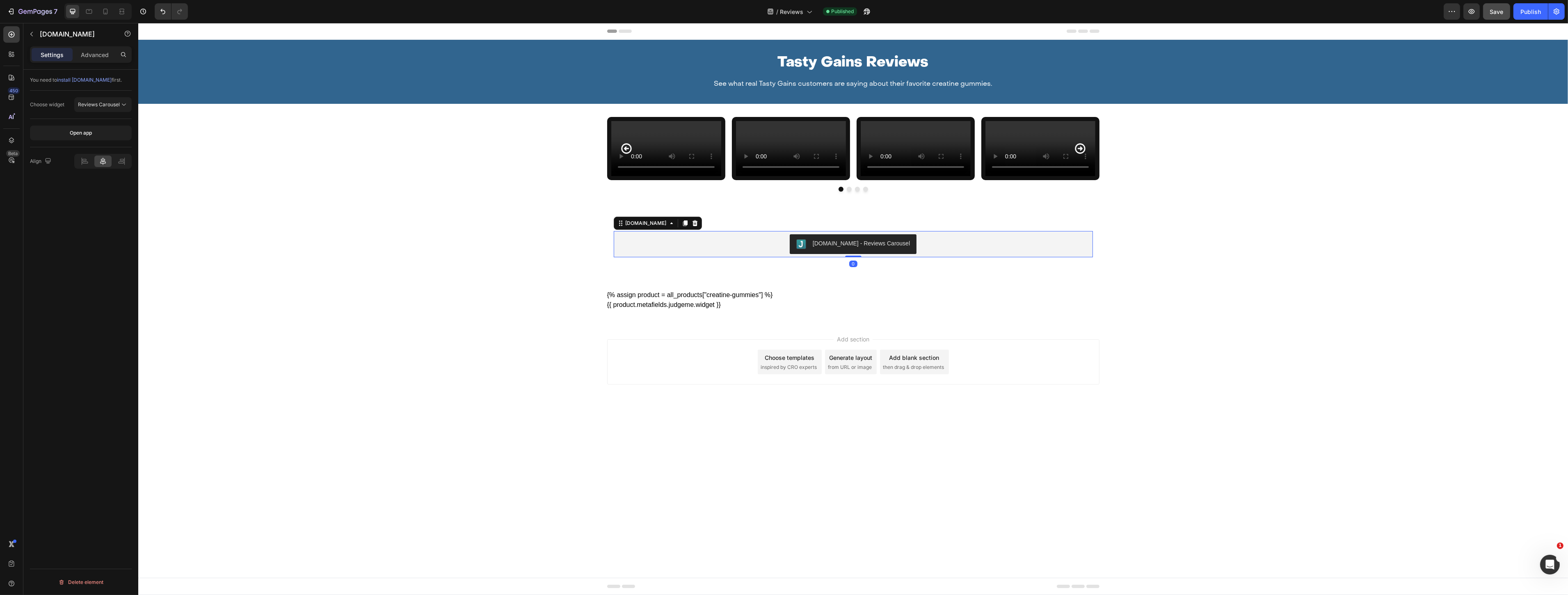
click at [788, 254] on div "[DOMAIN_NAME] - Reviews Carousel" at bounding box center [853, 244] width 472 height 19
click at [89, 99] on button "Reviews Carousel" at bounding box center [103, 105] width 57 height 15
click at [100, 144] on span "Reviews Text" at bounding box center [86, 140] width 31 height 7
click at [105, 110] on button "Reviews Text" at bounding box center [103, 105] width 57 height 15
click at [1502, 5] on button "Save" at bounding box center [1496, 11] width 27 height 16
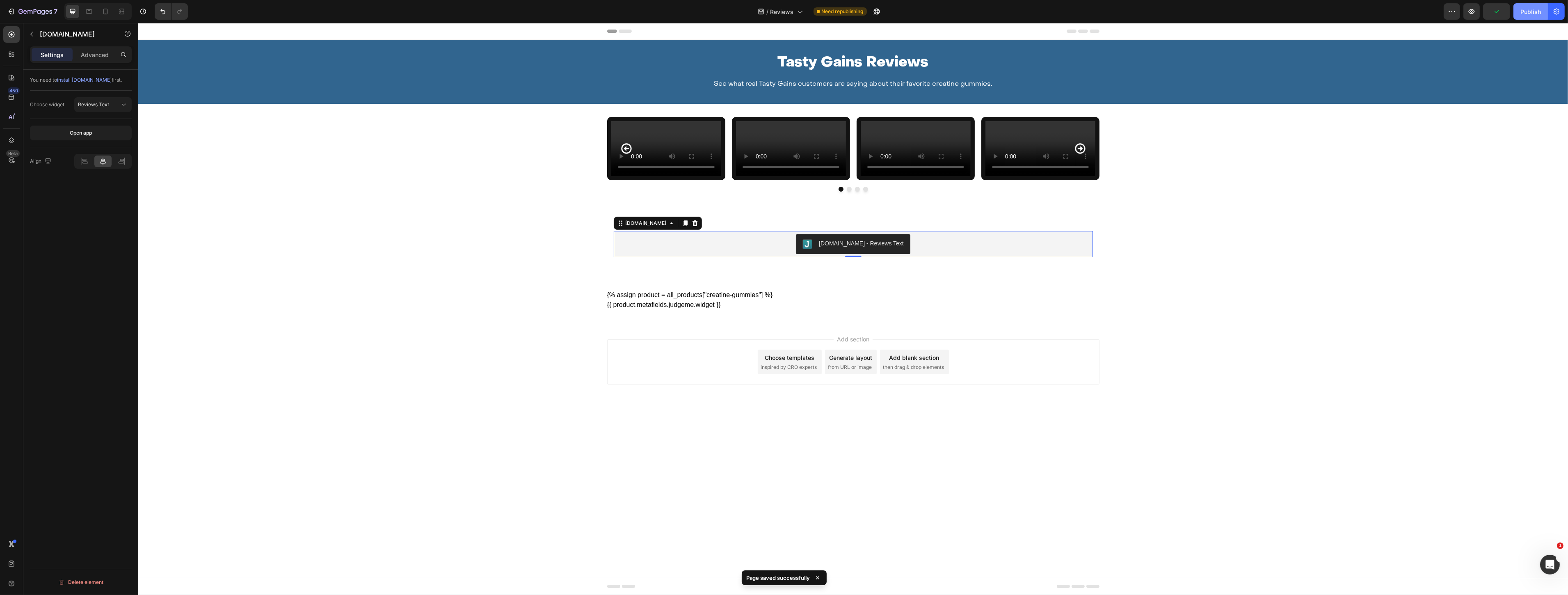
click at [1536, 12] on div "Publish" at bounding box center [1531, 12] width 21 height 9
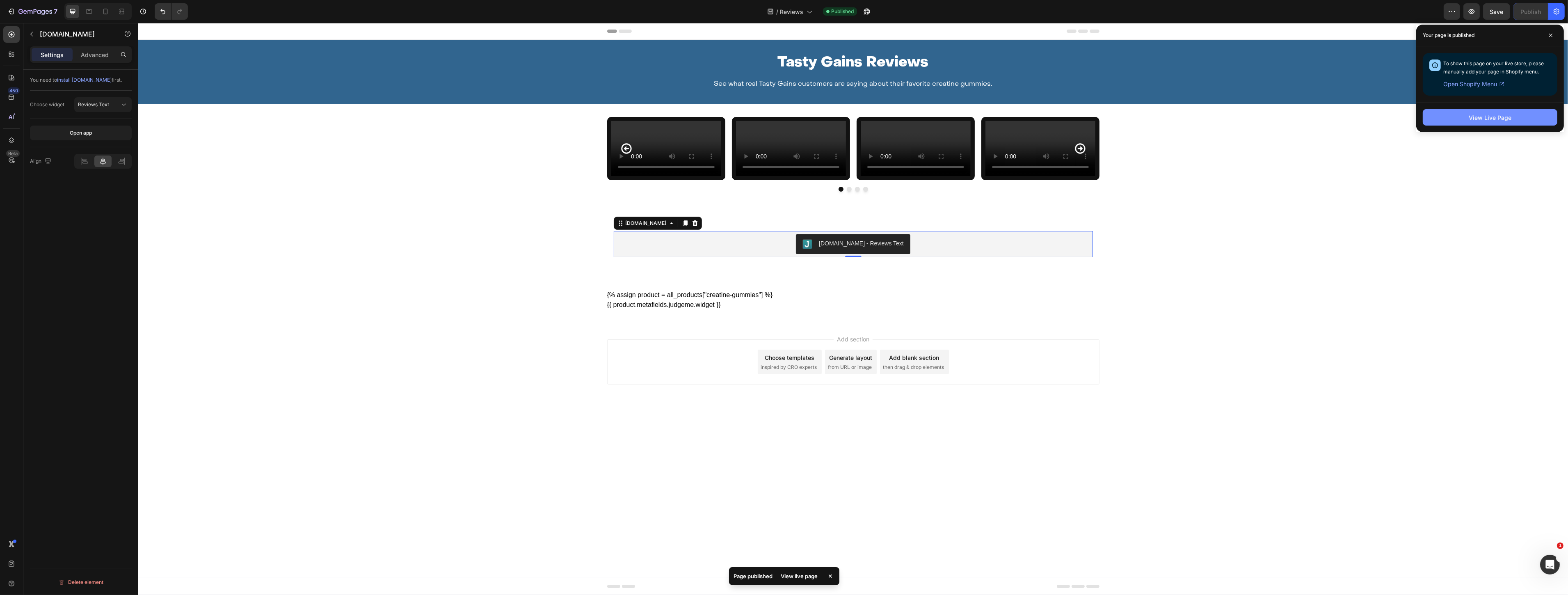
click at [1488, 124] on button "View Live Page" at bounding box center [1489, 117] width 135 height 16
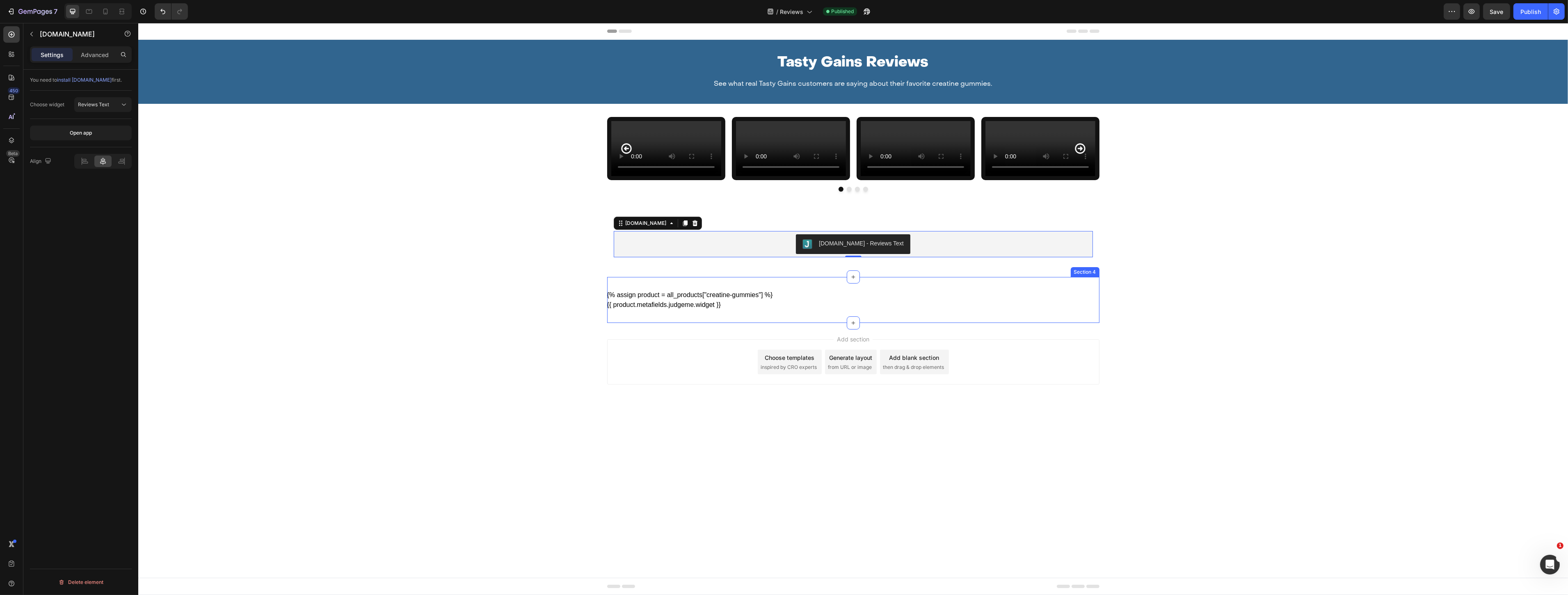
click at [831, 323] on div "{% assign product = all_products["creatine-gummies"] %} {{ product.metafields.j…" at bounding box center [853, 300] width 492 height 46
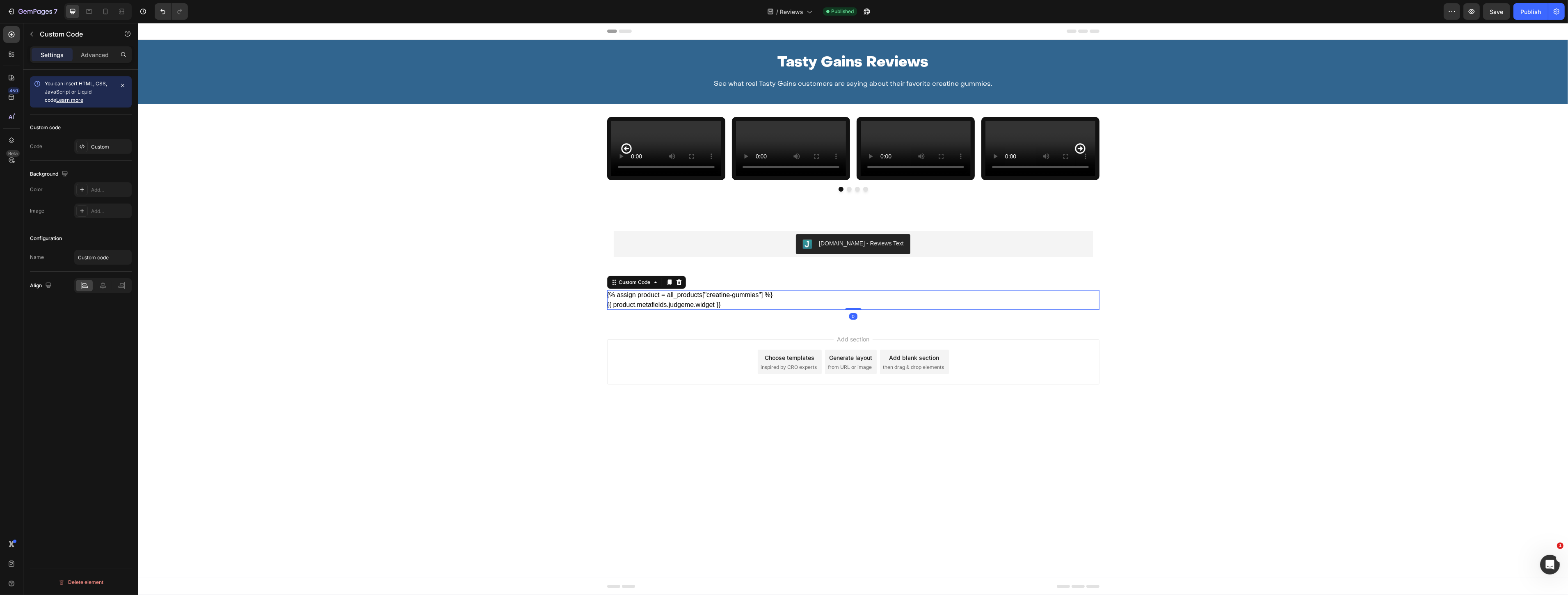
click at [921, 310] on div "{% assign product = all_products["creatine-gummies"] %} {{ product.metafields.j…" at bounding box center [853, 300] width 492 height 19
click at [915, 323] on div "{% assign product = all_products["creatine-gummies"] %} {{ product.metafields.j…" at bounding box center [853, 300] width 492 height 46
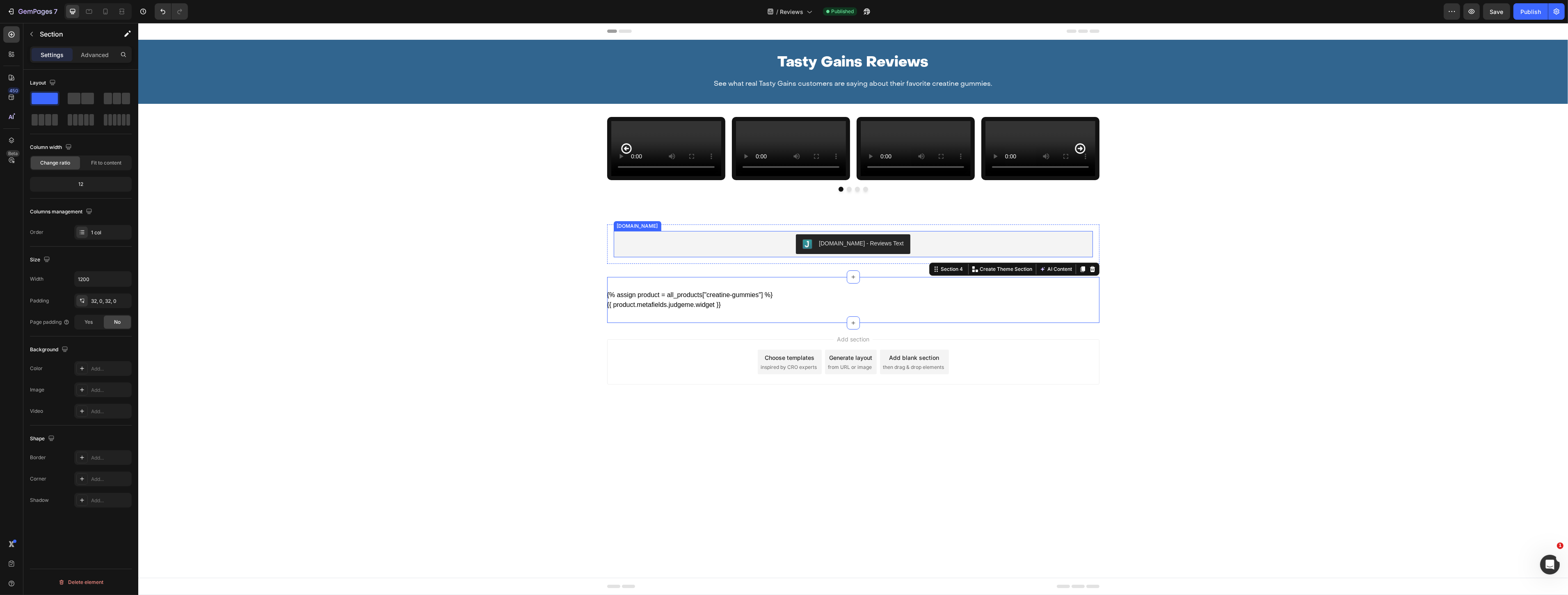
click at [719, 254] on div "[DOMAIN_NAME] - Reviews Text" at bounding box center [853, 244] width 472 height 19
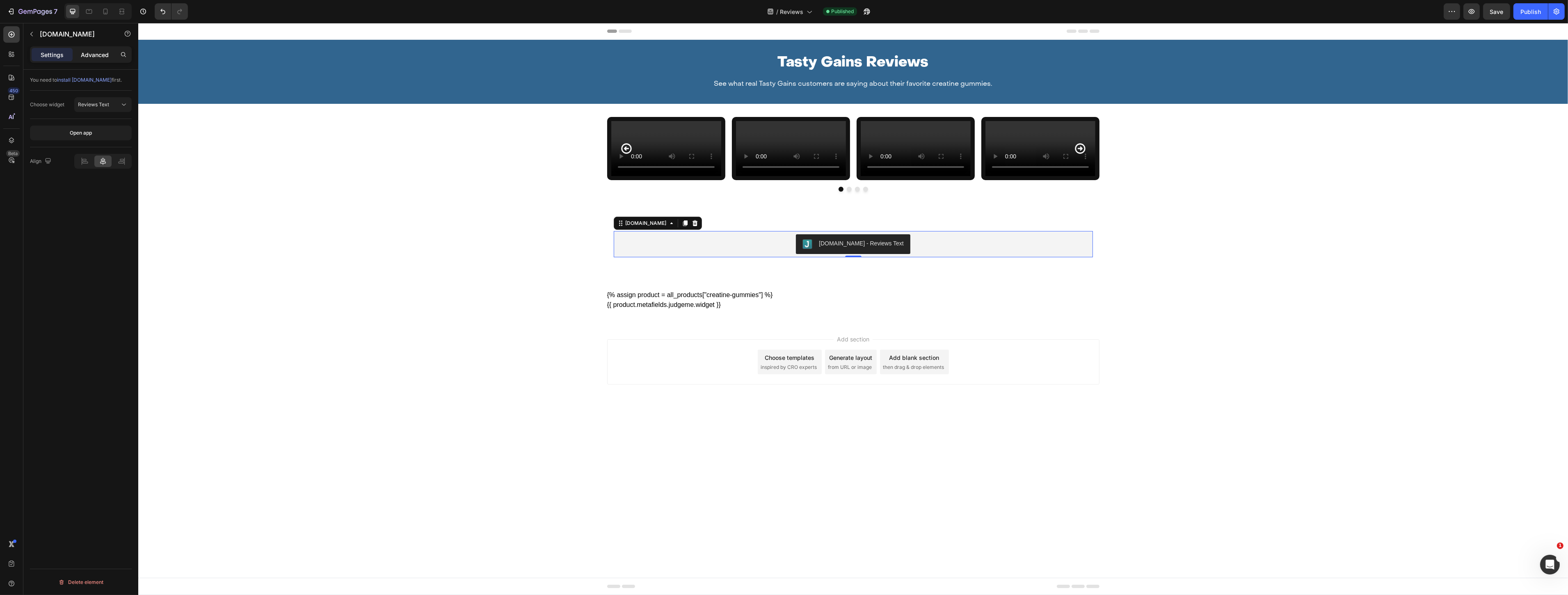
click at [91, 55] on p "Advanced" at bounding box center [95, 55] width 28 height 9
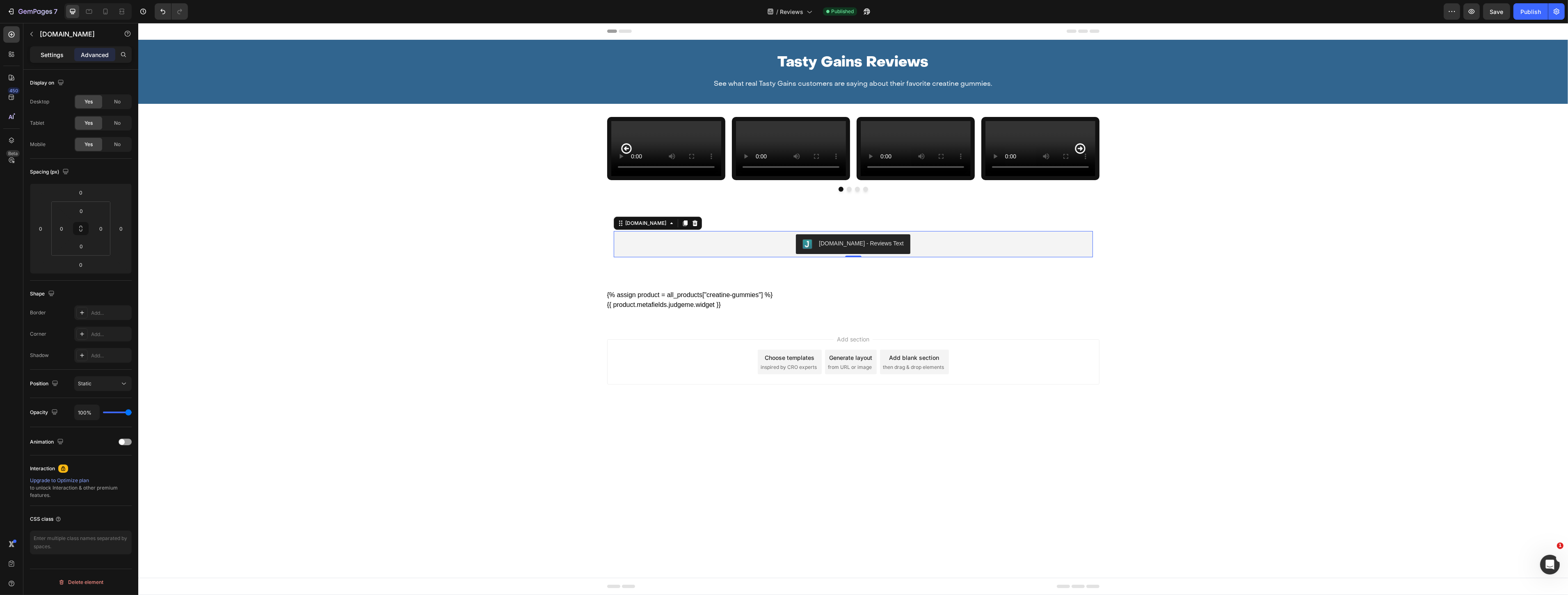
click at [64, 56] on div "Settings" at bounding box center [52, 55] width 41 height 13
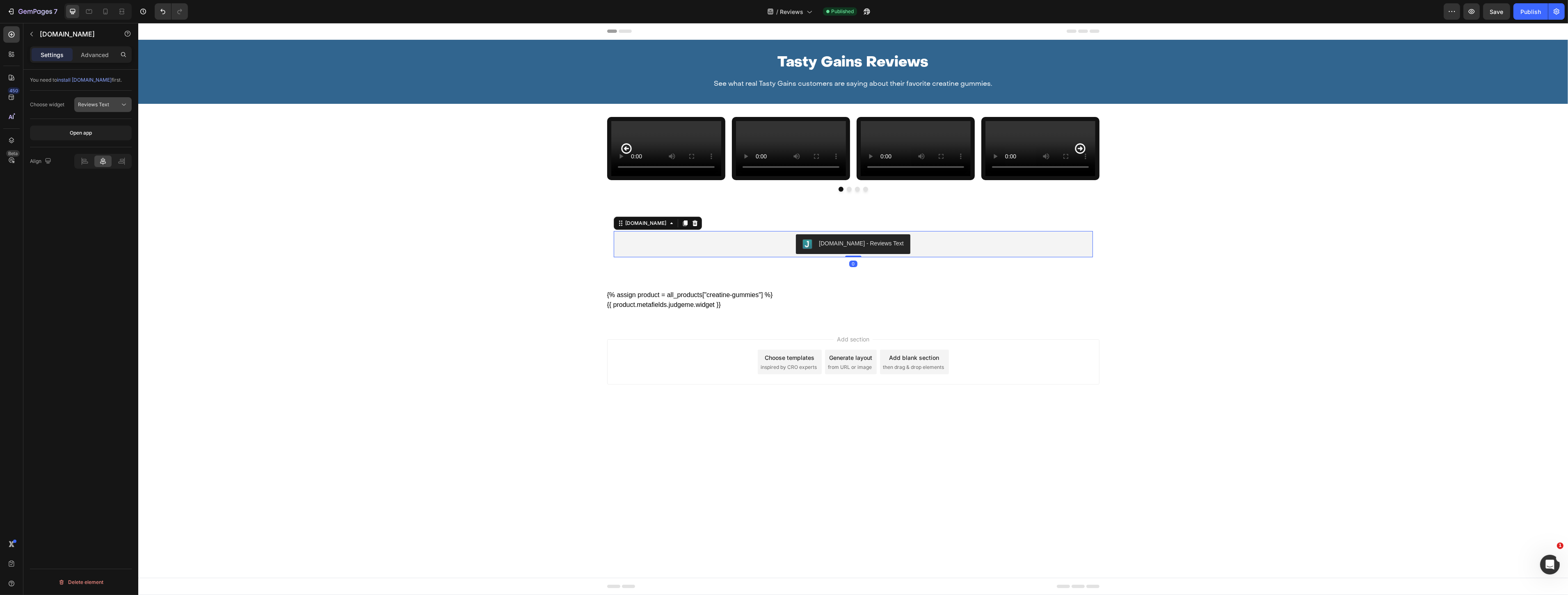
click at [123, 107] on icon at bounding box center [124, 104] width 8 height 8
click at [96, 171] on span "UGC Media Grid" at bounding box center [89, 172] width 38 height 7
click at [1499, 10] on span "Save" at bounding box center [1497, 11] width 13 height 7
click at [1533, 13] on div "Publish" at bounding box center [1531, 12] width 21 height 9
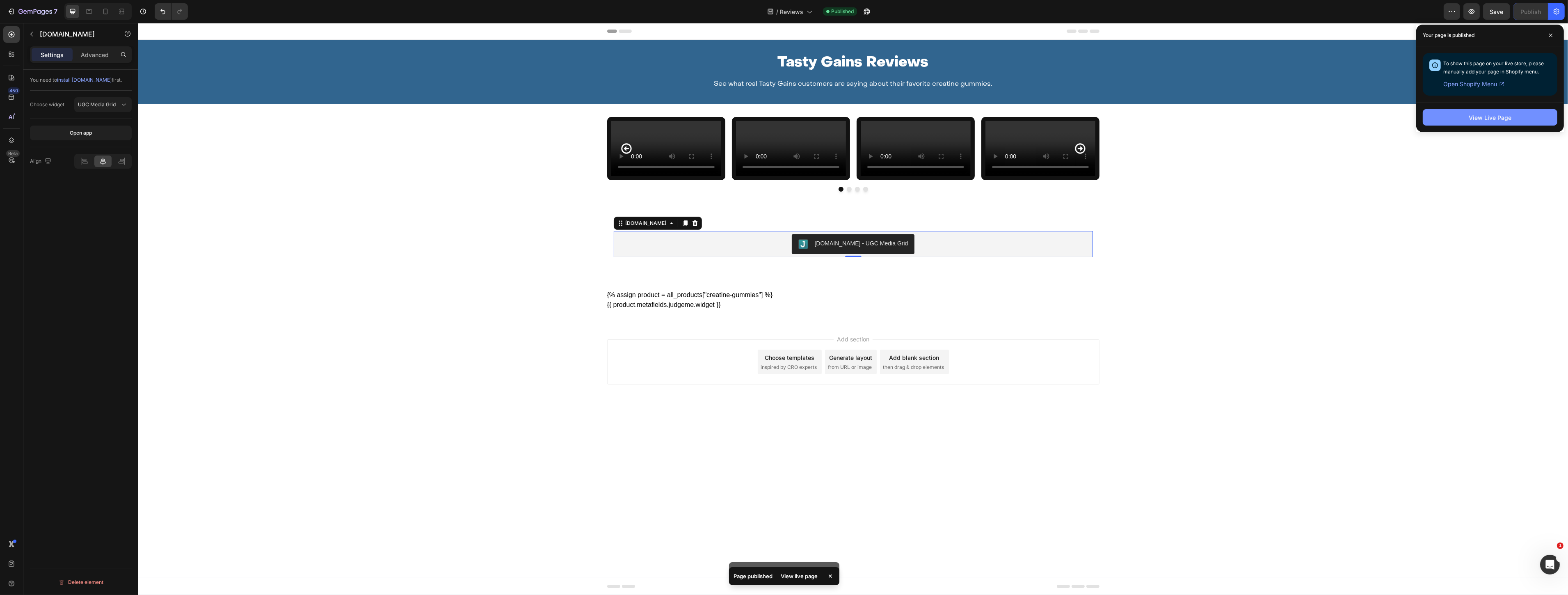
click at [1502, 120] on div "View Live Page" at bounding box center [1490, 118] width 43 height 9
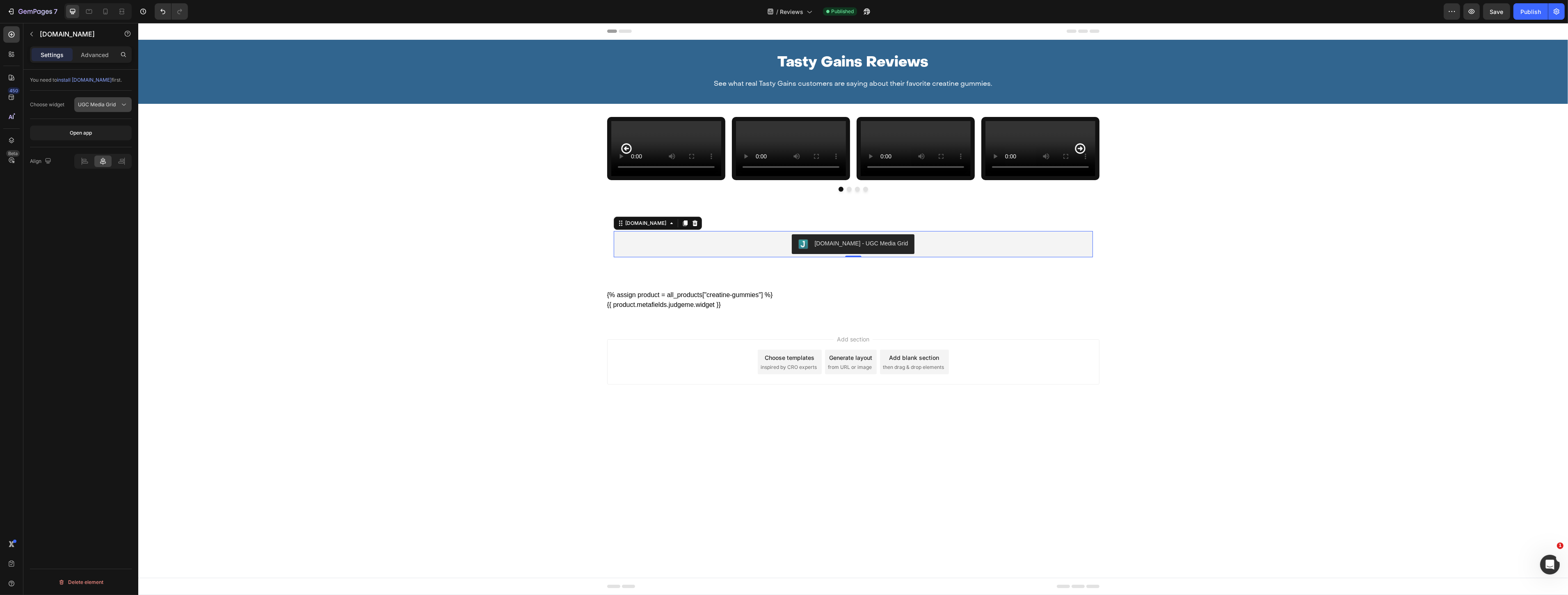
click at [106, 104] on span "UGC Media Grid" at bounding box center [97, 104] width 38 height 6
click at [72, 275] on div "You need to install [DOMAIN_NAME] first. Choose widget UGC Media Grid Open app …" at bounding box center [80, 344] width 115 height 549
click at [43, 38] on p "[DOMAIN_NAME]" at bounding box center [74, 34] width 70 height 10
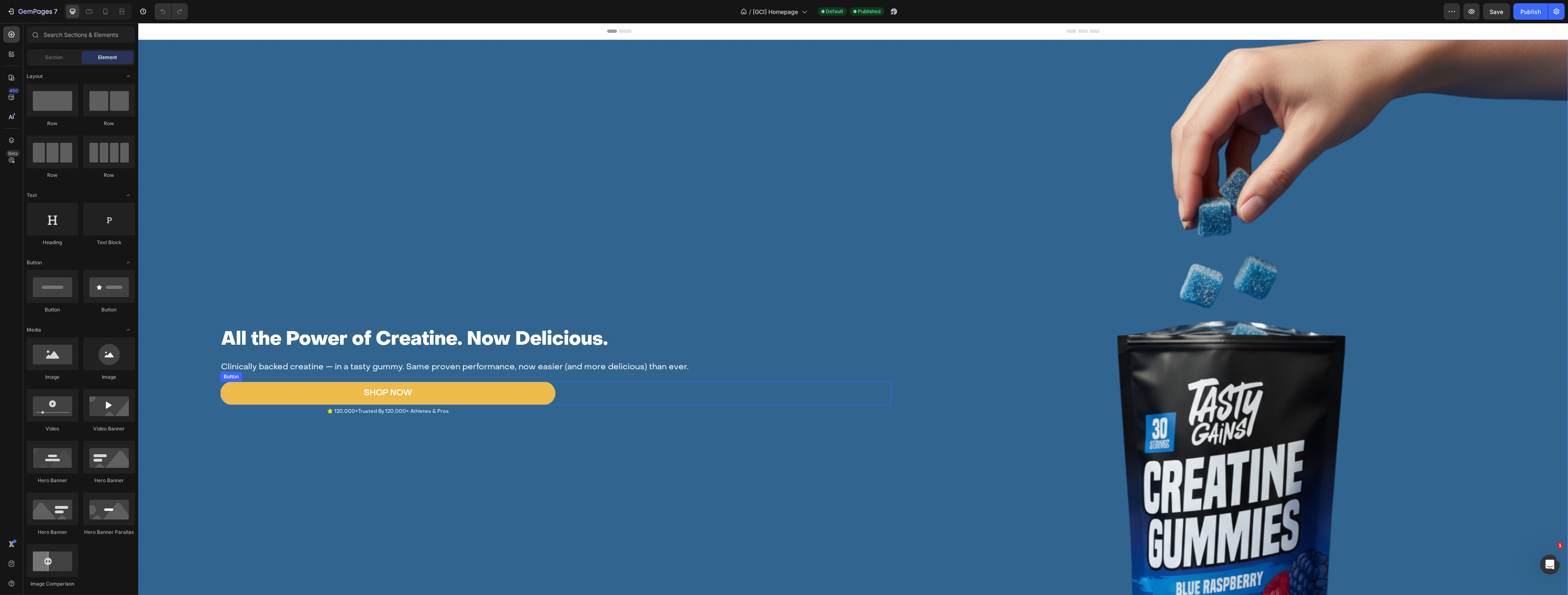
click at [468, 393] on link "SHOP NOW" at bounding box center [387, 393] width 335 height 23
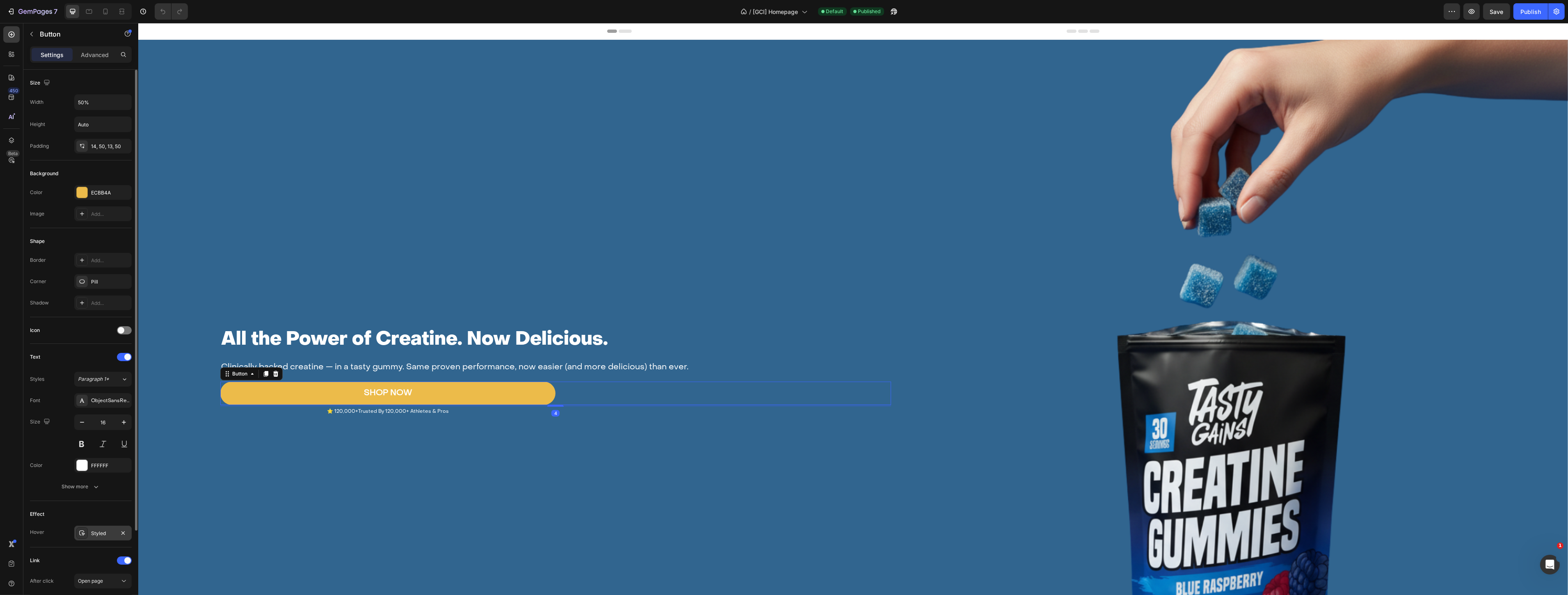
scroll to position [104, 0]
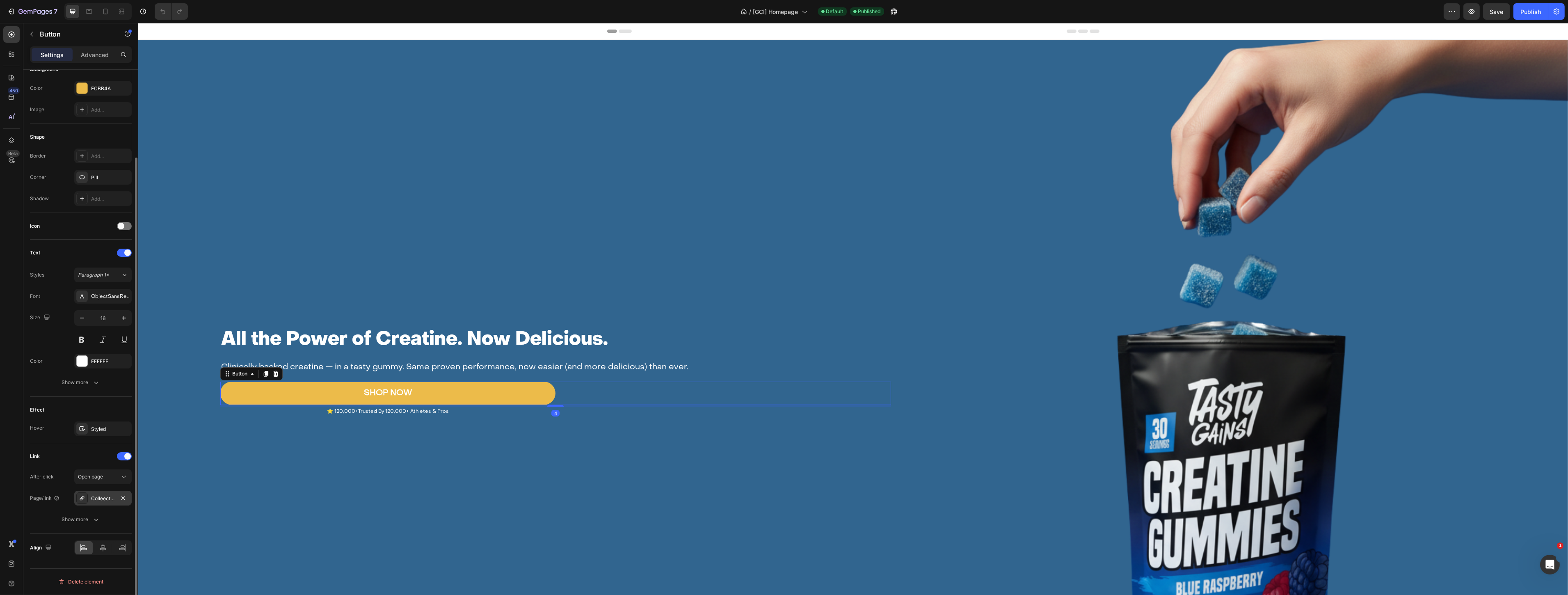
click at [112, 497] on div "Colleection-page" at bounding box center [103, 499] width 24 height 7
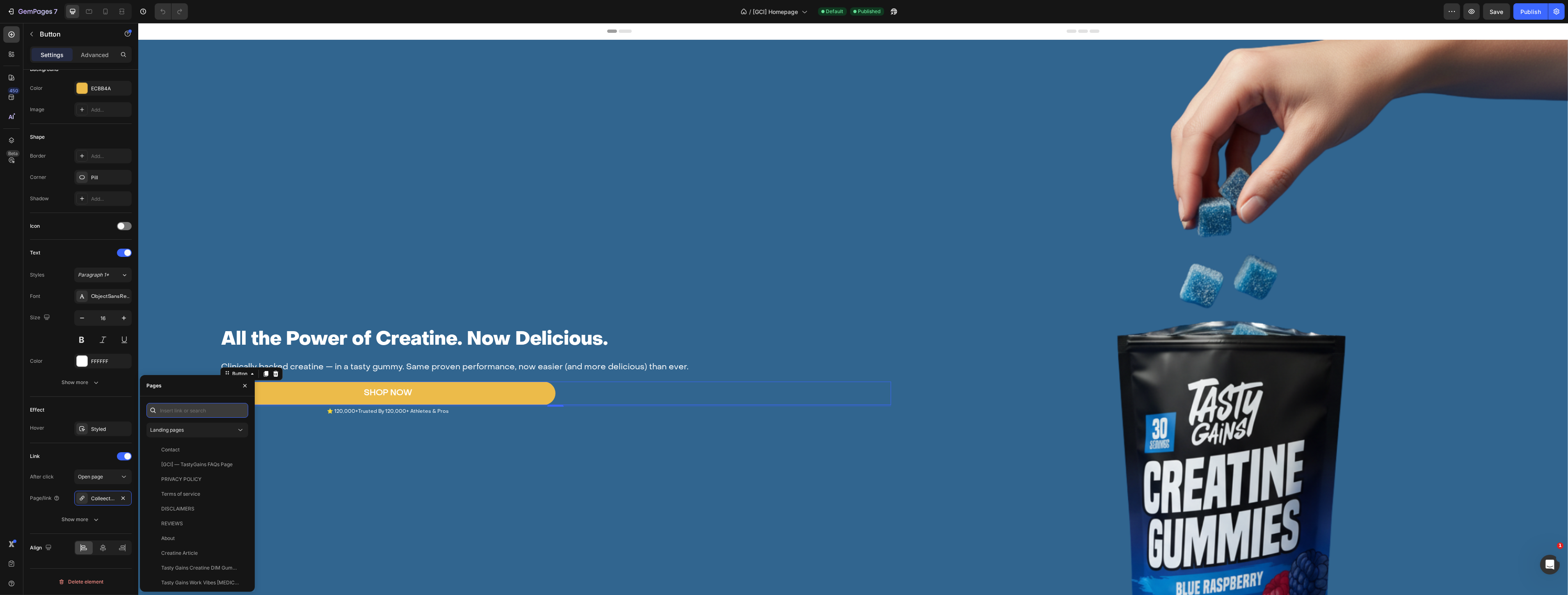
click at [178, 410] on input "text" at bounding box center [197, 410] width 102 height 15
paste input "[URL][DOMAIN_NAME]"
type input "[URL][DOMAIN_NAME]"
click at [203, 435] on div "[URL][DOMAIN_NAME] View" at bounding box center [196, 430] width 99 height 15
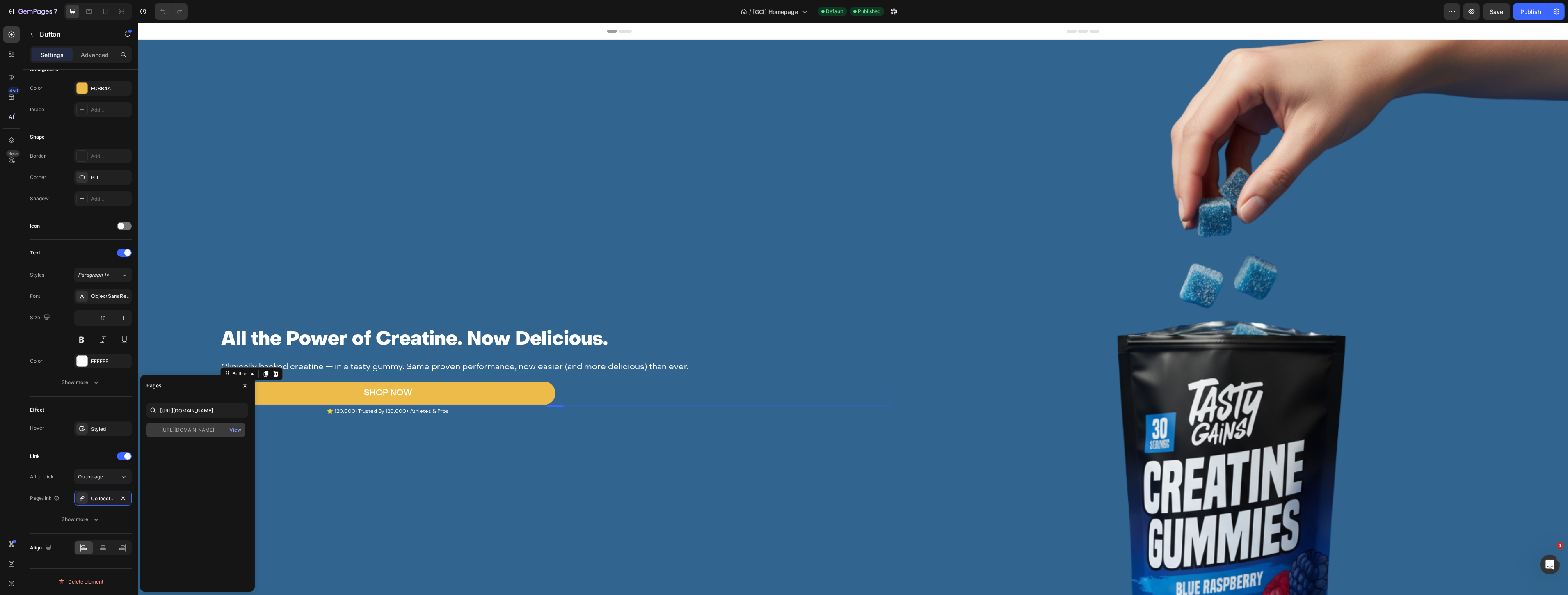
scroll to position [0, 0]
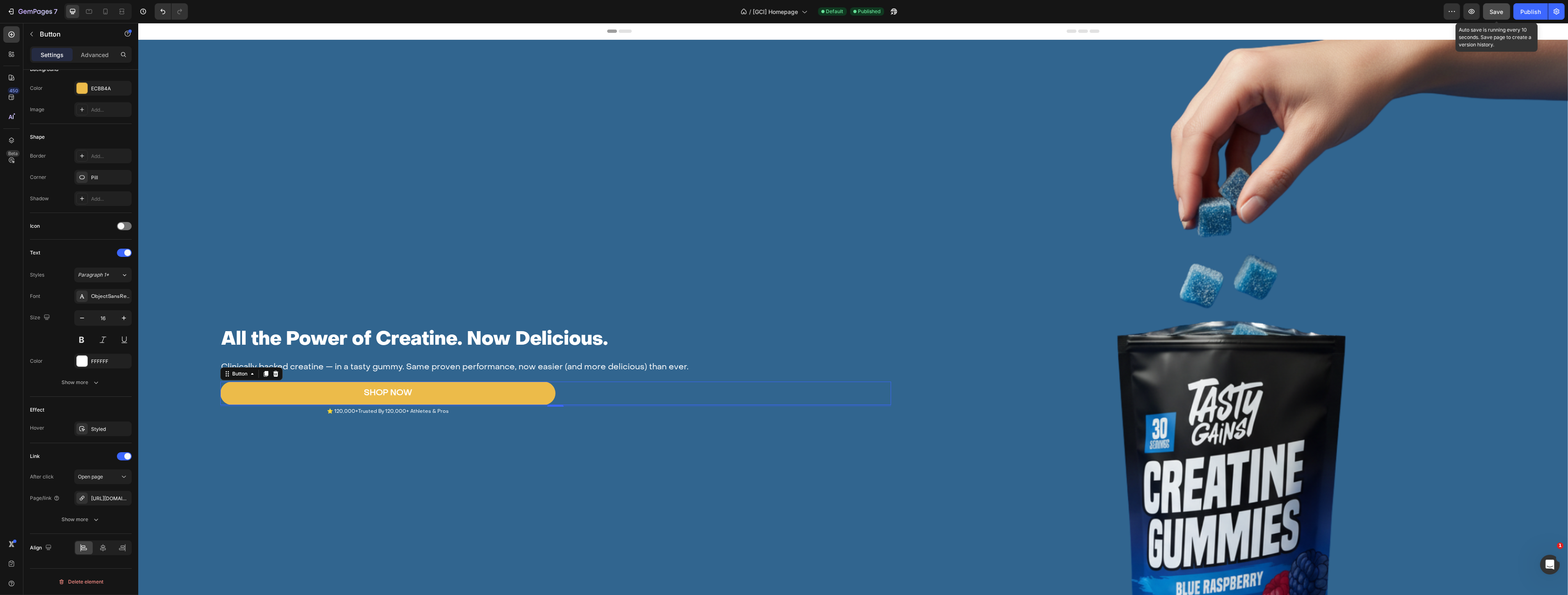
click at [1498, 9] on span "Save" at bounding box center [1497, 11] width 13 height 7
click at [1531, 8] on div "Publish" at bounding box center [1531, 12] width 21 height 9
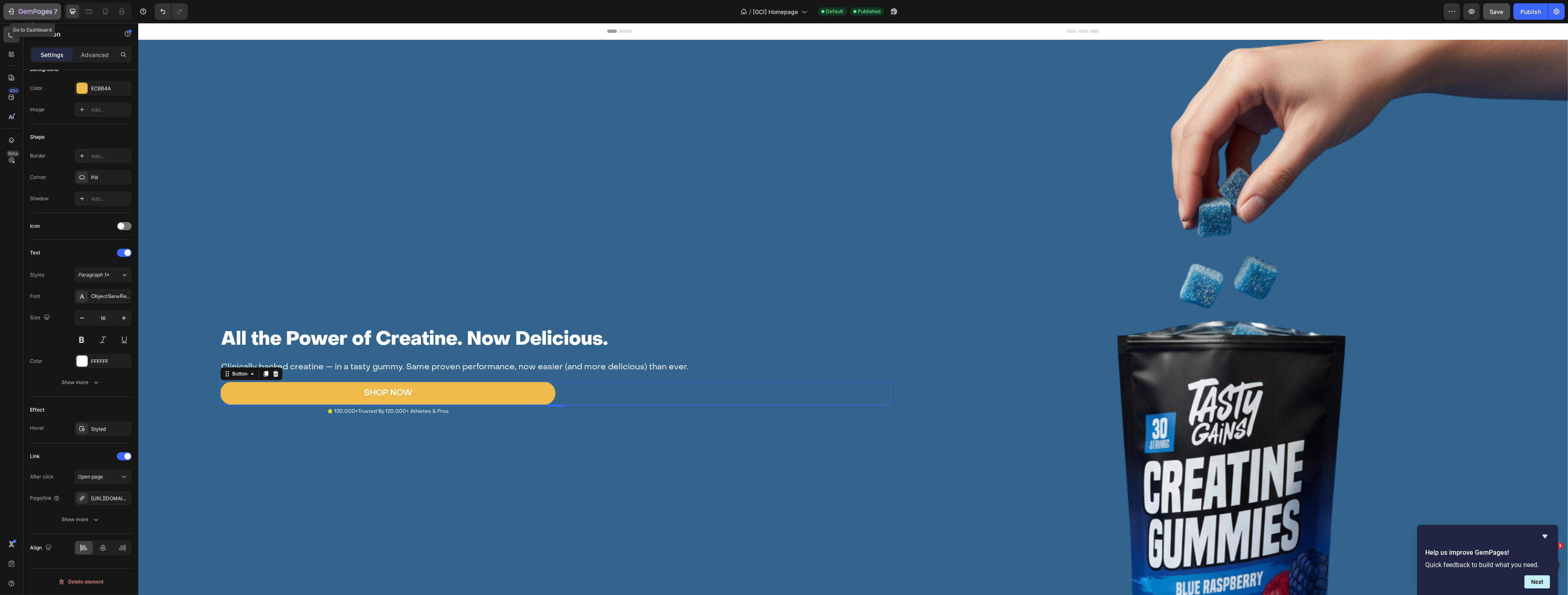
click at [26, 15] on icon "button" at bounding box center [35, 12] width 33 height 7
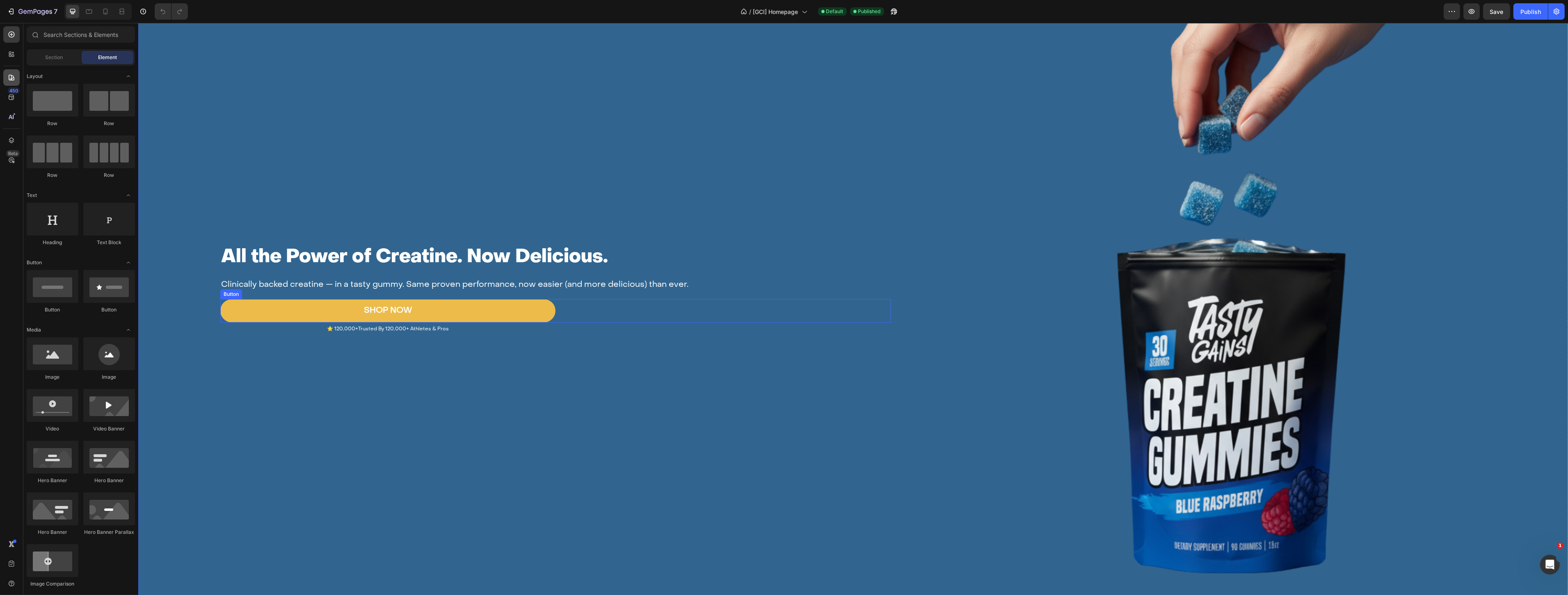
scroll to position [136, 0]
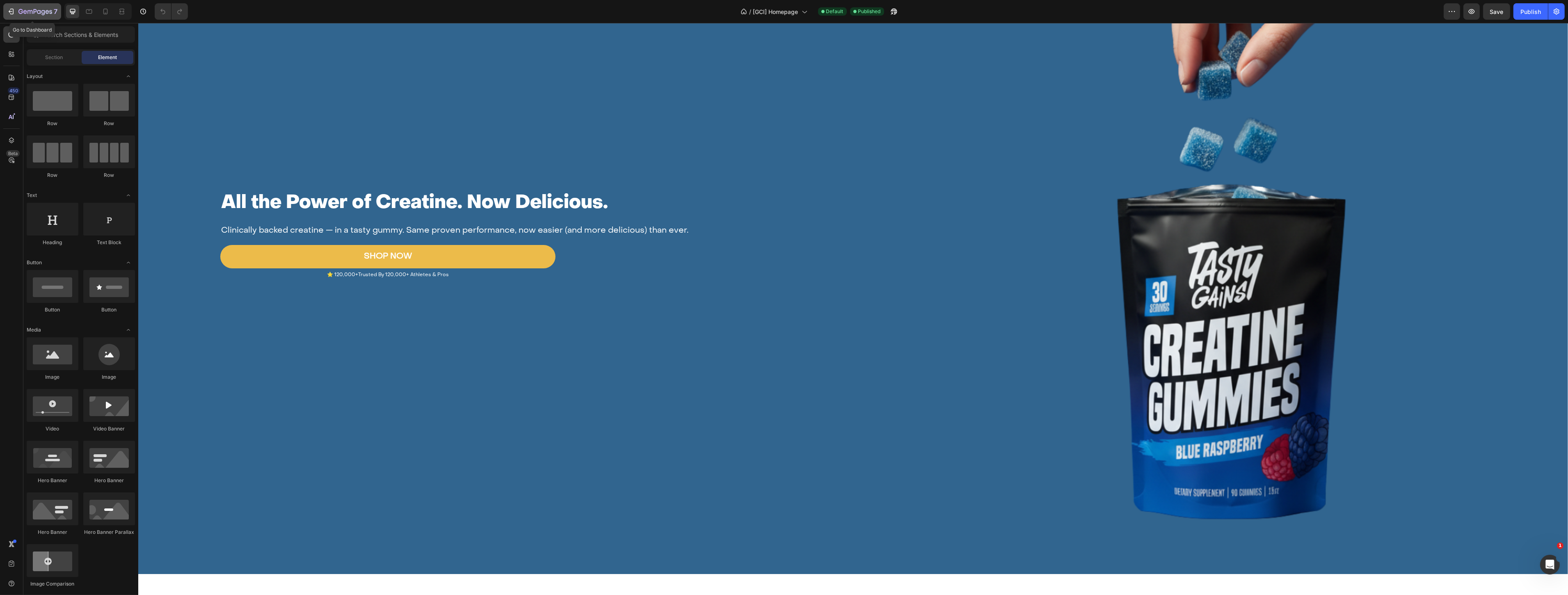
click at [10, 10] on icon "button" at bounding box center [10, 12] width 4 height 2
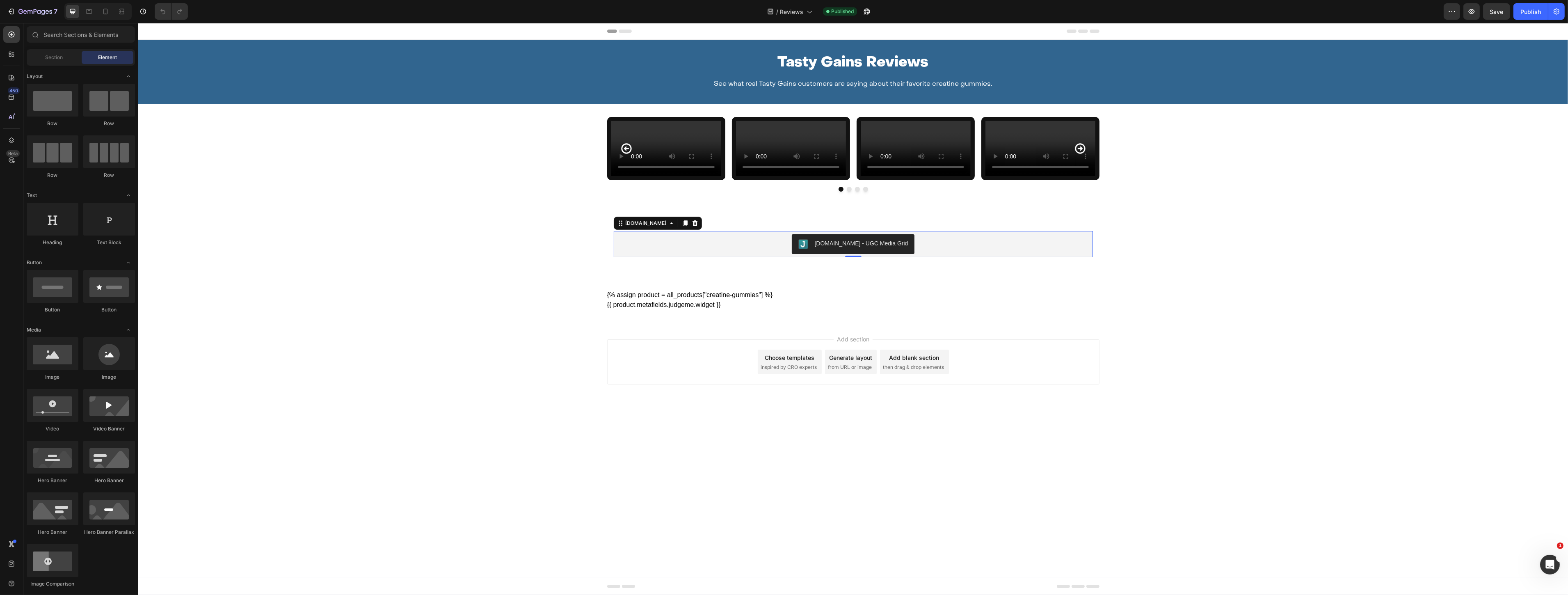
click at [917, 254] on div "Judge.me - UGC Media Grid" at bounding box center [853, 244] width 472 height 19
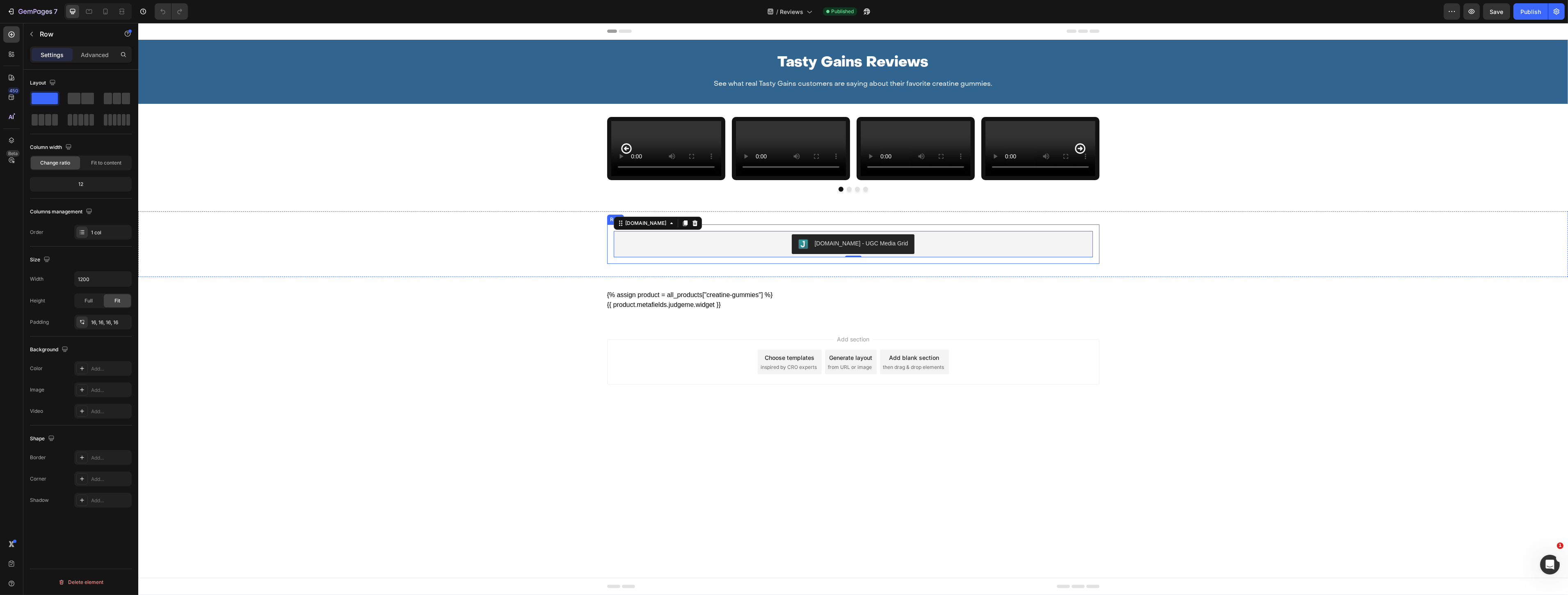
click at [917, 264] on div "Judge.me - UGC Media Grid Judge.me 0 Row" at bounding box center [853, 244] width 492 height 40
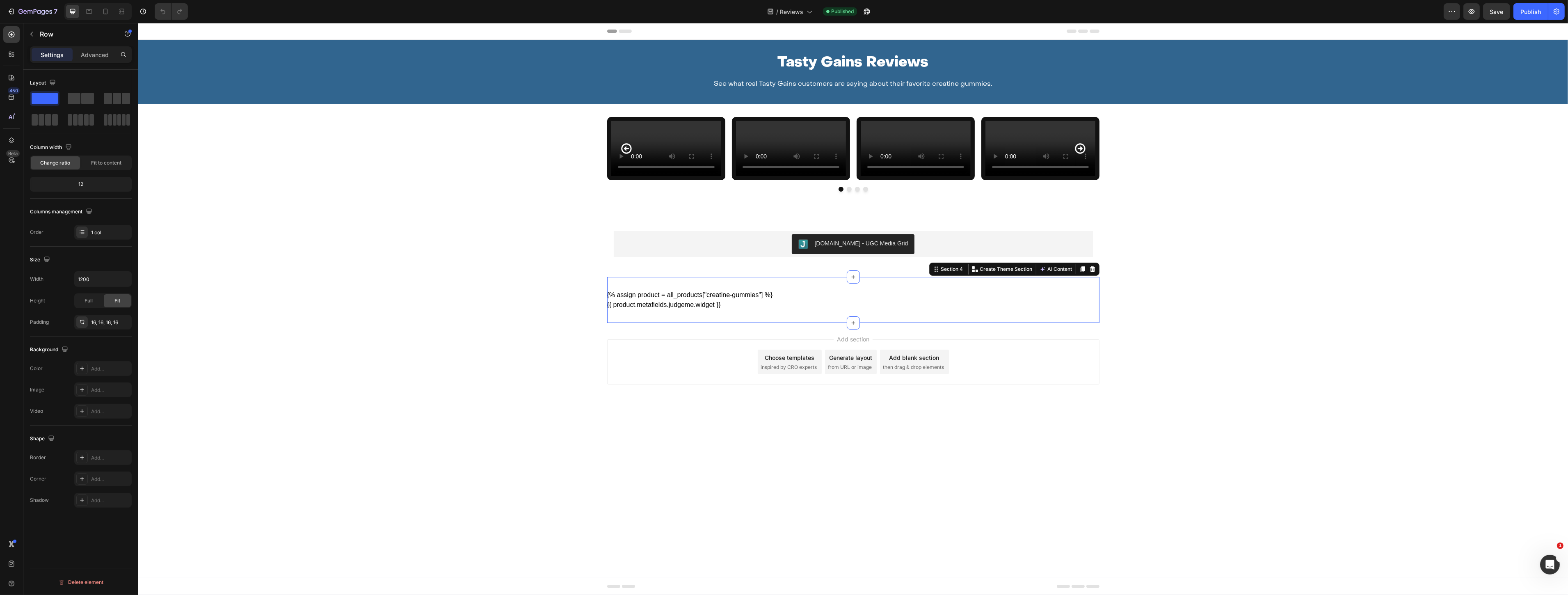
click at [685, 323] on div "{% assign product = all_products["creatine-gummies"] %} {{ product.metafields.j…" at bounding box center [853, 300] width 492 height 46
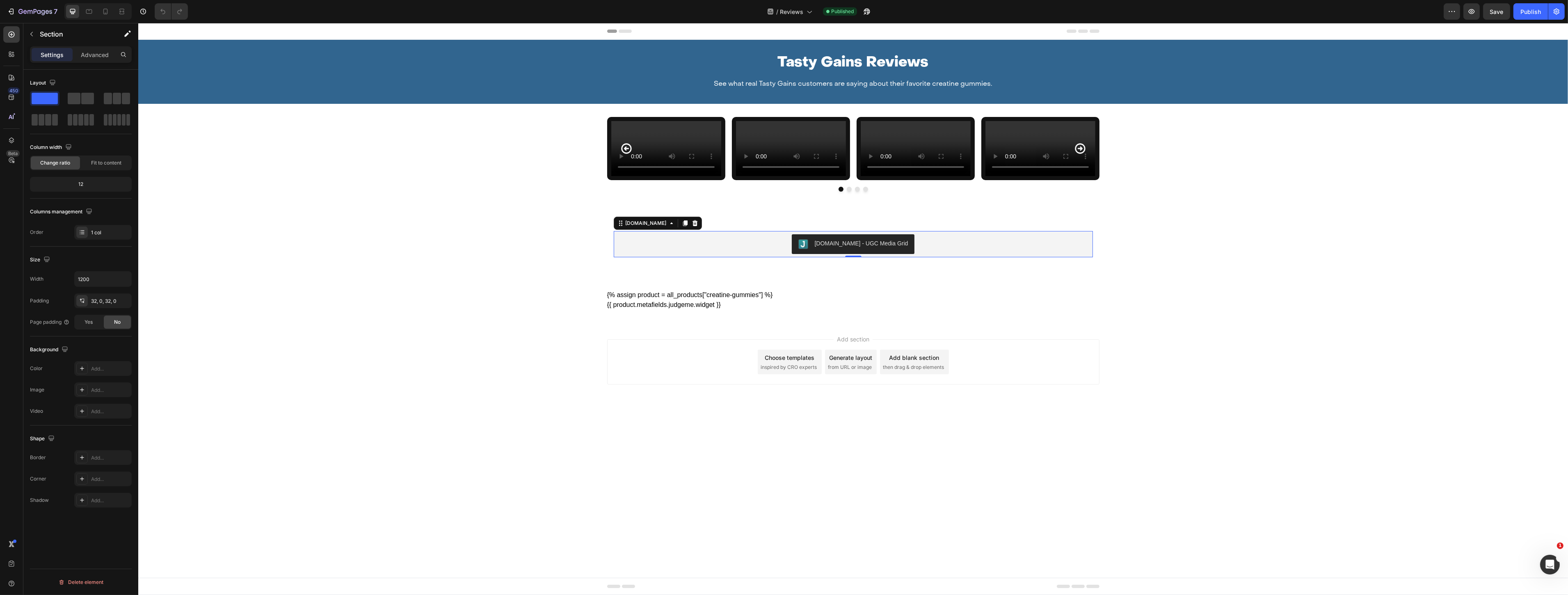
click at [823, 249] on div "Judge.me - UGC Media Grid" at bounding box center [853, 244] width 110 height 10
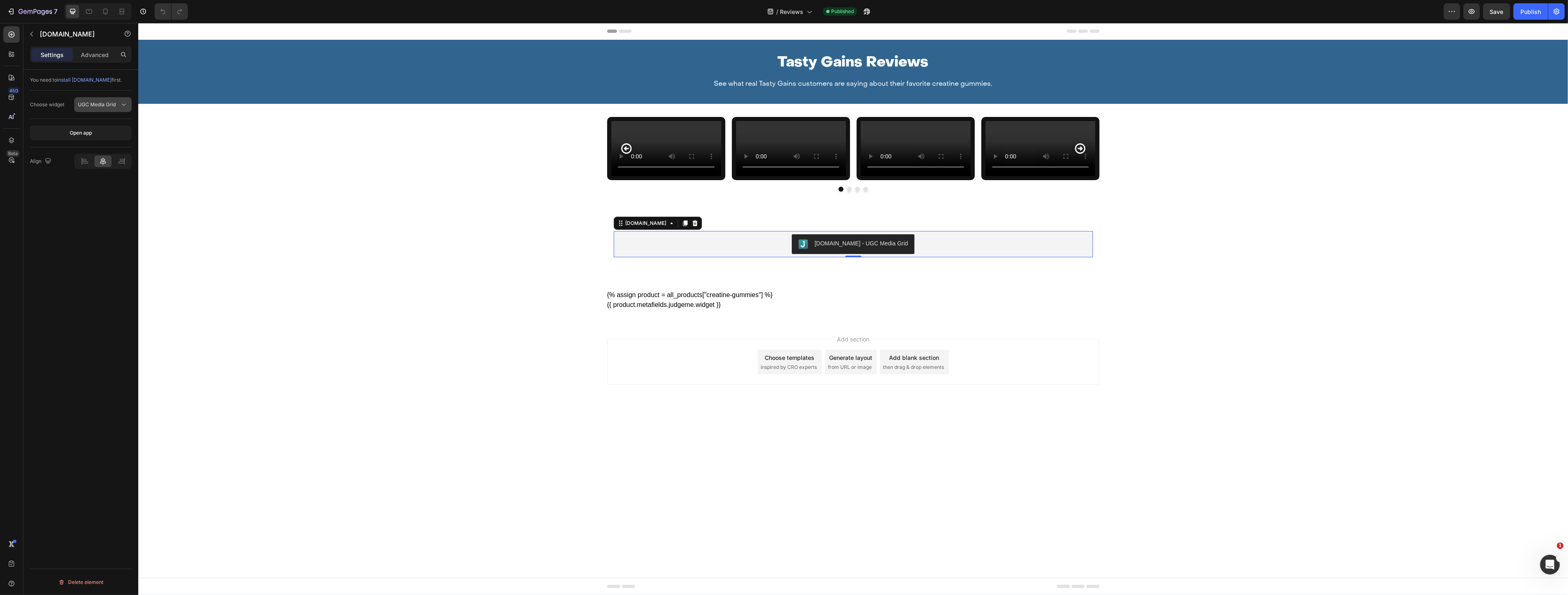
click at [107, 108] on div "UGC Media Grid" at bounding box center [103, 104] width 50 height 8
click at [108, 127] on span "Reviews Carousel" at bounding box center [91, 125] width 42 height 7
click at [1500, 10] on span "Save" at bounding box center [1497, 11] width 13 height 7
click at [1527, 10] on div "Publish" at bounding box center [1531, 12] width 21 height 9
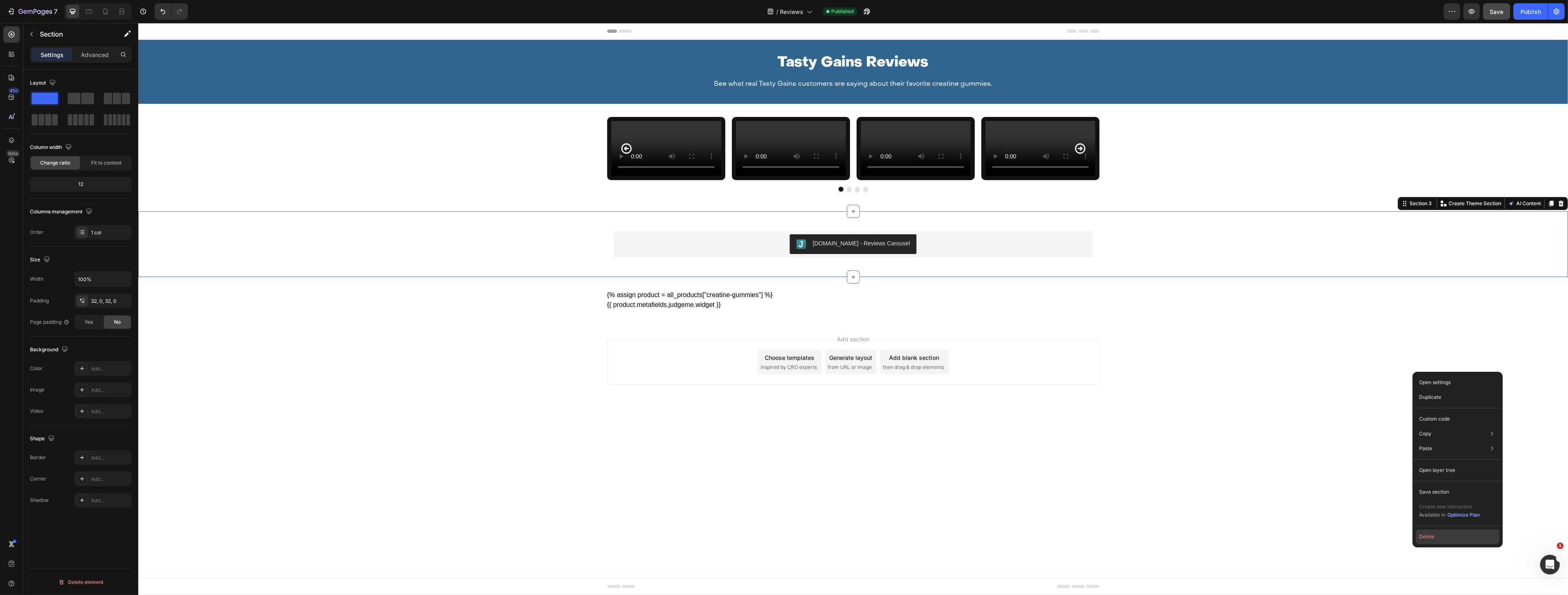
click at [1430, 538] on button "Delete" at bounding box center [1457, 537] width 83 height 15
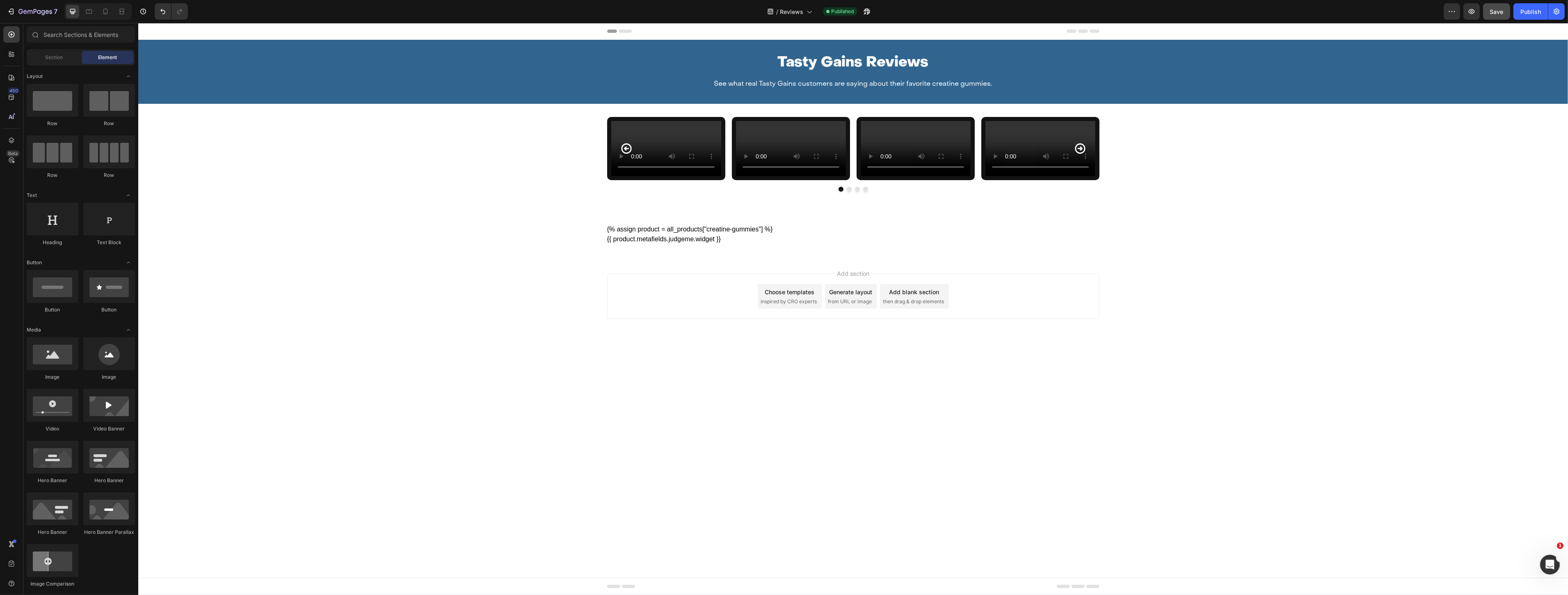
click at [1496, 10] on span "Save" at bounding box center [1497, 11] width 13 height 7
click at [1536, 15] on div "Publish" at bounding box center [1531, 12] width 21 height 9
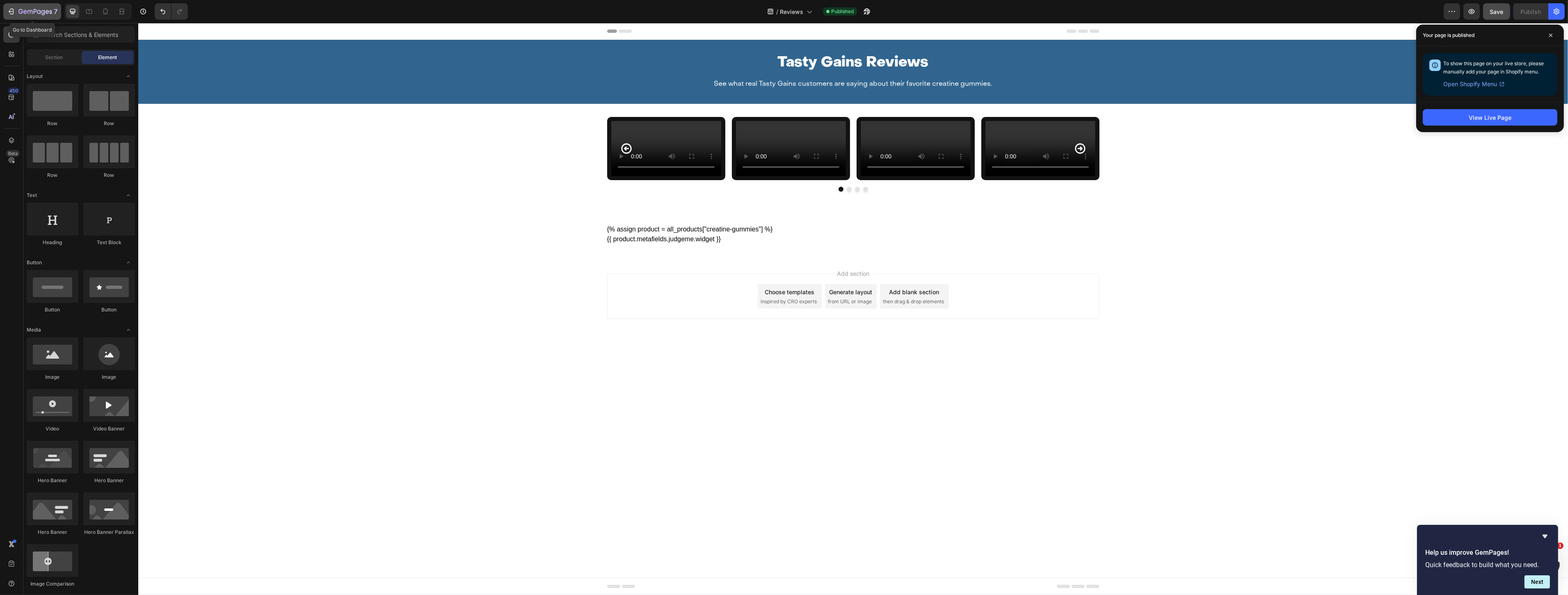
click at [12, 10] on icon "button" at bounding box center [10, 11] width 8 height 8
